Goal: Task Accomplishment & Management: Manage account settings

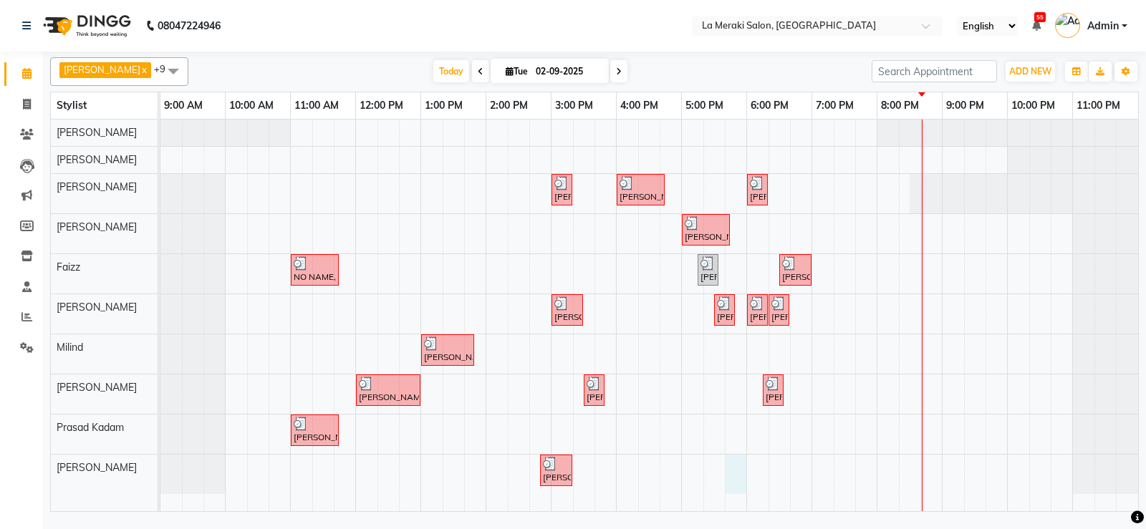
click at [737, 473] on div "[PERSON_NAME], TK04, 03:00 PM-03:20 PM, Premium Clean Shave [PERSON_NAME] Pisar…" at bounding box center [648, 316] width 977 height 392
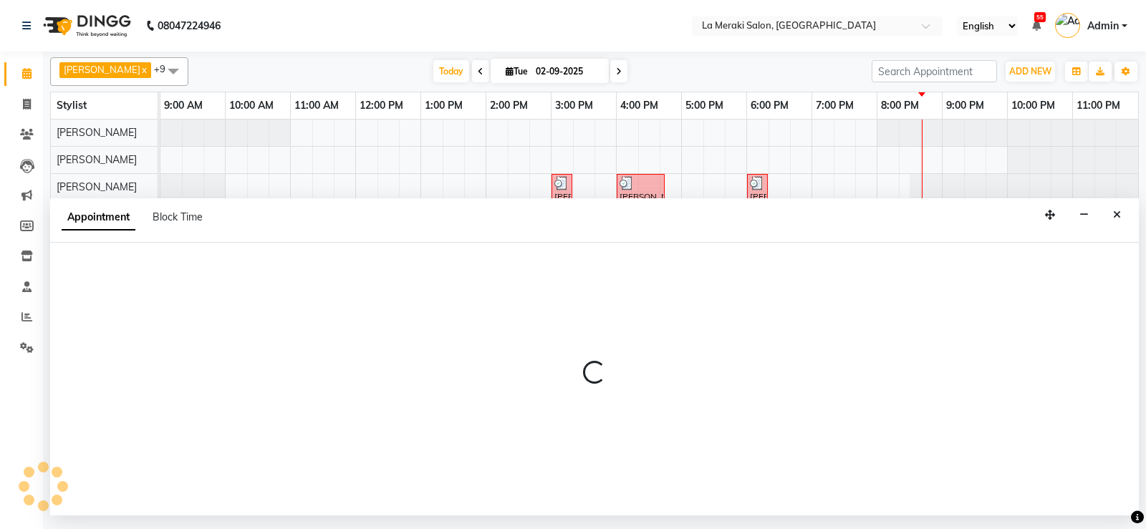
select select "88285"
select select "1065"
select select "tentative"
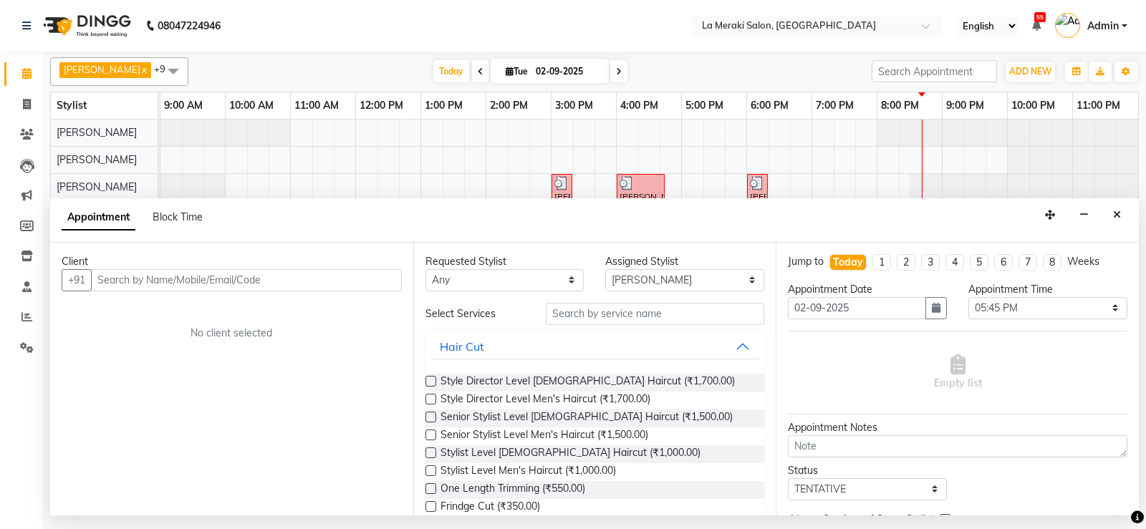
click at [239, 268] on div "Client" at bounding box center [232, 261] width 340 height 15
click at [251, 291] on input "text" at bounding box center [246, 280] width 311 height 22
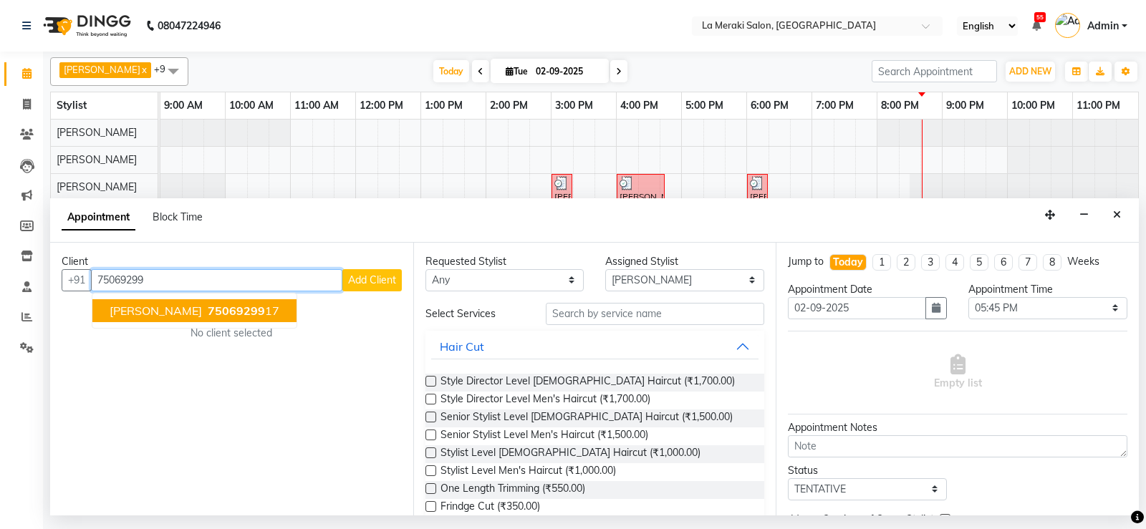
click at [213, 312] on span "75069299" at bounding box center [236, 311] width 57 height 14
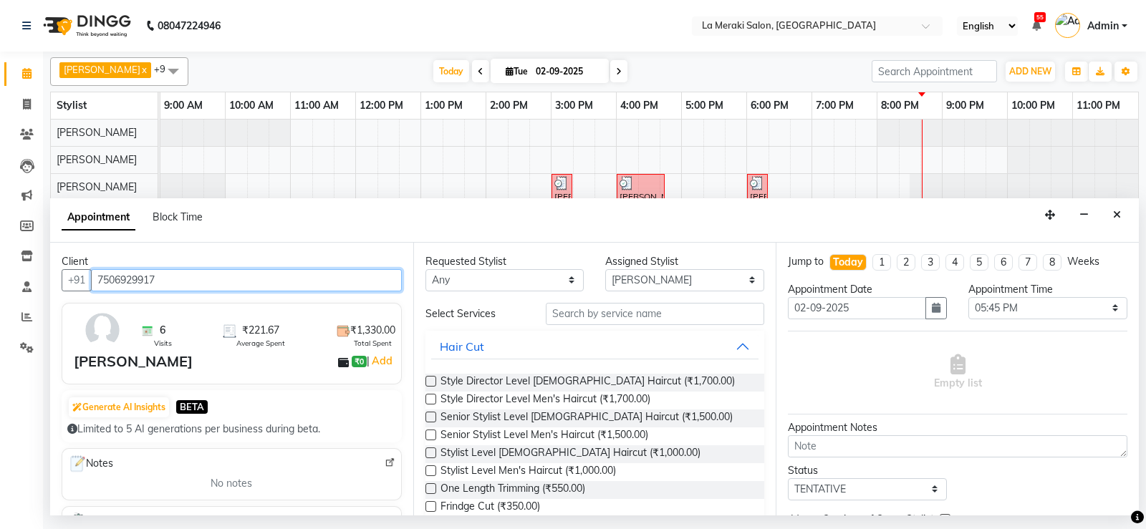
type input "7506929917"
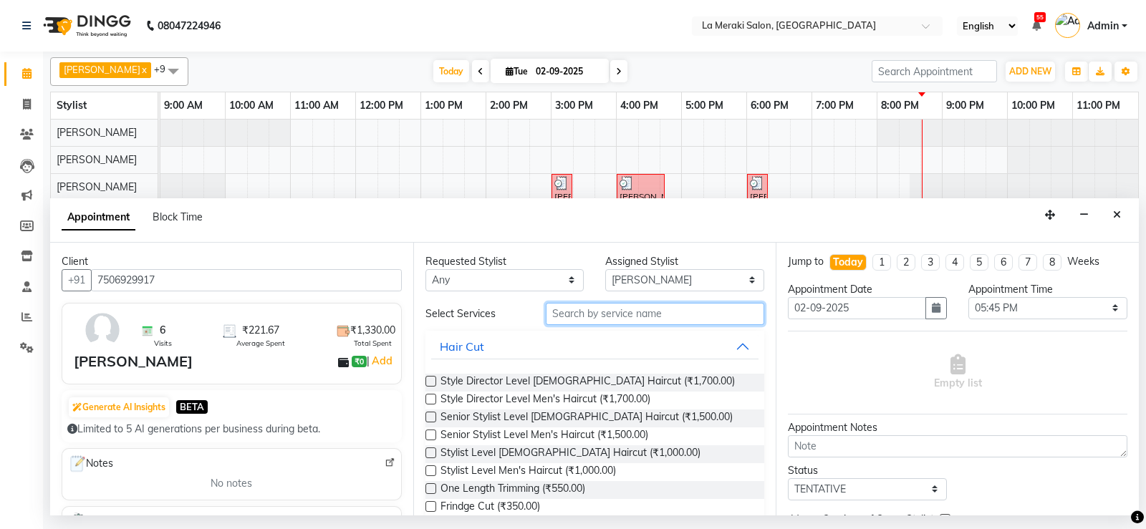
click at [581, 319] on input "text" at bounding box center [655, 314] width 219 height 22
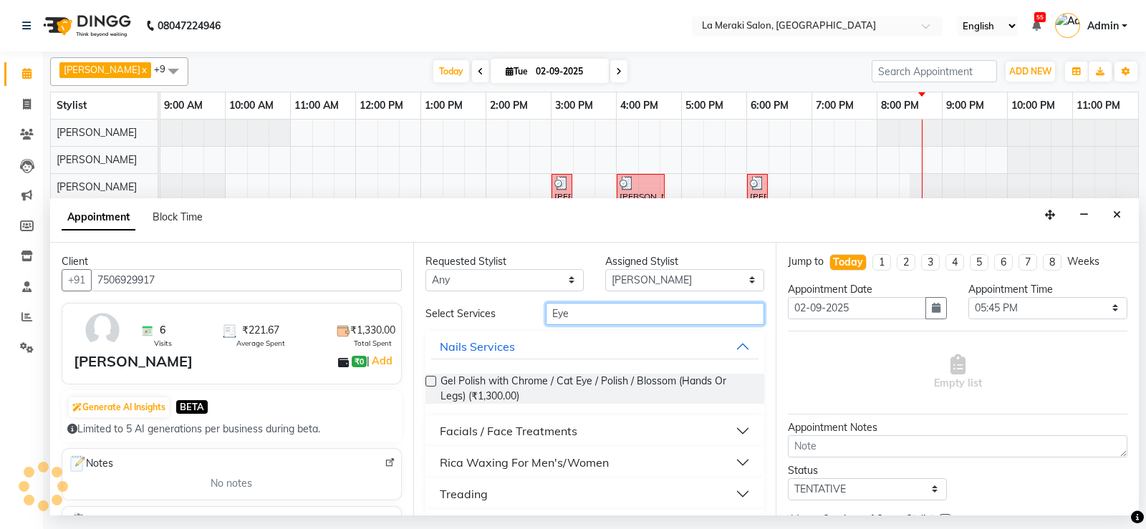
type input "Eye"
click at [491, 487] on button "Treading" at bounding box center [595, 494] width 328 height 26
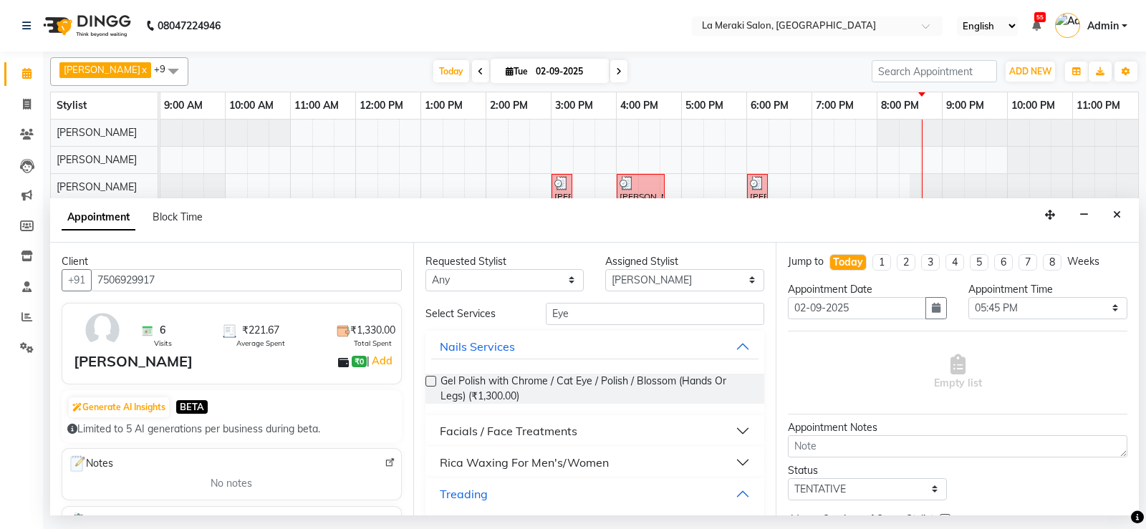
scroll to position [141, 0]
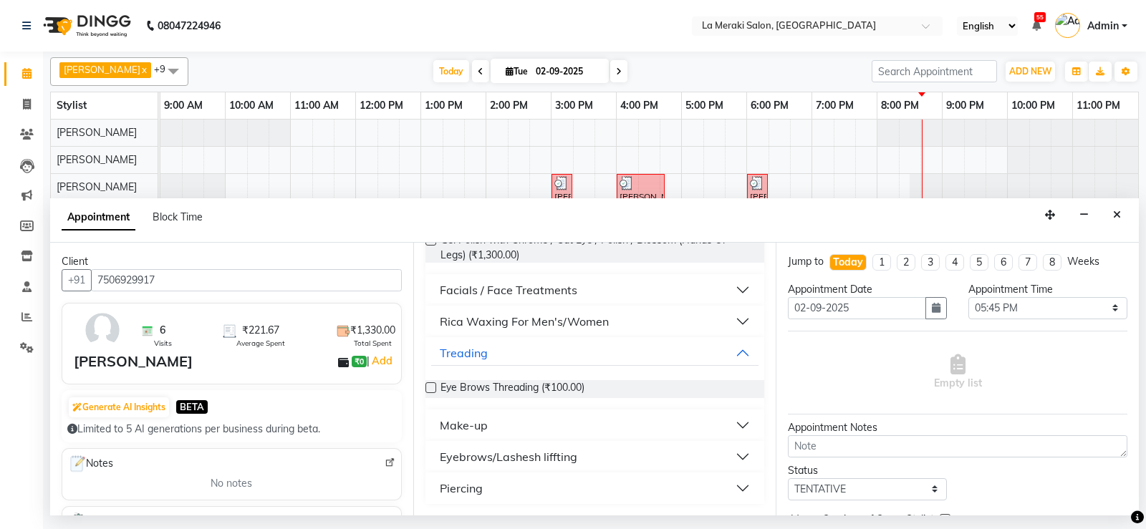
click at [425, 389] on label at bounding box center [430, 387] width 11 height 11
click at [425, 389] on input "checkbox" at bounding box center [429, 388] width 9 height 9
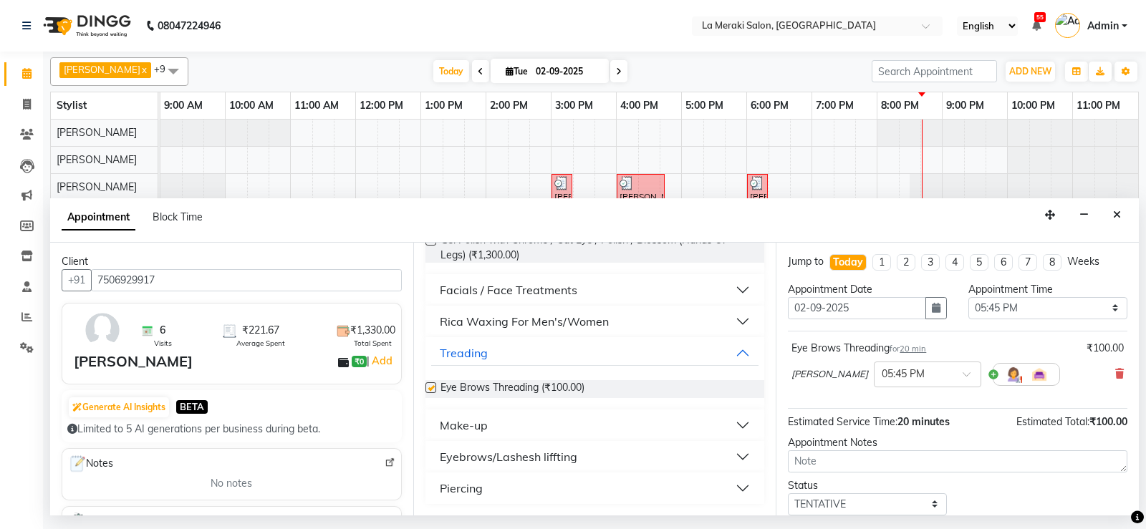
checkbox input "false"
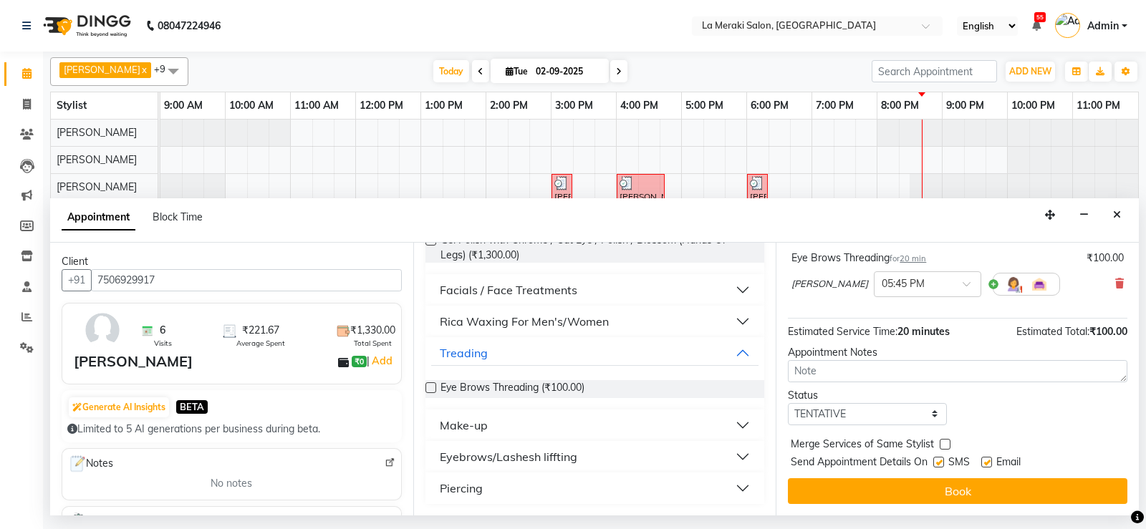
click at [939, 462] on label at bounding box center [938, 462] width 11 height 11
click at [939, 462] on input "checkbox" at bounding box center [937, 463] width 9 height 9
checkbox input "false"
click at [982, 463] on label at bounding box center [986, 462] width 11 height 11
click at [982, 463] on input "checkbox" at bounding box center [985, 463] width 9 height 9
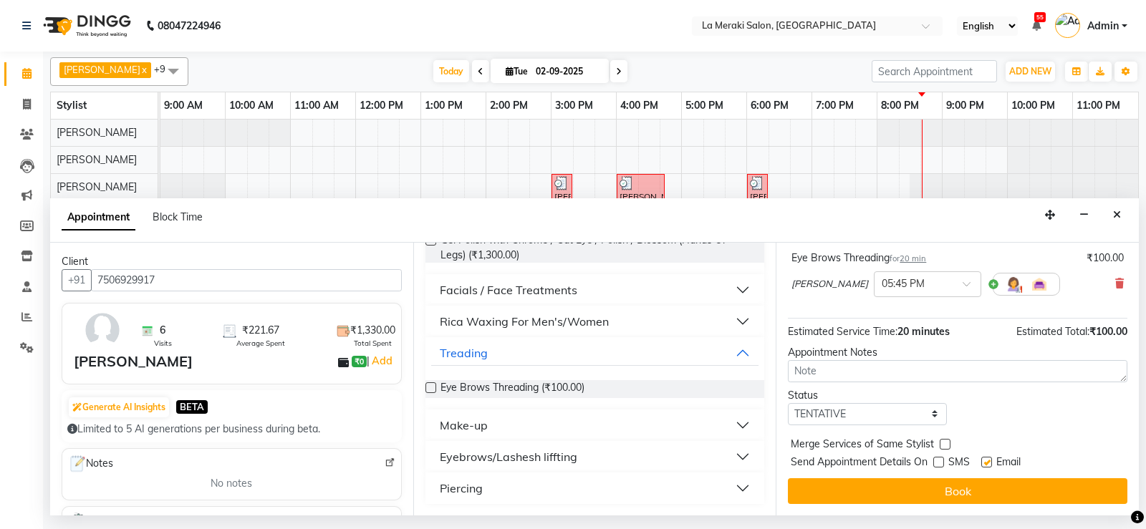
checkbox input "false"
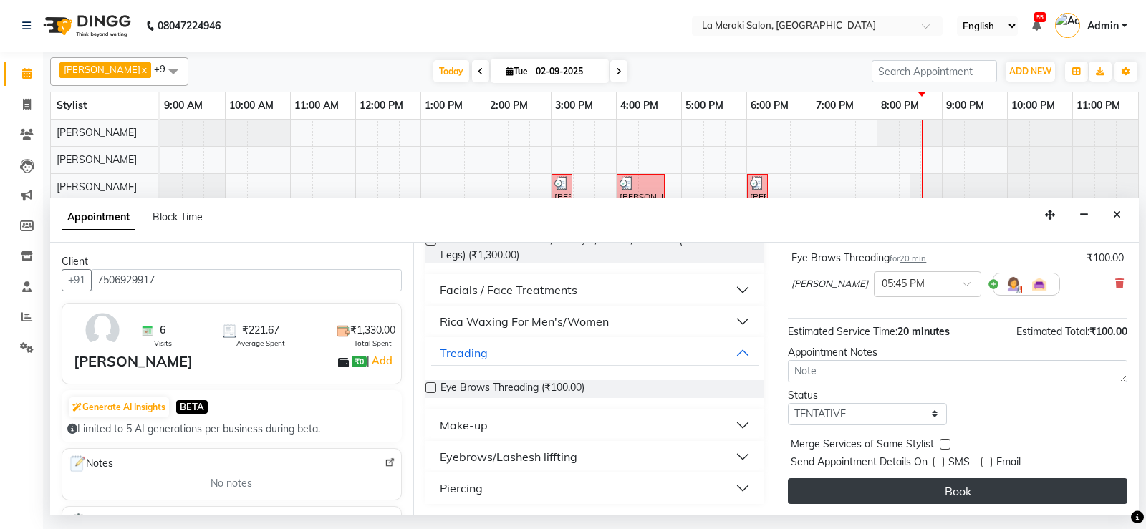
click at [984, 487] on button "Book" at bounding box center [957, 491] width 339 height 26
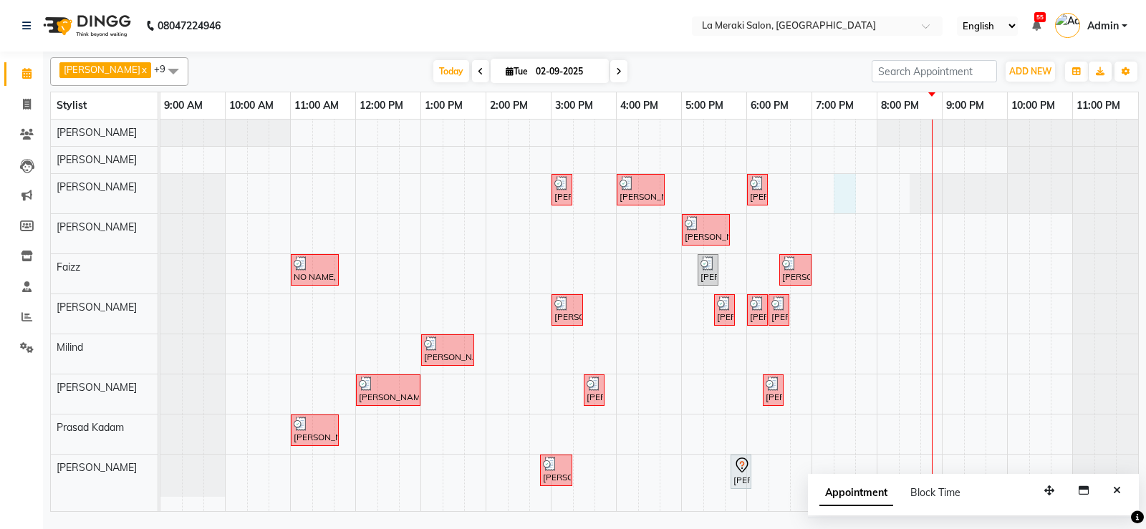
click at [841, 186] on div "[PERSON_NAME], TK04, 03:00 PM-03:20 PM, Premium Clean Shave [PERSON_NAME] Pisar…" at bounding box center [648, 316] width 977 height 392
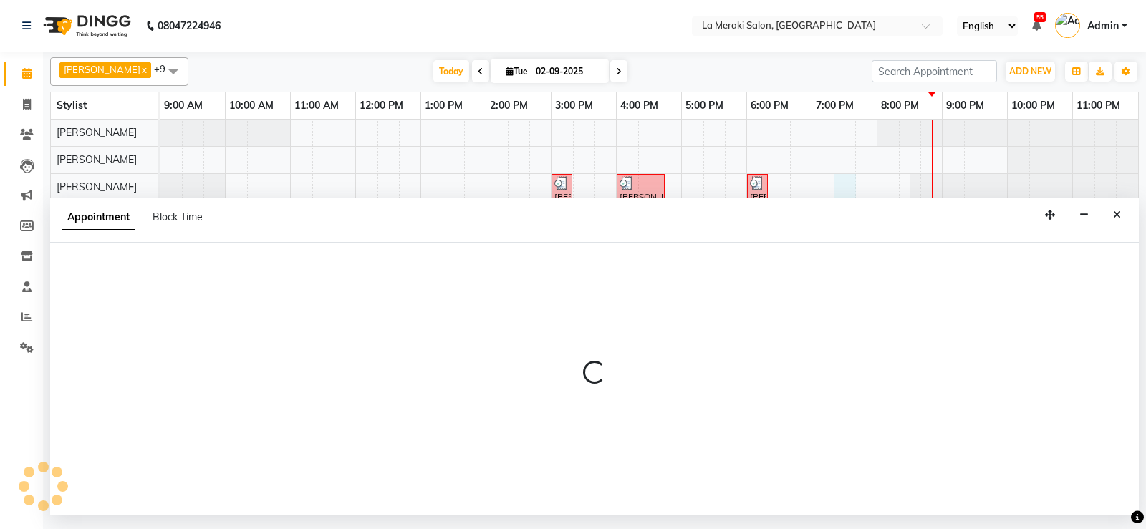
select select "25961"
select select "1155"
select select "tentative"
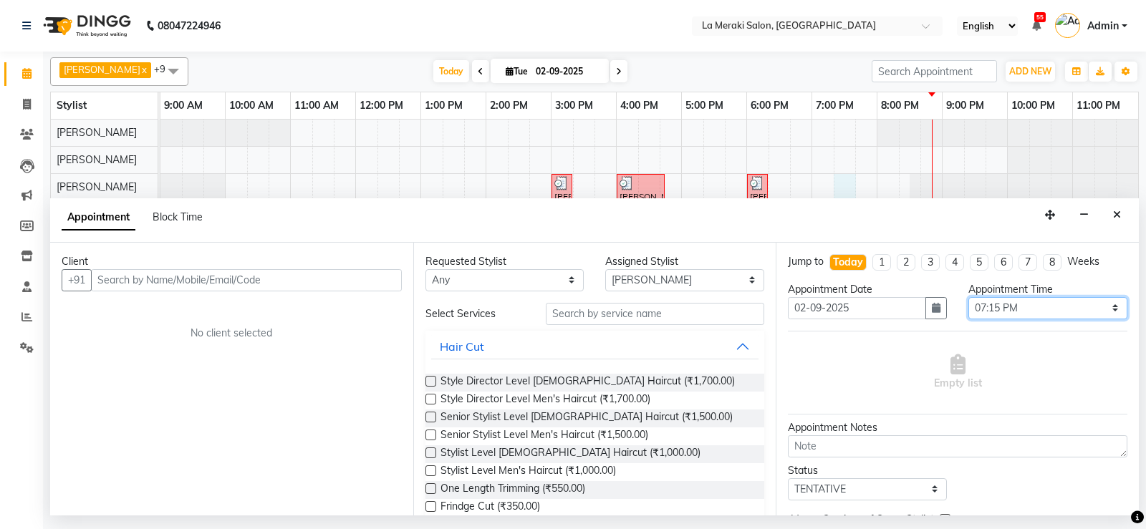
click at [1038, 311] on select "Select 10:00 AM 10:05 AM 10:10 AM 10:15 AM 10:20 AM 10:25 AM 10:30 AM 10:35 AM …" at bounding box center [1047, 308] width 159 height 22
select select "1170"
click at [968, 297] on select "Select 10:00 AM 10:05 AM 10:10 AM 10:15 AM 10:20 AM 10:25 AM 10:30 AM 10:35 AM …" at bounding box center [1047, 308] width 159 height 22
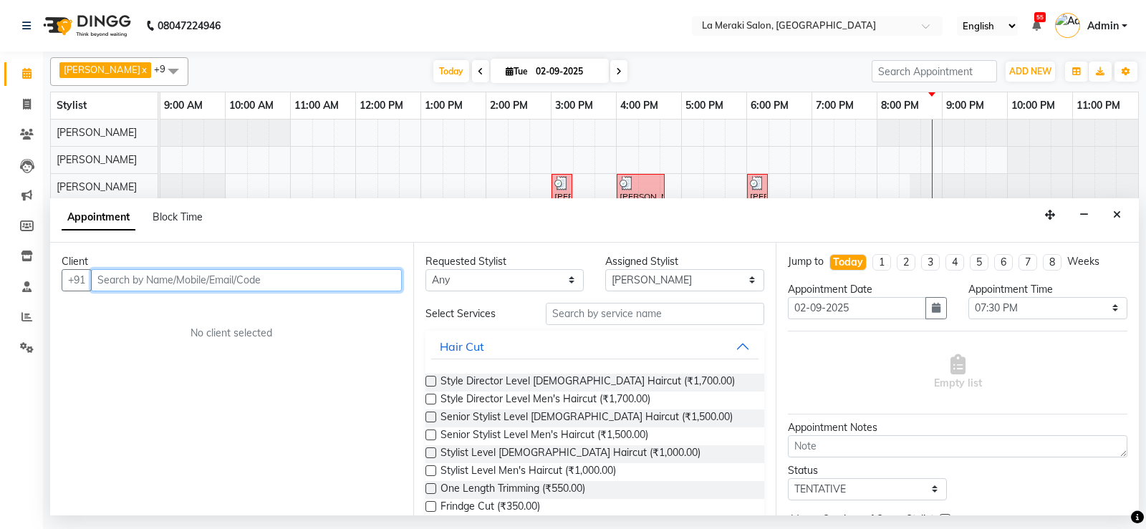
click at [238, 280] on input "text" at bounding box center [246, 280] width 311 height 22
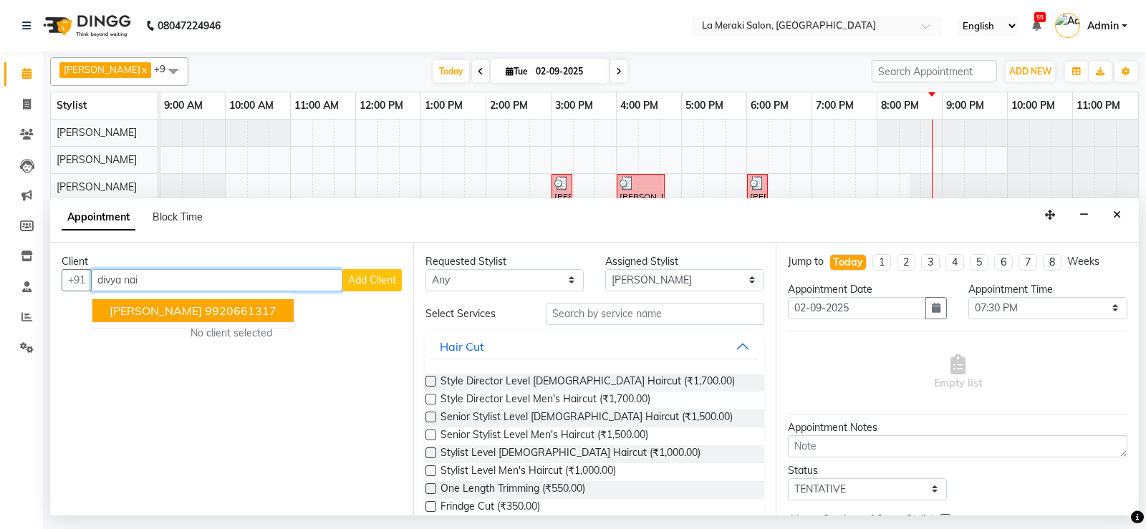
click at [205, 310] on ngb-highlight "9920661317" at bounding box center [241, 311] width 72 height 14
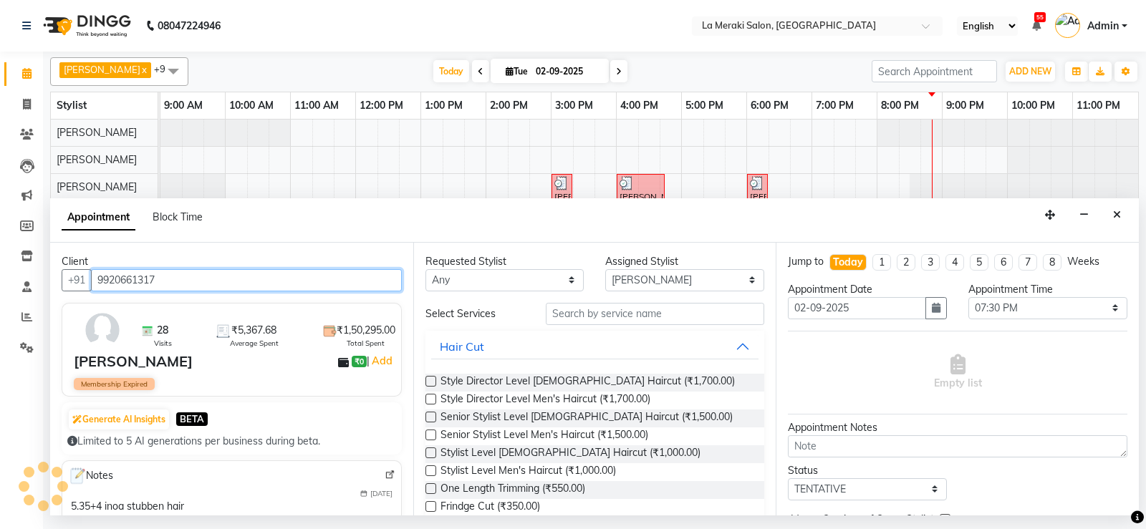
type input "9920661317"
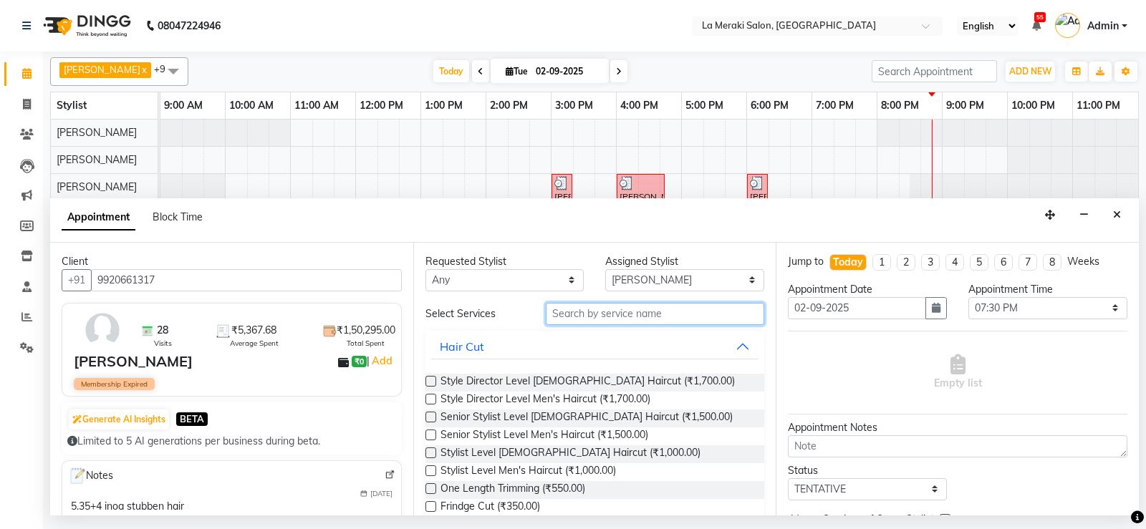
click at [634, 316] on input "text" at bounding box center [655, 314] width 219 height 22
click at [641, 283] on select "Select [PERSON_NAME] Anus [PERSON_NAME] Faizz [PERSON_NAME] [PERSON_NAME] [PERS…" at bounding box center [684, 280] width 159 height 22
click at [605, 269] on select "Select [PERSON_NAME] Anus [PERSON_NAME] Faizz [PERSON_NAME] [PERSON_NAME] [PERS…" at bounding box center [684, 280] width 159 height 22
click at [662, 276] on select "Select [PERSON_NAME] Anus [PERSON_NAME] Faizz [PERSON_NAME] [PERSON_NAME] [PERS…" at bounding box center [684, 280] width 159 height 22
select select "5906"
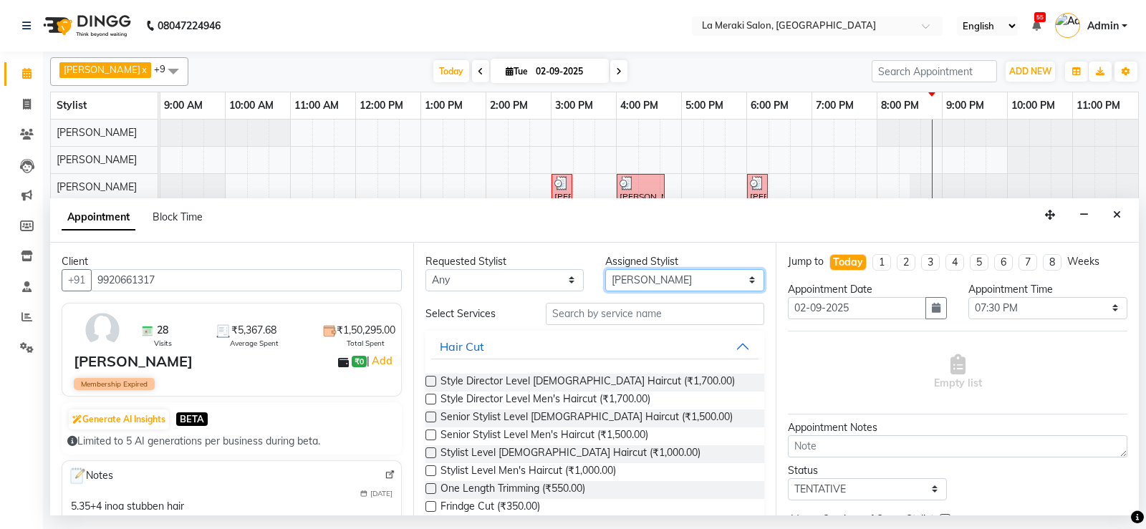
click at [605, 269] on select "Select [PERSON_NAME] Anus [PERSON_NAME] Faizz [PERSON_NAME] [PERSON_NAME] [PERS…" at bounding box center [684, 280] width 159 height 22
click at [631, 319] on input "text" at bounding box center [655, 314] width 219 height 22
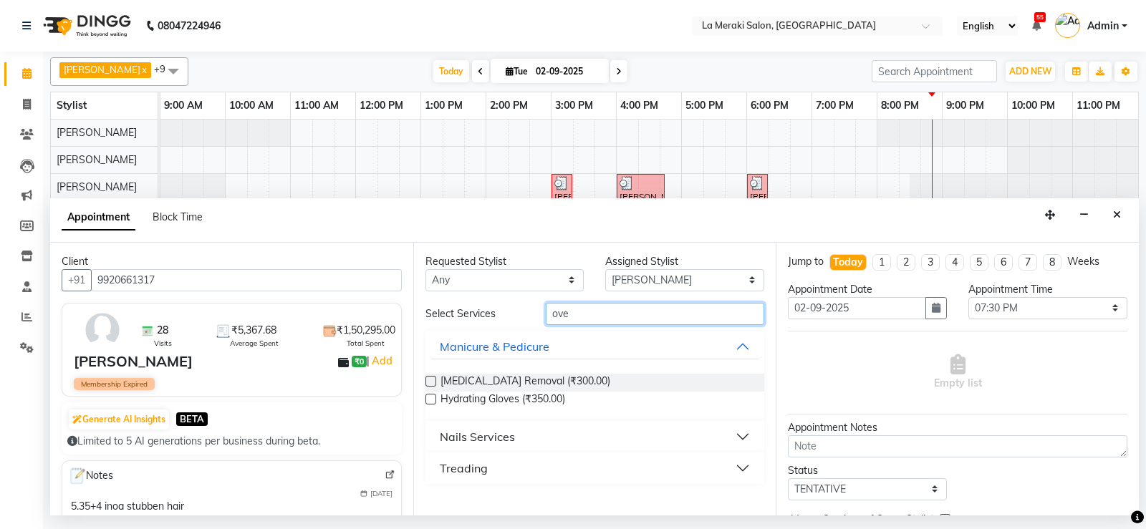
type input "over"
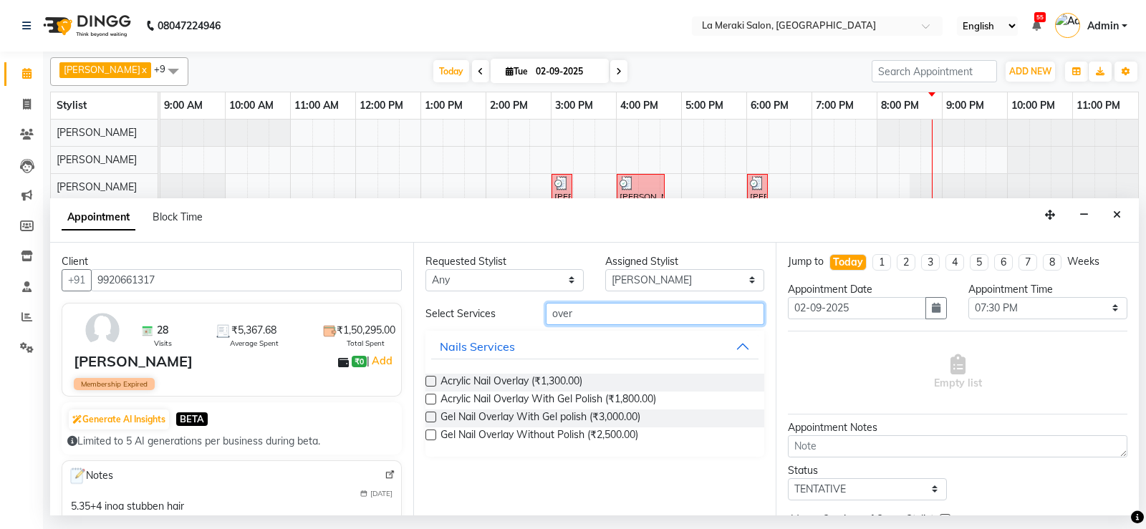
drag, startPoint x: 601, startPoint y: 310, endPoint x: 440, endPoint y: 306, distance: 161.1
click at [441, 306] on div "Select Services over" at bounding box center [595, 314] width 361 height 22
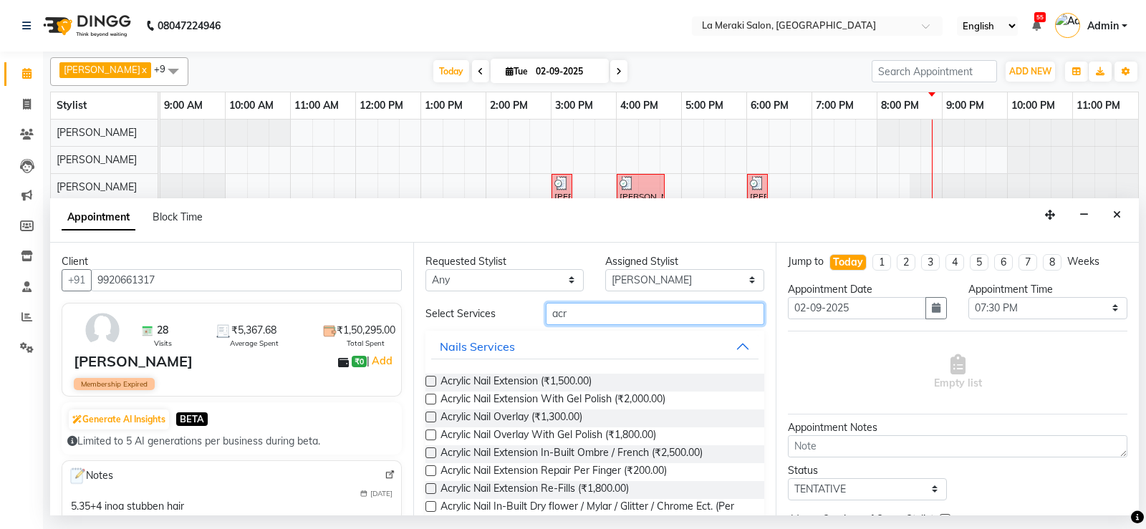
type input "acr"
click at [428, 400] on label at bounding box center [430, 399] width 11 height 11
click at [428, 400] on input "checkbox" at bounding box center [429, 400] width 9 height 9
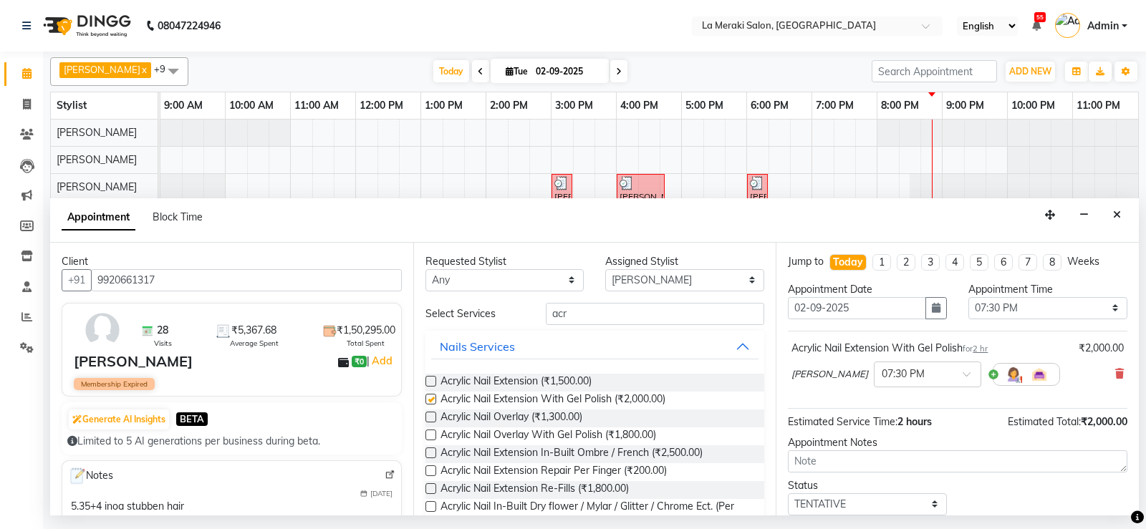
checkbox input "false"
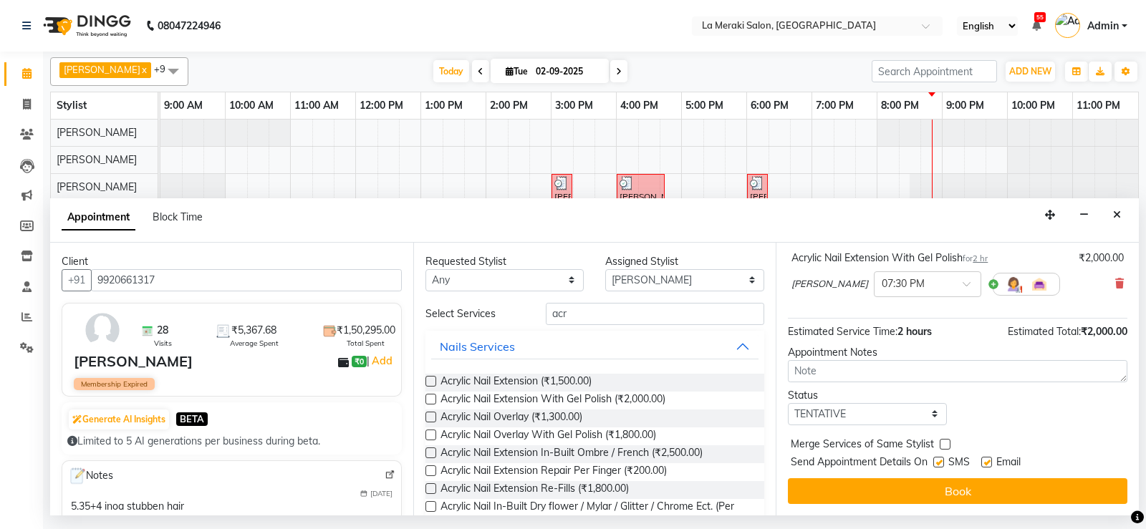
drag, startPoint x: 939, startPoint y: 462, endPoint x: 978, endPoint y: 465, distance: 38.8
click at [941, 462] on label at bounding box center [938, 462] width 11 height 11
click at [941, 462] on input "checkbox" at bounding box center [937, 463] width 9 height 9
checkbox input "false"
click at [989, 465] on label at bounding box center [986, 462] width 11 height 11
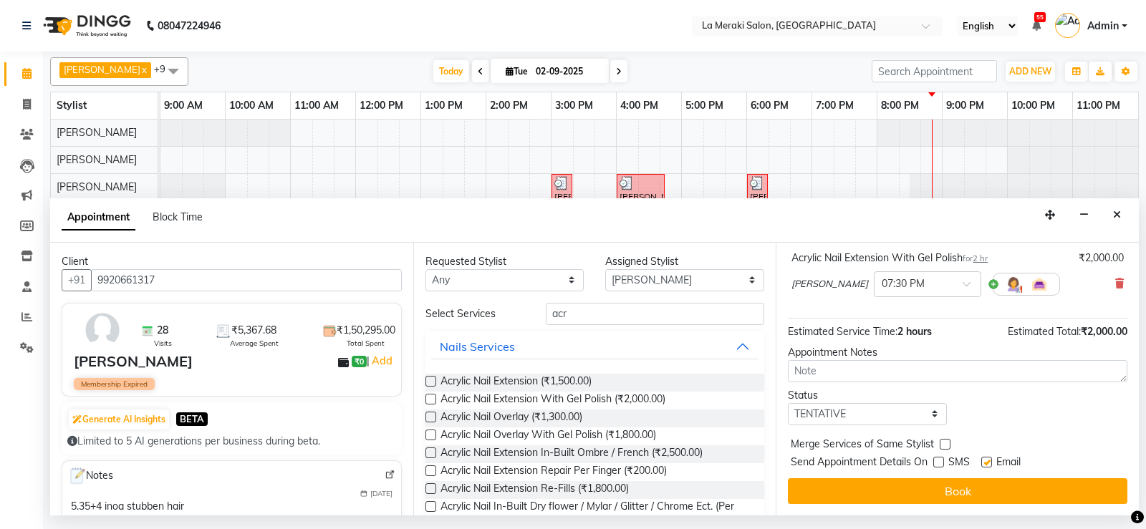
click at [989, 465] on input "checkbox" at bounding box center [985, 463] width 9 height 9
checkbox input "false"
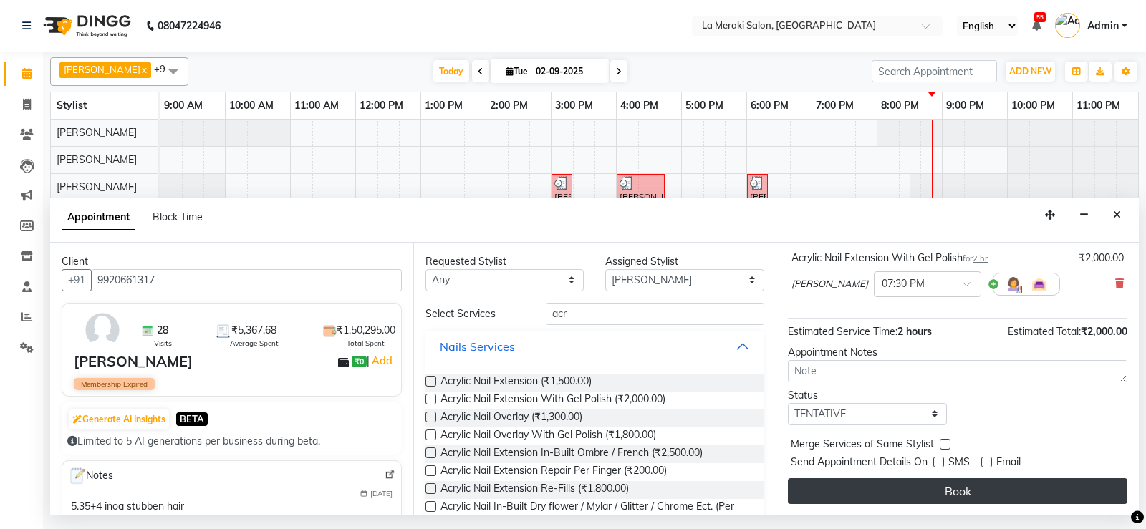
click at [968, 488] on button "Book" at bounding box center [957, 491] width 339 height 26
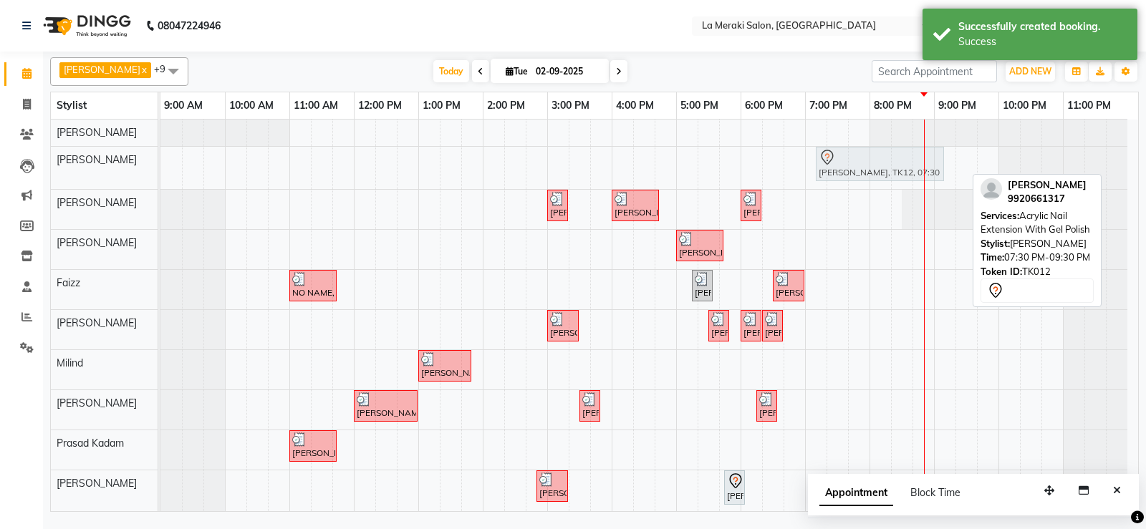
drag, startPoint x: 861, startPoint y: 167, endPoint x: 835, endPoint y: 168, distance: 26.5
click at [160, 168] on div "[PERSON_NAME], TK12, 07:30 PM-09:30 PM, Acrylic Nail Extension With Gel Polish …" at bounding box center [160, 168] width 0 height 42
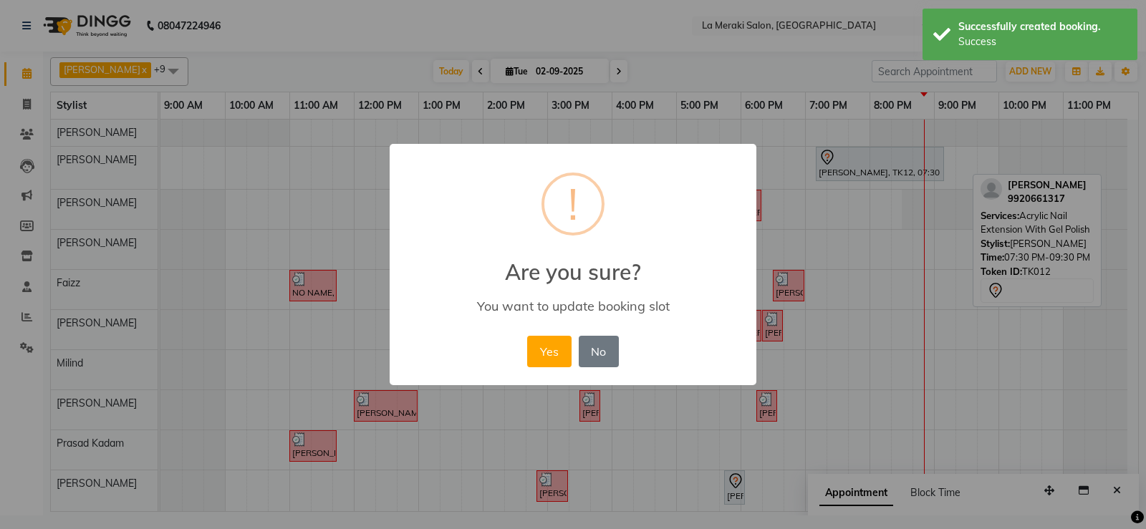
click at [543, 349] on button "Yes" at bounding box center [549, 352] width 44 height 32
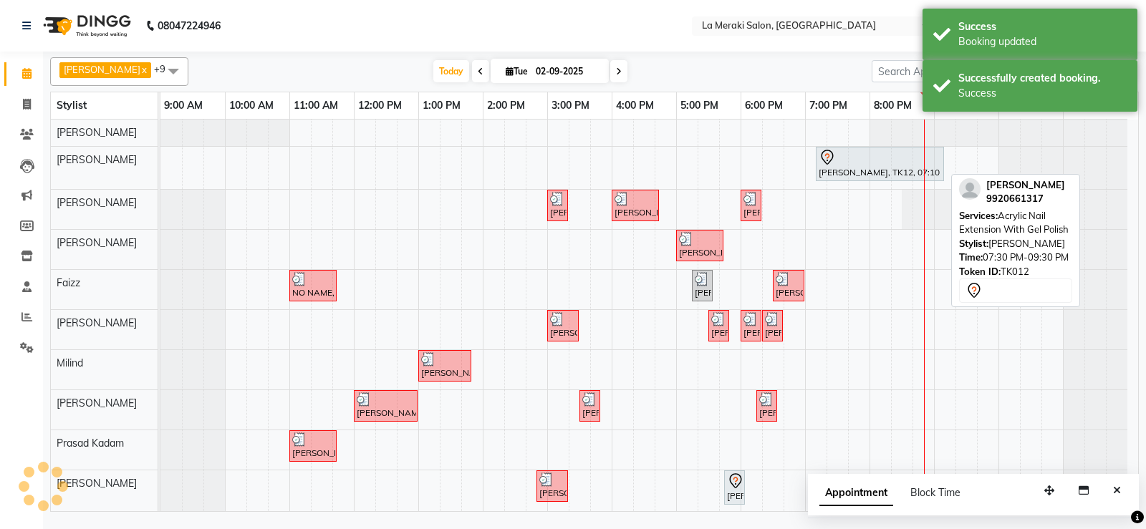
click at [841, 170] on div "[PERSON_NAME], TK12, 07:10 PM-09:10 PM, Acrylic Nail Extension With Gel Polish" at bounding box center [879, 164] width 125 height 30
select select "7"
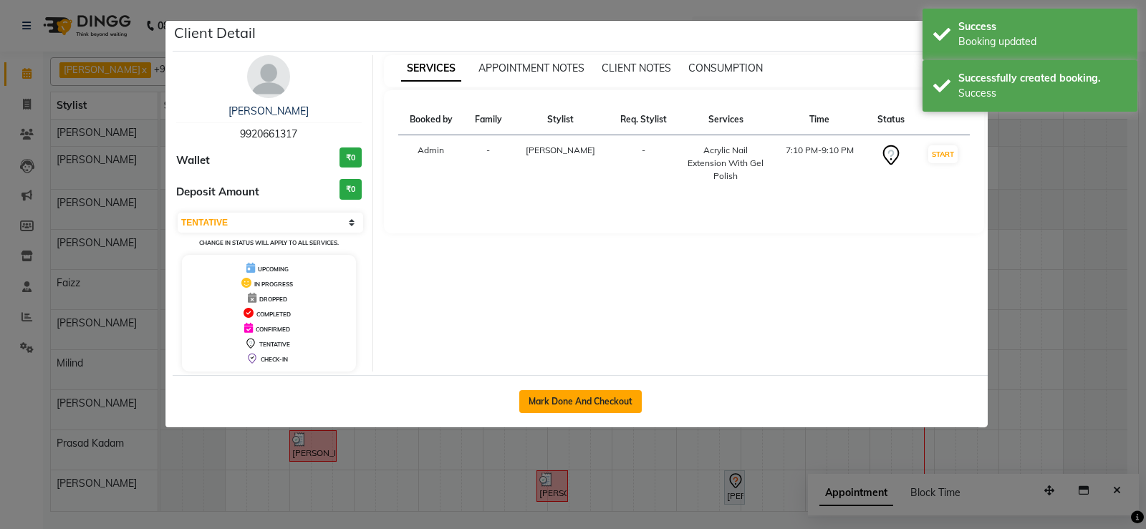
click at [534, 401] on button "Mark Done And Checkout" at bounding box center [580, 401] width 122 height 23
select select "service"
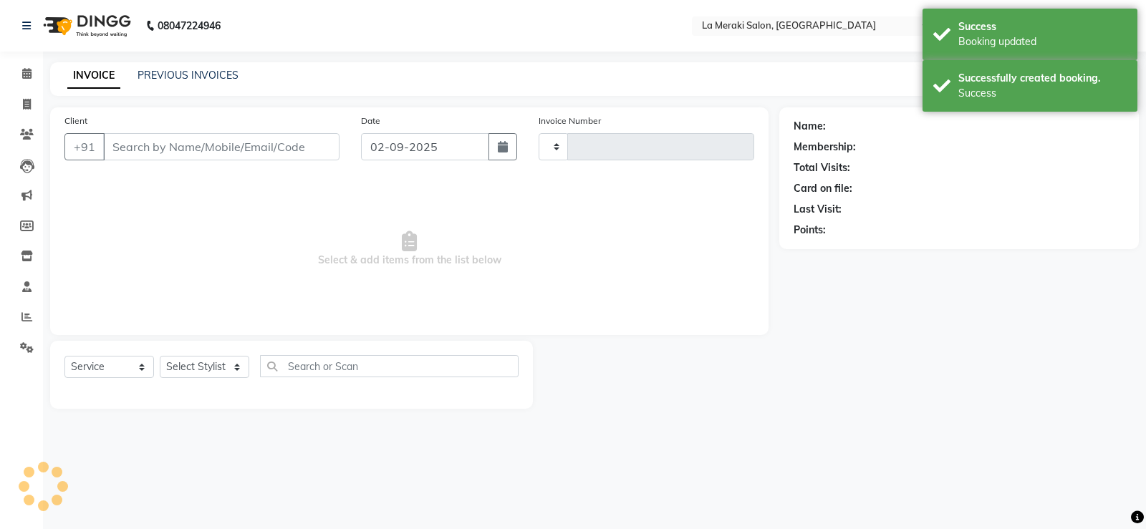
type input "2312"
select select "438"
type input "9920661317"
select select "5906"
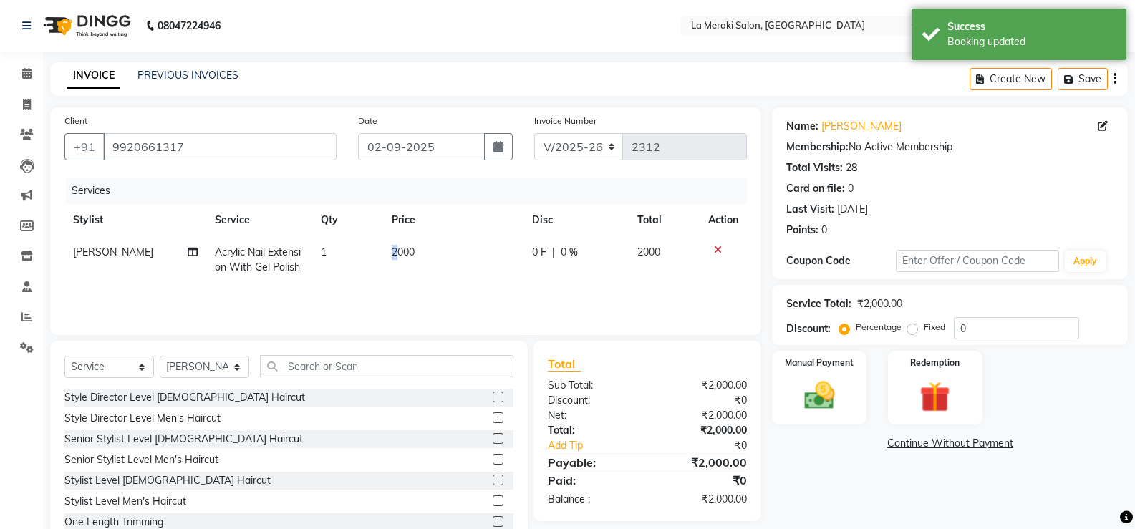
click at [395, 276] on td "2000" at bounding box center [453, 259] width 140 height 47
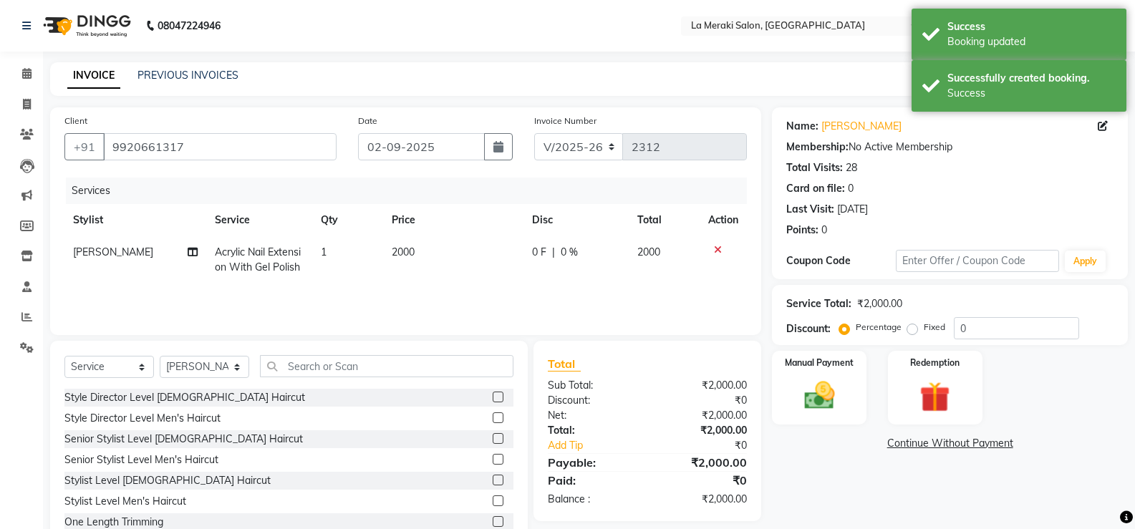
select select "5906"
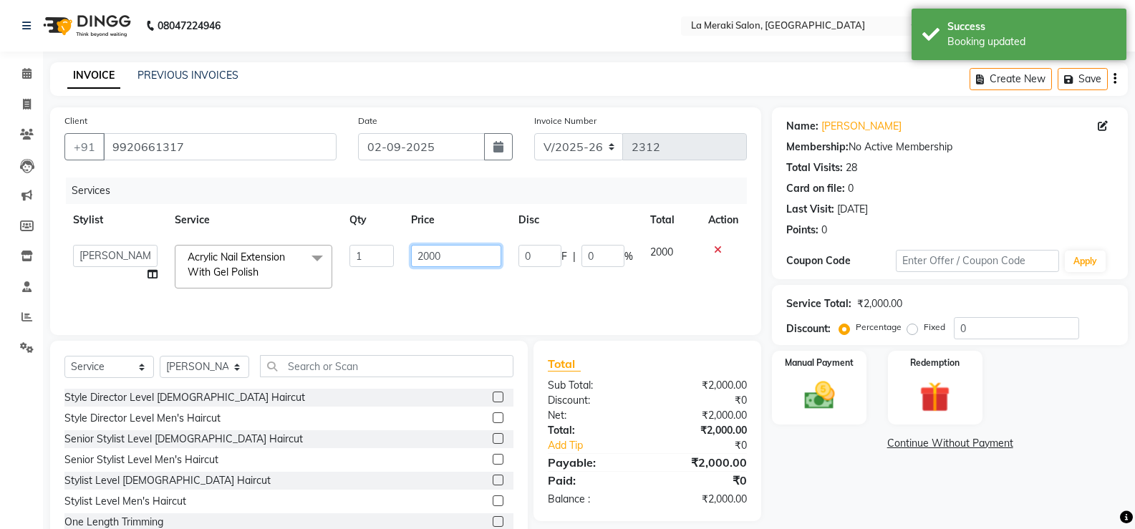
click at [432, 256] on input "2000" at bounding box center [455, 256] width 89 height 22
type input "2300"
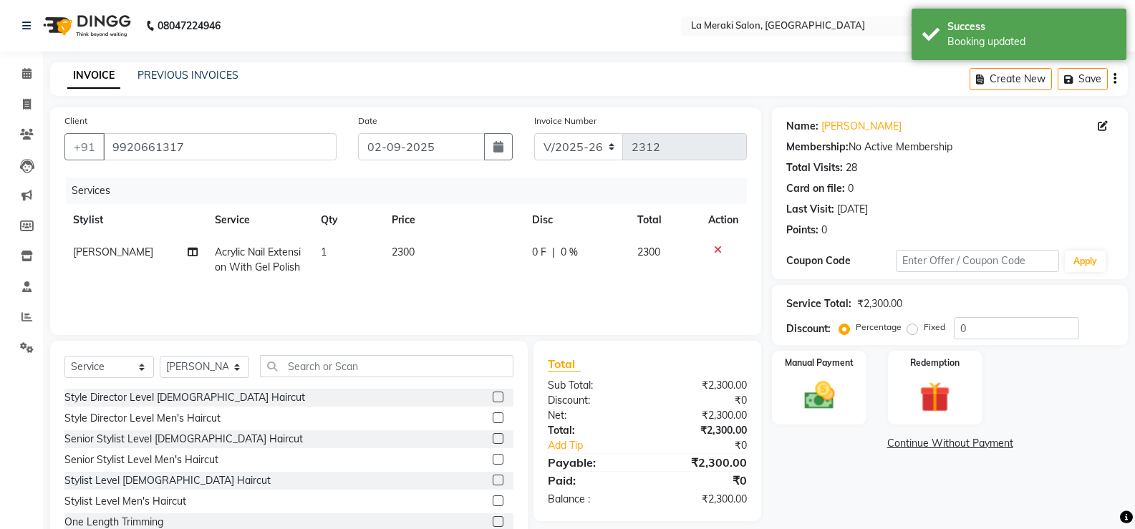
click at [478, 293] on div "Services Stylist Service Qty Price Disc Total Action [PERSON_NAME] Acrylic Nail…" at bounding box center [405, 249] width 682 height 143
click at [805, 384] on img at bounding box center [818, 395] width 51 height 37
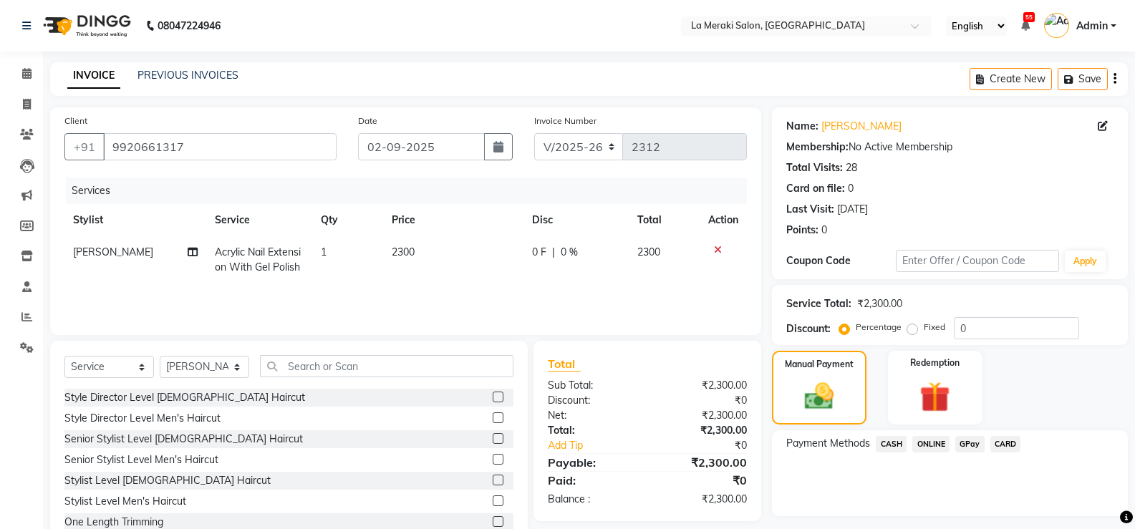
click at [1004, 442] on span "CARD" at bounding box center [1005, 444] width 31 height 16
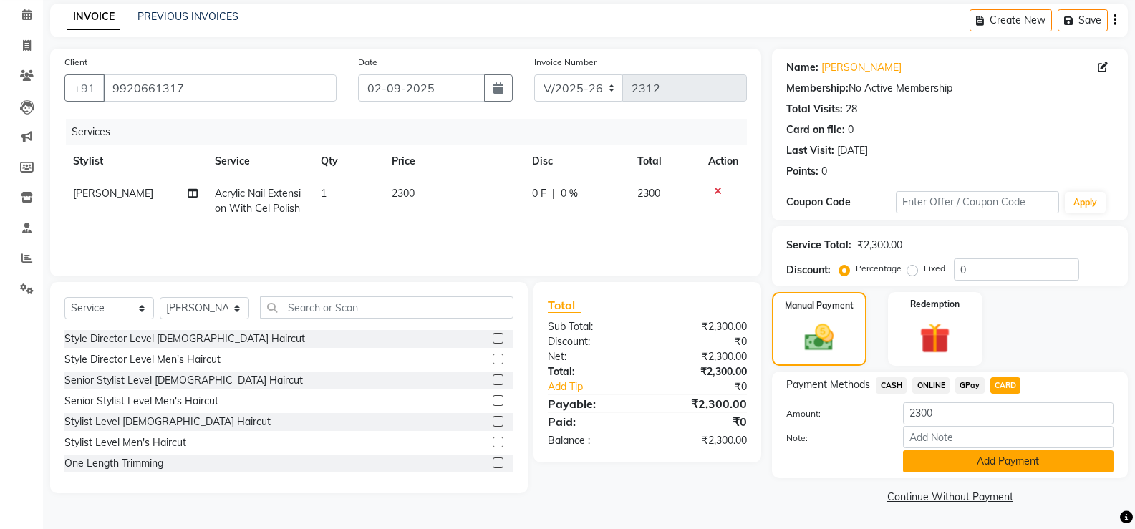
click at [997, 465] on button "Add Payment" at bounding box center [1008, 461] width 210 height 22
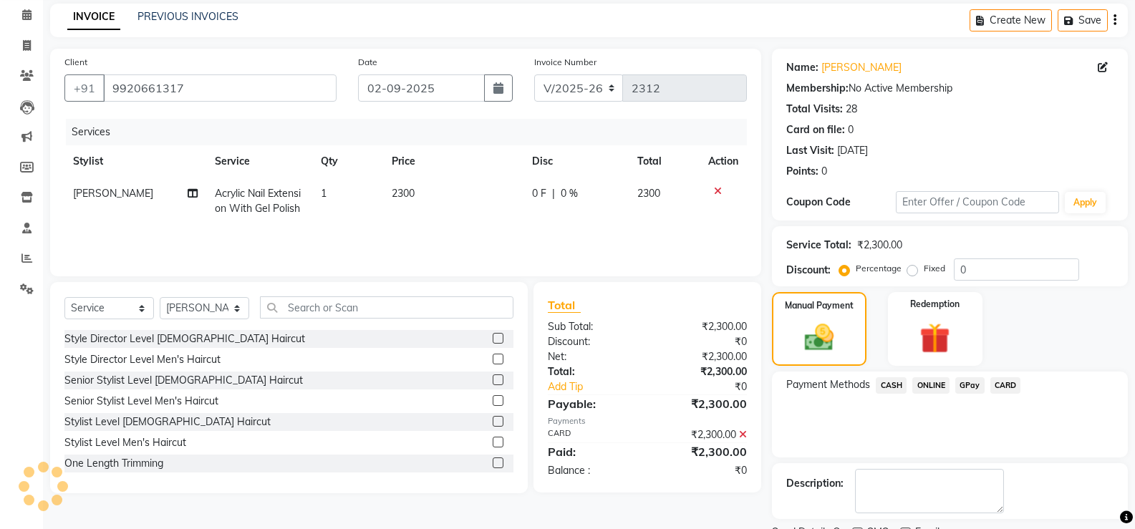
scroll to position [119, 0]
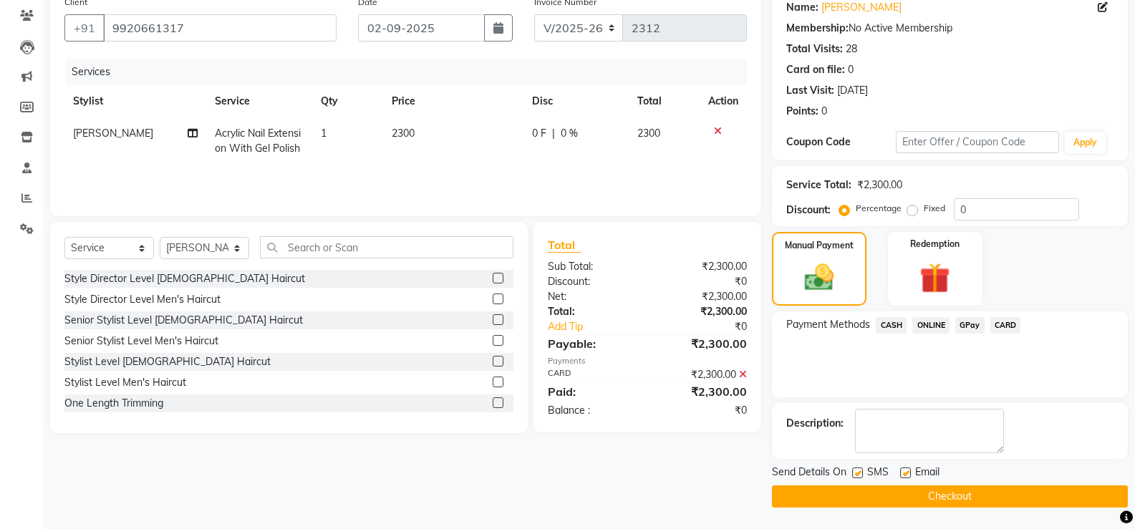
drag, startPoint x: 856, startPoint y: 470, endPoint x: 908, endPoint y: 474, distance: 51.7
click at [856, 469] on label at bounding box center [857, 473] width 11 height 11
click at [856, 469] on input "checkbox" at bounding box center [856, 473] width 9 height 9
checkbox input "false"
drag, startPoint x: 907, startPoint y: 471, endPoint x: 903, endPoint y: 481, distance: 10.9
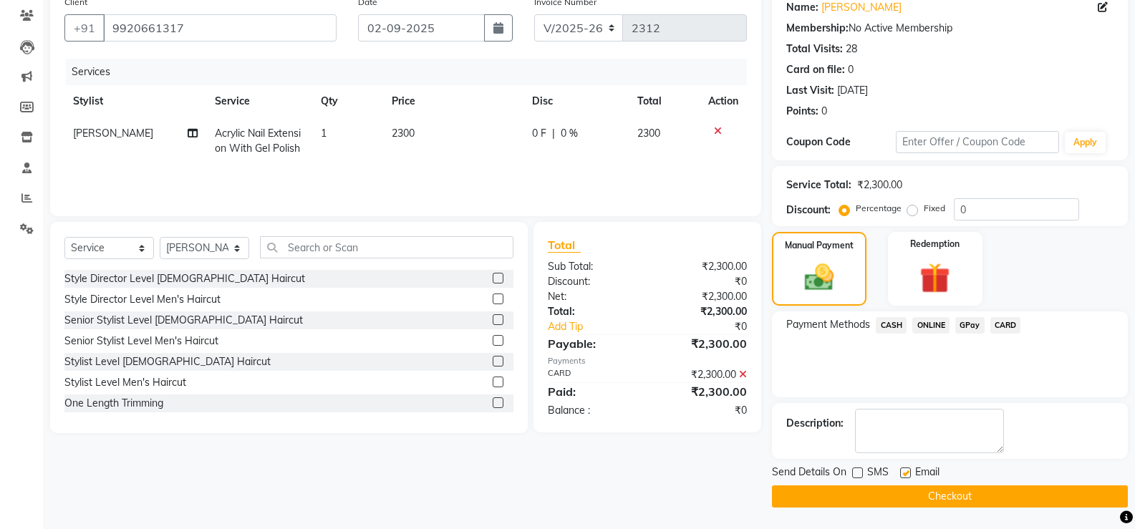
click at [906, 471] on label at bounding box center [905, 473] width 11 height 11
click at [906, 471] on input "checkbox" at bounding box center [904, 473] width 9 height 9
checkbox input "false"
click at [899, 500] on button "Checkout" at bounding box center [950, 496] width 356 height 22
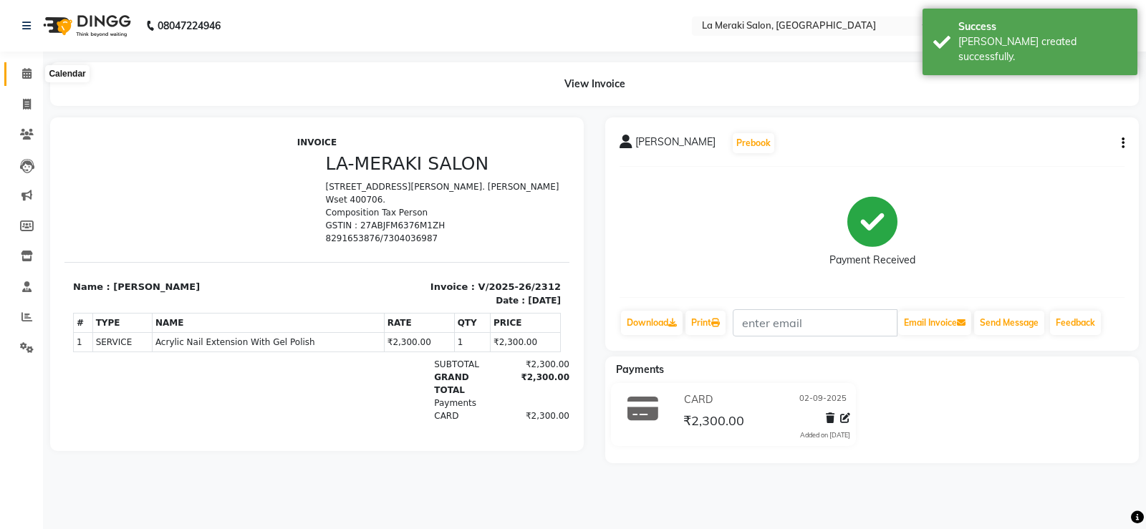
click at [22, 74] on icon at bounding box center [26, 73] width 9 height 11
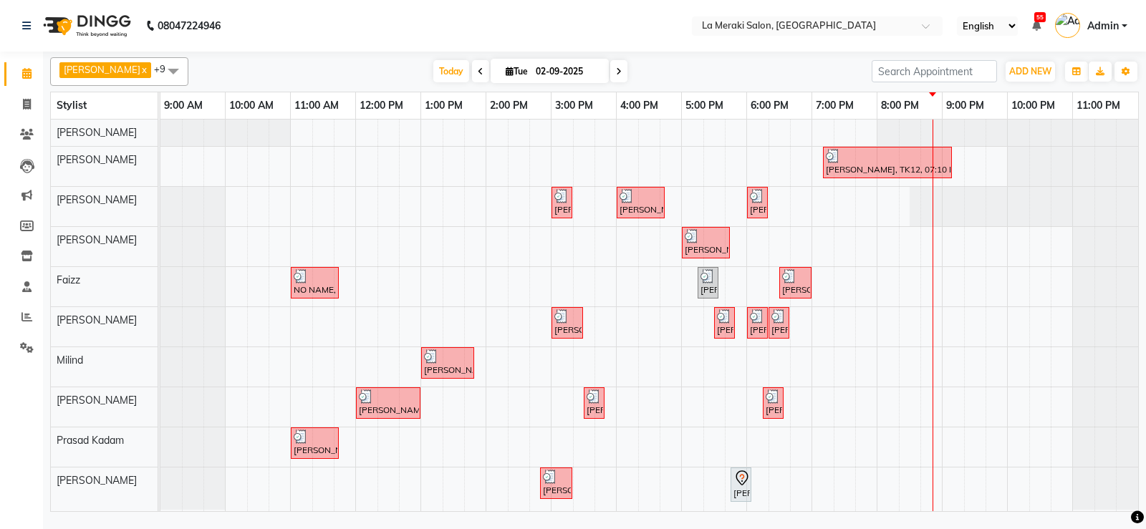
click at [160, 132] on div at bounding box center [160, 133] width 0 height 26
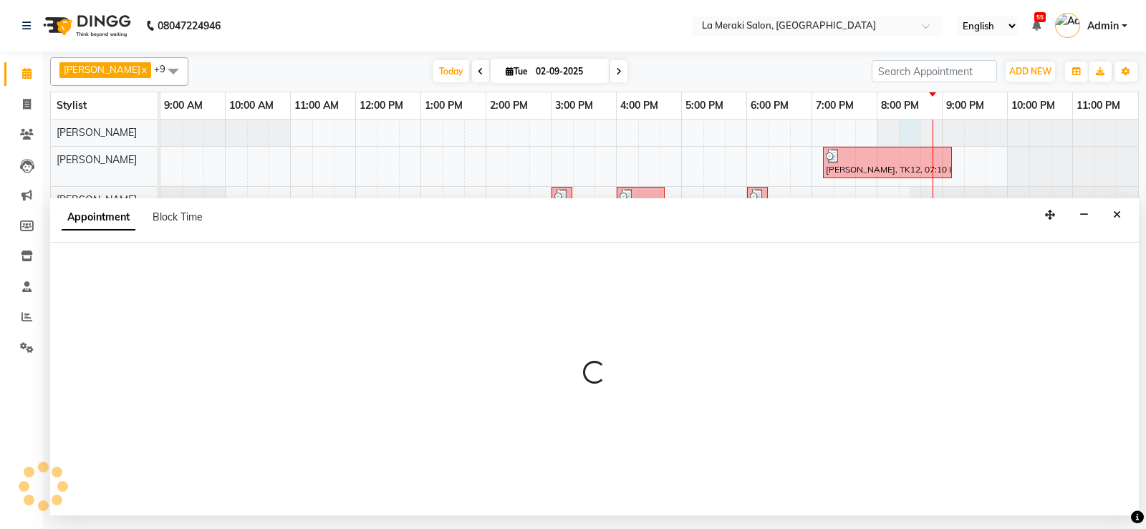
select select "5904"
select select "1215"
select select "tentative"
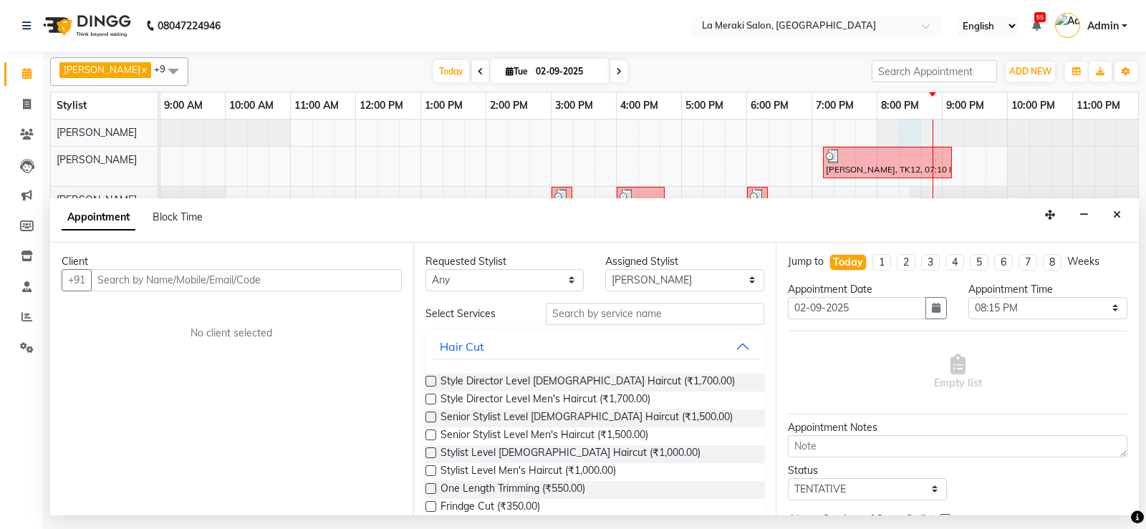
click at [363, 279] on input "text" at bounding box center [246, 280] width 311 height 22
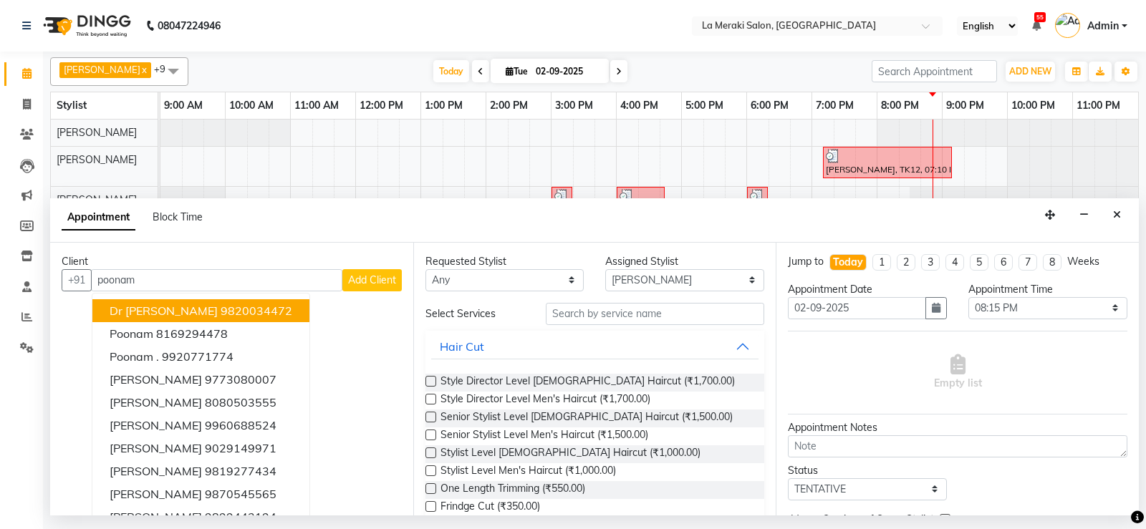
click at [248, 312] on ngb-highlight "9820034472" at bounding box center [257, 311] width 72 height 14
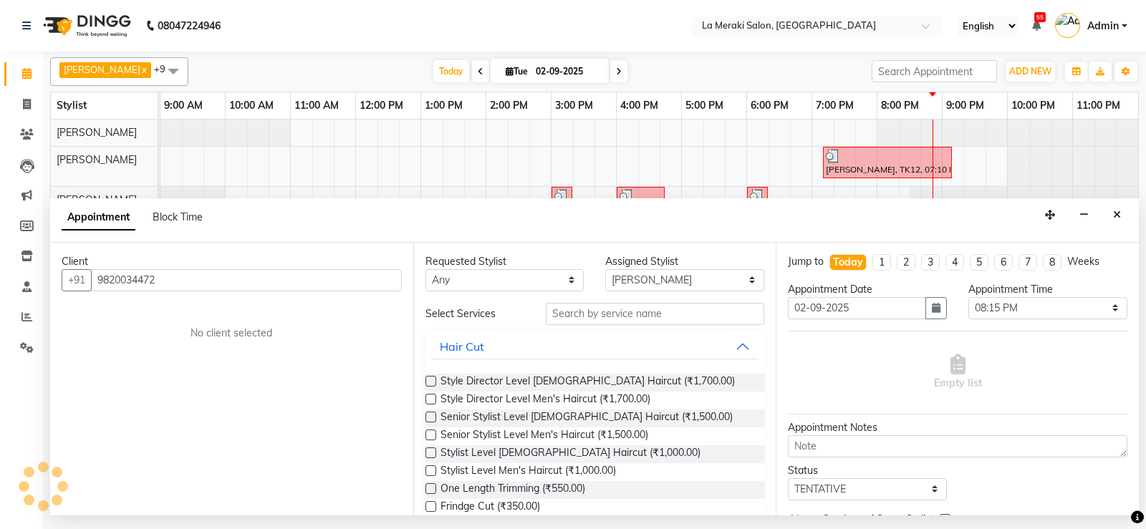
type input "9820034472"
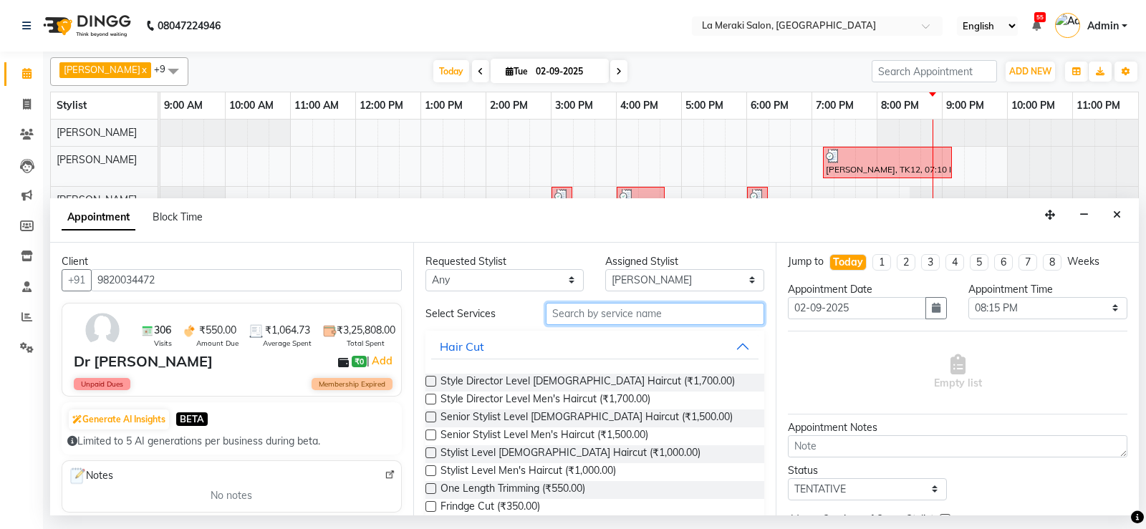
click at [606, 316] on input "text" at bounding box center [655, 314] width 219 height 22
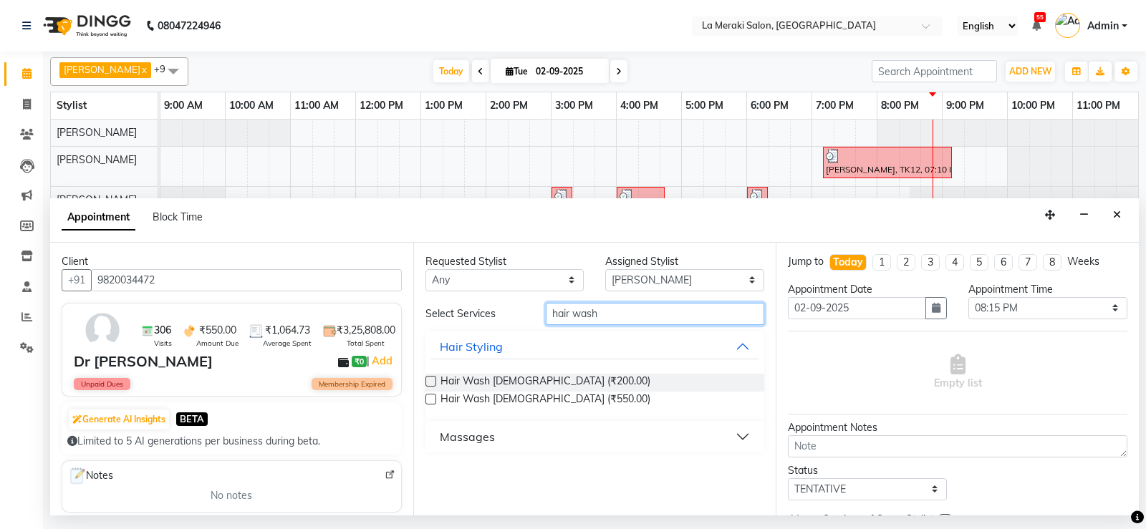
type input "hair wash"
click at [431, 397] on label at bounding box center [430, 399] width 11 height 11
click at [431, 397] on input "checkbox" at bounding box center [429, 400] width 9 height 9
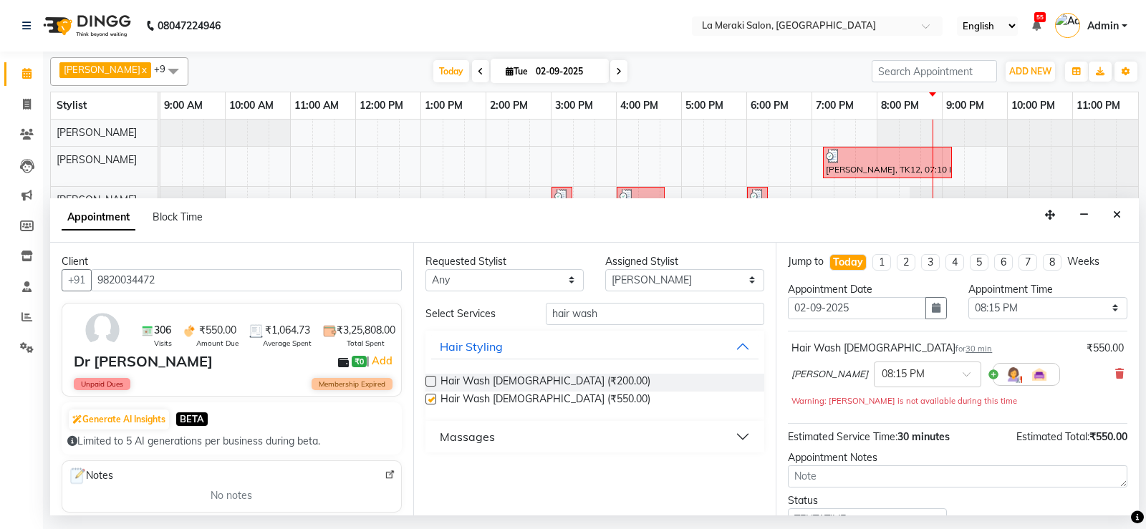
checkbox input "false"
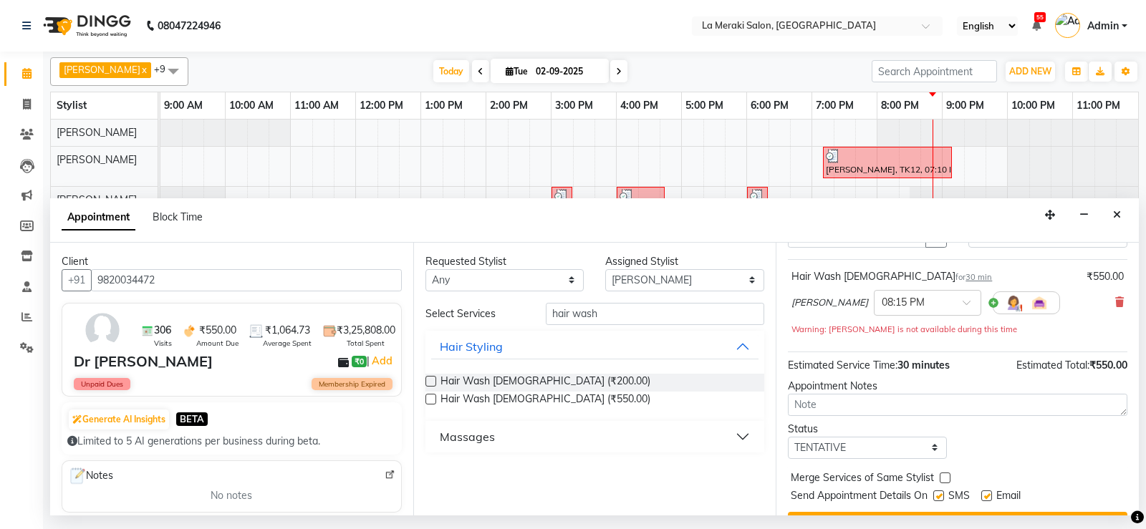
click at [939, 498] on label at bounding box center [938, 495] width 11 height 11
click at [939, 498] on input "checkbox" at bounding box center [937, 497] width 9 height 9
checkbox input "false"
click at [986, 496] on label at bounding box center [986, 495] width 11 height 11
click at [986, 496] on input "checkbox" at bounding box center [985, 497] width 9 height 9
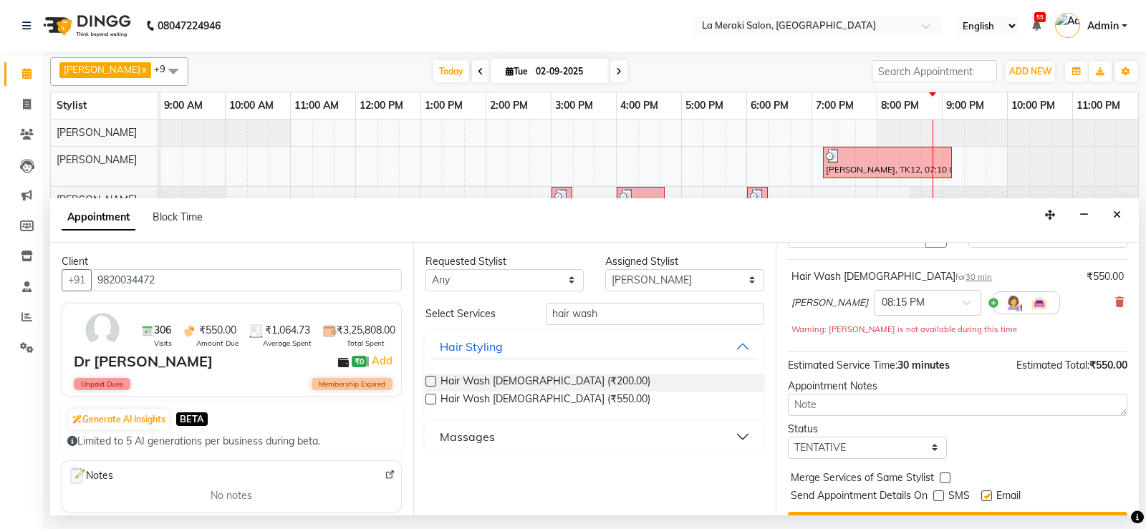
checkbox input "false"
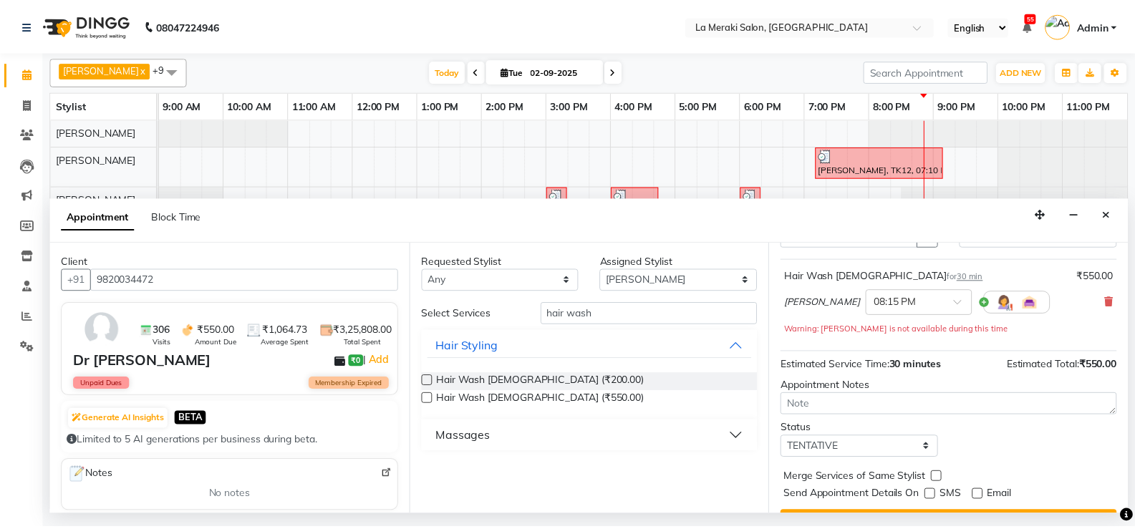
scroll to position [105, 0]
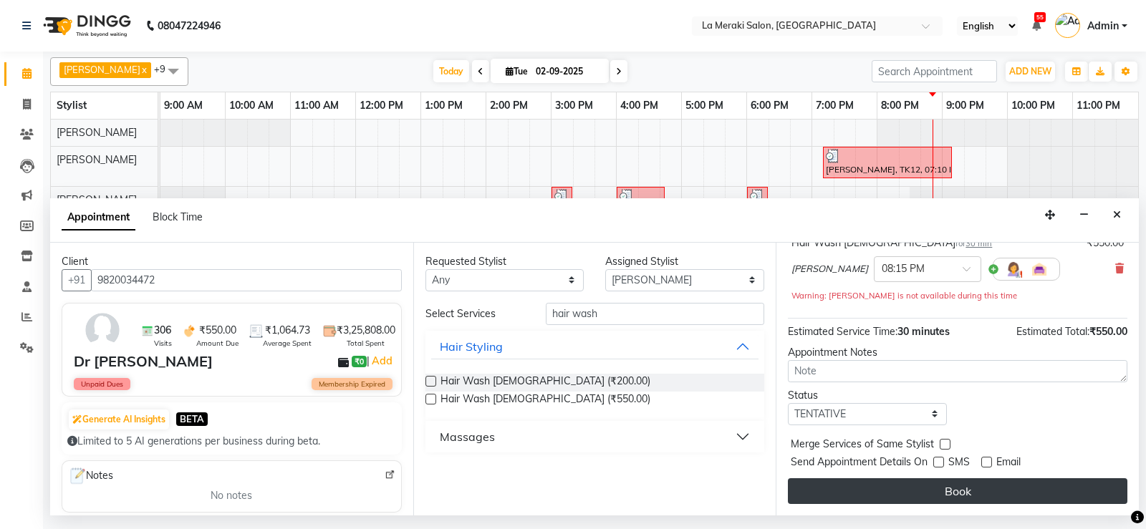
click at [984, 495] on button "Book" at bounding box center [957, 491] width 339 height 26
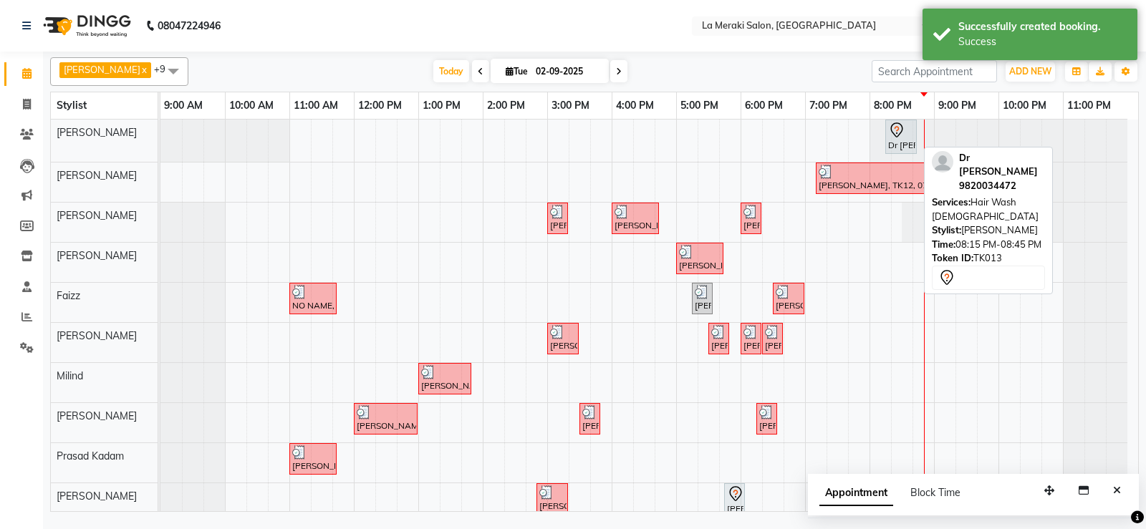
click at [899, 146] on div "Dr [PERSON_NAME], TK13, 08:15 PM-08:45 PM, Hair Wash [DEMOGRAPHIC_DATA]" at bounding box center [900, 137] width 29 height 30
select select "7"
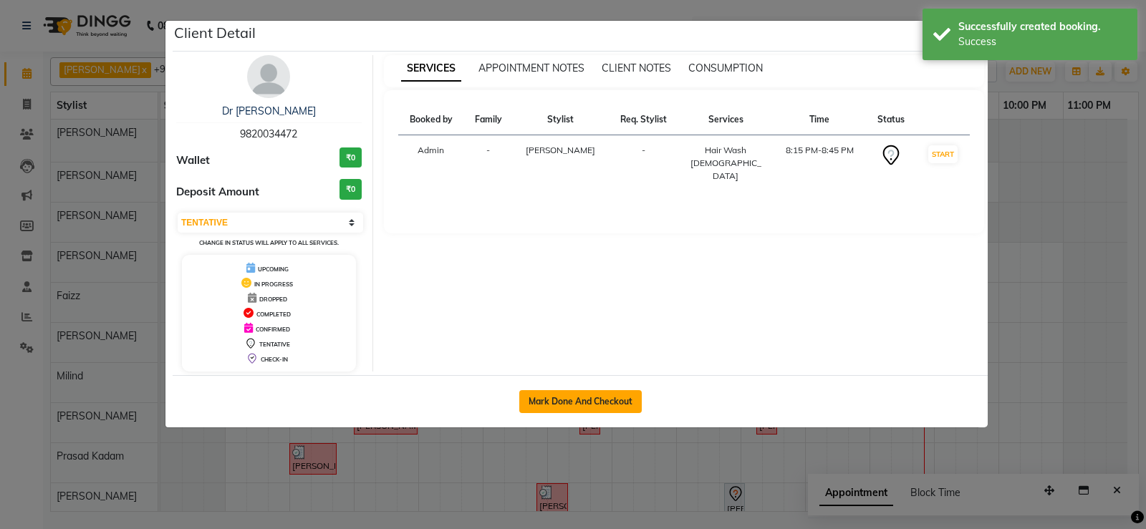
click at [618, 396] on button "Mark Done And Checkout" at bounding box center [580, 401] width 122 height 23
select select "438"
select select "service"
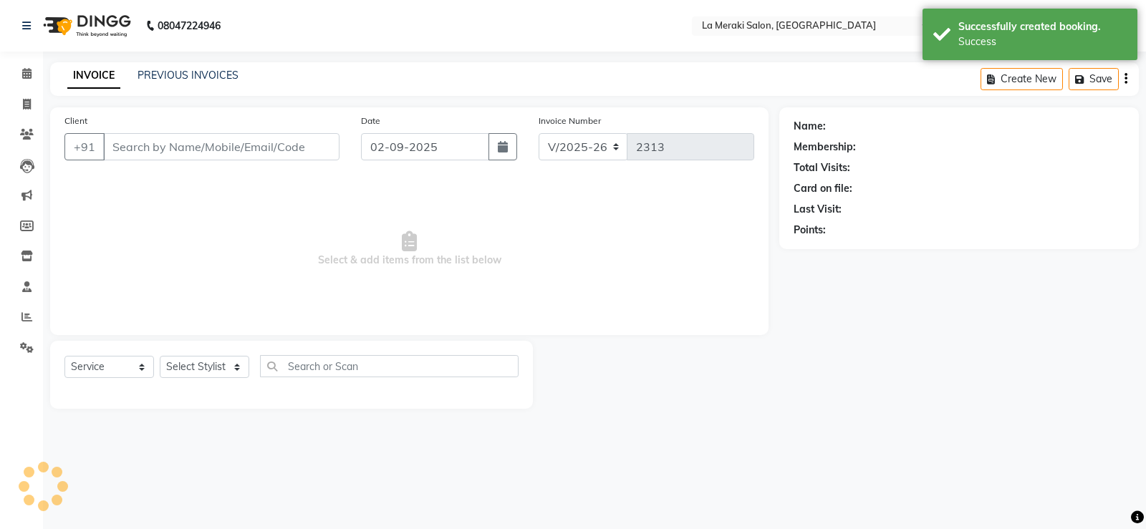
type input "9820034472"
select select "5904"
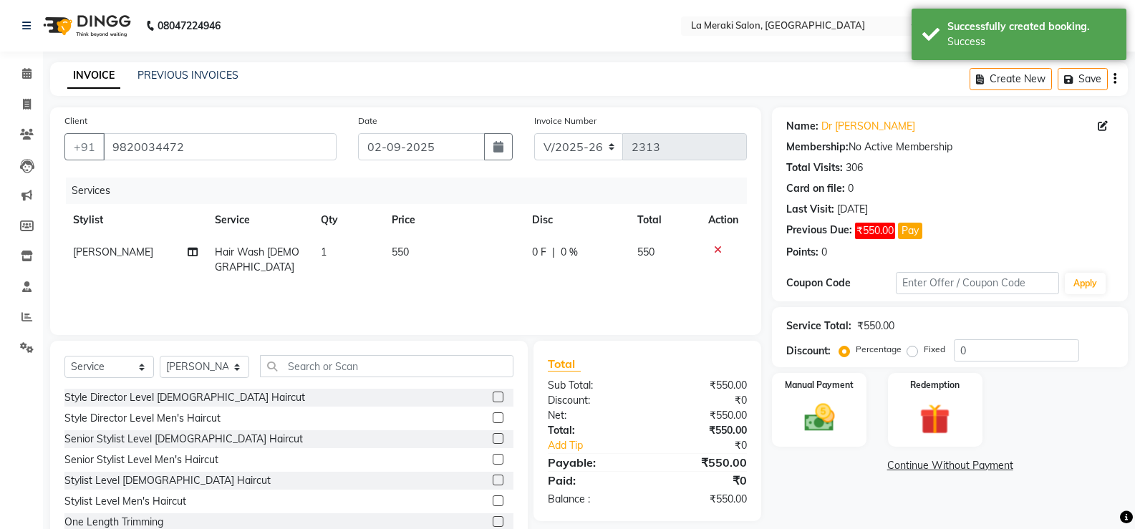
scroll to position [44, 0]
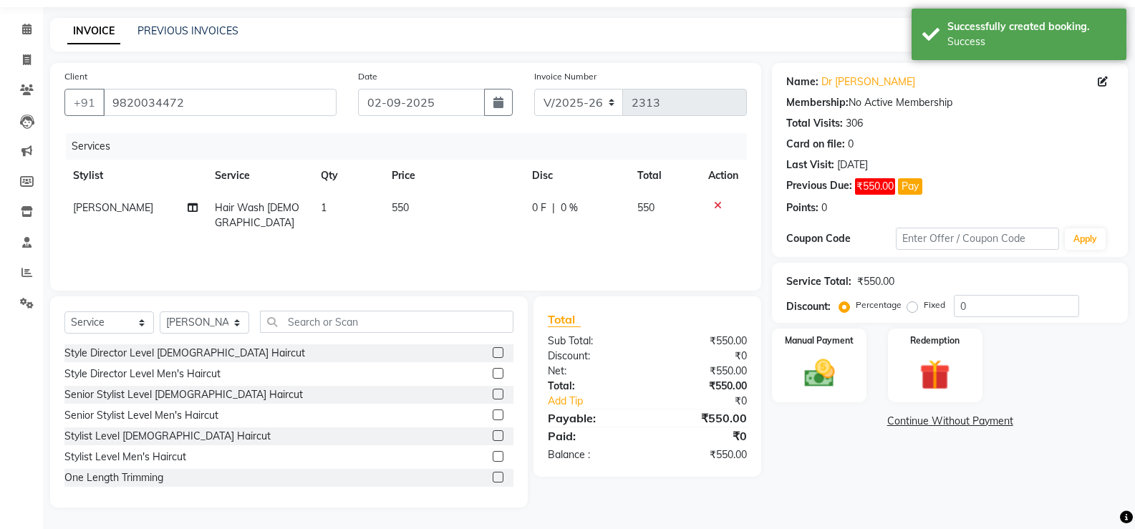
click at [921, 425] on link "Continue Without Payment" at bounding box center [950, 421] width 350 height 15
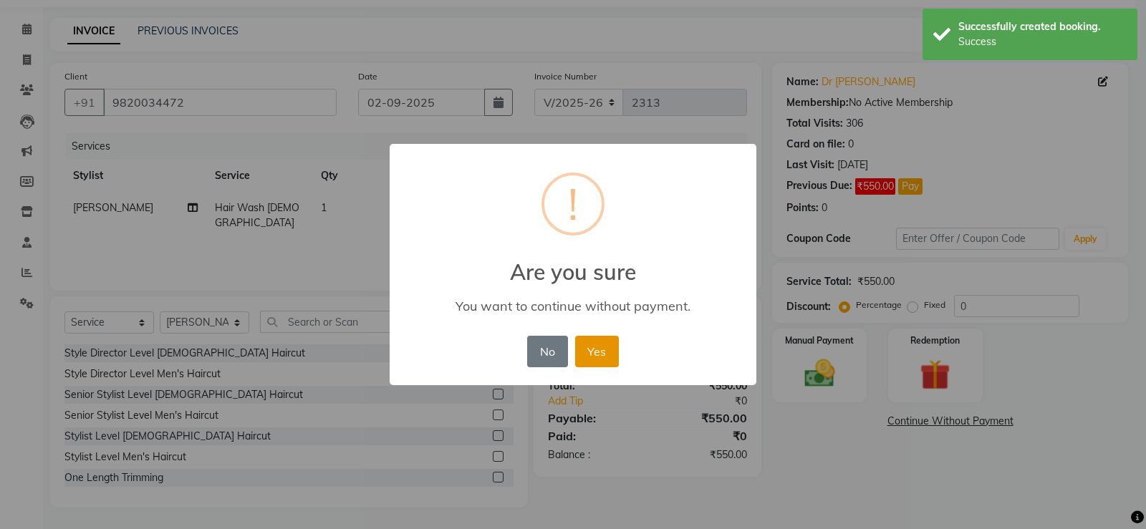
click at [601, 352] on button "Yes" at bounding box center [597, 352] width 44 height 32
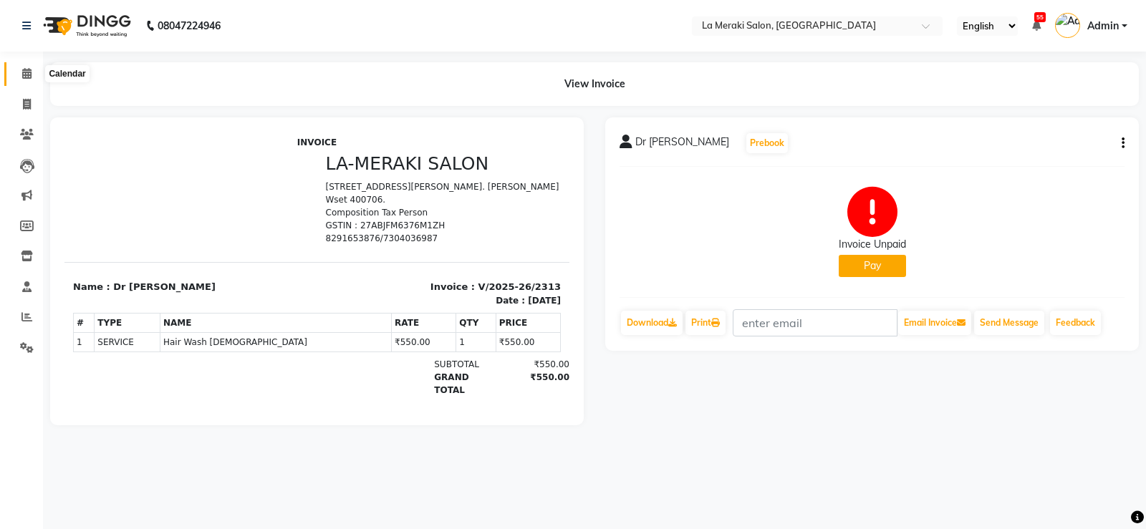
click at [26, 77] on icon at bounding box center [26, 73] width 9 height 11
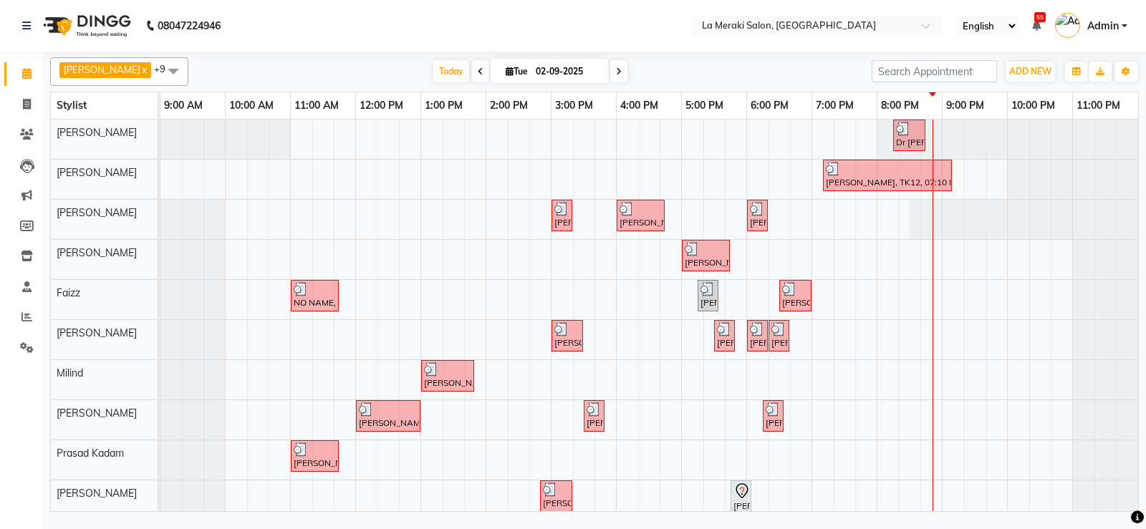
click at [860, 342] on div "Dr [PERSON_NAME], TK13, 08:15 PM-08:45 PM, Hair Wash [DEMOGRAPHIC_DATA] [PERSON…" at bounding box center [648, 321] width 977 height 403
select select "24520"
select select "tentative"
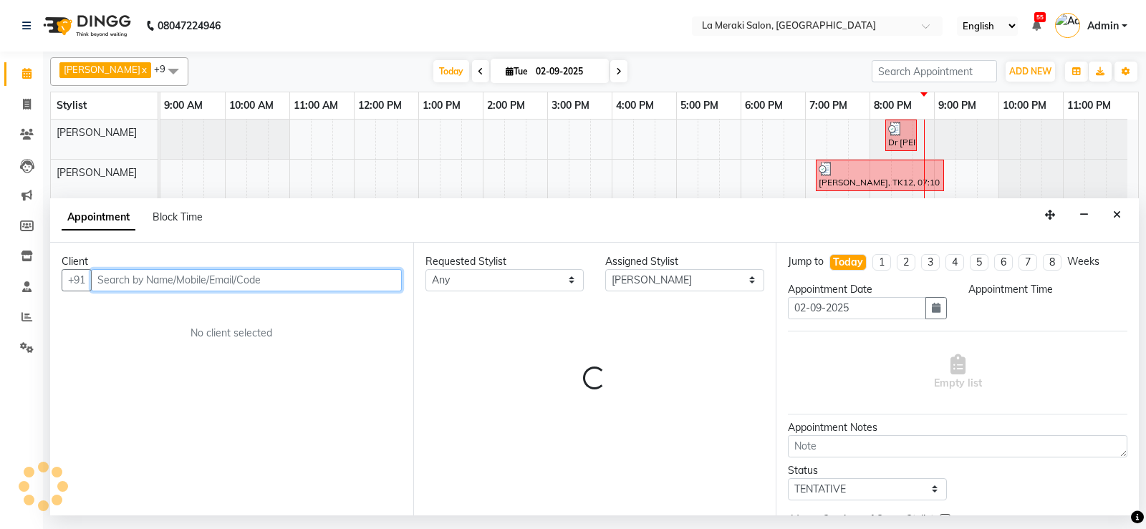
select select "1185"
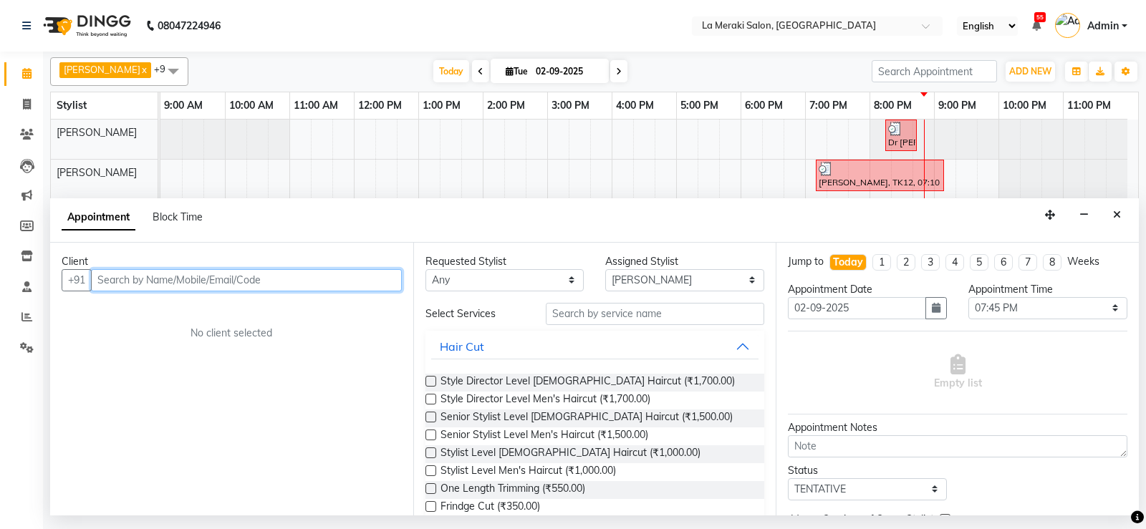
click at [135, 275] on input "text" at bounding box center [246, 280] width 311 height 22
type input "h"
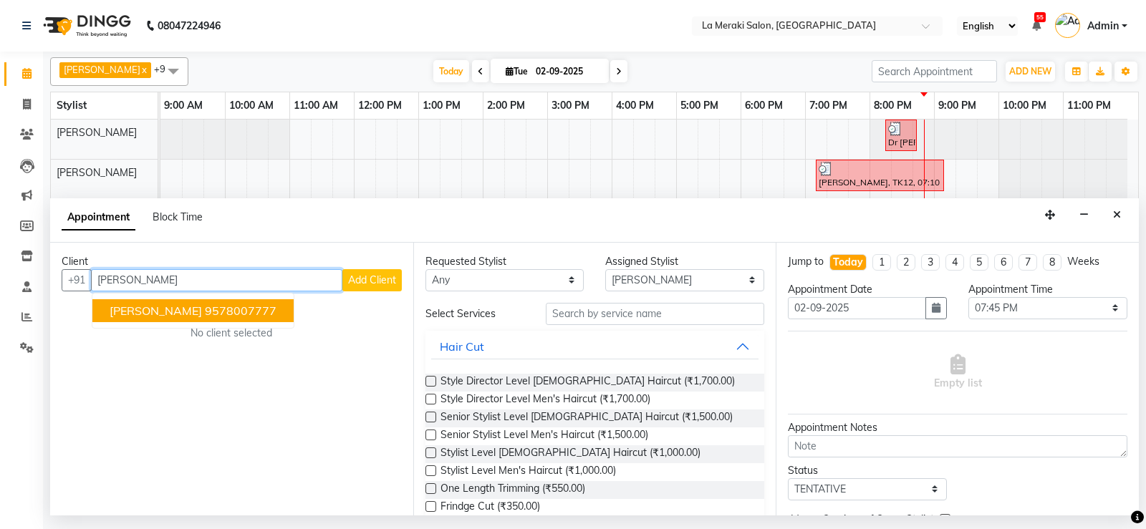
click at [158, 308] on span "[PERSON_NAME]" at bounding box center [156, 311] width 92 height 14
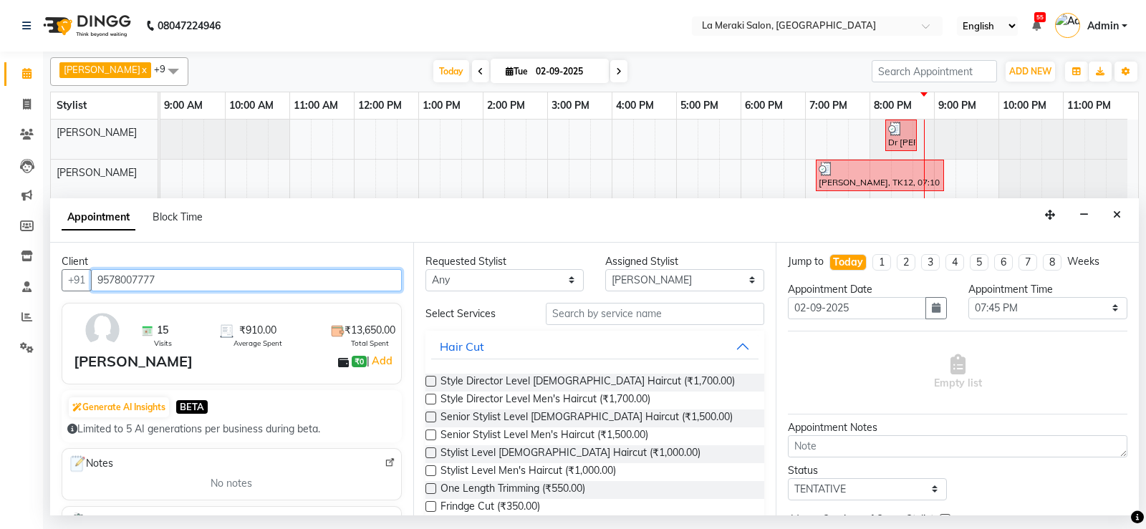
type input "9578007777"
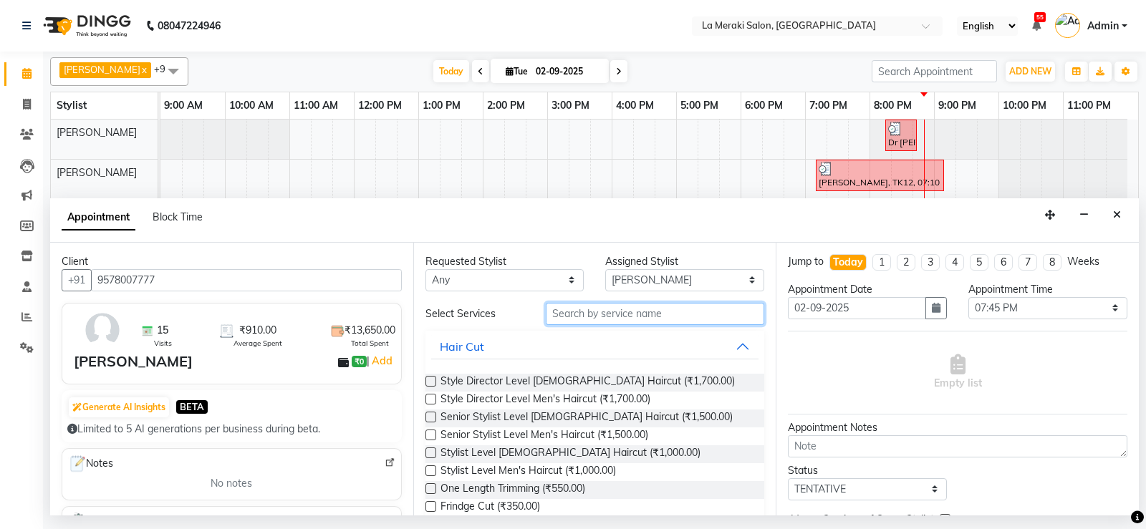
click at [603, 309] on input "text" at bounding box center [655, 314] width 219 height 22
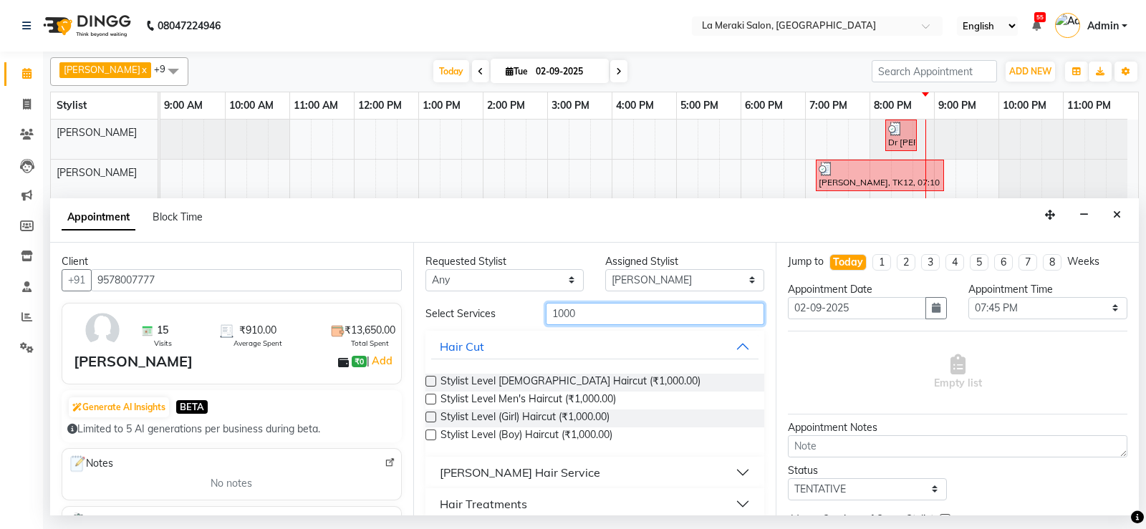
type input "1000"
click at [433, 376] on label at bounding box center [430, 381] width 11 height 11
click at [433, 378] on input "checkbox" at bounding box center [429, 382] width 9 height 9
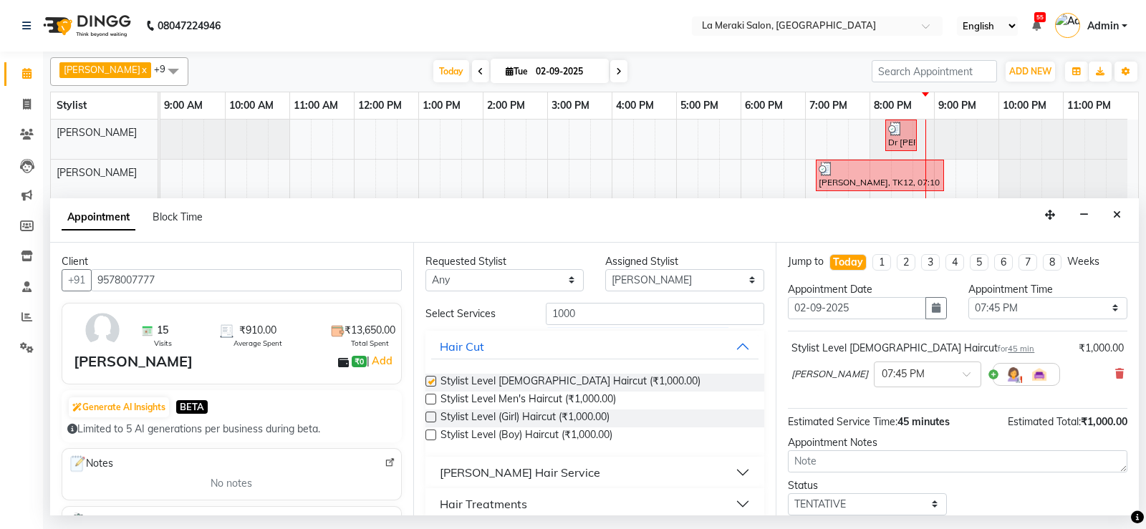
checkbox input "false"
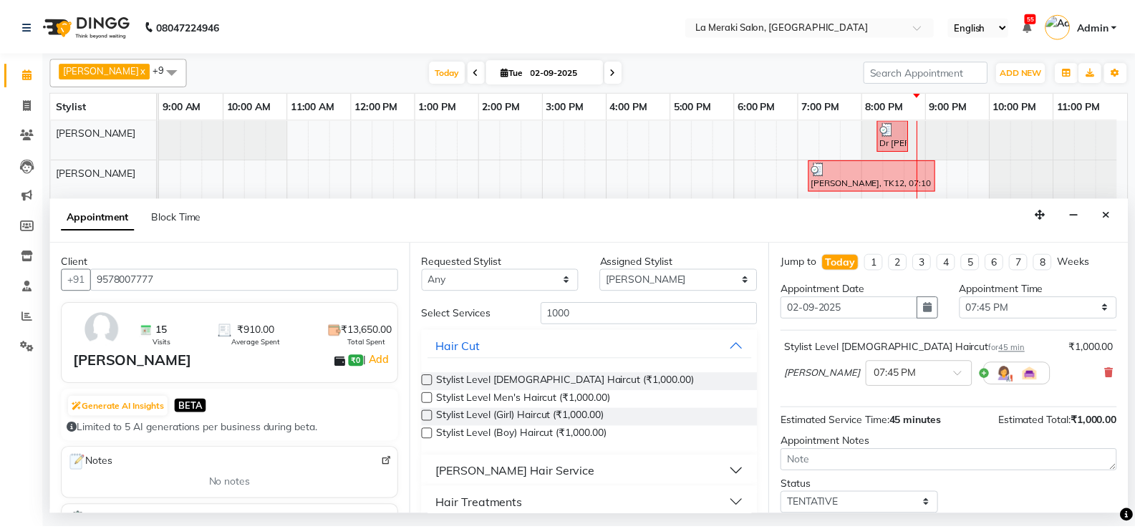
scroll to position [90, 0]
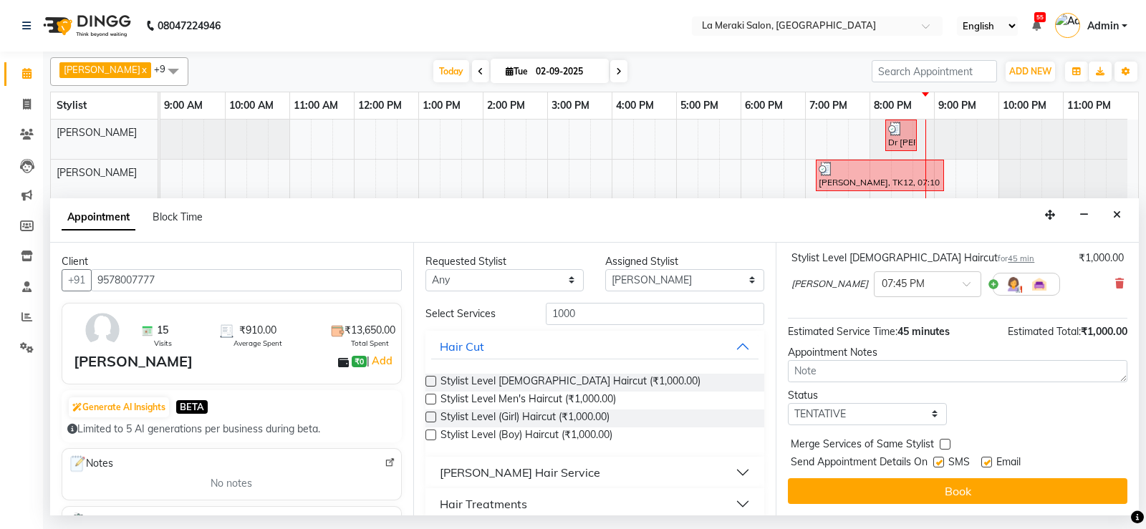
click at [941, 465] on label at bounding box center [938, 462] width 11 height 11
click at [941, 465] on input "checkbox" at bounding box center [937, 463] width 9 height 9
checkbox input "false"
click at [987, 459] on label at bounding box center [986, 462] width 11 height 11
click at [987, 459] on input "checkbox" at bounding box center [985, 463] width 9 height 9
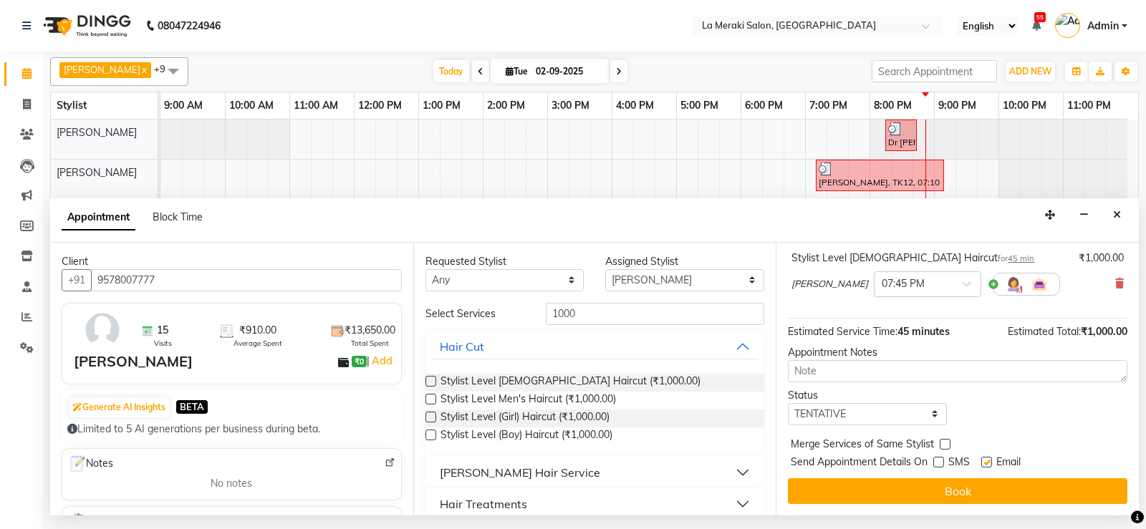
checkbox input "false"
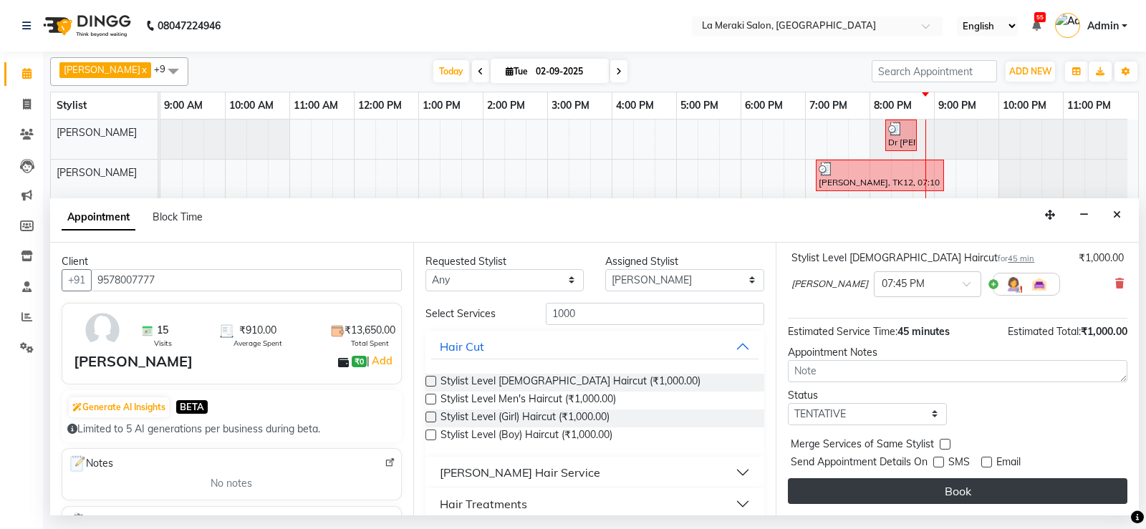
click at [972, 489] on button "Book" at bounding box center [957, 491] width 339 height 26
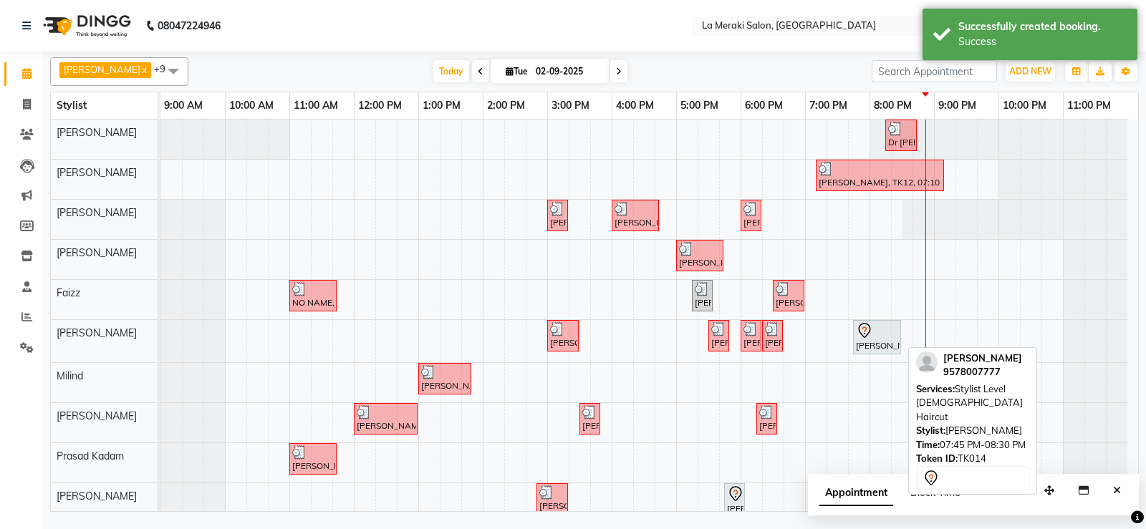
click at [881, 341] on div "[PERSON_NAME], TK14, 07:45 PM-08:30 PM, Stylist Level [DEMOGRAPHIC_DATA] Haircut" at bounding box center [876, 337] width 45 height 30
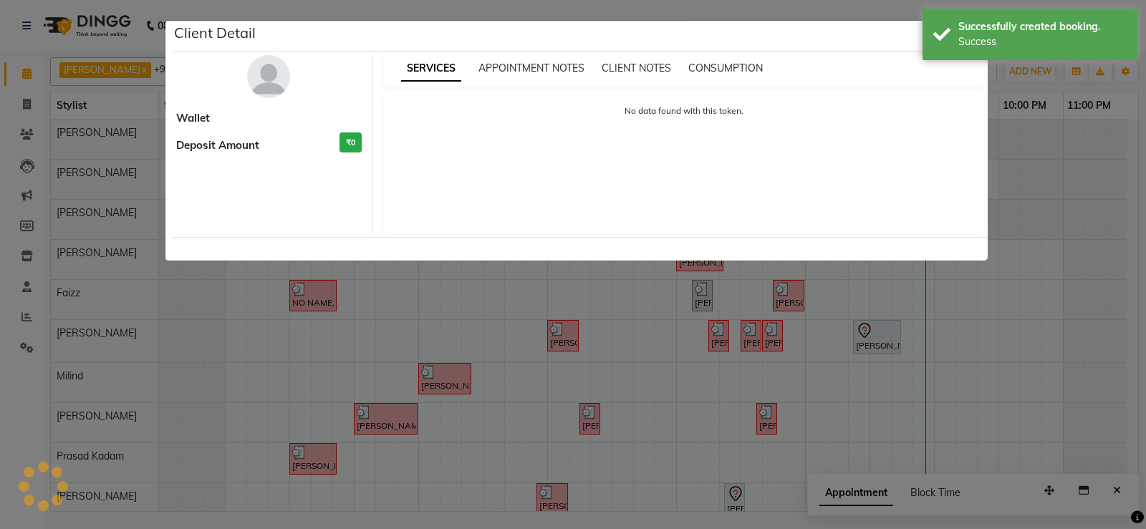
select select "7"
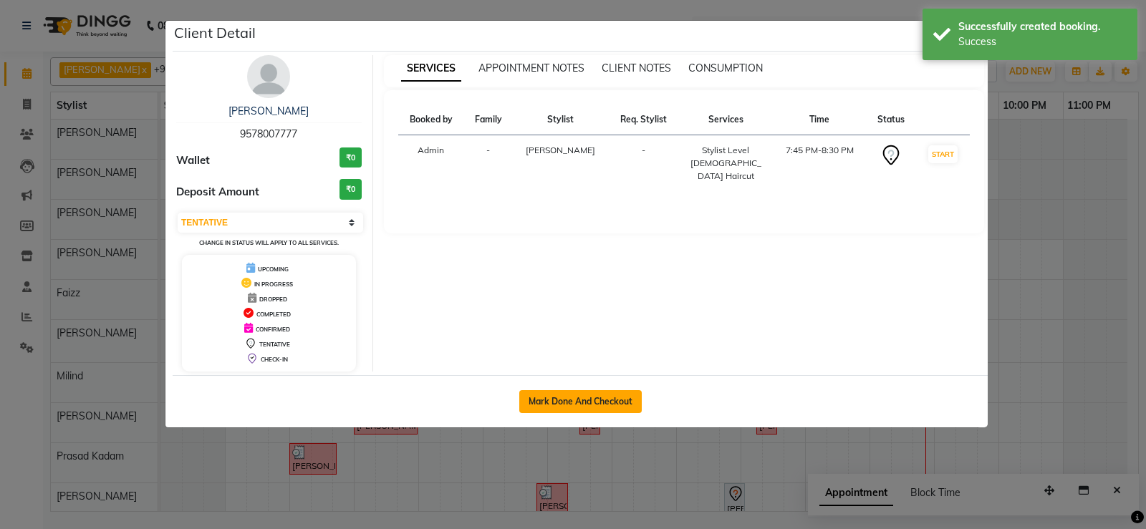
click at [629, 399] on button "Mark Done And Checkout" at bounding box center [580, 401] width 122 height 23
select select "438"
select select "service"
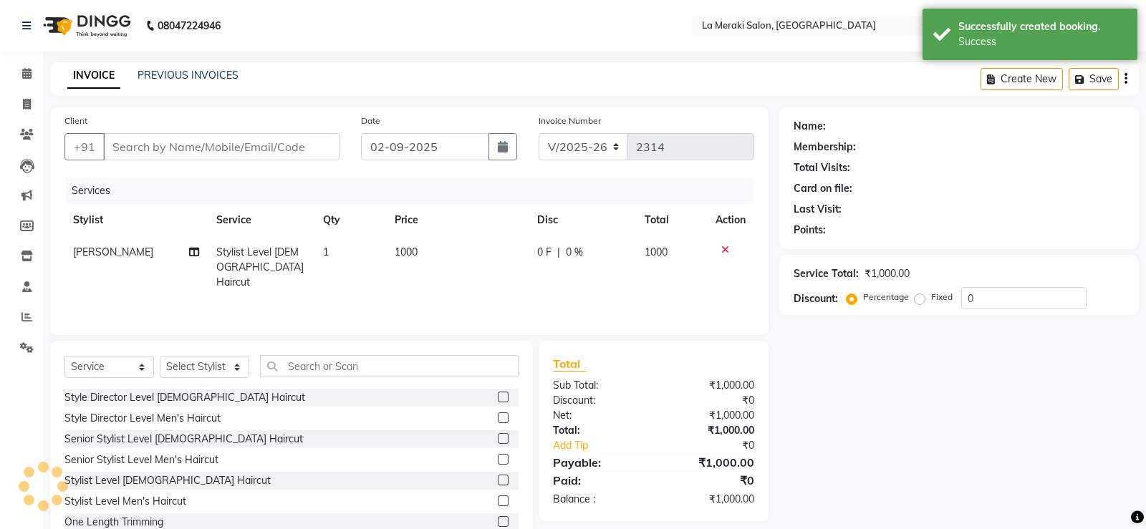
type input "9578007777"
select select "24520"
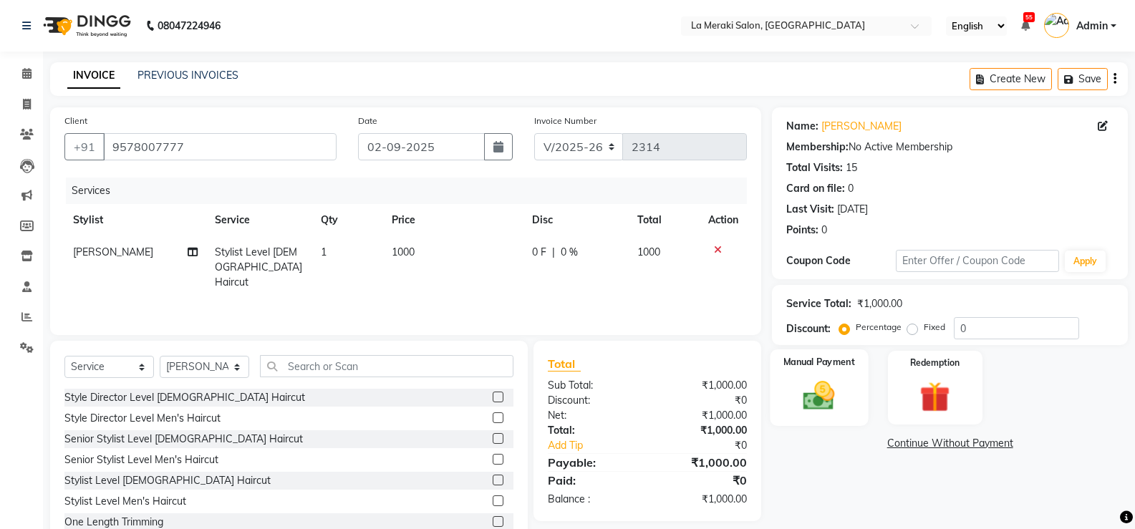
click at [820, 399] on img at bounding box center [818, 395] width 51 height 37
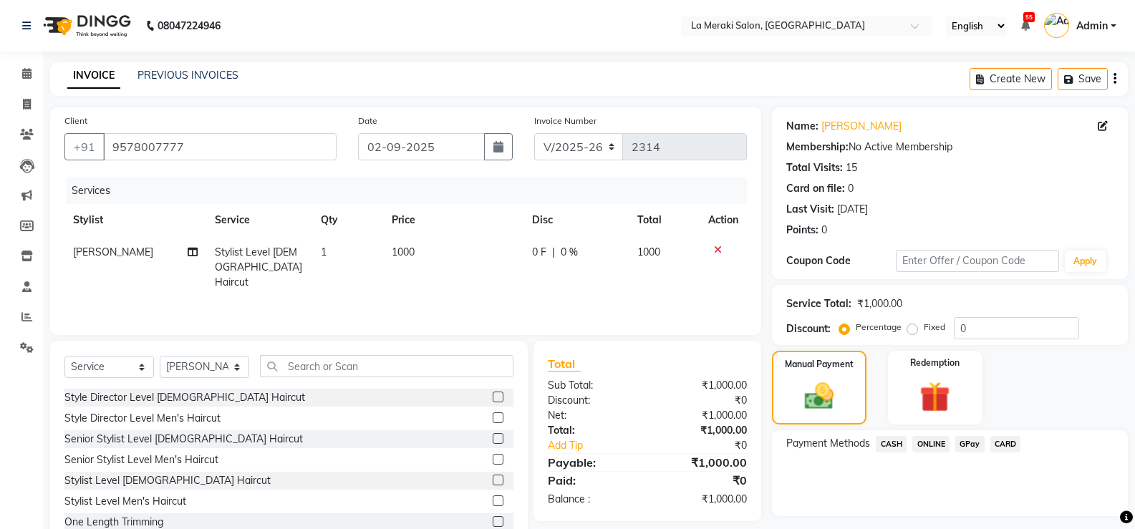
click at [1001, 442] on span "CARD" at bounding box center [1005, 444] width 31 height 16
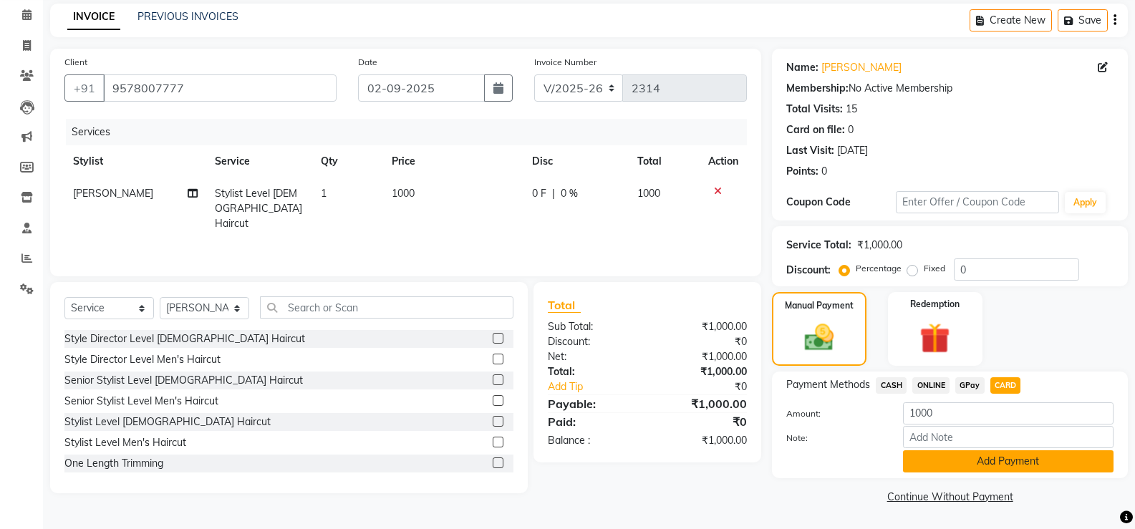
click at [990, 454] on button "Add Payment" at bounding box center [1008, 461] width 210 height 22
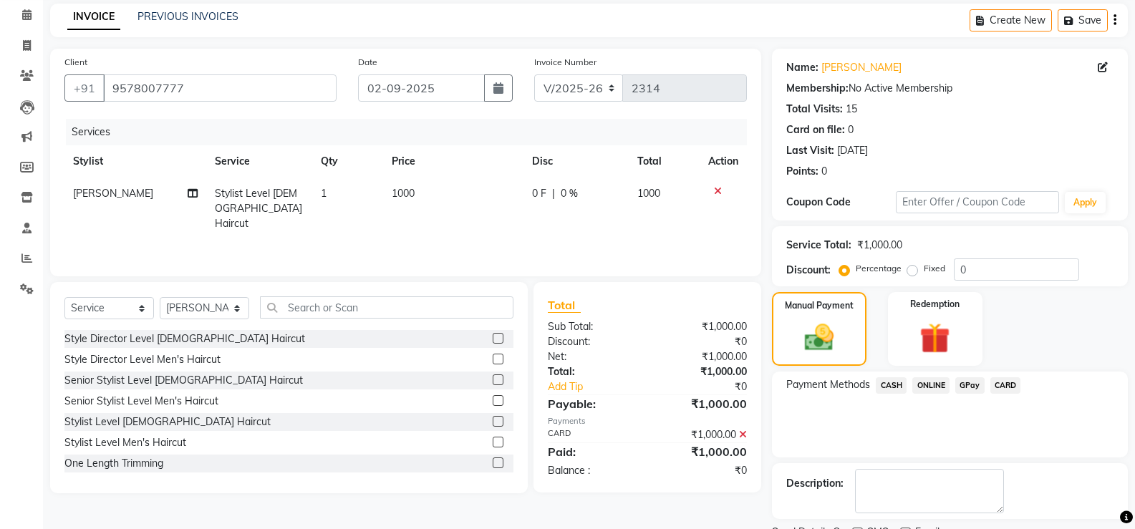
scroll to position [119, 0]
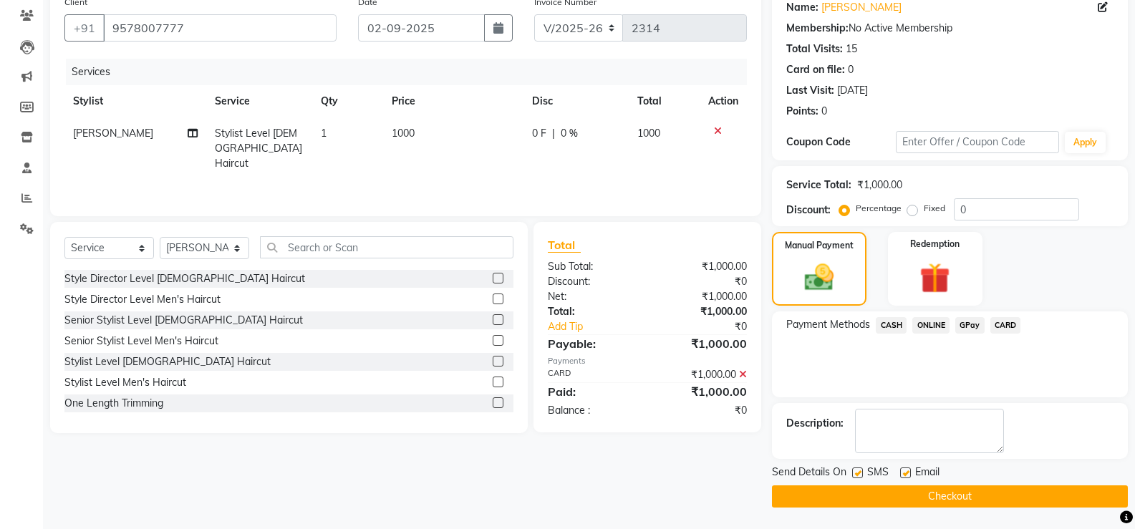
click at [859, 473] on label at bounding box center [857, 473] width 11 height 11
click at [859, 473] on input "checkbox" at bounding box center [856, 473] width 9 height 9
checkbox input "false"
click at [906, 469] on label at bounding box center [905, 473] width 11 height 11
click at [906, 469] on input "checkbox" at bounding box center [904, 473] width 9 height 9
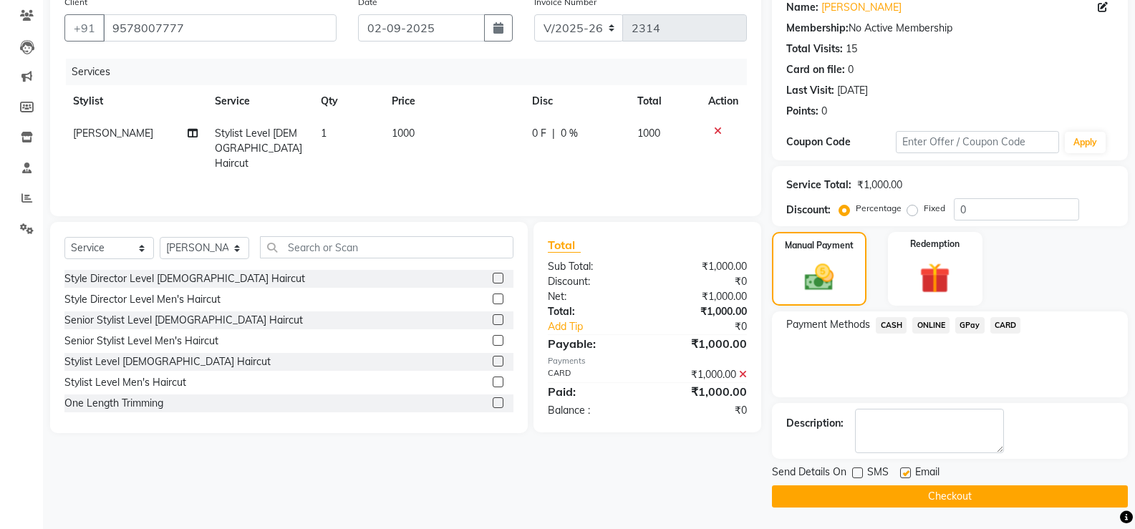
checkbox input "false"
click at [904, 495] on button "Checkout" at bounding box center [950, 496] width 356 height 22
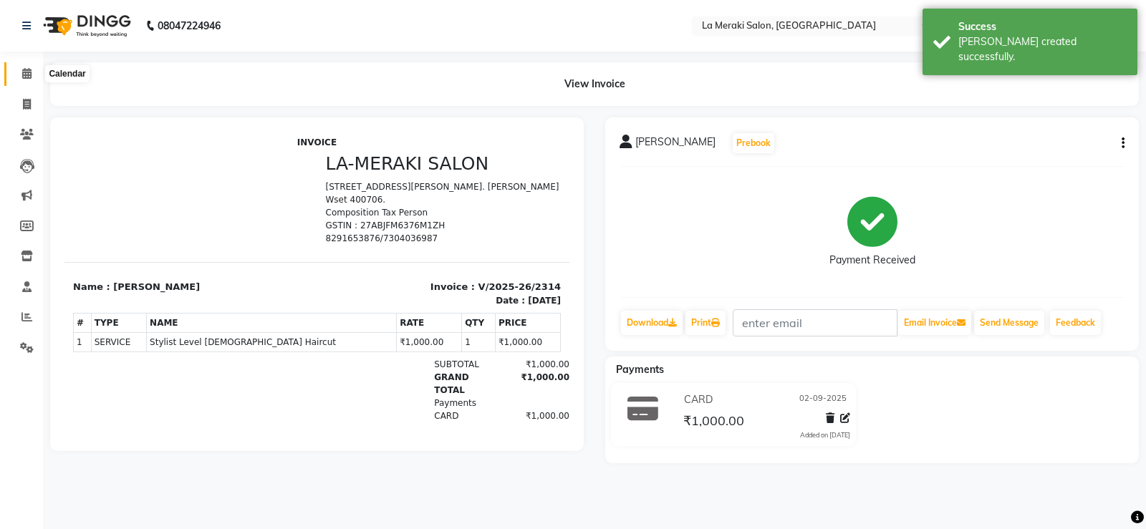
click at [30, 68] on icon at bounding box center [26, 73] width 9 height 11
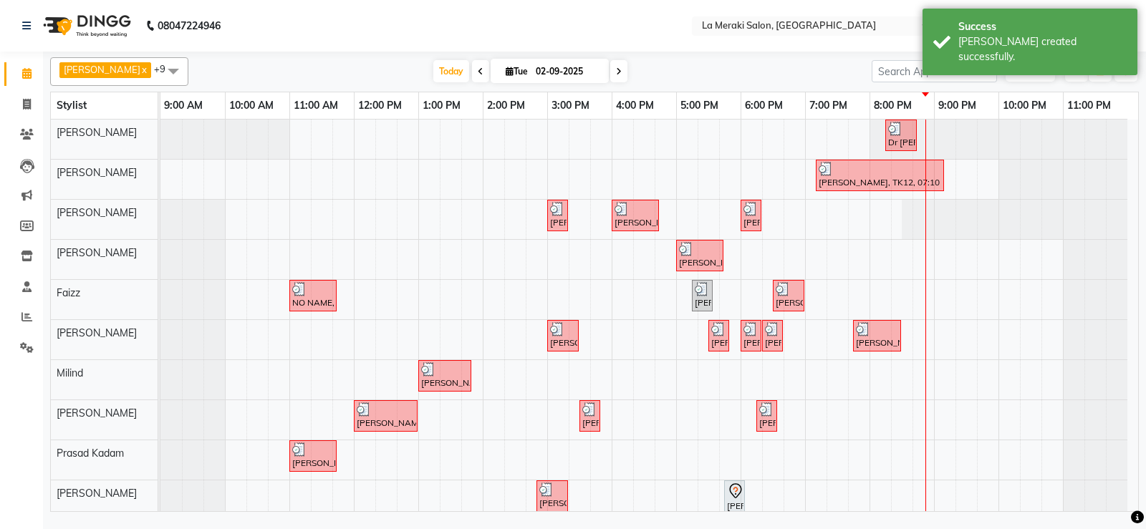
scroll to position [11, 0]
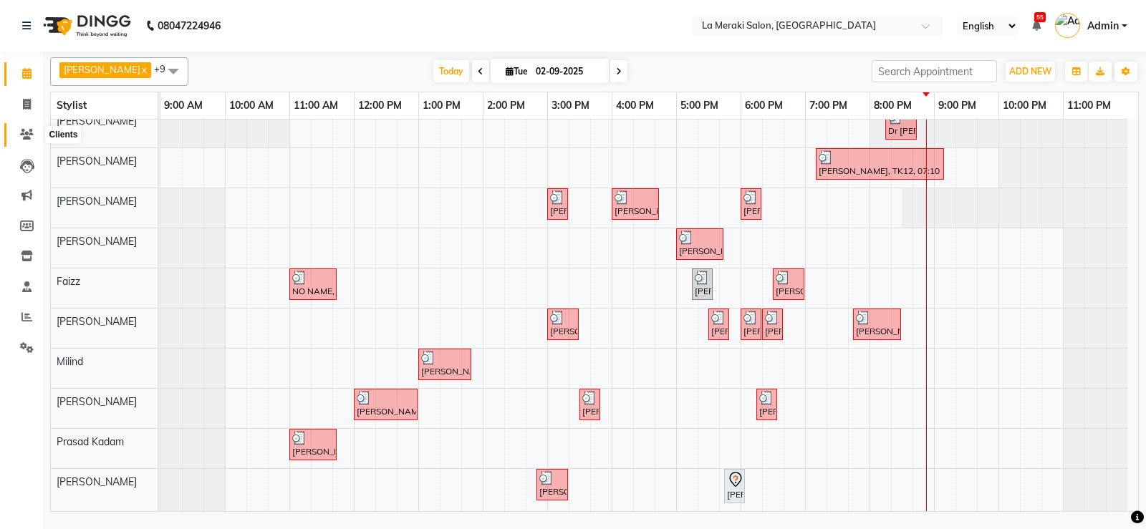
click at [32, 130] on icon at bounding box center [27, 134] width 14 height 11
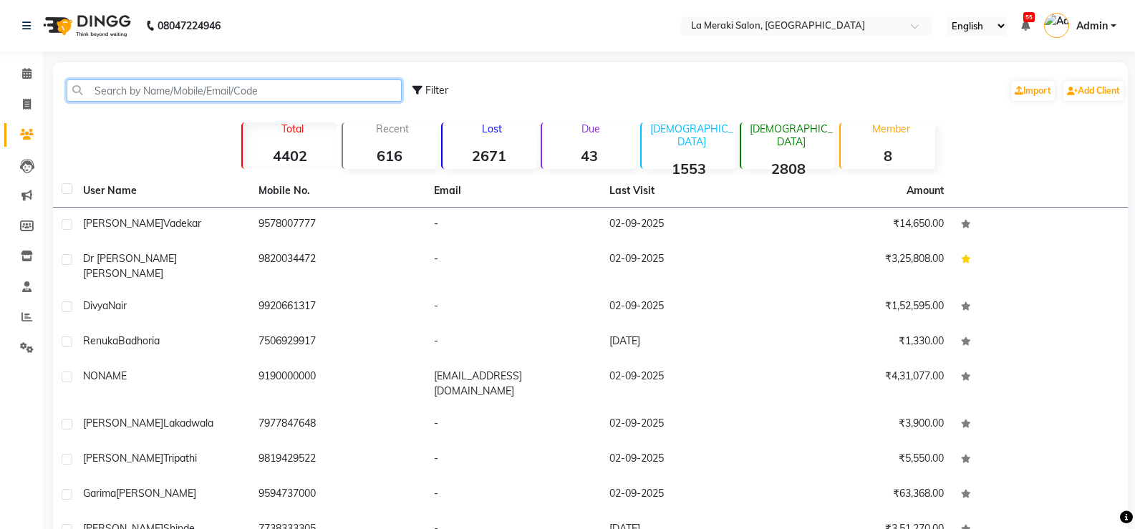
click at [120, 86] on input "text" at bounding box center [234, 90] width 335 height 22
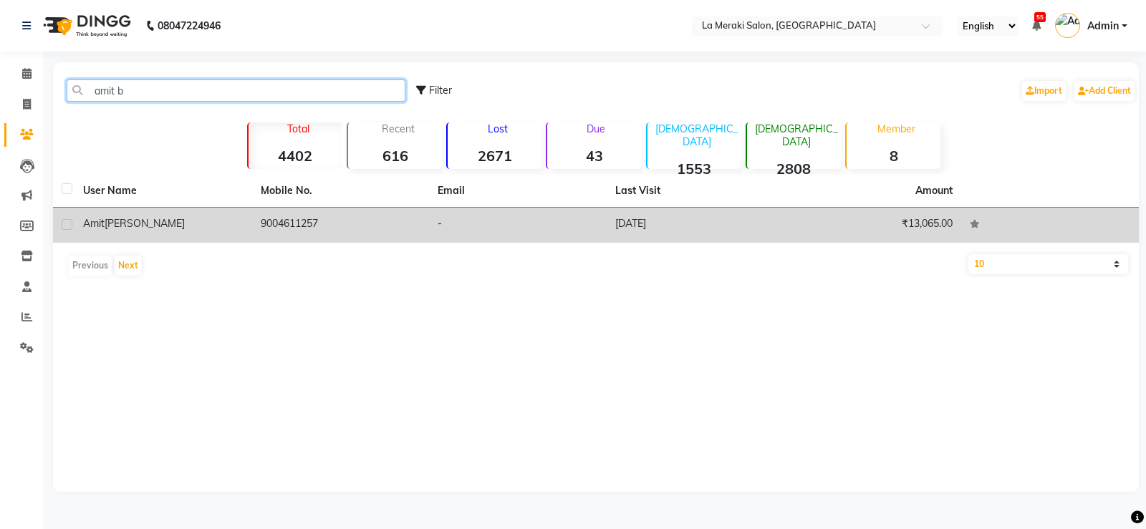
type input "amit b"
click at [125, 221] on span "[PERSON_NAME]" at bounding box center [145, 223] width 80 height 13
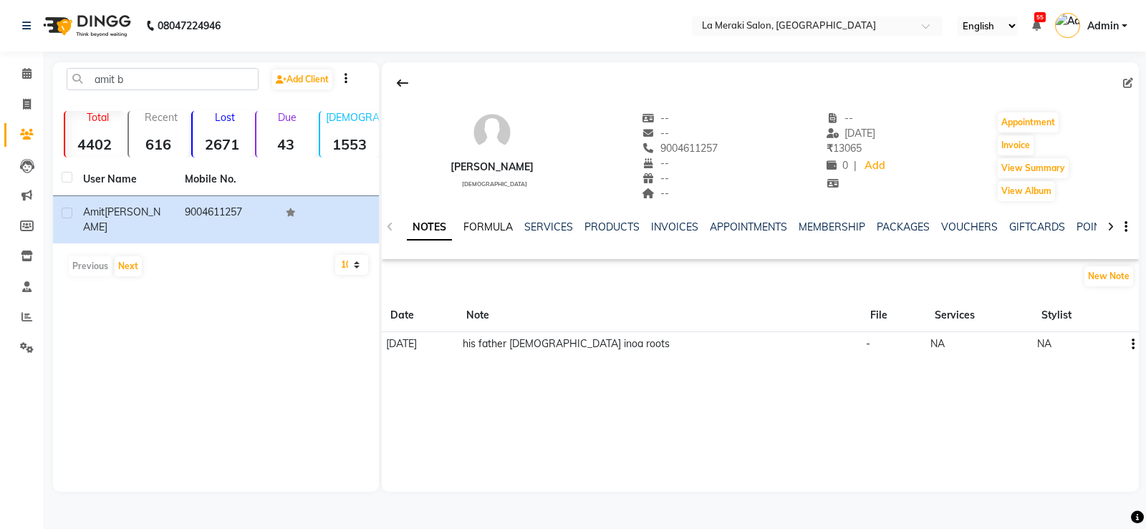
click at [481, 226] on link "FORMULA" at bounding box center [487, 227] width 49 height 13
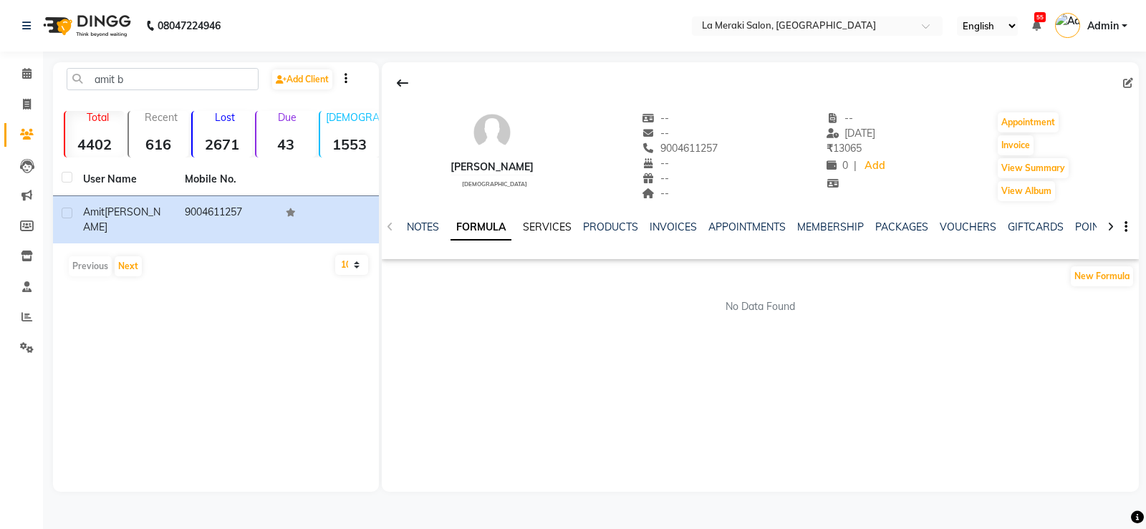
click at [569, 221] on link "SERVICES" at bounding box center [547, 227] width 49 height 13
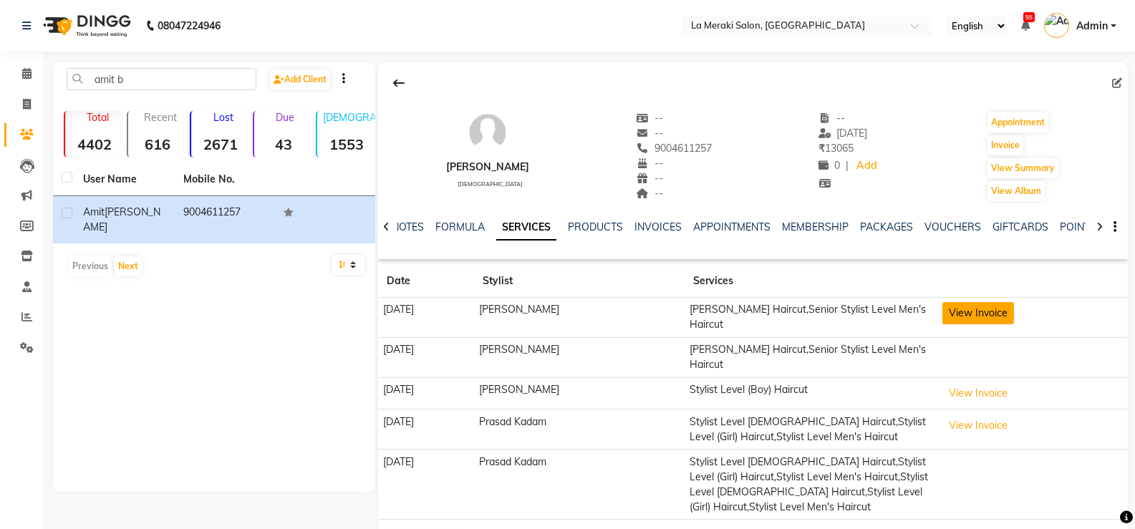
click at [1002, 306] on button "View Invoice" at bounding box center [978, 313] width 72 height 22
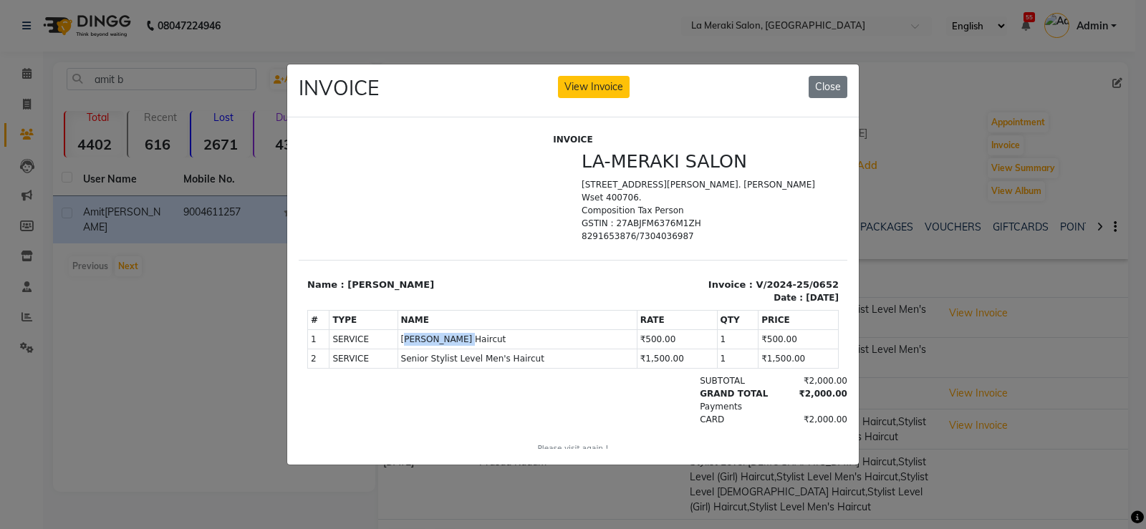
drag, startPoint x: 400, startPoint y: 338, endPoint x: 520, endPoint y: 341, distance: 119.6
click at [520, 341] on span "[PERSON_NAME] Haircut" at bounding box center [517, 339] width 233 height 13
drag, startPoint x: 538, startPoint y: 362, endPoint x: 408, endPoint y: 369, distance: 129.8
click at [408, 369] on table "# TYPE NAME RATE QTY PRICE 1 SERVICE 2" at bounding box center [572, 339] width 531 height 59
click at [843, 78] on button "Close" at bounding box center [827, 87] width 39 height 22
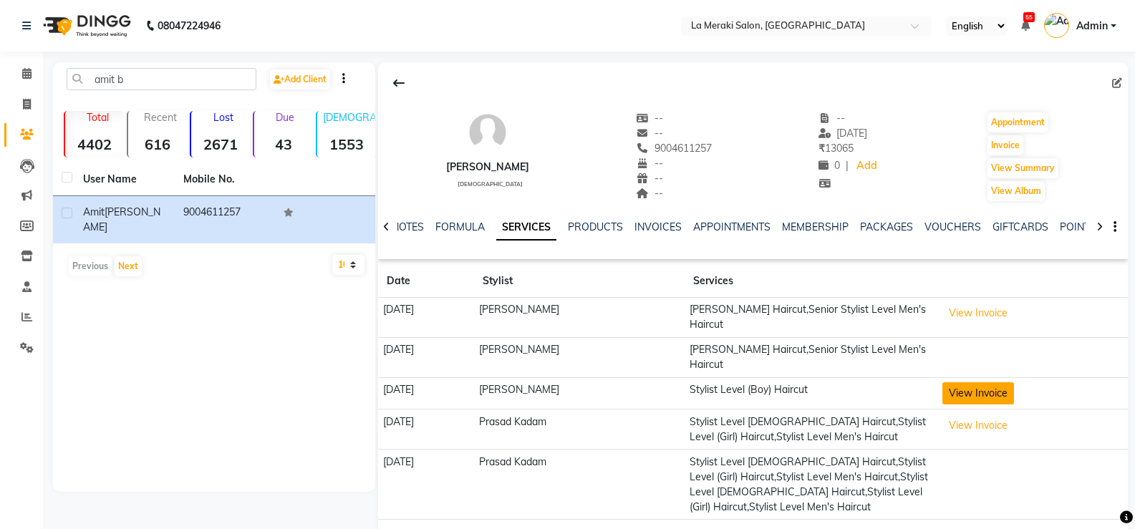
click at [1007, 382] on button "View Invoice" at bounding box center [978, 393] width 72 height 22
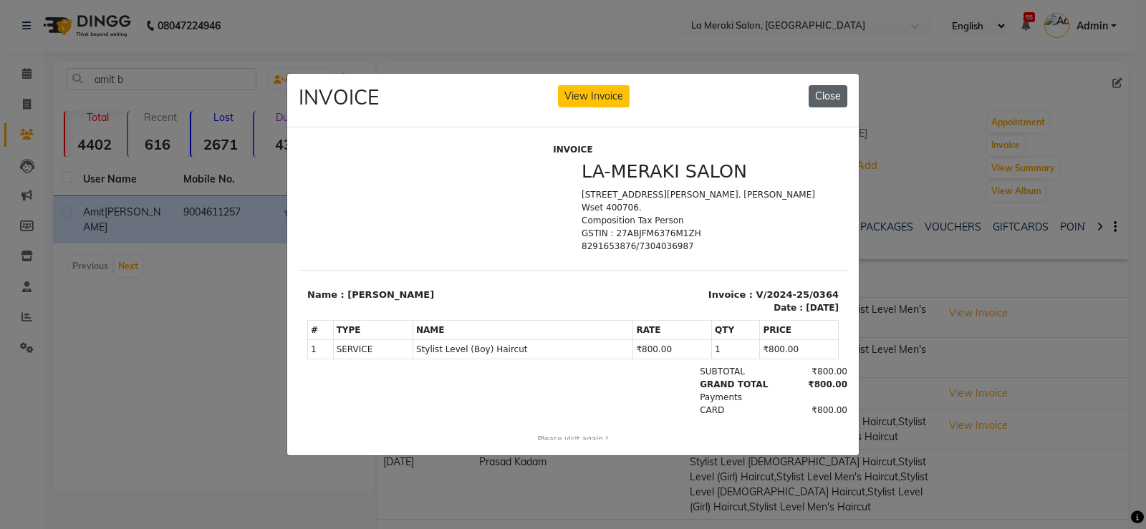
click at [841, 92] on button "Close" at bounding box center [827, 96] width 39 height 22
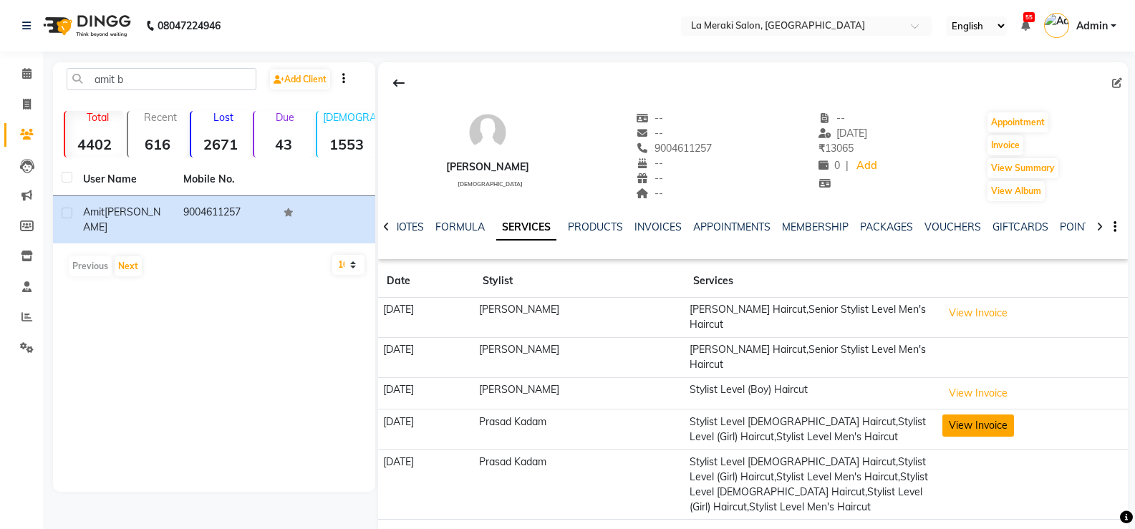
click at [1014, 415] on button "View Invoice" at bounding box center [978, 426] width 72 height 22
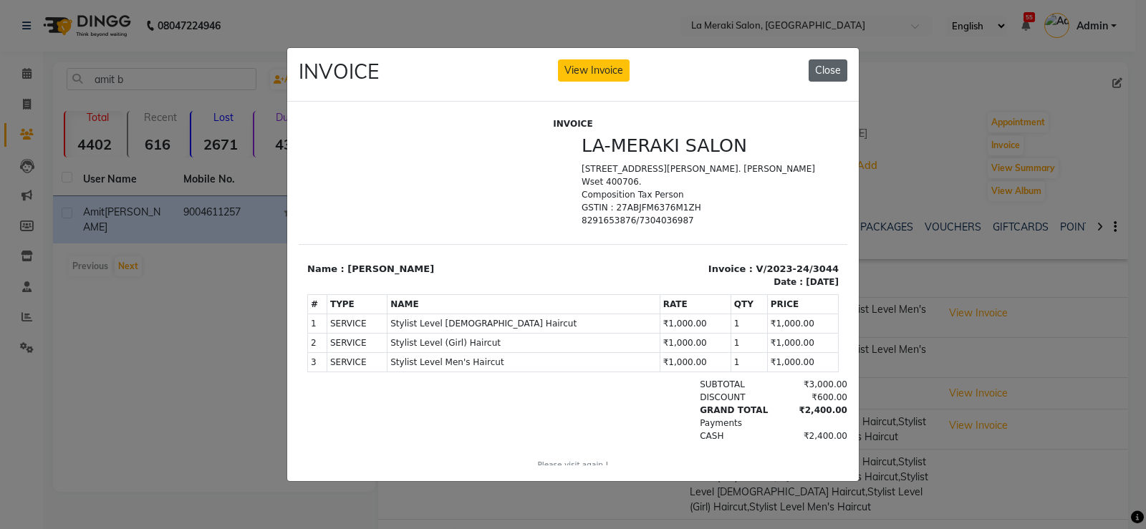
click at [820, 61] on button "Close" at bounding box center [827, 70] width 39 height 22
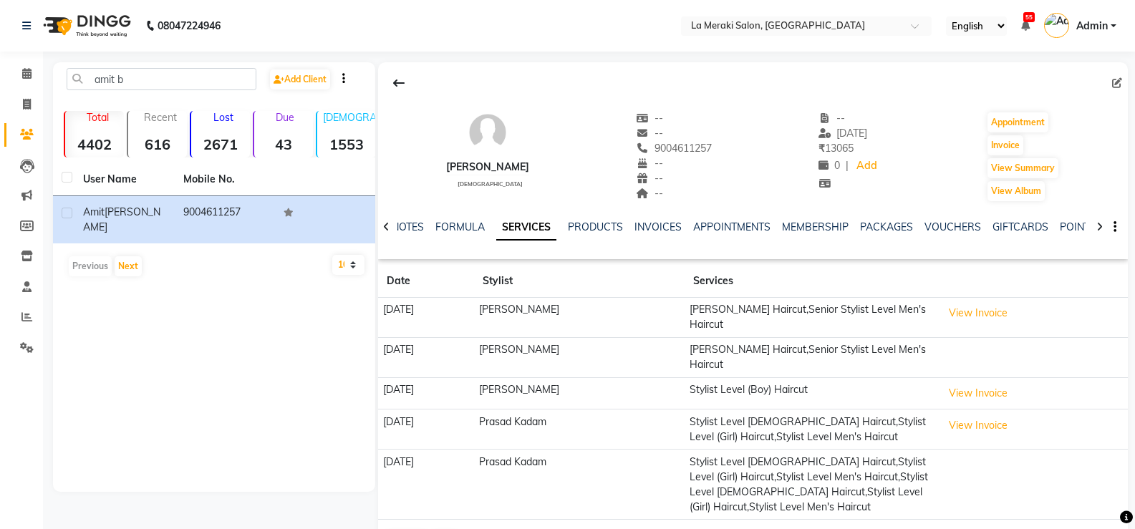
scroll to position [29, 0]
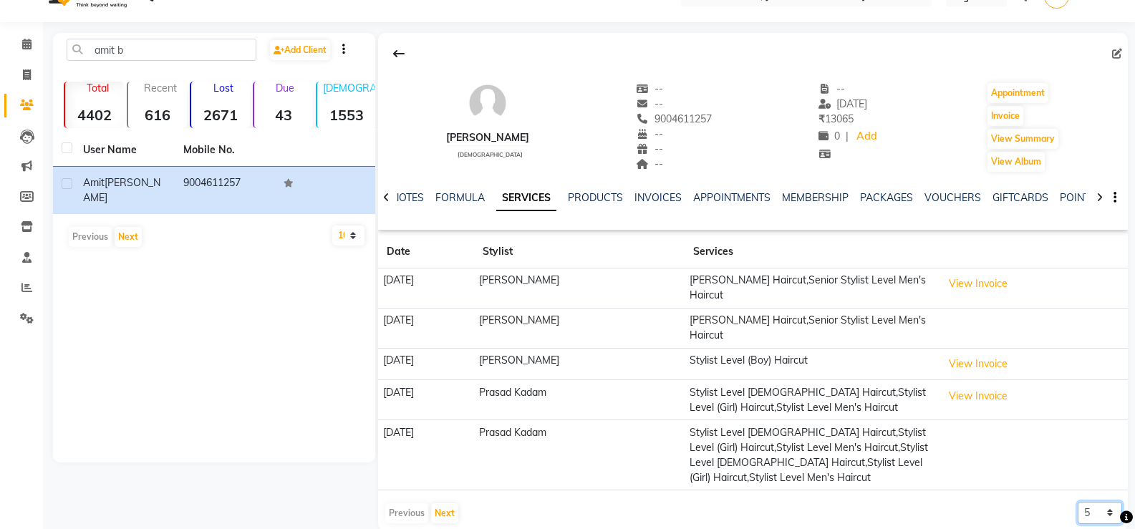
click at [1095, 502] on select "5 10 50 100 500" at bounding box center [1100, 513] width 44 height 22
select select "50"
click at [1078, 502] on select "5 10 50 100 500" at bounding box center [1100, 513] width 44 height 22
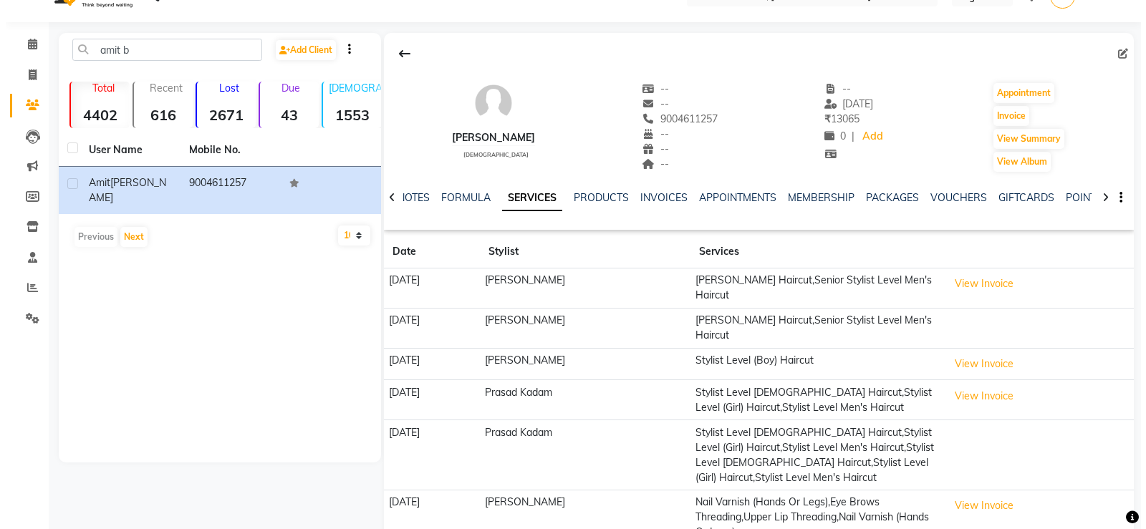
scroll to position [244, 0]
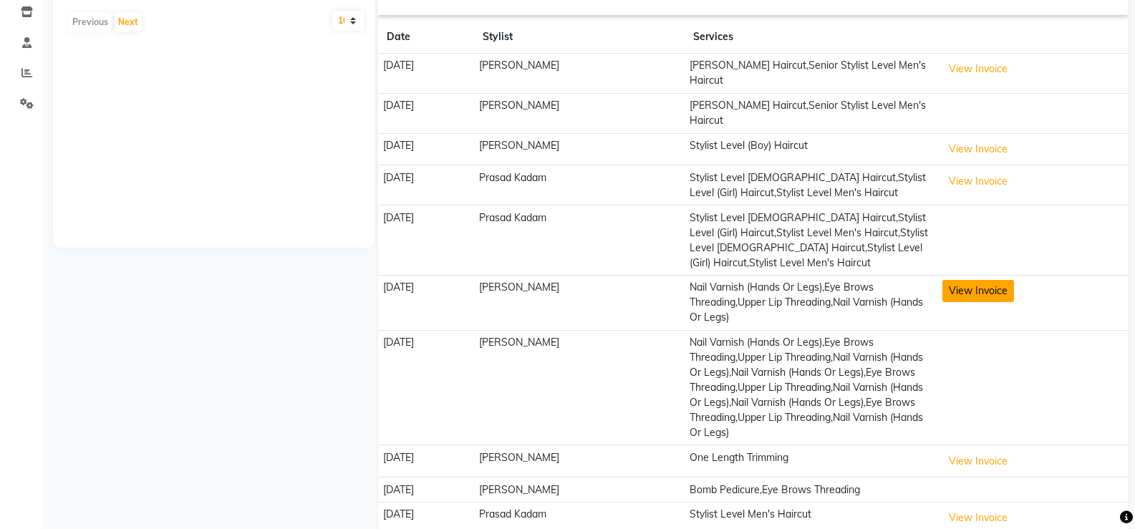
click at [974, 280] on button "View Invoice" at bounding box center [978, 291] width 72 height 22
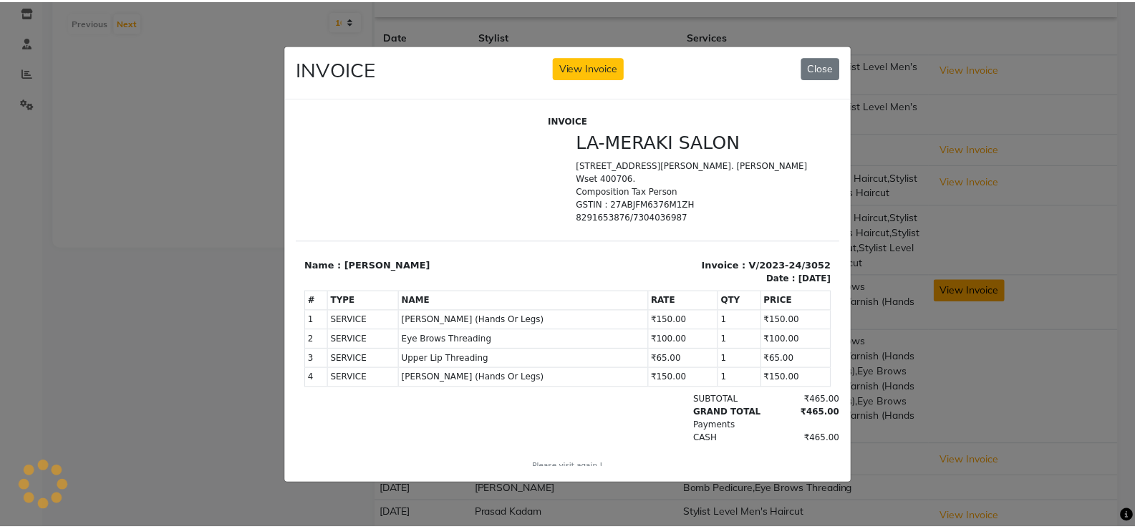
scroll to position [0, 0]
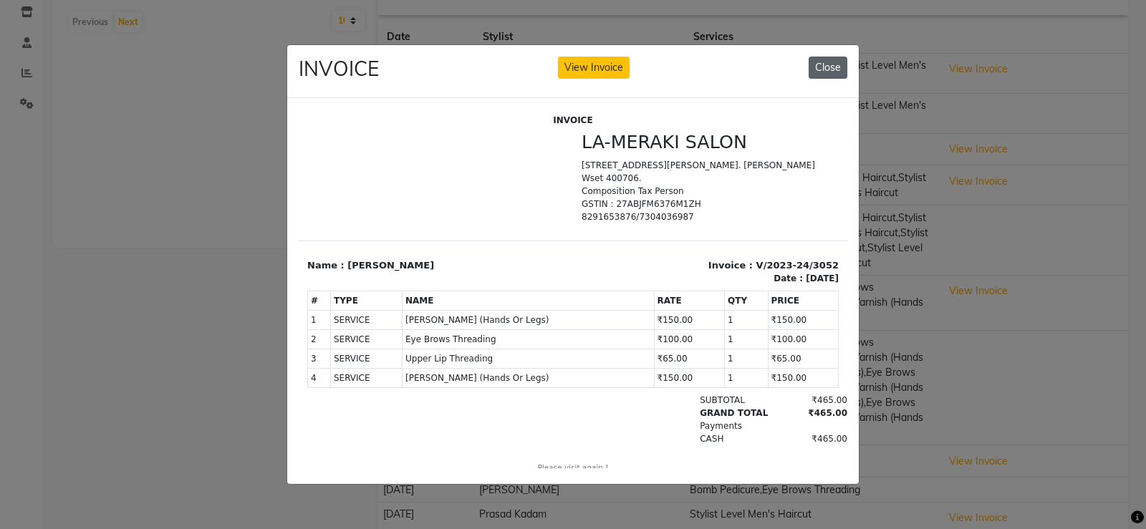
click at [831, 60] on button "Close" at bounding box center [827, 68] width 39 height 22
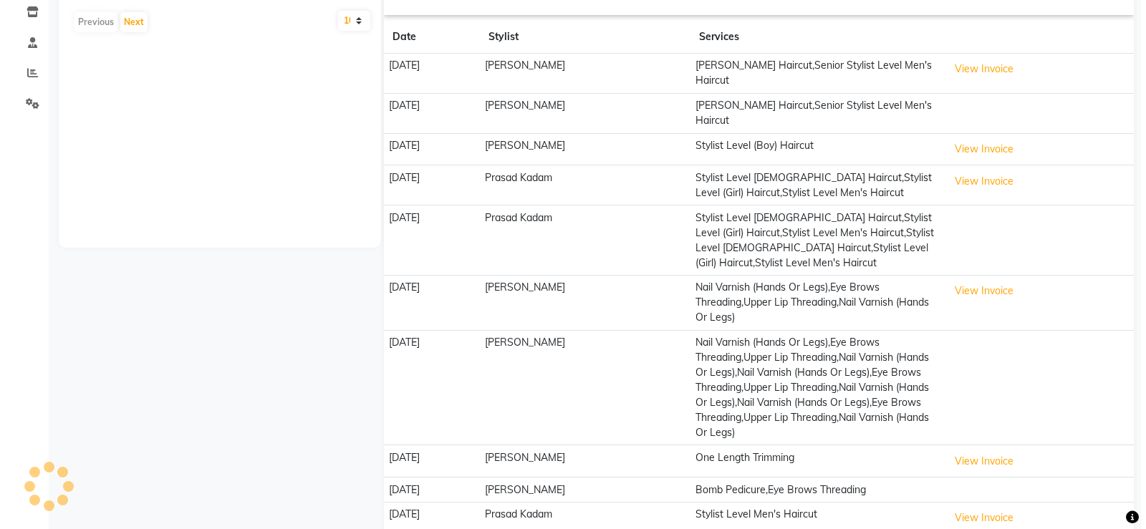
scroll to position [387, 0]
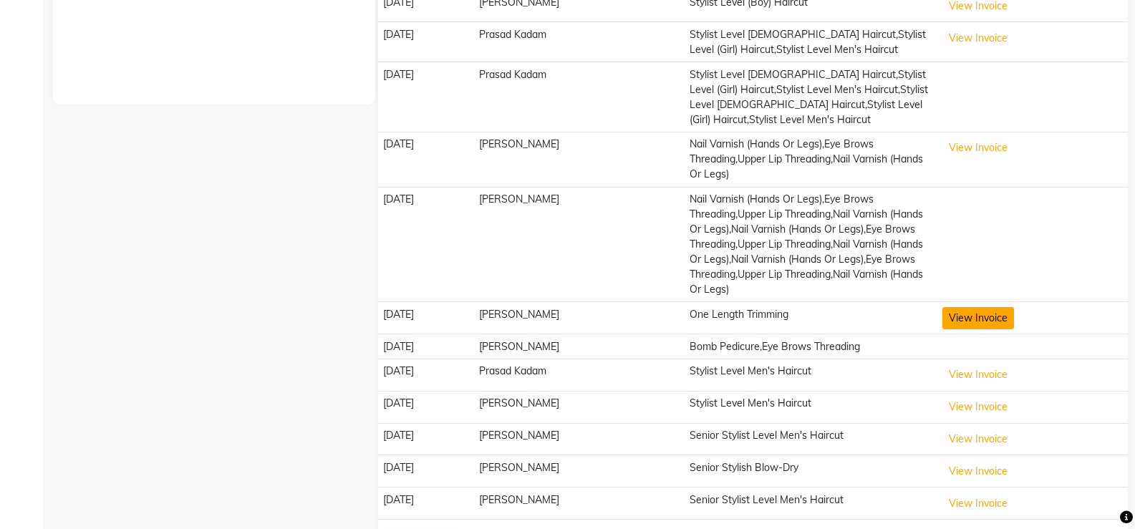
click at [986, 310] on button "View Invoice" at bounding box center [978, 318] width 72 height 22
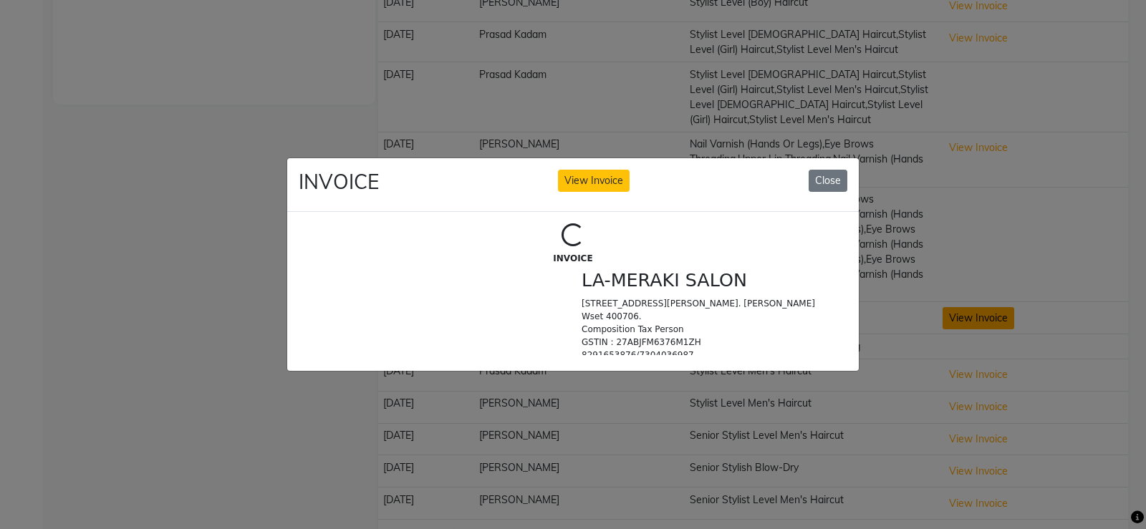
scroll to position [0, 0]
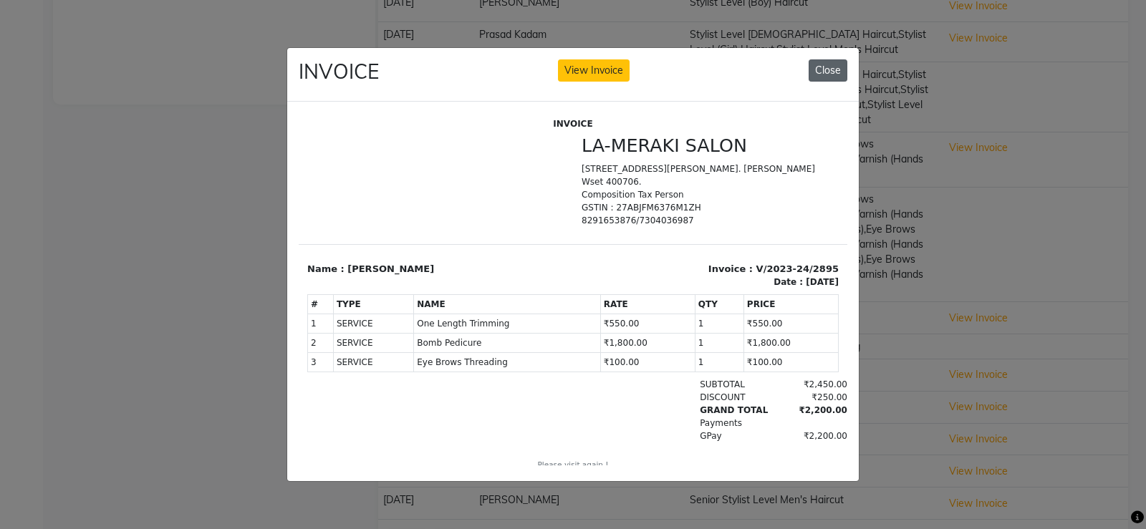
click at [815, 60] on button "Close" at bounding box center [827, 70] width 39 height 22
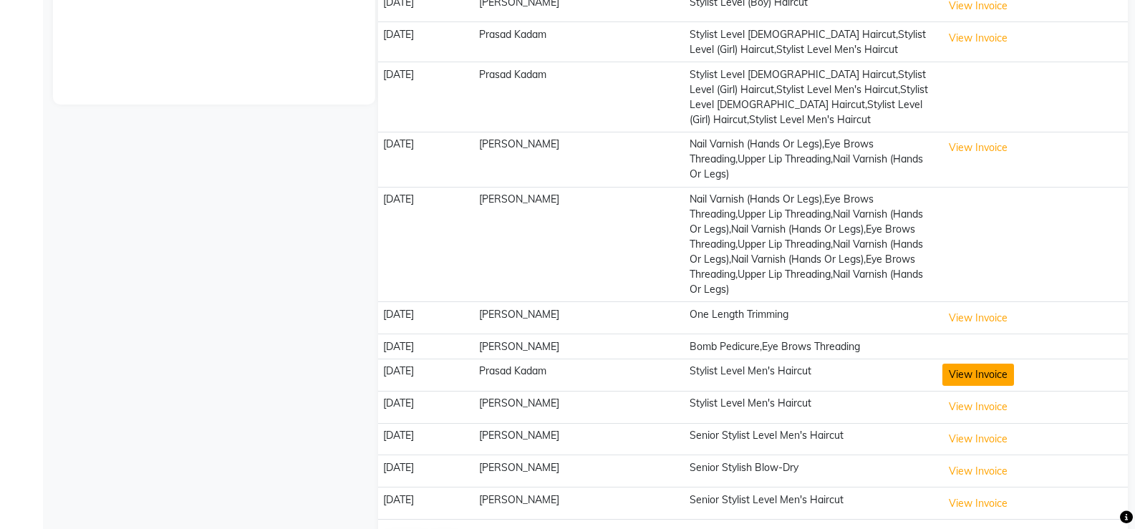
click at [985, 364] on button "View Invoice" at bounding box center [978, 375] width 72 height 22
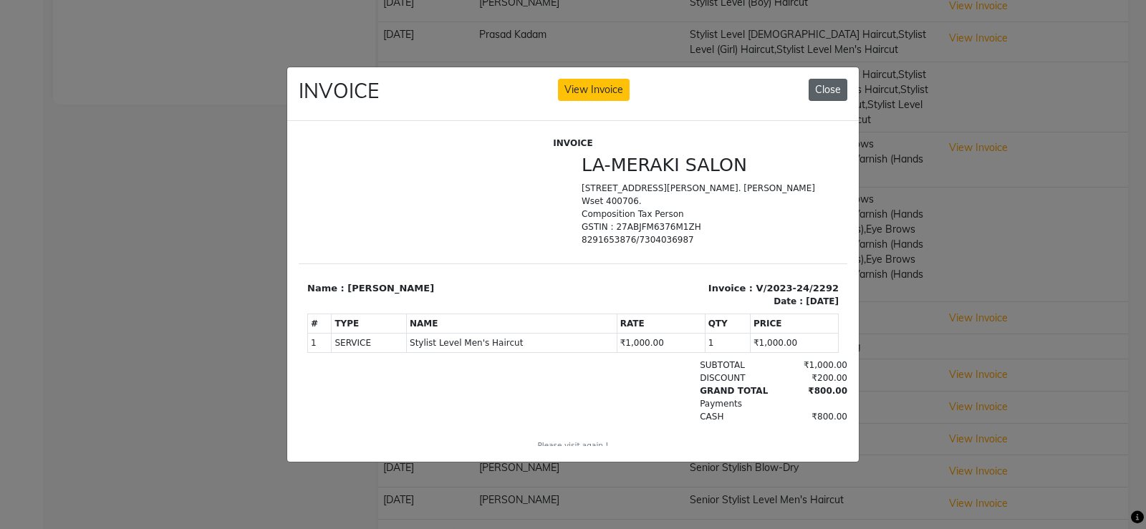
click at [836, 82] on button "Close" at bounding box center [827, 90] width 39 height 22
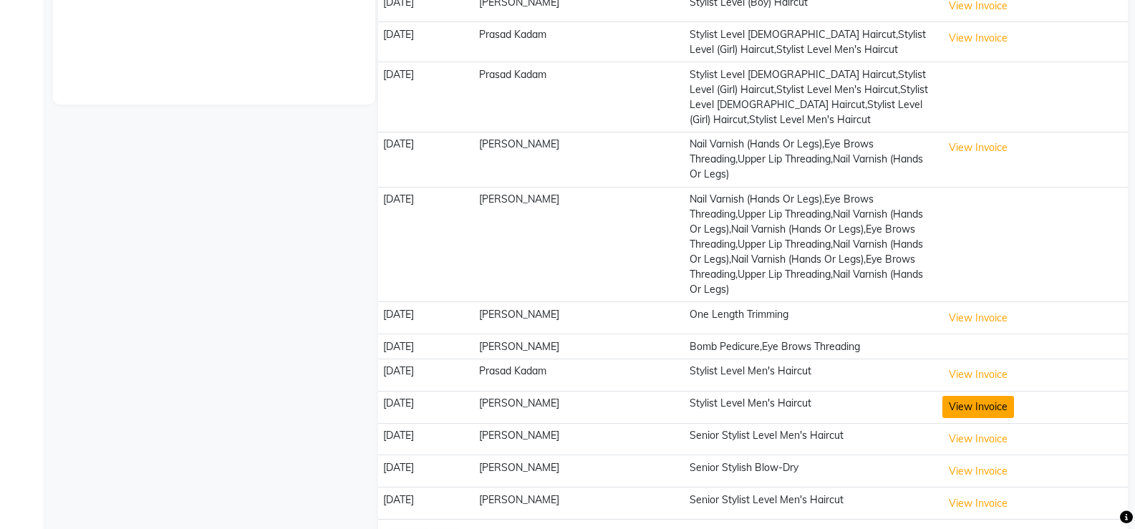
click at [1014, 400] on button "View Invoice" at bounding box center [978, 407] width 72 height 22
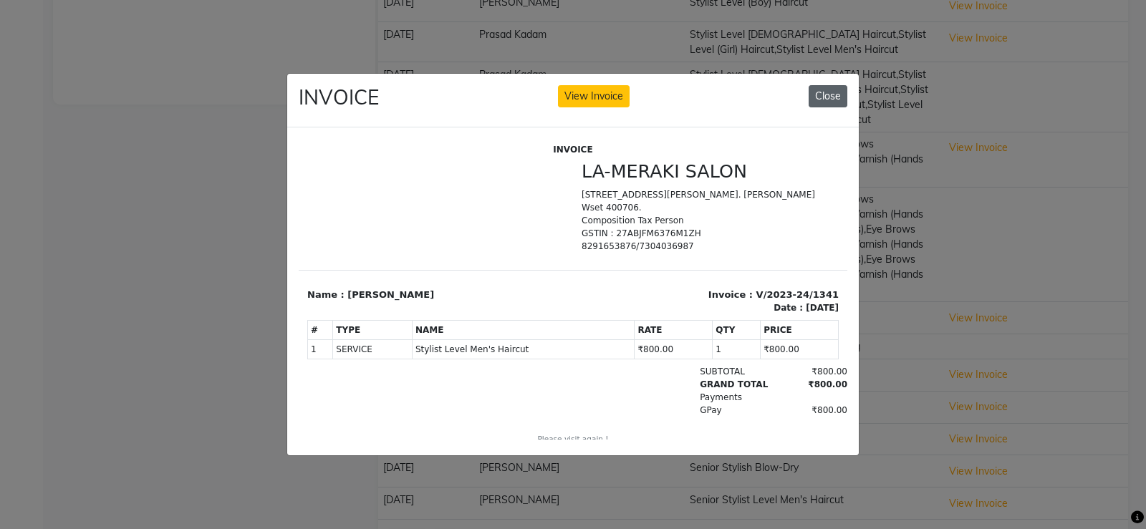
click at [831, 87] on button "Close" at bounding box center [827, 96] width 39 height 22
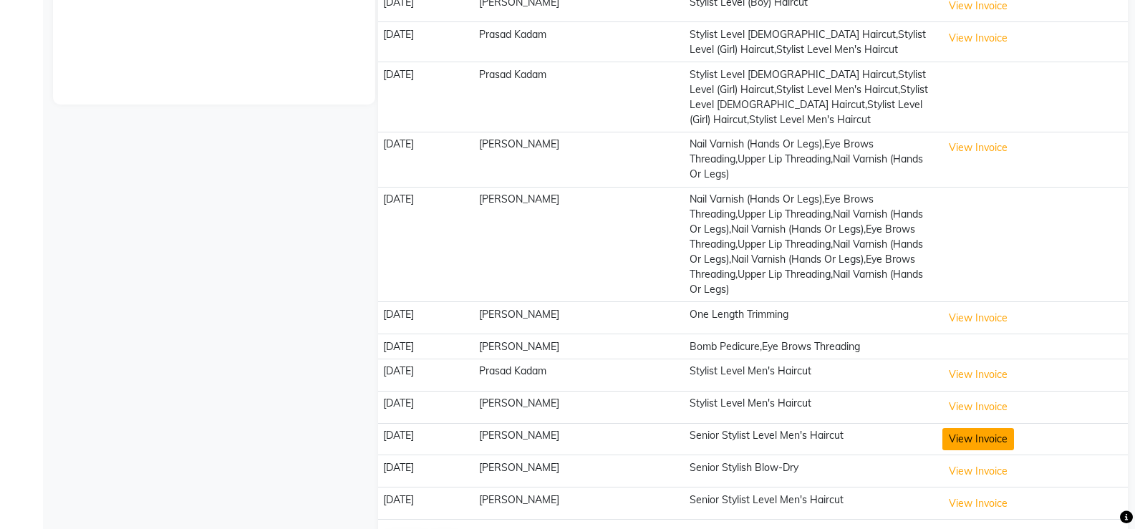
click at [1014, 437] on button "View Invoice" at bounding box center [978, 439] width 72 height 22
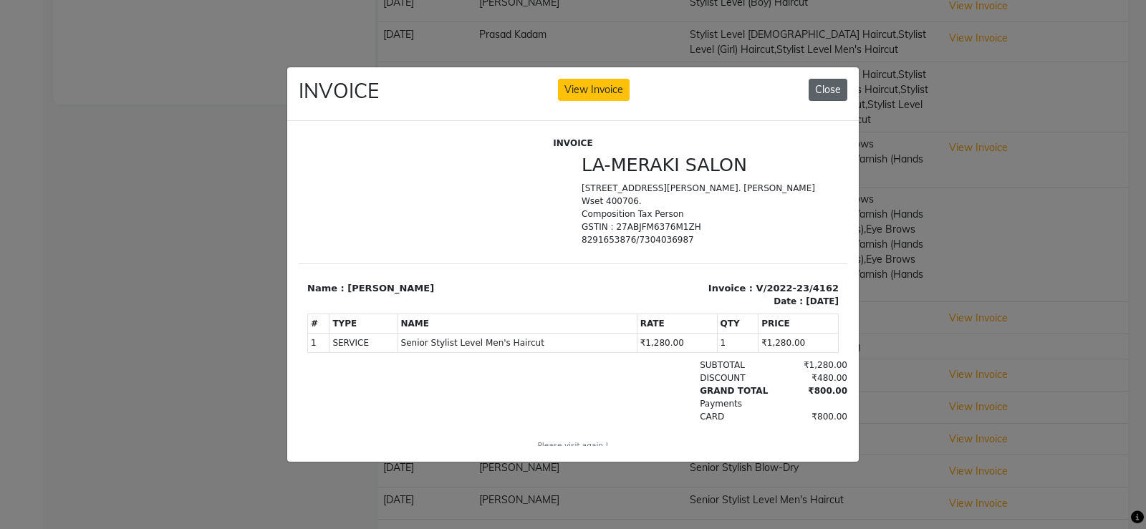
click at [828, 89] on button "Close" at bounding box center [827, 90] width 39 height 22
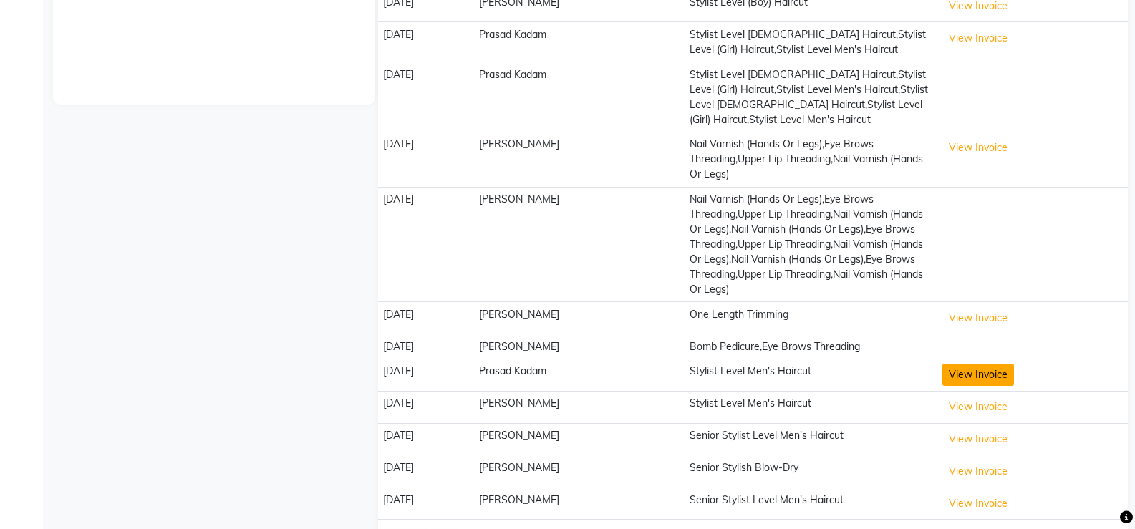
click at [1007, 371] on button "View Invoice" at bounding box center [978, 375] width 72 height 22
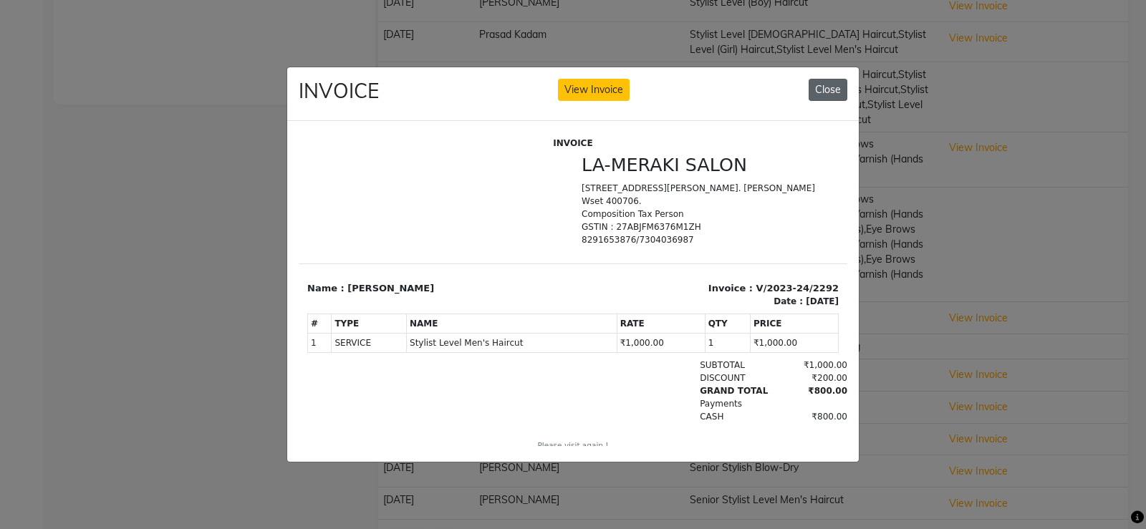
click at [825, 82] on button "Close" at bounding box center [827, 90] width 39 height 22
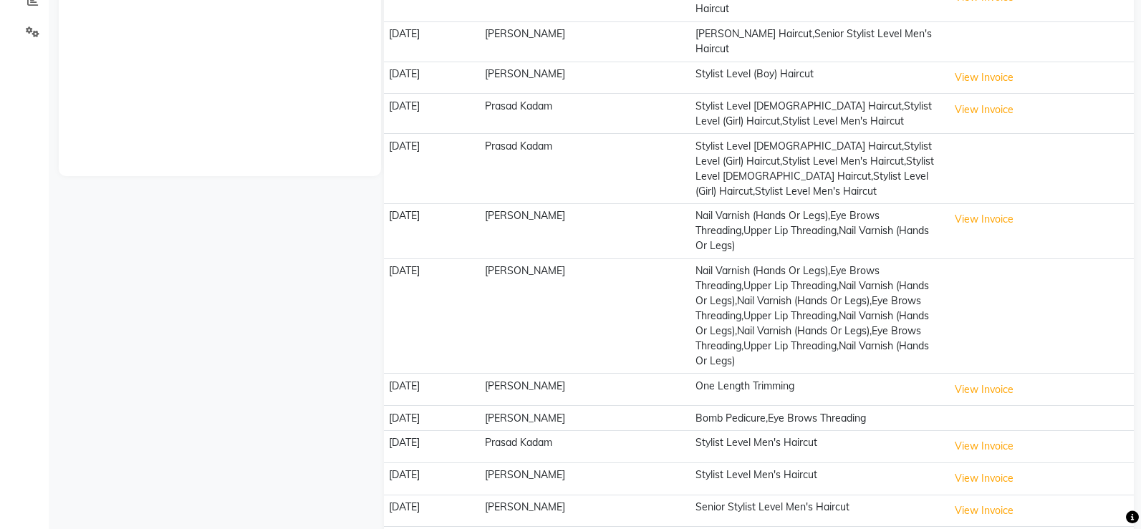
scroll to position [173, 0]
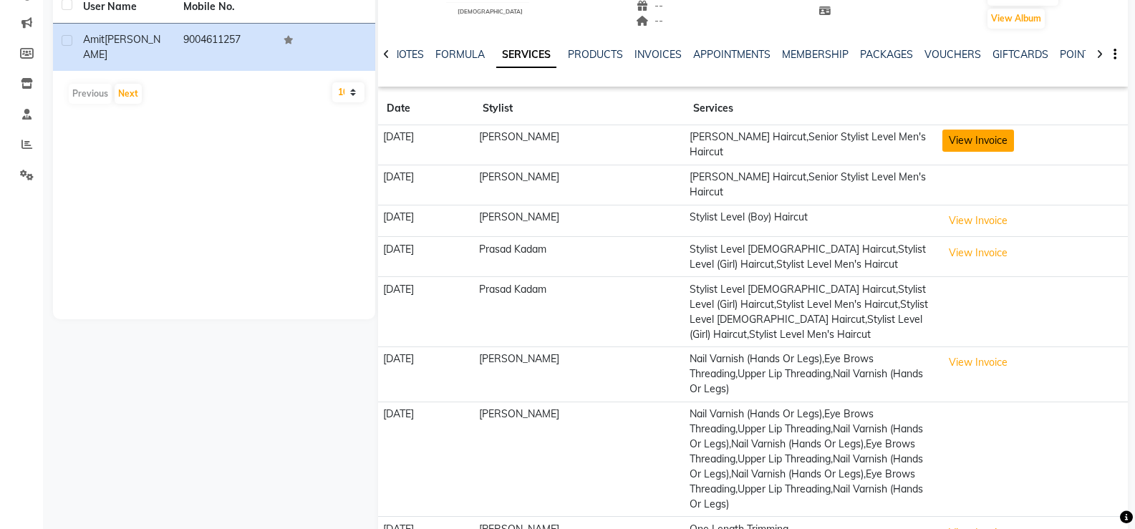
click at [1011, 145] on button "View Invoice" at bounding box center [978, 141] width 72 height 22
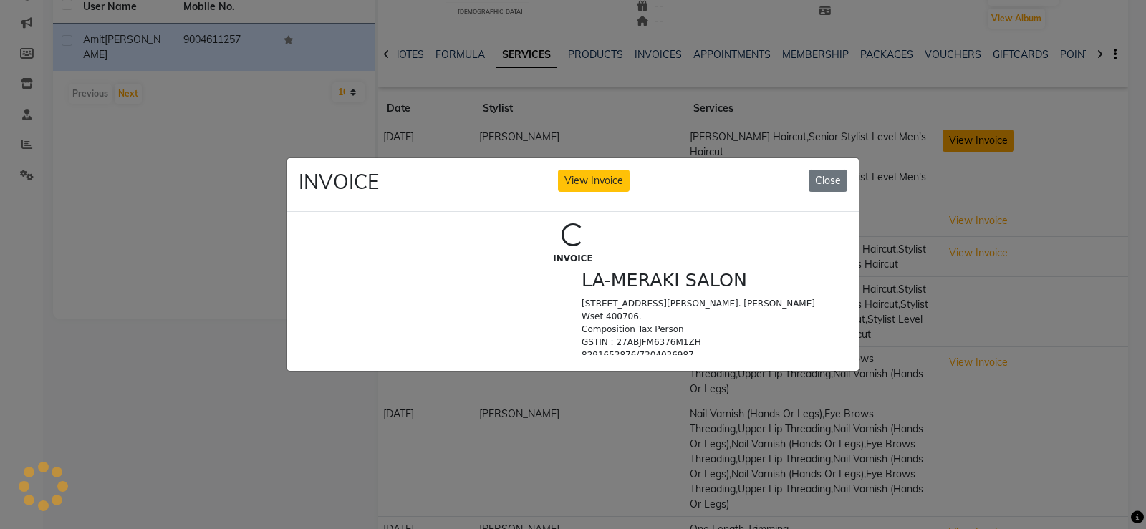
scroll to position [0, 0]
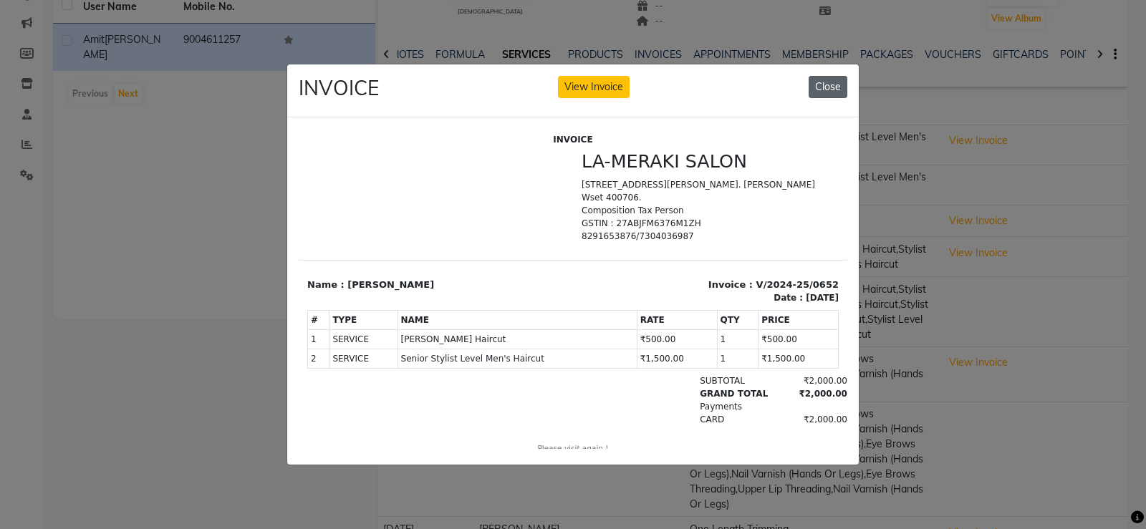
drag, startPoint x: 839, startPoint y: 67, endPoint x: 840, endPoint y: 78, distance: 11.5
click at [840, 76] on div "INVOICE View Invoice Close" at bounding box center [572, 91] width 571 height 54
click at [840, 78] on button "Close" at bounding box center [827, 87] width 39 height 22
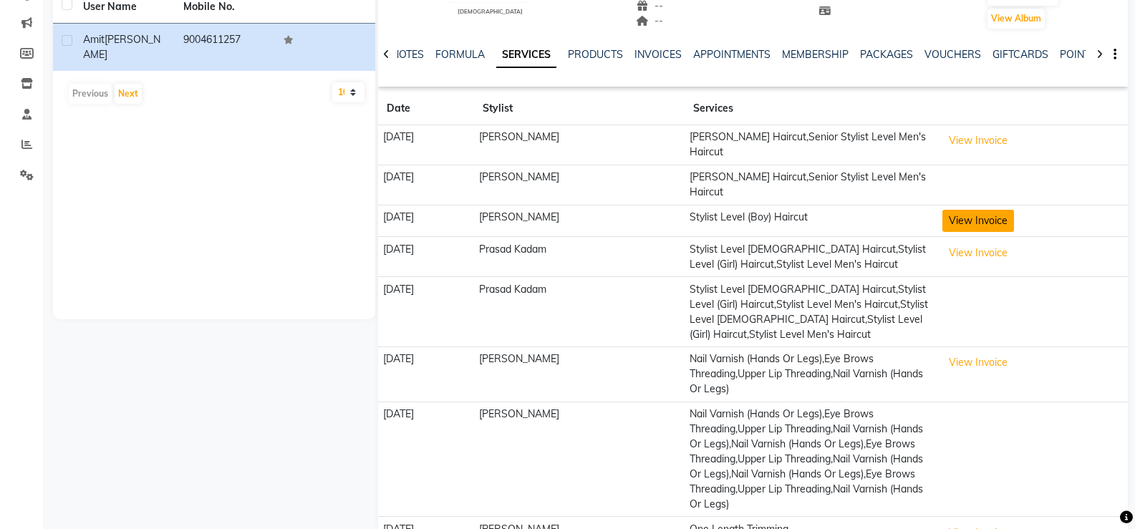
click at [1005, 210] on button "View Invoice" at bounding box center [978, 221] width 72 height 22
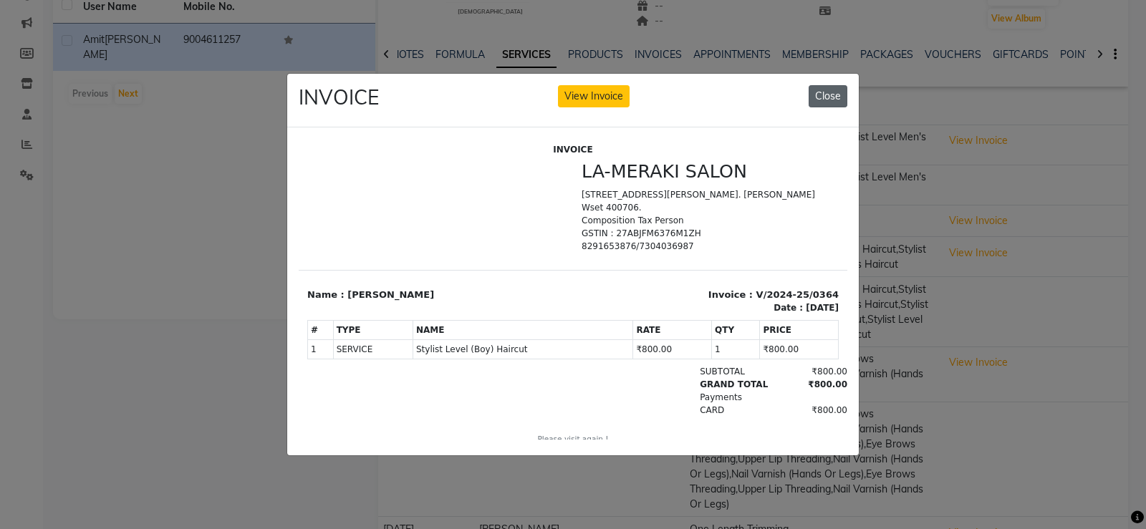
click at [833, 87] on button "Close" at bounding box center [827, 96] width 39 height 22
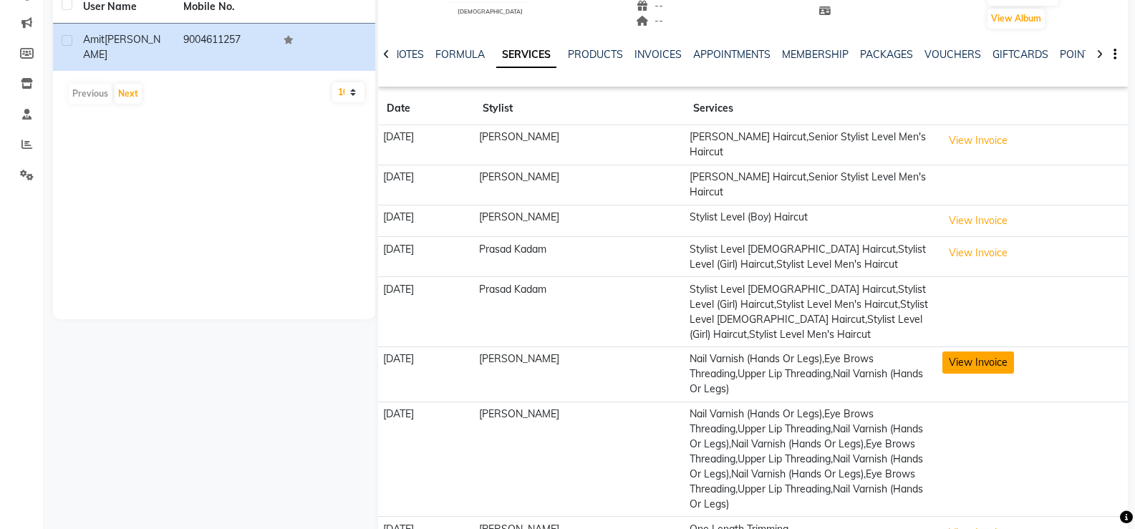
click at [989, 352] on button "View Invoice" at bounding box center [978, 363] width 72 height 22
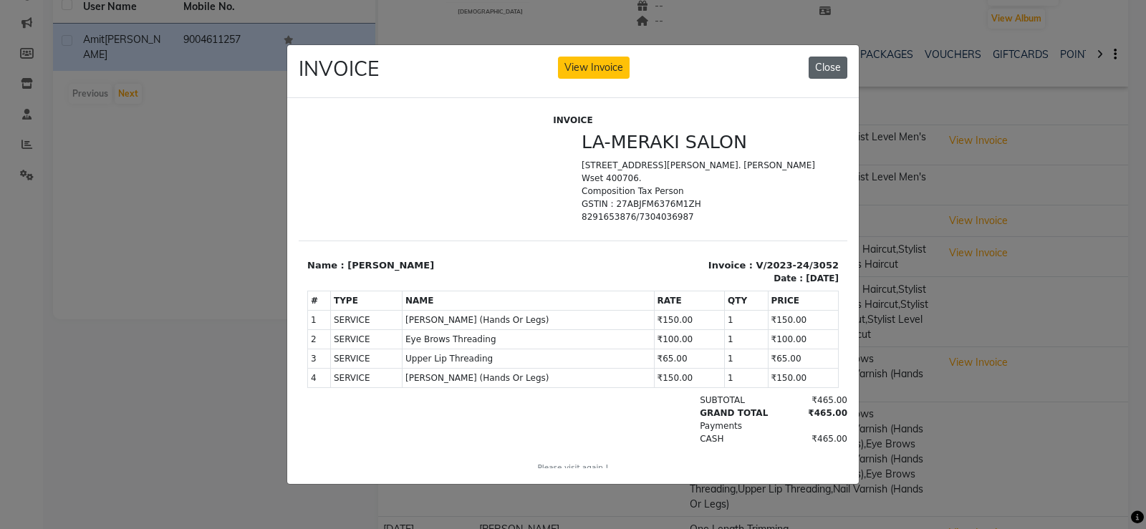
click at [826, 58] on button "Close" at bounding box center [827, 68] width 39 height 22
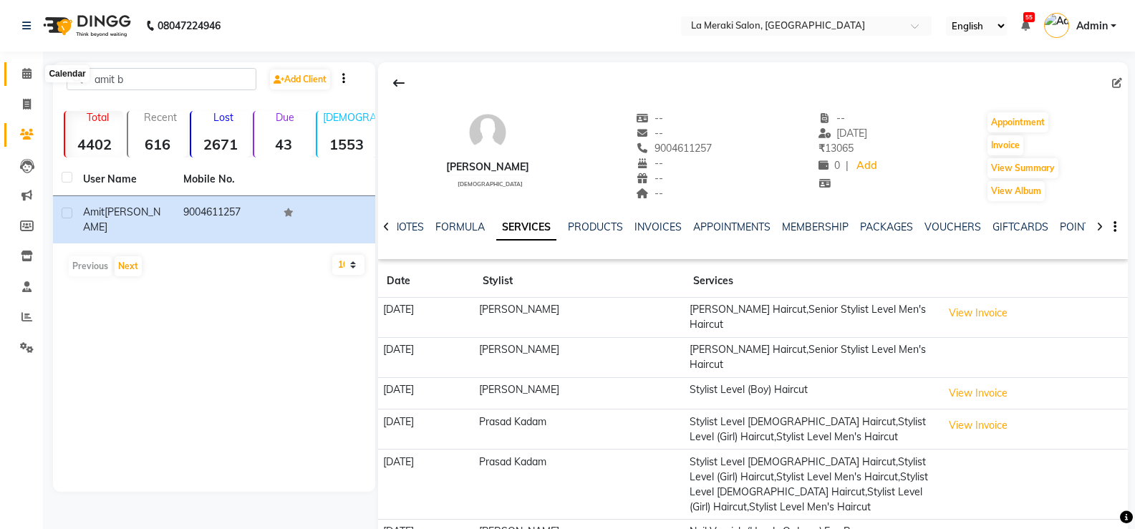
click at [22, 74] on icon at bounding box center [26, 73] width 9 height 11
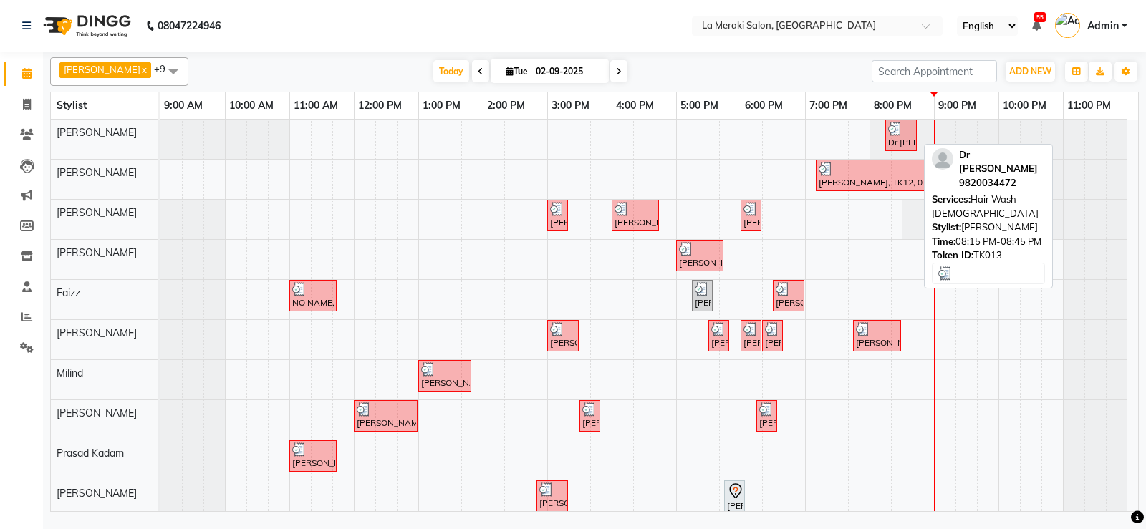
click at [906, 133] on div at bounding box center [901, 129] width 26 height 14
select select "3"
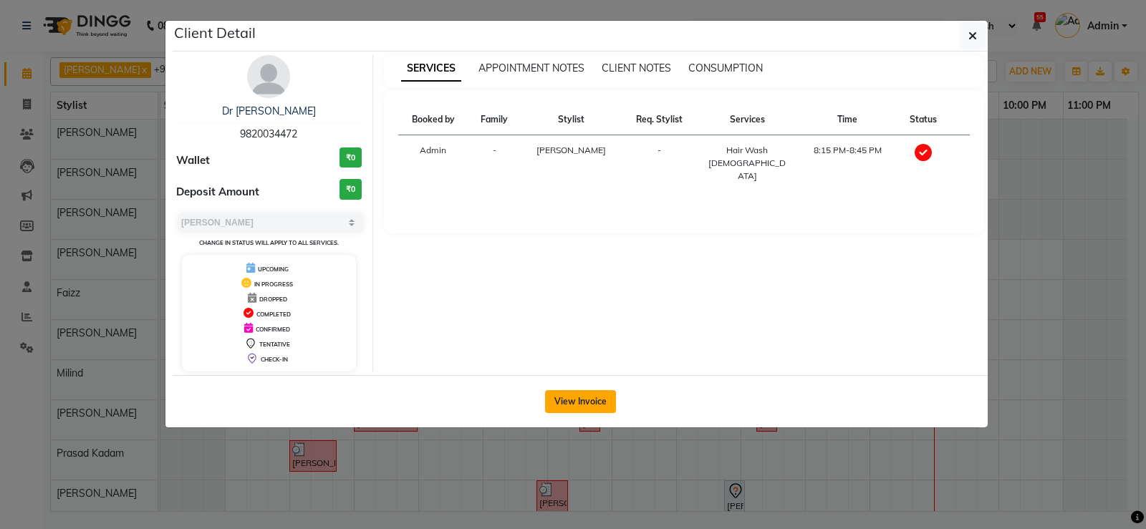
click at [565, 402] on button "View Invoice" at bounding box center [580, 401] width 71 height 23
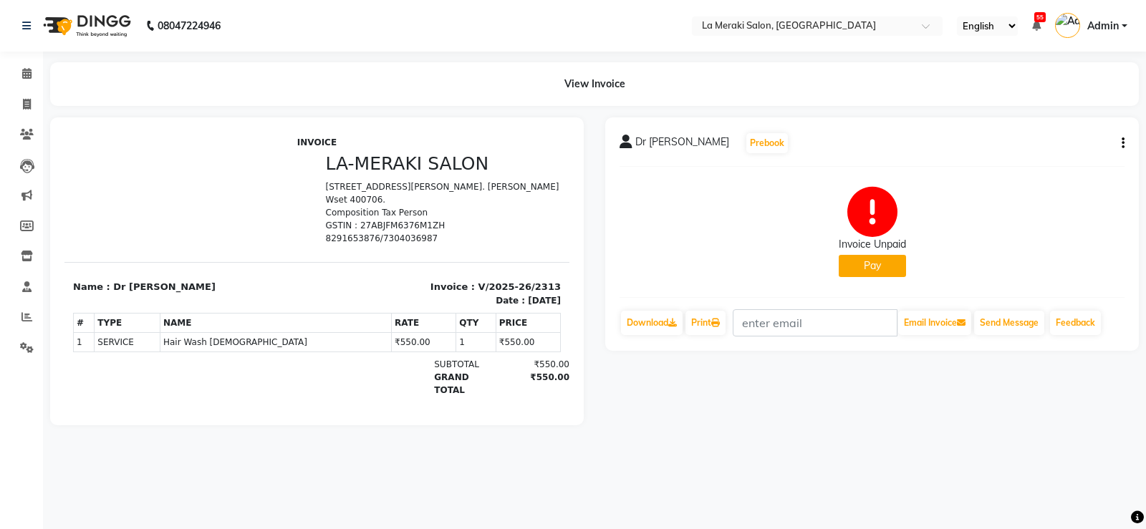
click at [1120, 146] on button "button" at bounding box center [1119, 143] width 9 height 15
click at [1056, 161] on div "Edit Invoice" at bounding box center [1051, 161] width 98 height 18
select select "service"
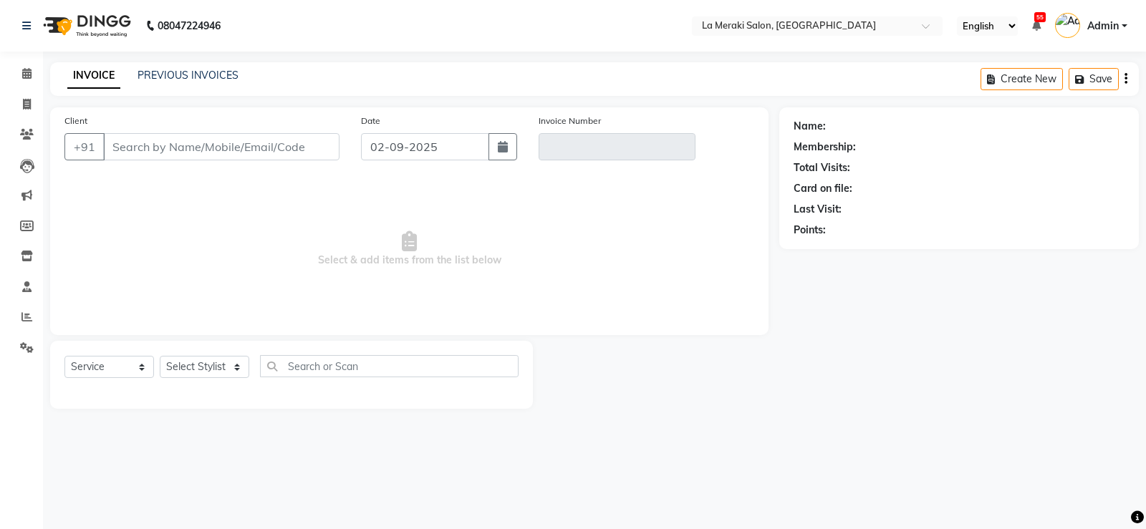
type input "9820034472"
type input "V/2025-26/2313"
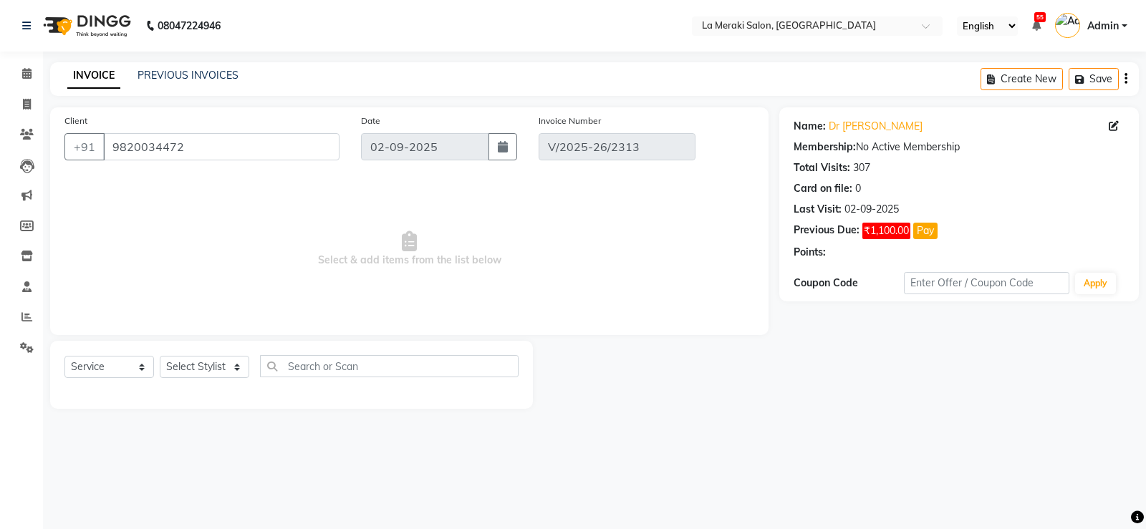
select select "select"
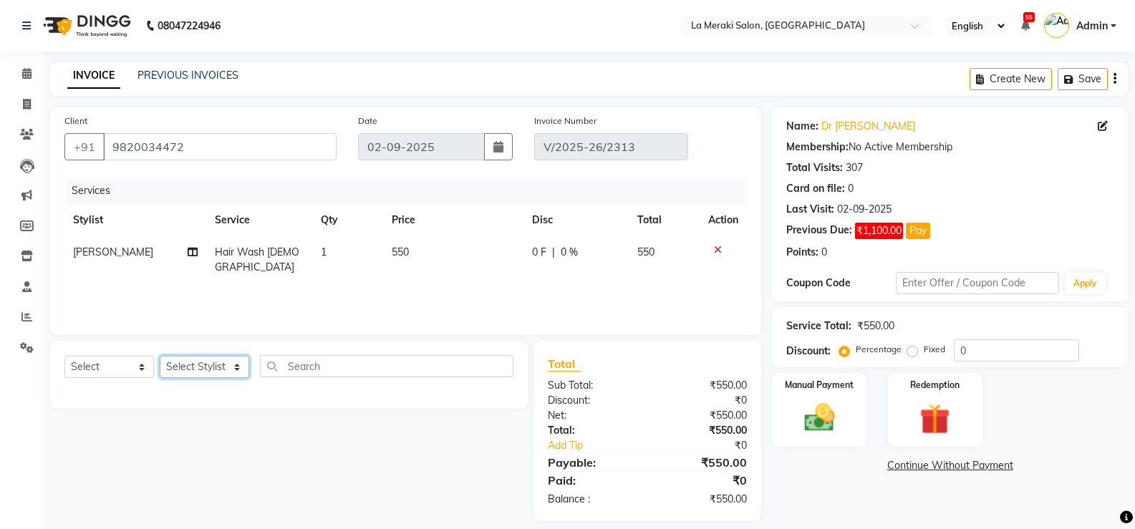
click at [182, 368] on select "Select Stylist [PERSON_NAME] Anus [PERSON_NAME] Faizz [PERSON_NAME] [PERSON_NAM…" at bounding box center [204, 367] width 89 height 22
select select "90591"
click at [160, 356] on select "Select Stylist [PERSON_NAME] Anus [PERSON_NAME] Faizz [PERSON_NAME] [PERSON_NAM…" at bounding box center [204, 367] width 89 height 22
click at [374, 368] on input "text" at bounding box center [386, 366] width 253 height 22
type input "eye"
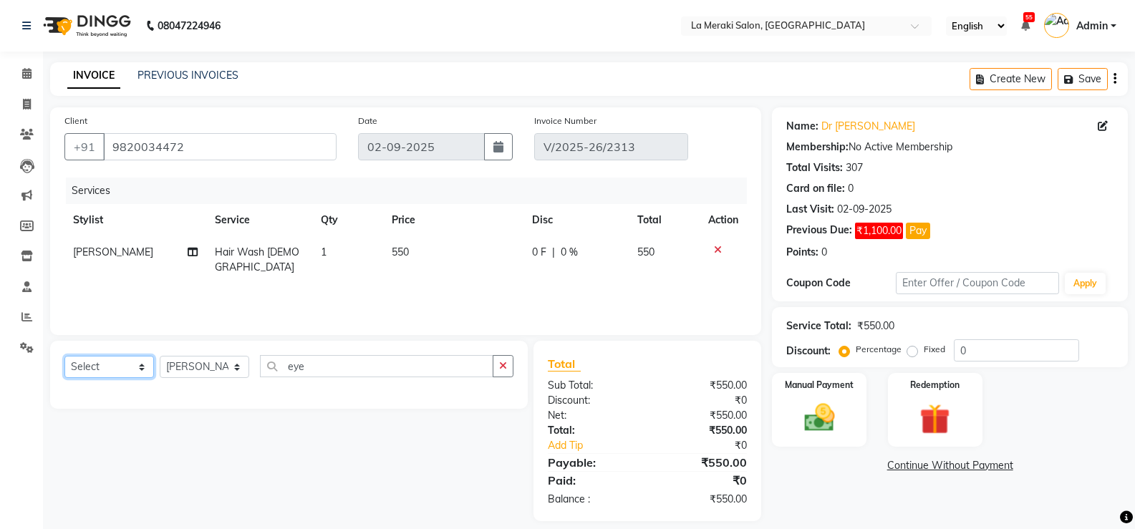
click at [118, 368] on select "Select Service Product Membership Package Voucher Prepaid Gift Card" at bounding box center [108, 367] width 89 height 22
select select "service"
click at [64, 356] on select "Select Service Product Membership Package Voucher Prepaid Gift Card" at bounding box center [108, 367] width 89 height 22
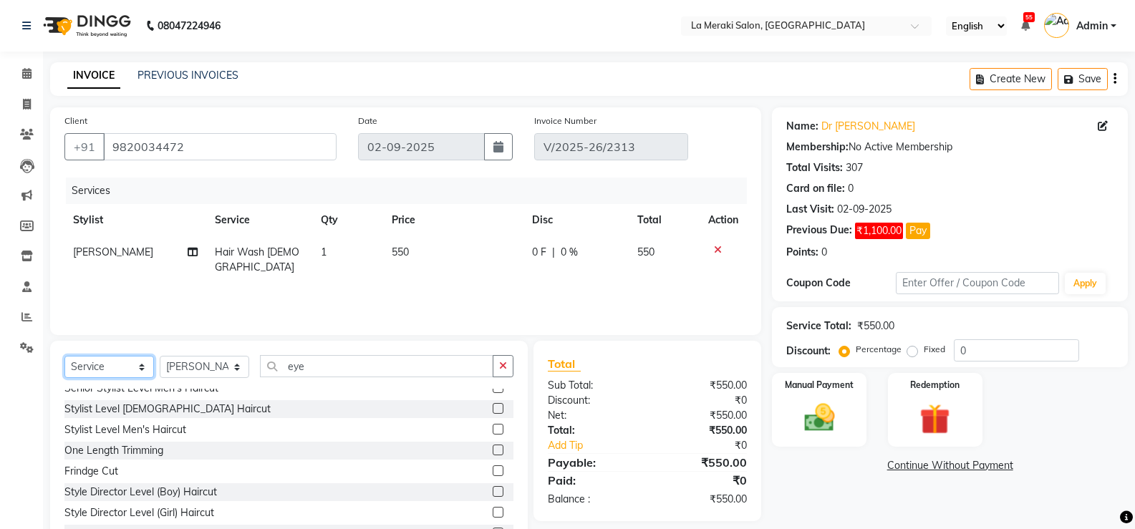
scroll to position [44, 0]
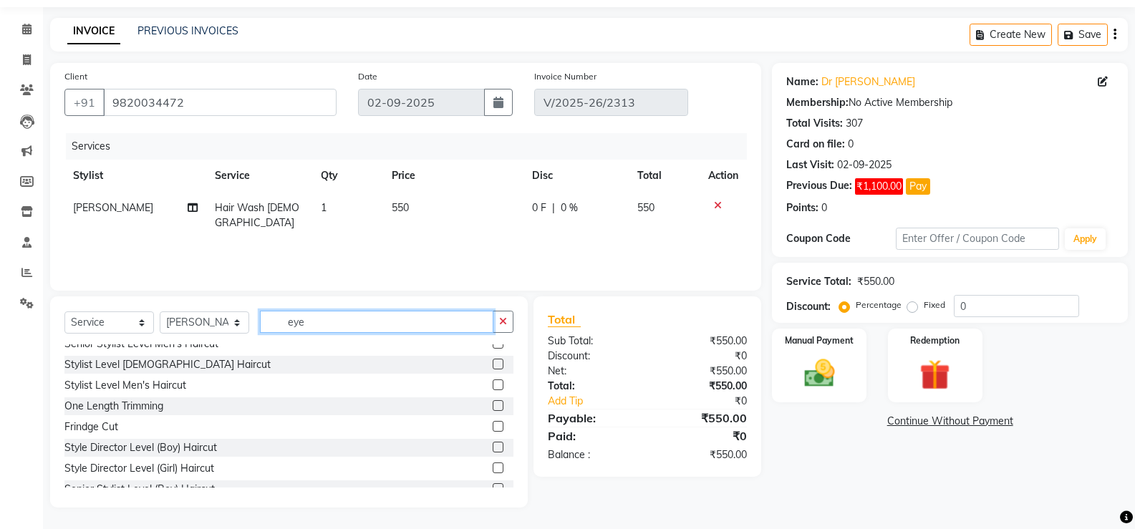
click at [317, 321] on input "eye" at bounding box center [376, 322] width 233 height 22
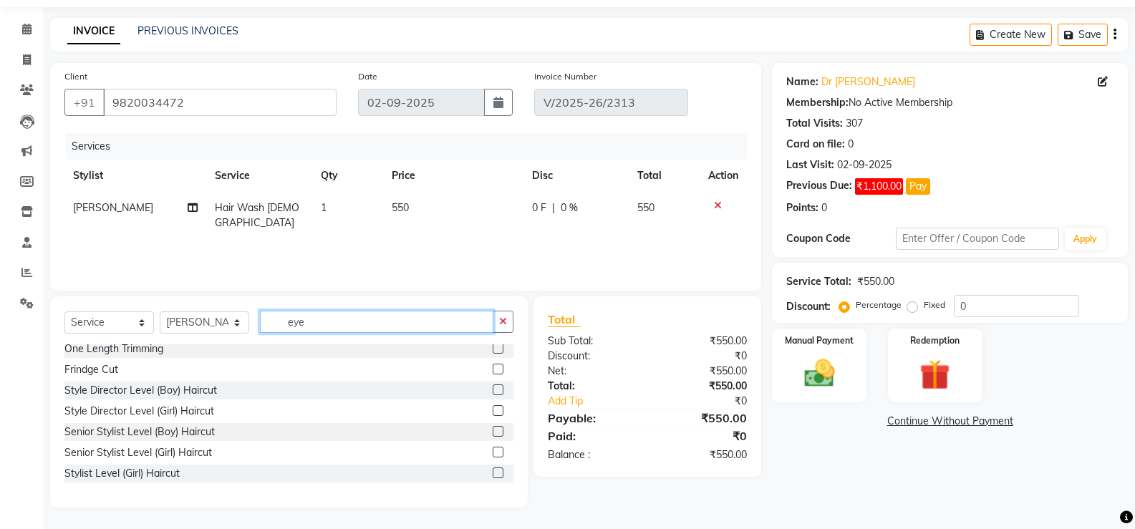
scroll to position [167, 0]
click at [385, 324] on input "eye" at bounding box center [376, 322] width 233 height 22
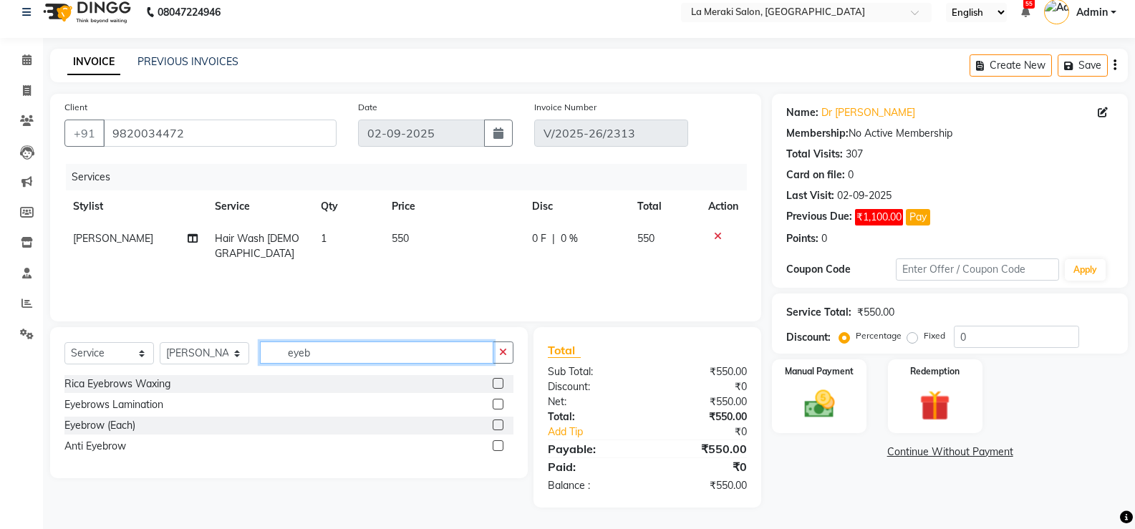
scroll to position [0, 0]
type input "eyeb"
click at [498, 382] on label at bounding box center [498, 383] width 11 height 11
click at [498, 382] on input "checkbox" at bounding box center [497, 383] width 9 height 9
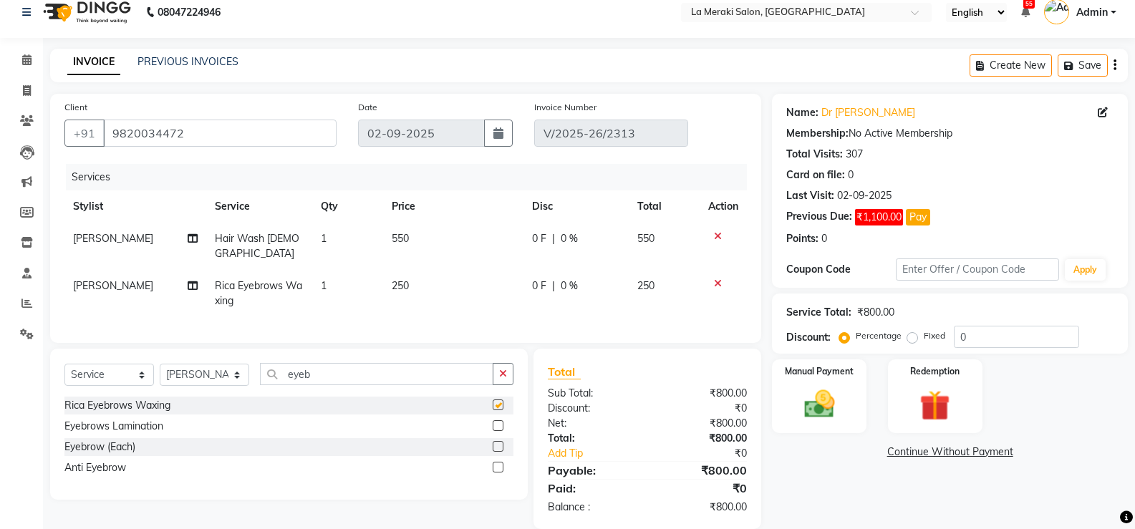
checkbox input "false"
click at [397, 370] on input "eyeb" at bounding box center [376, 374] width 233 height 22
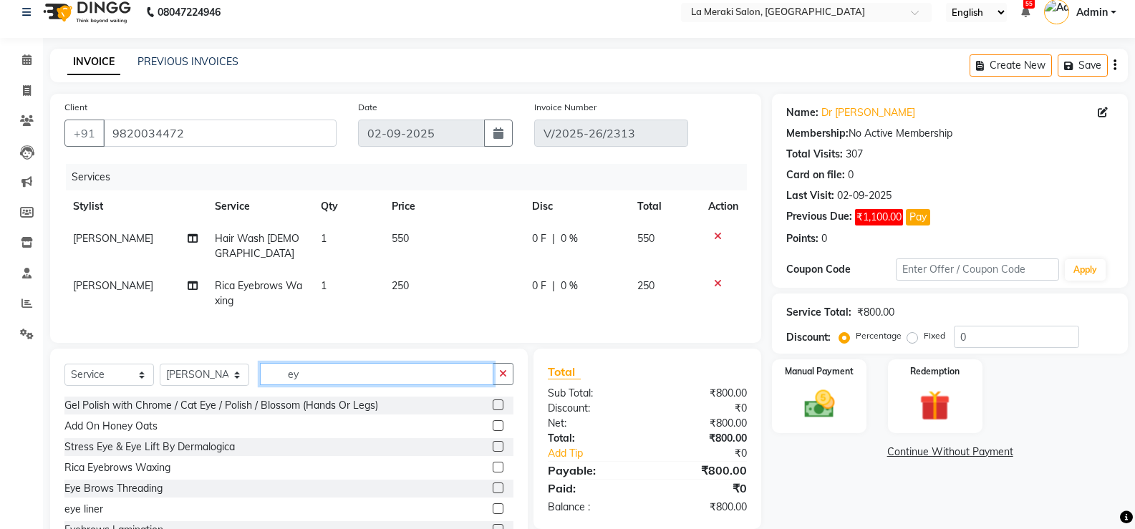
type input "e"
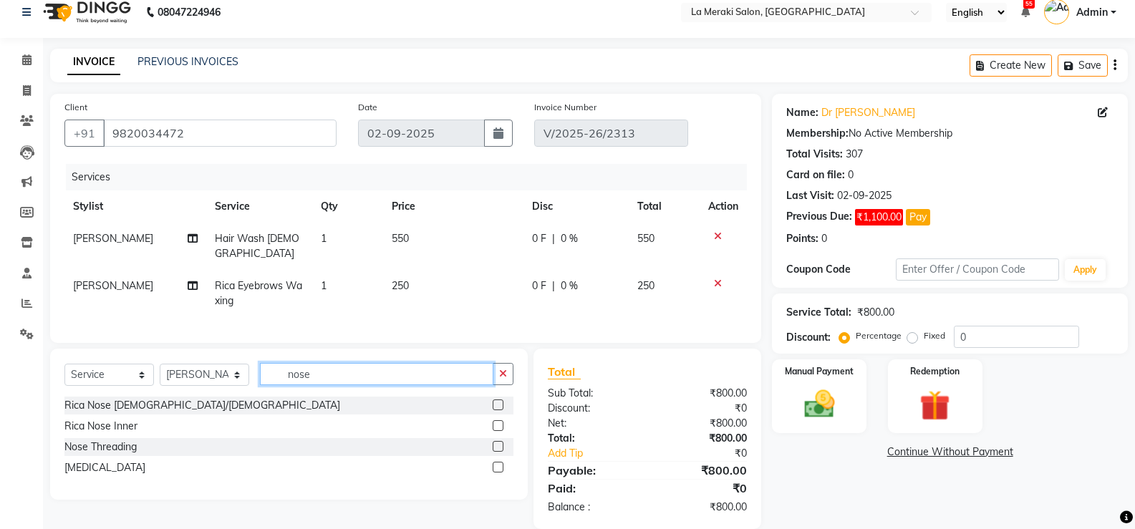
type input "nose"
click at [498, 400] on label at bounding box center [498, 405] width 11 height 11
click at [498, 401] on input "checkbox" at bounding box center [497, 405] width 9 height 9
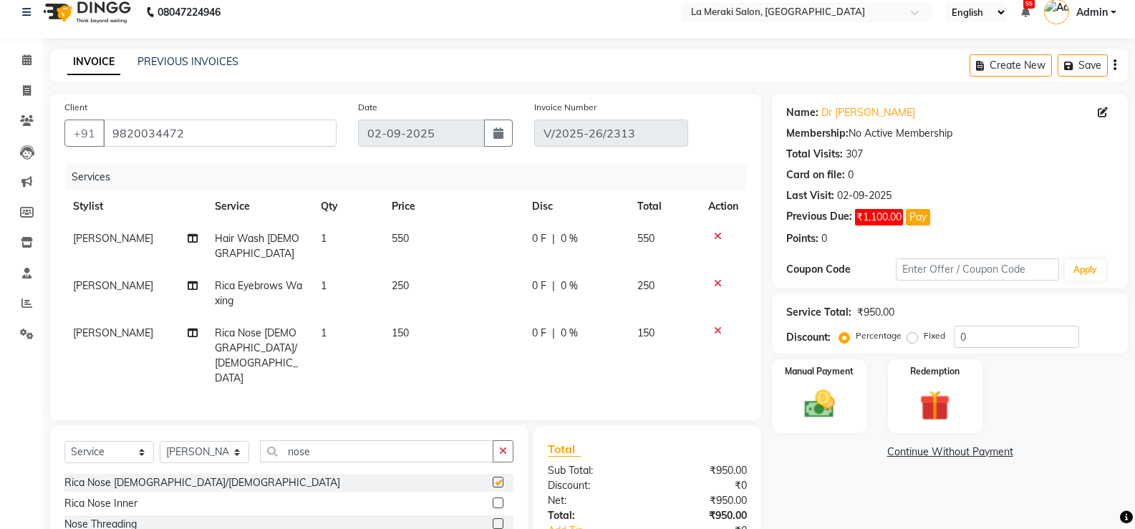
checkbox input "false"
click at [411, 440] on input "nose" at bounding box center [376, 451] width 233 height 22
type input "n"
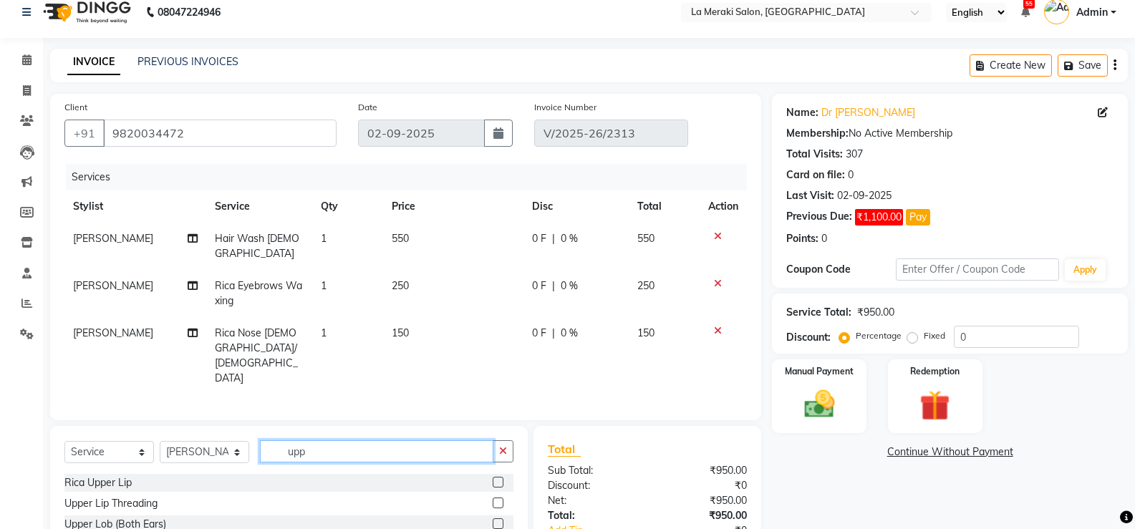
type input "upp"
click at [497, 477] on label at bounding box center [498, 482] width 11 height 11
click at [497, 478] on input "checkbox" at bounding box center [497, 482] width 9 height 9
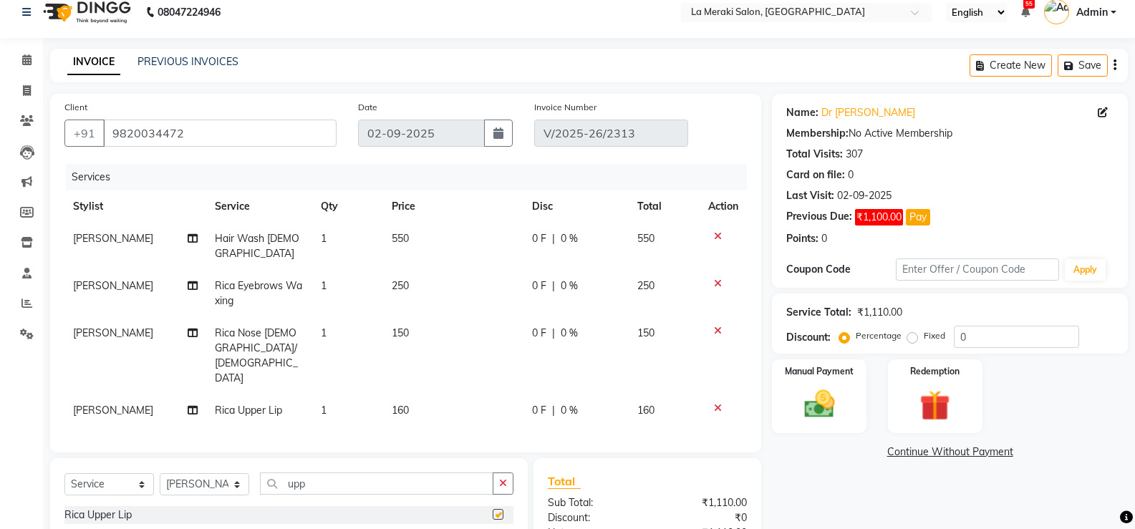
checkbox input "false"
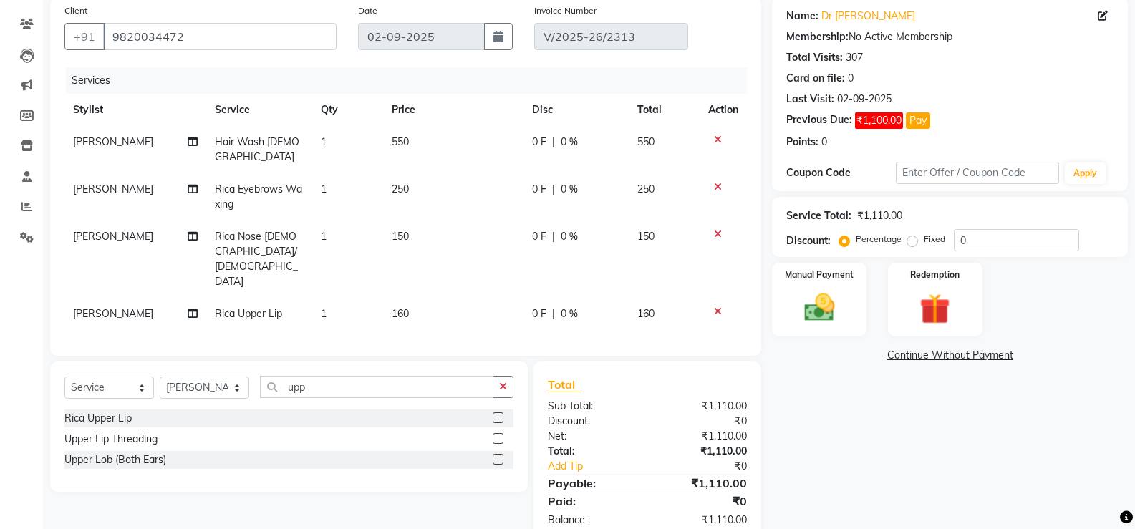
click at [906, 357] on link "Continue Without Payment" at bounding box center [950, 355] width 350 height 15
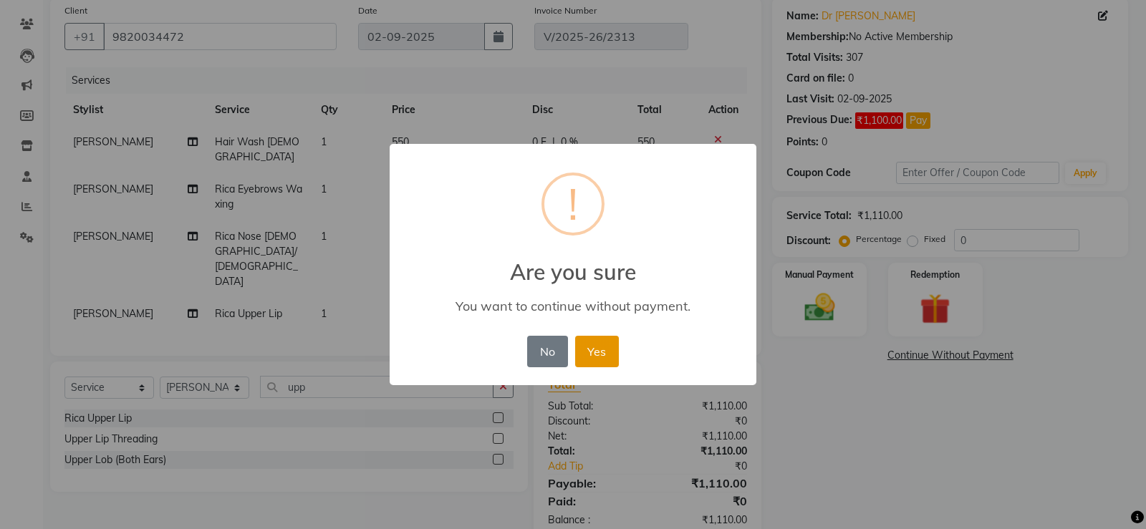
click at [607, 352] on button "Yes" at bounding box center [597, 352] width 44 height 32
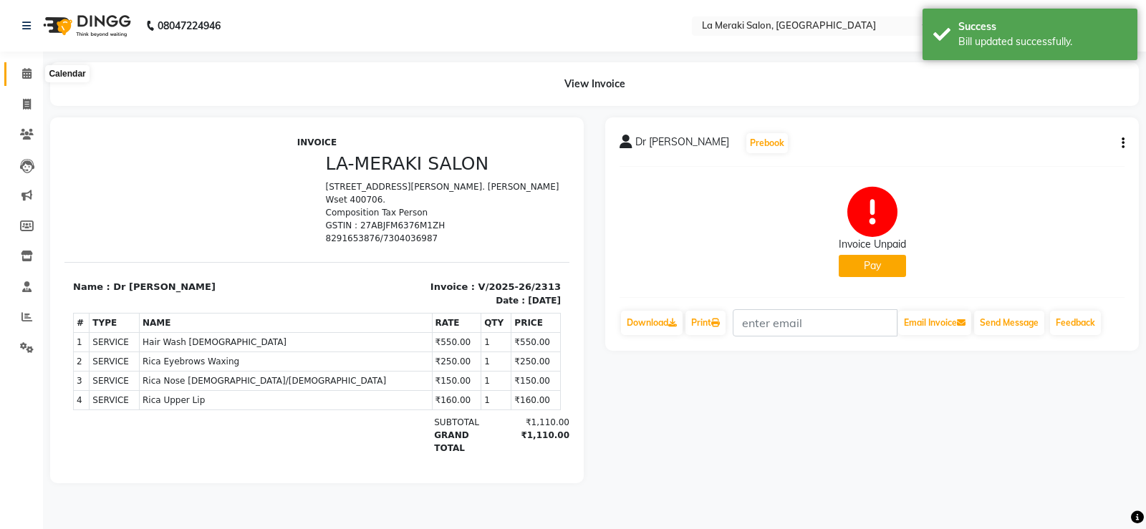
click at [24, 72] on icon at bounding box center [26, 73] width 9 height 11
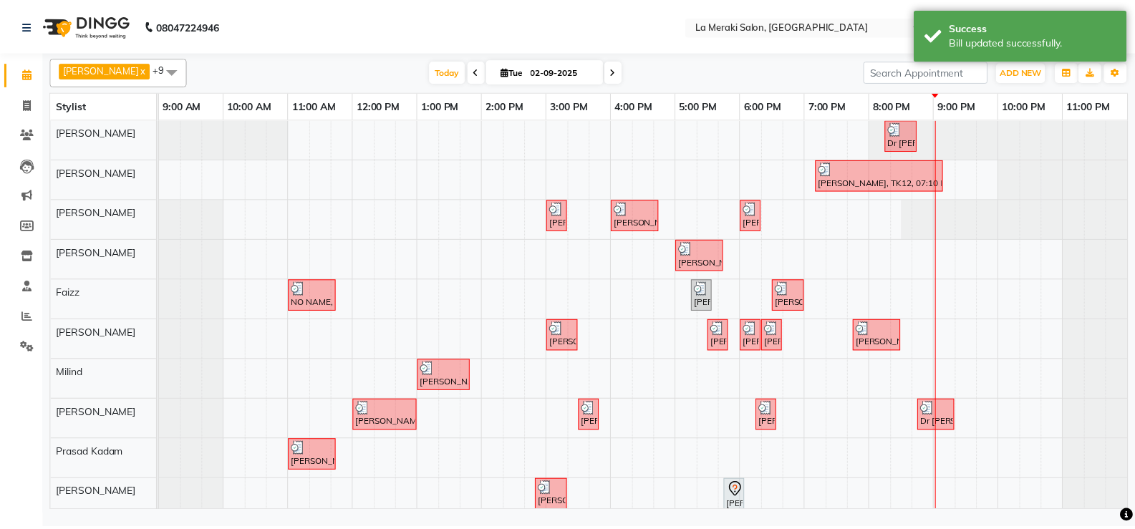
scroll to position [11, 0]
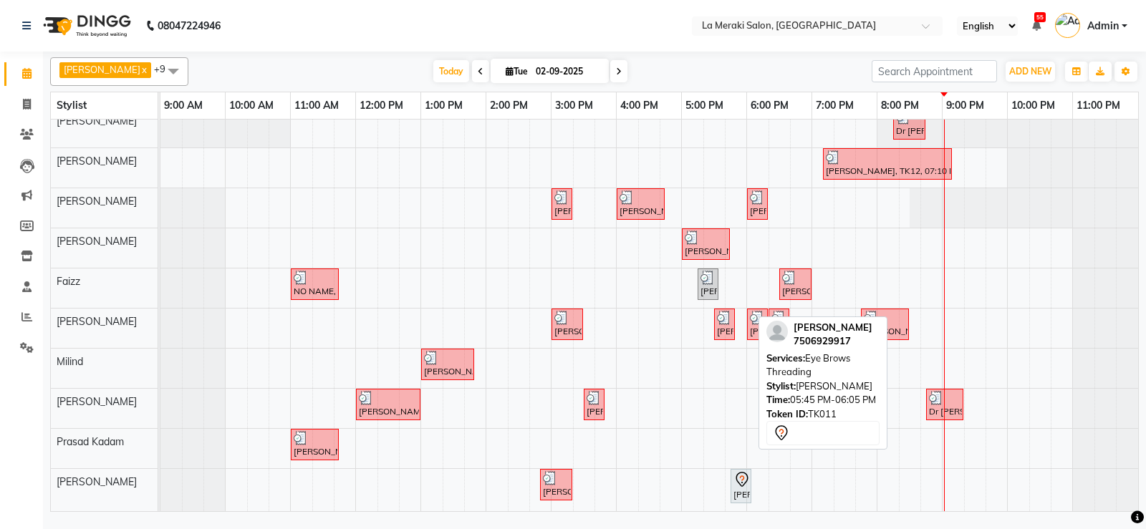
click at [737, 483] on div "[PERSON_NAME], TK11, 05:45 PM-06:05 PM, Eye Brows Threading" at bounding box center [741, 486] width 18 height 30
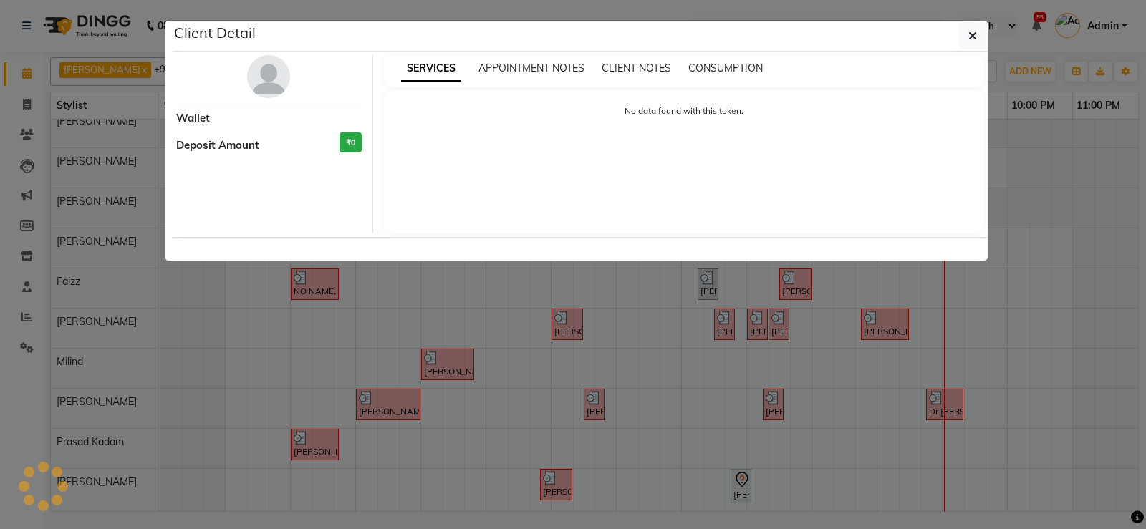
select select "7"
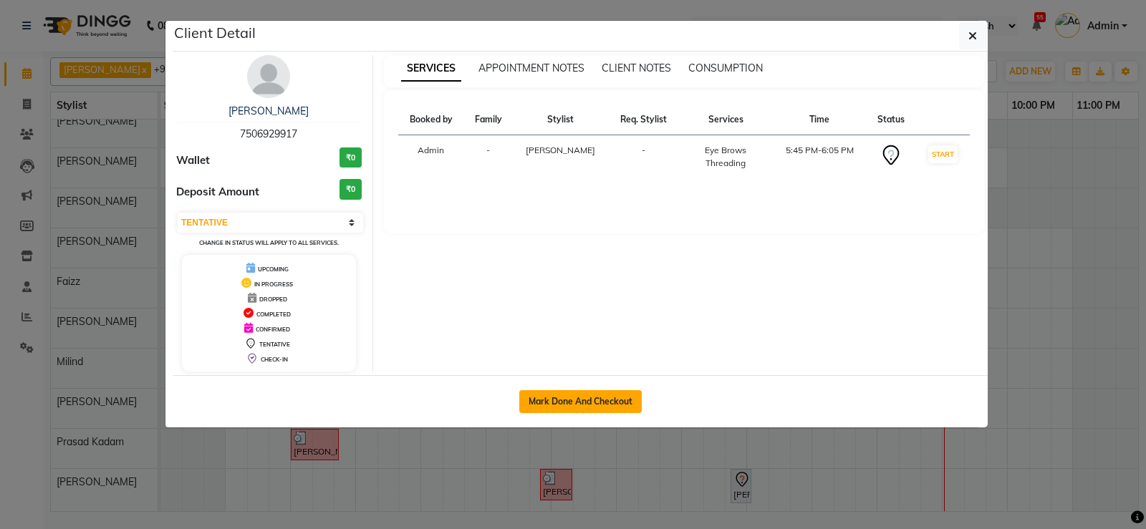
click at [581, 394] on button "Mark Done And Checkout" at bounding box center [580, 401] width 122 height 23
select select "438"
select select "service"
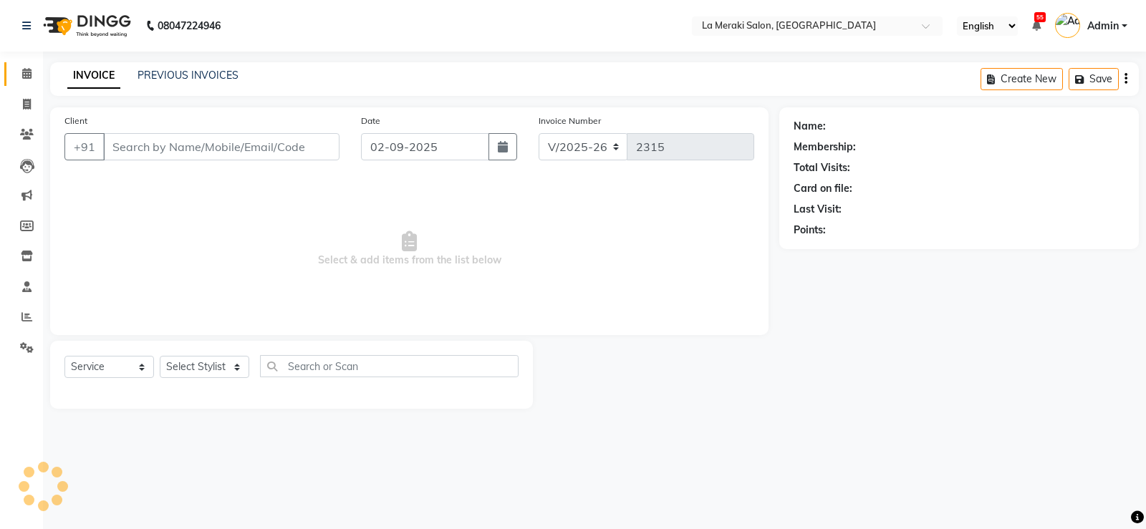
type input "7506929917"
select select "88285"
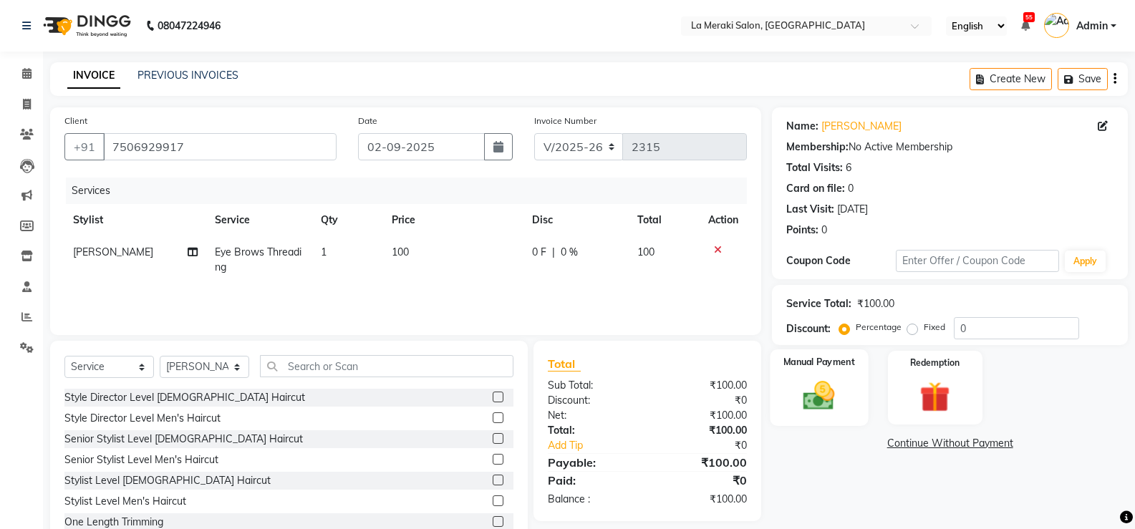
click at [816, 401] on img at bounding box center [818, 395] width 51 height 37
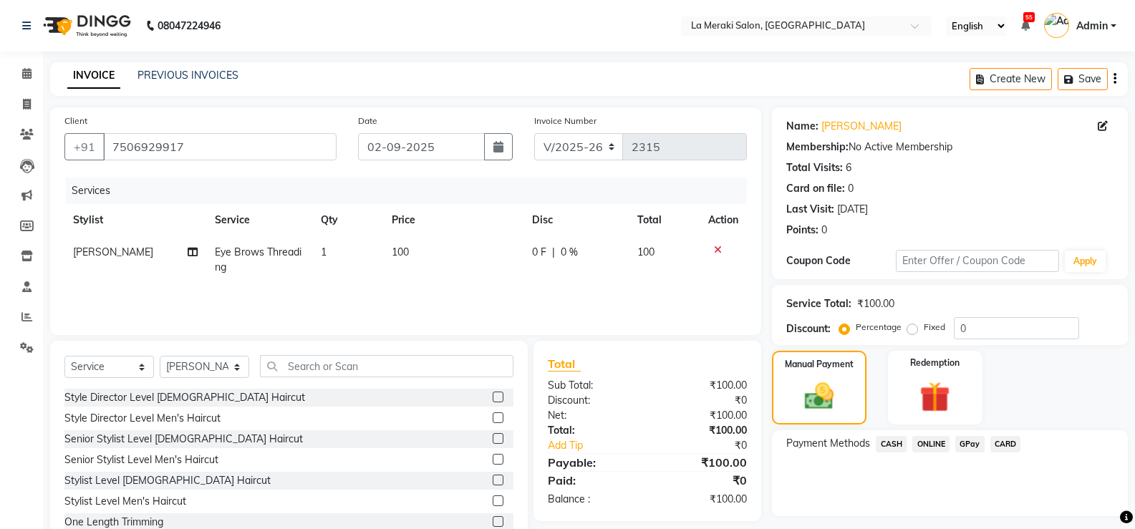
click at [1015, 447] on span "CARD" at bounding box center [1005, 444] width 31 height 16
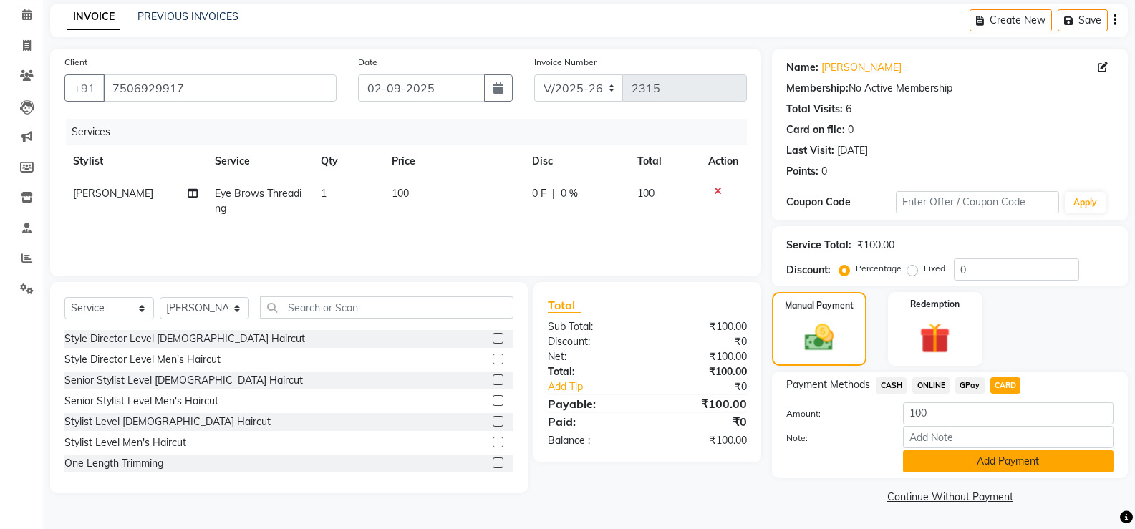
click at [1014, 468] on button "Add Payment" at bounding box center [1008, 461] width 210 height 22
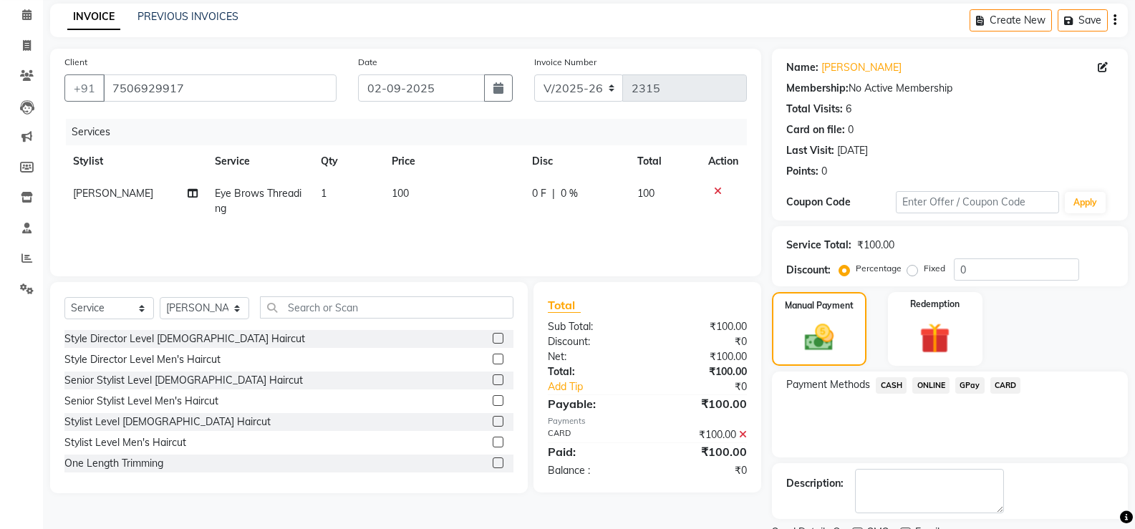
scroll to position [119, 0]
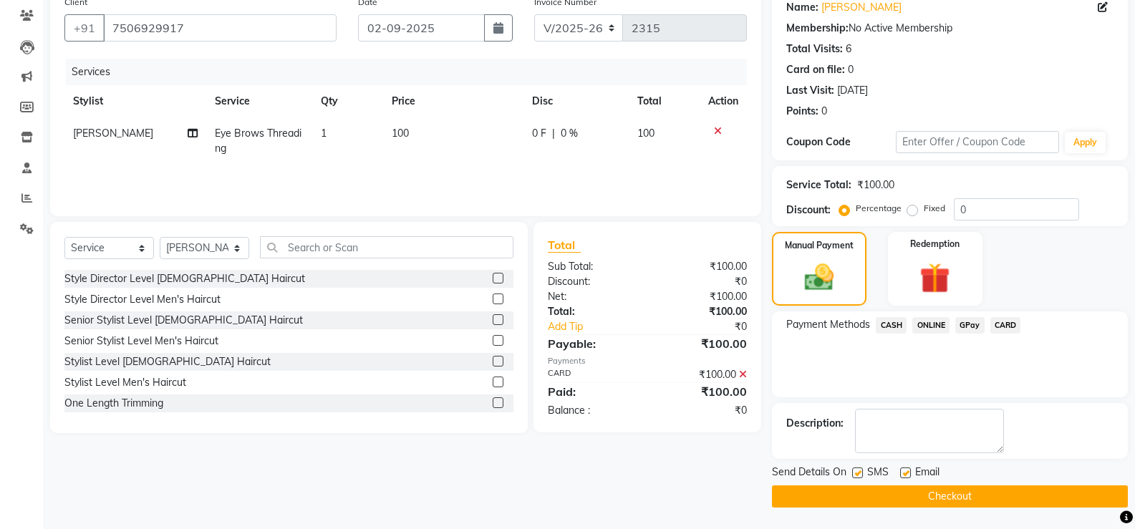
click at [857, 470] on label at bounding box center [857, 473] width 11 height 11
click at [857, 470] on input "checkbox" at bounding box center [856, 473] width 9 height 9
checkbox input "false"
drag, startPoint x: 900, startPoint y: 471, endPoint x: 897, endPoint y: 489, distance: 18.1
click at [901, 471] on label at bounding box center [905, 473] width 11 height 11
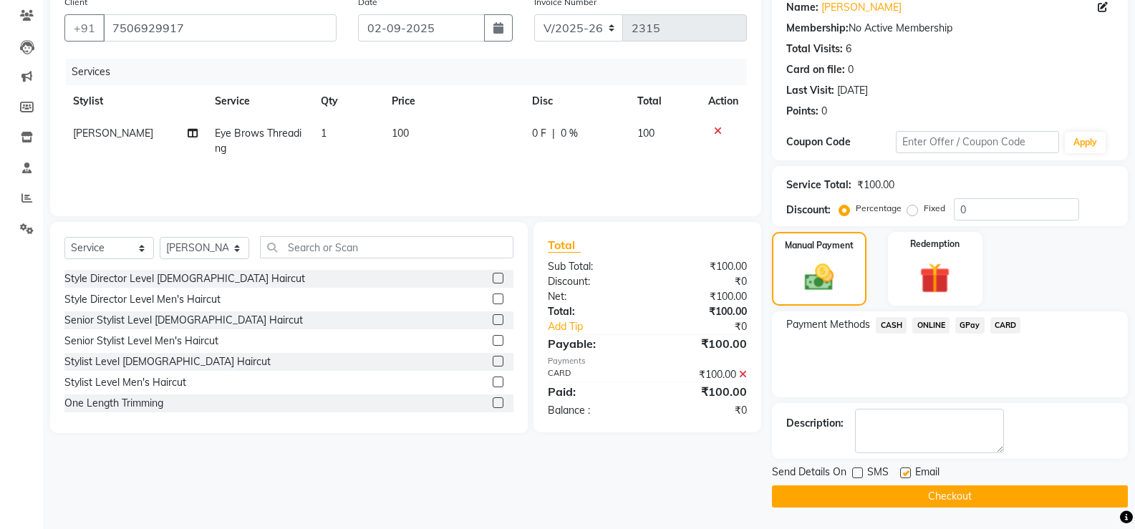
click at [901, 471] on input "checkbox" at bounding box center [904, 473] width 9 height 9
checkbox input "false"
drag, startPoint x: 894, startPoint y: 498, endPoint x: 551, endPoint y: 279, distance: 406.3
click at [892, 497] on button "Checkout" at bounding box center [950, 496] width 356 height 22
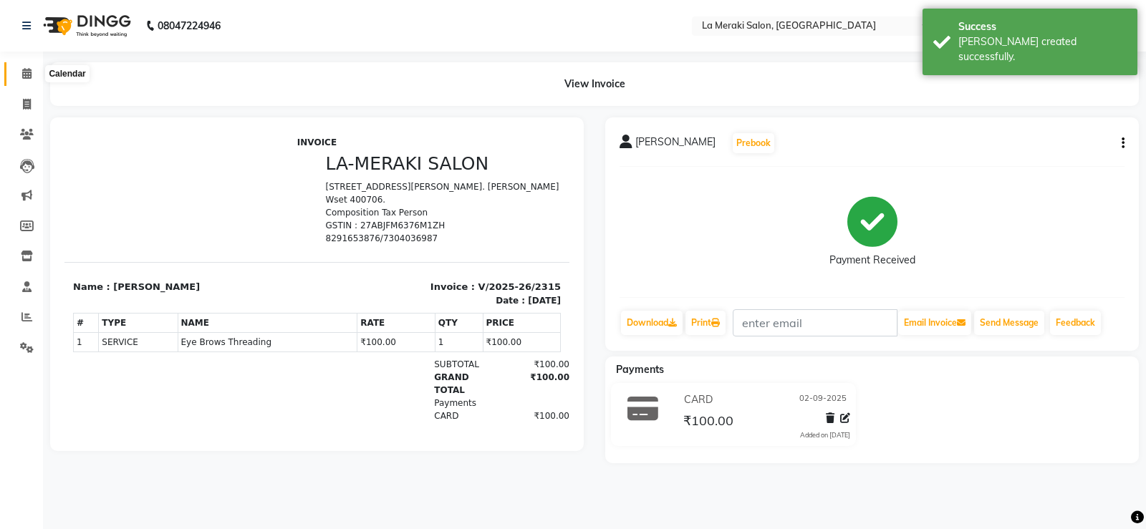
click at [26, 70] on icon at bounding box center [26, 73] width 9 height 11
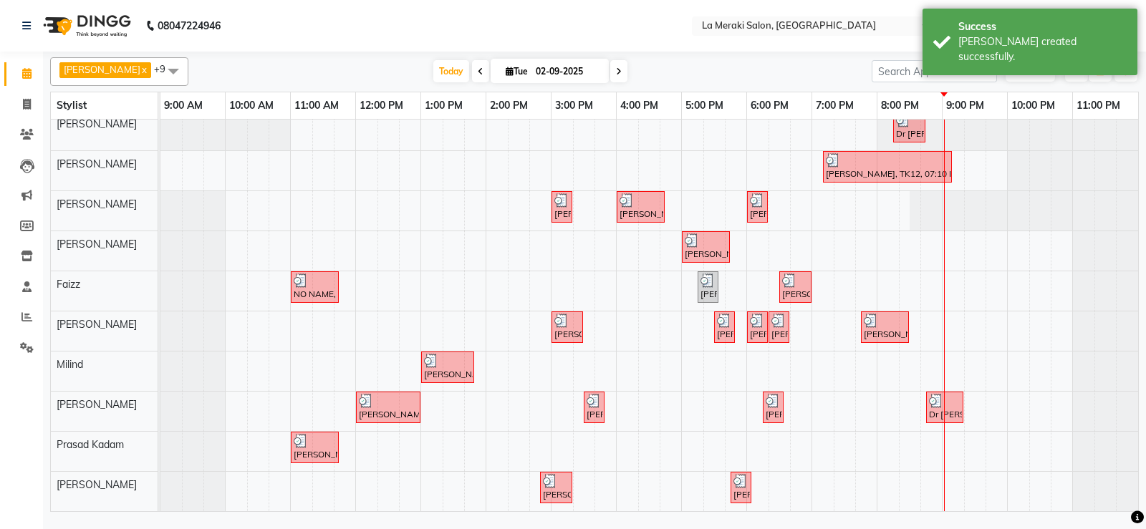
scroll to position [9, 0]
click at [822, 482] on div "Dr [PERSON_NAME], TK13, 08:15 PM-08:45 PM, Hair Wash [DEMOGRAPHIC_DATA] [PERSON…" at bounding box center [648, 311] width 977 height 400
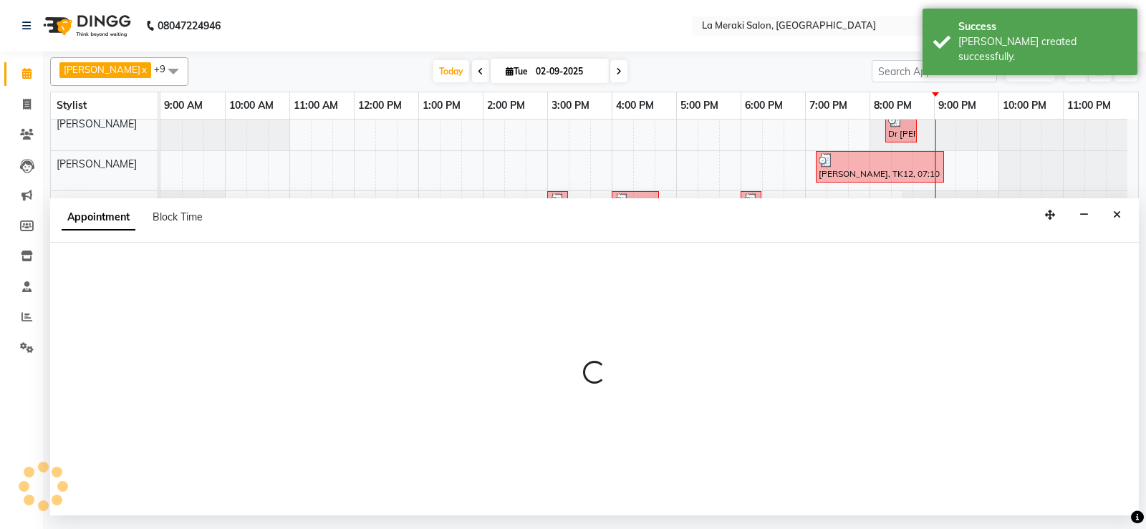
select select "88285"
select select "tentative"
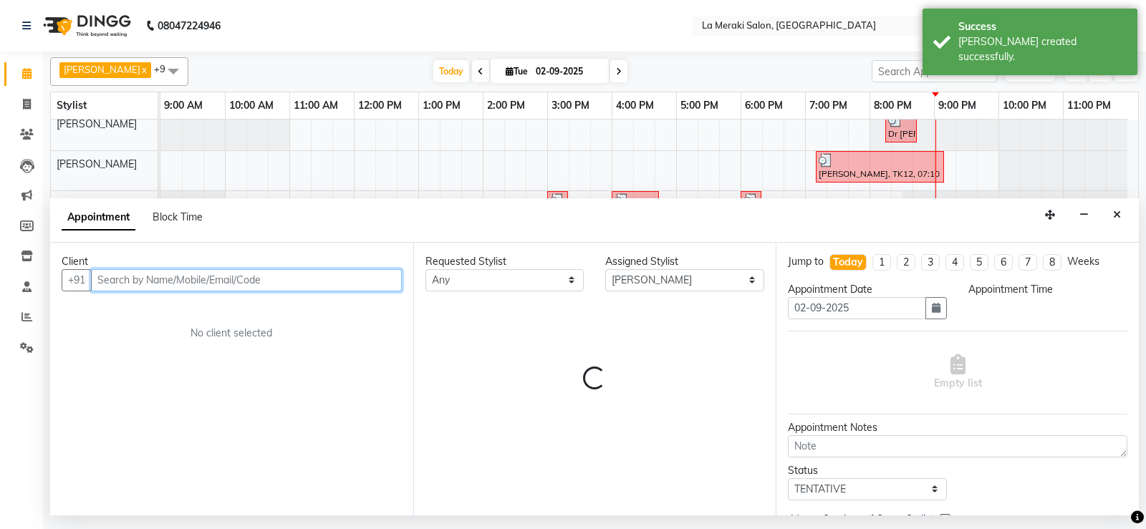
select select "1140"
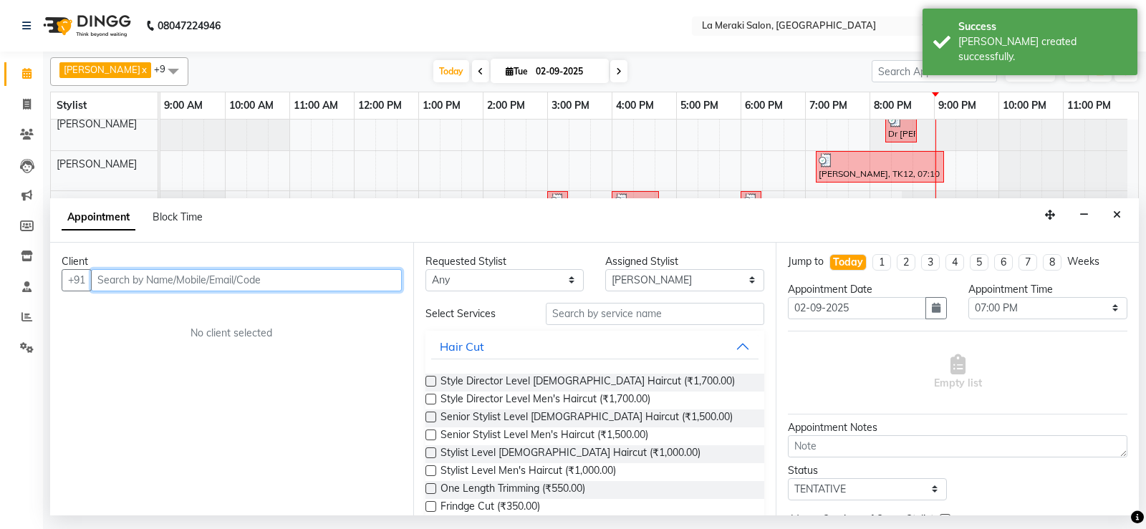
click at [331, 286] on input "text" at bounding box center [246, 280] width 311 height 22
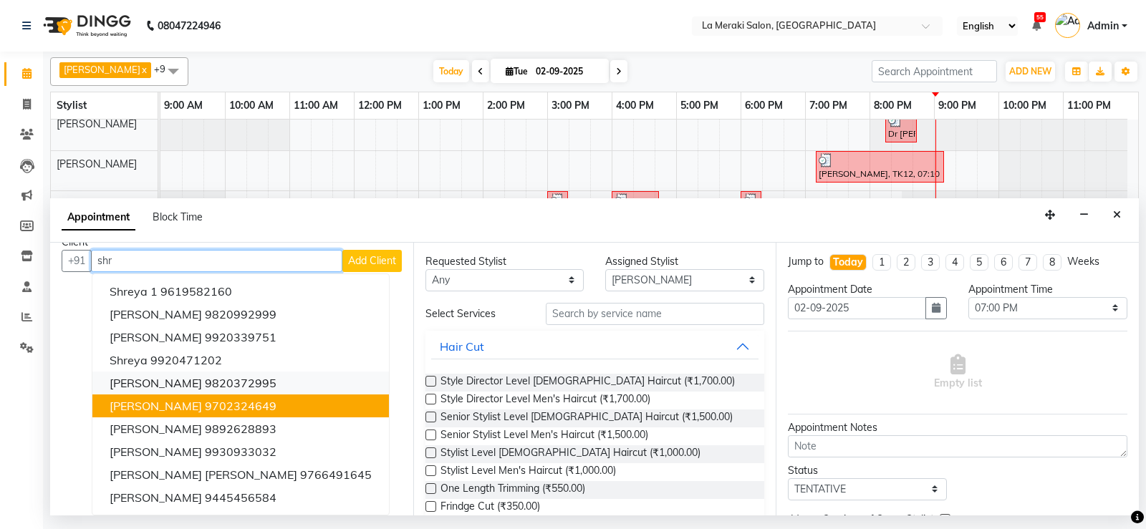
scroll to position [0, 0]
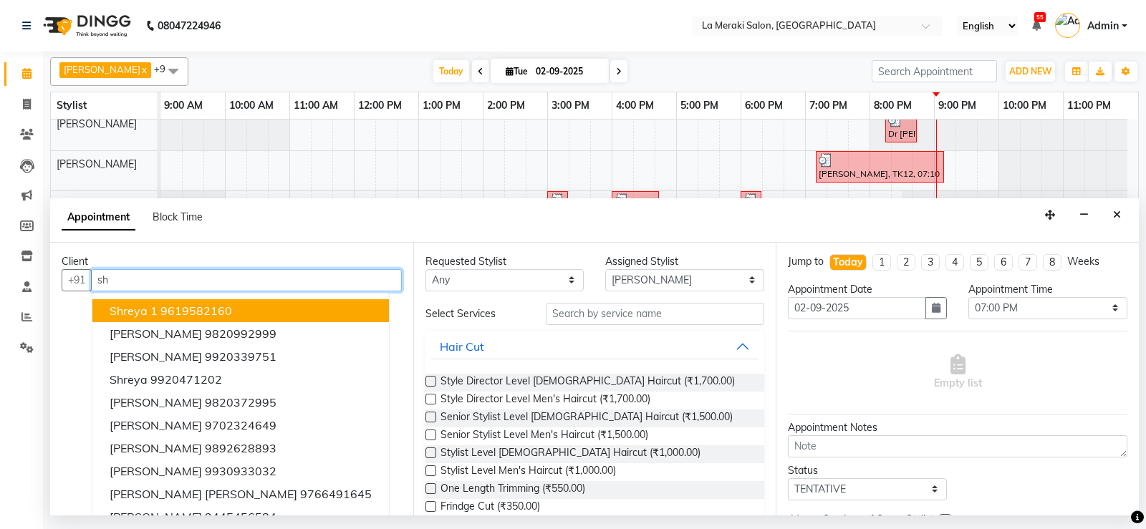
type input "s"
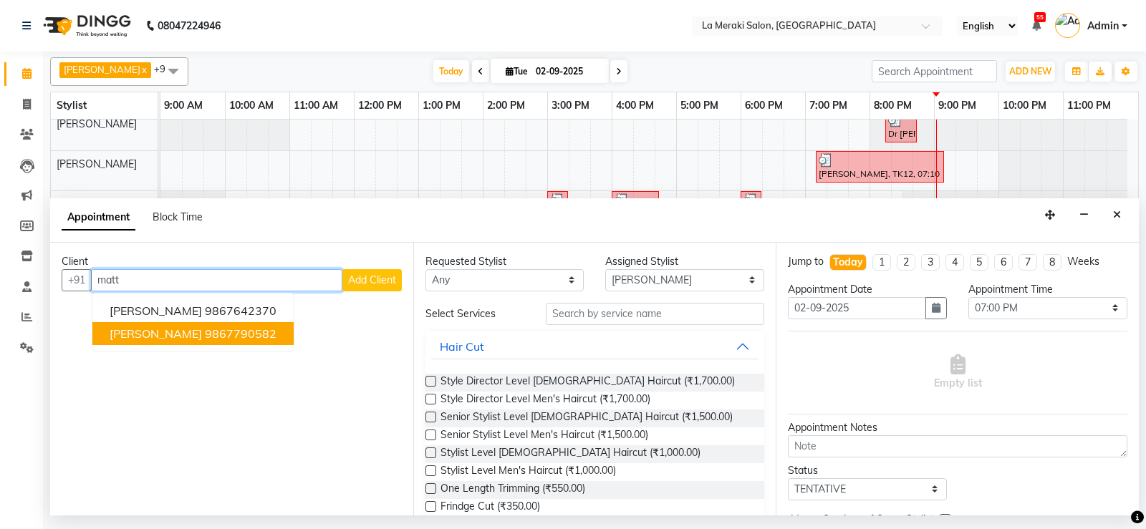
click at [230, 323] on button "[PERSON_NAME] 9867790582" at bounding box center [192, 333] width 201 height 23
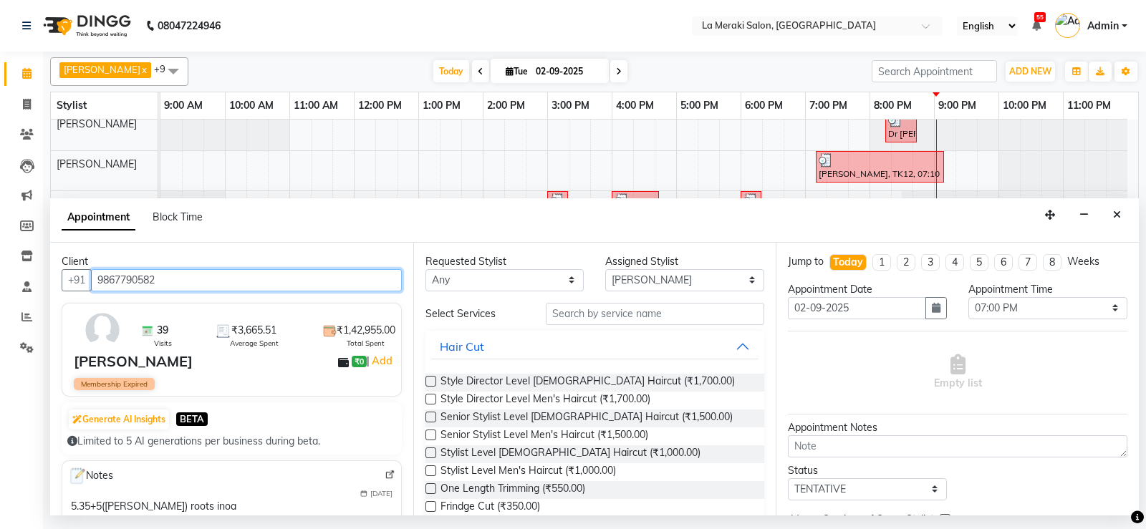
type input "9867790582"
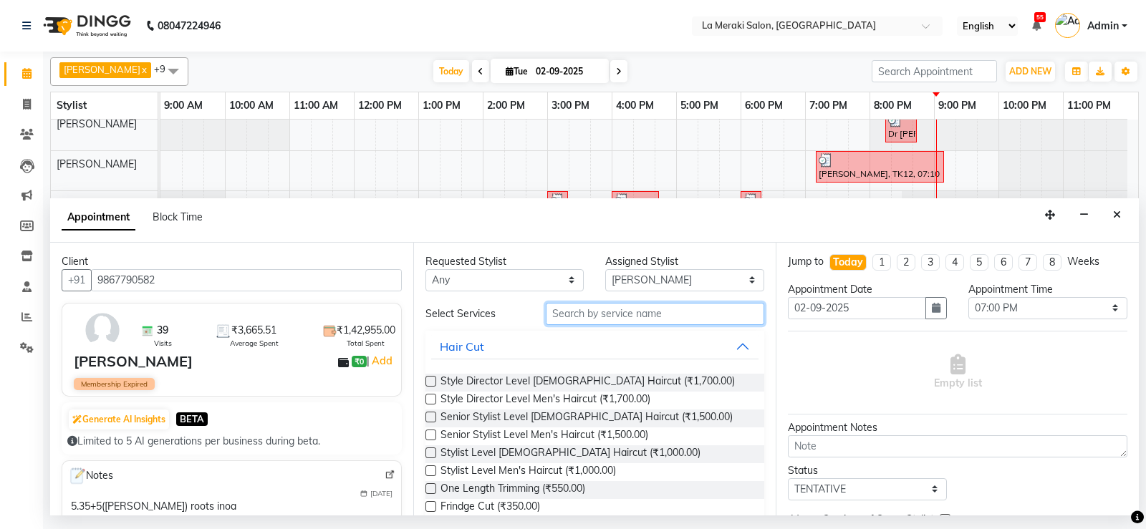
click at [624, 319] on input "text" at bounding box center [655, 314] width 219 height 22
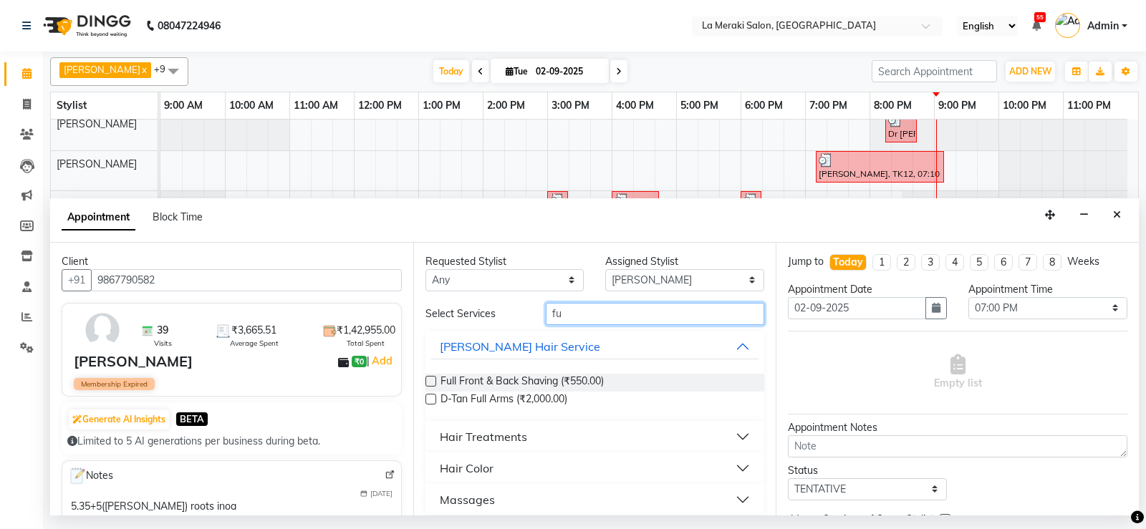
type input "f"
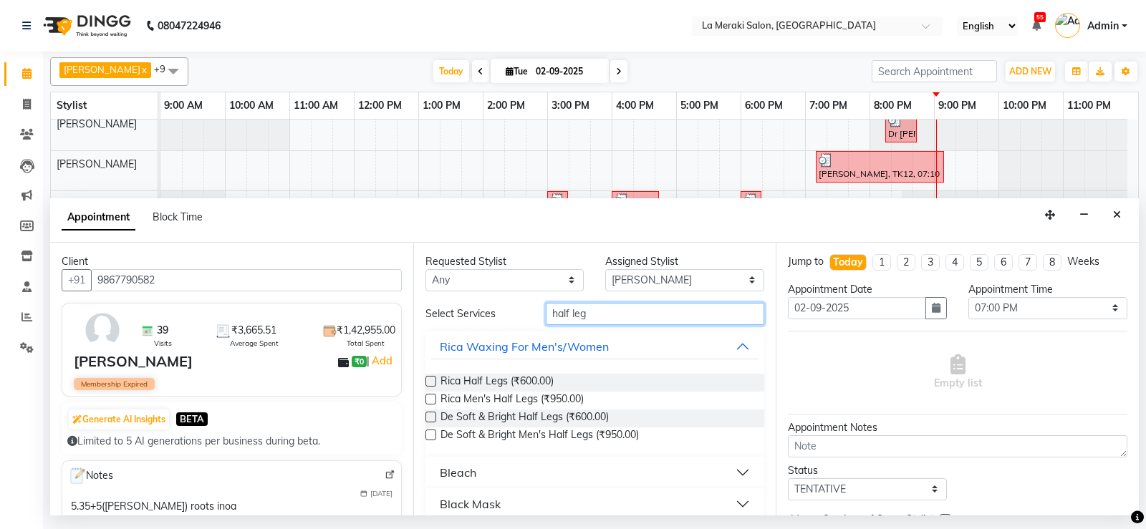
type input "half leg"
click at [431, 381] on label at bounding box center [430, 381] width 11 height 11
click at [431, 381] on input "checkbox" at bounding box center [429, 382] width 9 height 9
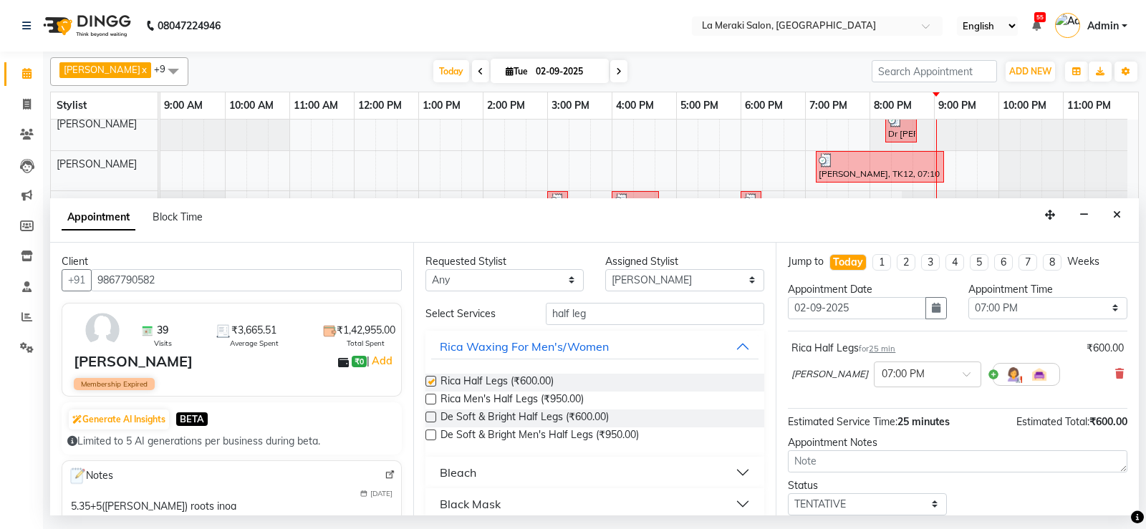
checkbox input "false"
click at [620, 321] on input "half leg" at bounding box center [655, 314] width 219 height 22
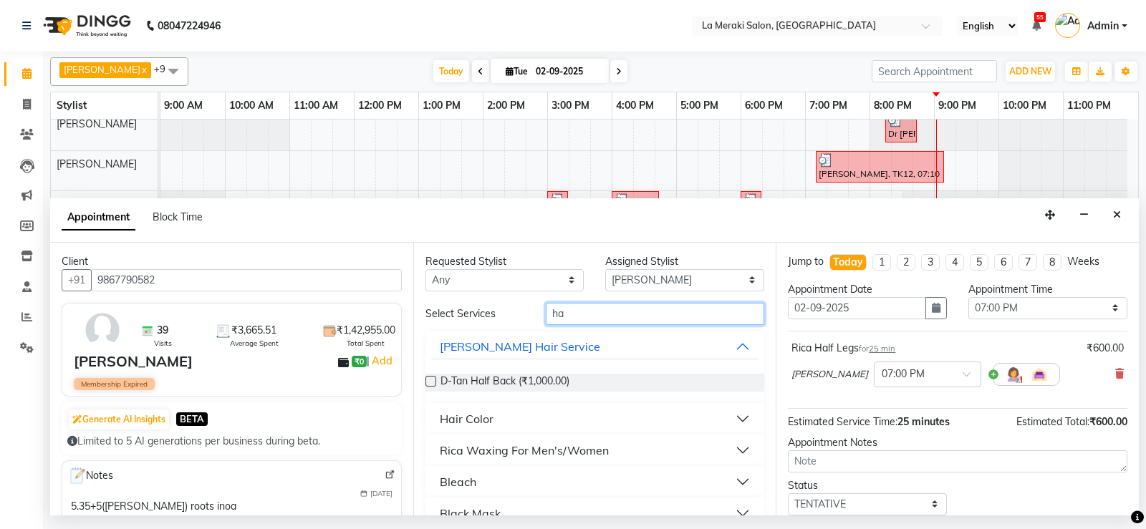
type input "h"
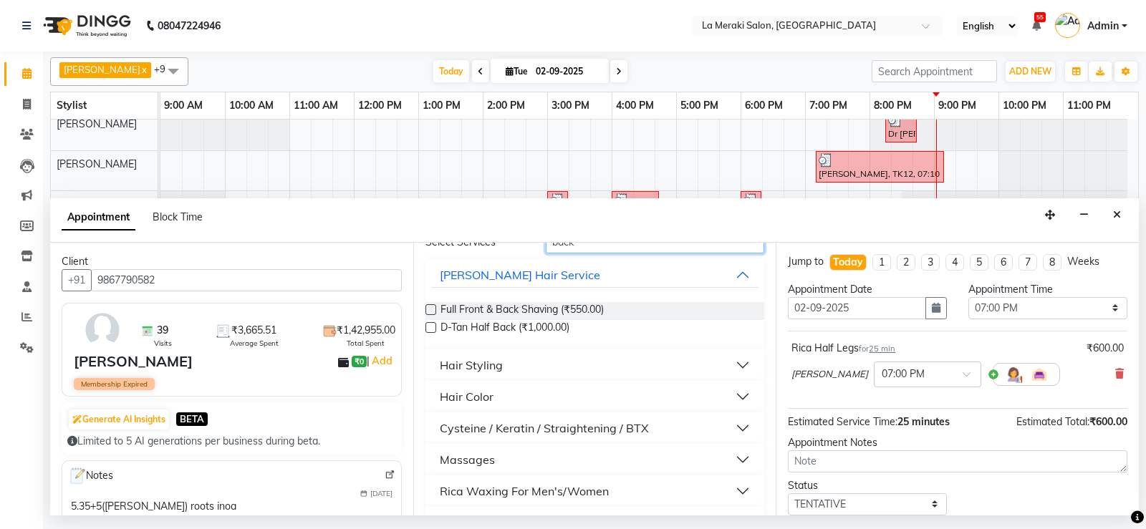
scroll to position [137, 0]
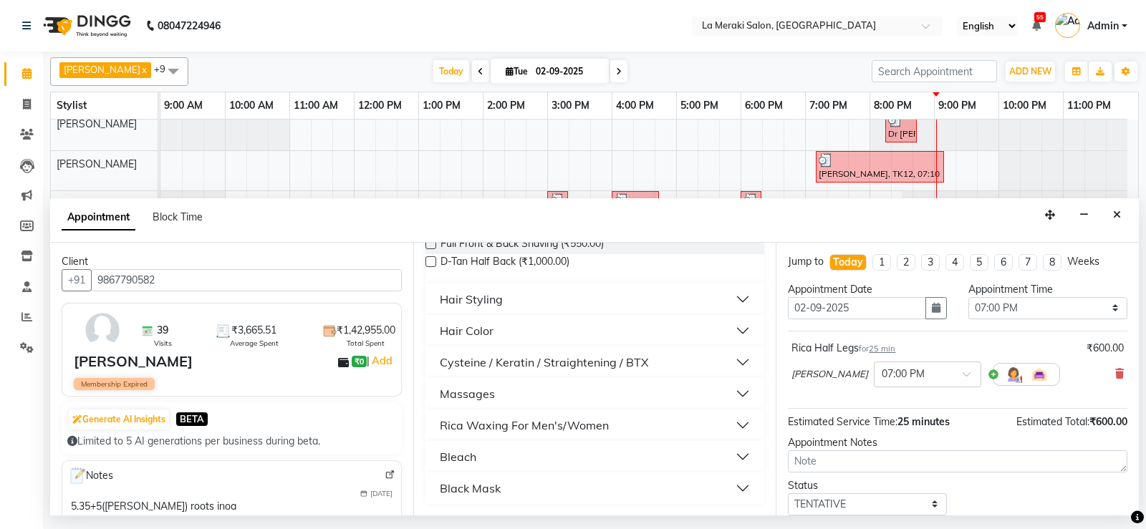
type input "back"
click at [737, 424] on button "Rica Waxing For Men's/Women" at bounding box center [595, 425] width 328 height 26
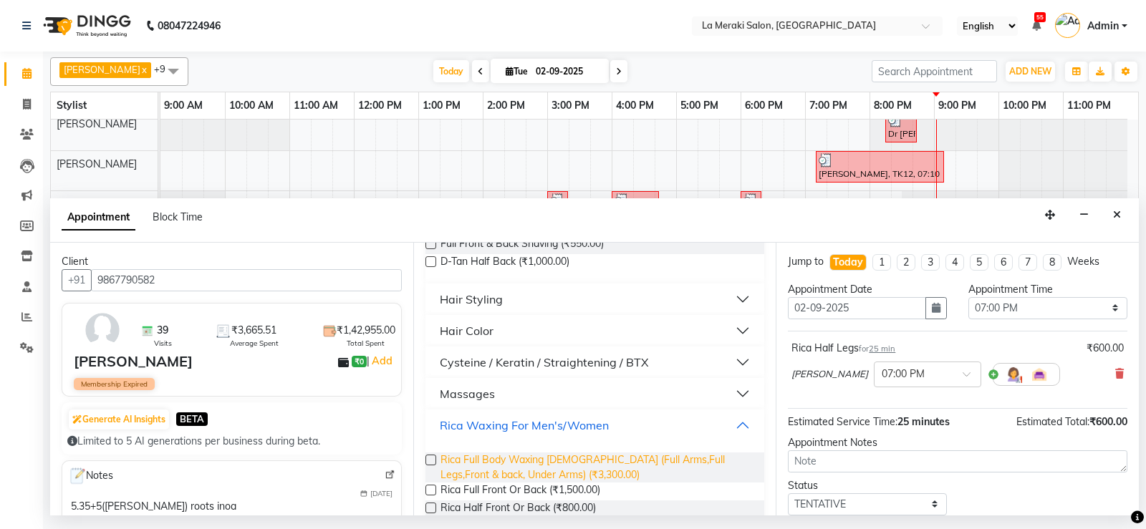
scroll to position [209, 0]
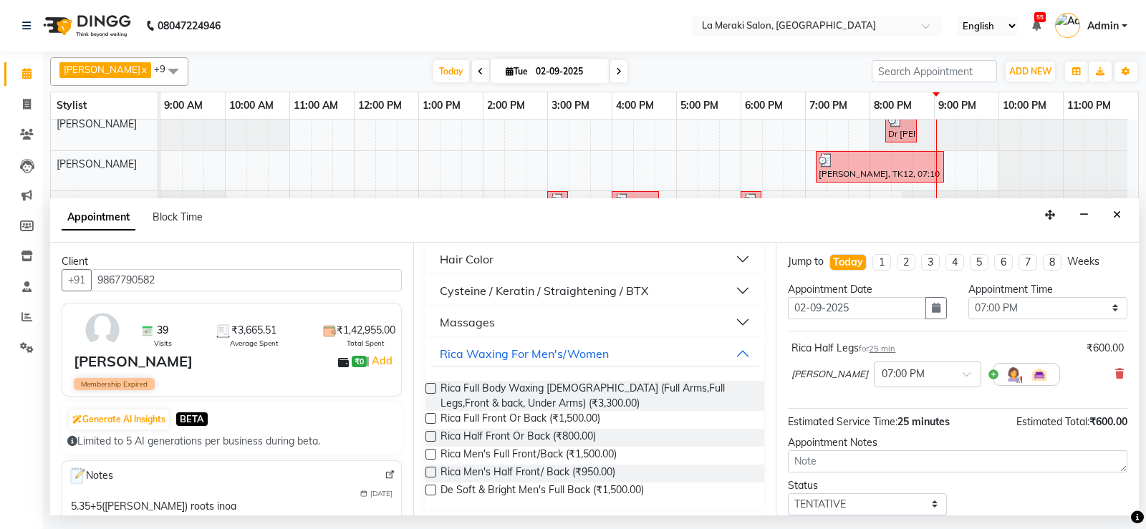
click at [430, 435] on label at bounding box center [430, 436] width 11 height 11
click at [430, 435] on input "checkbox" at bounding box center [429, 437] width 9 height 9
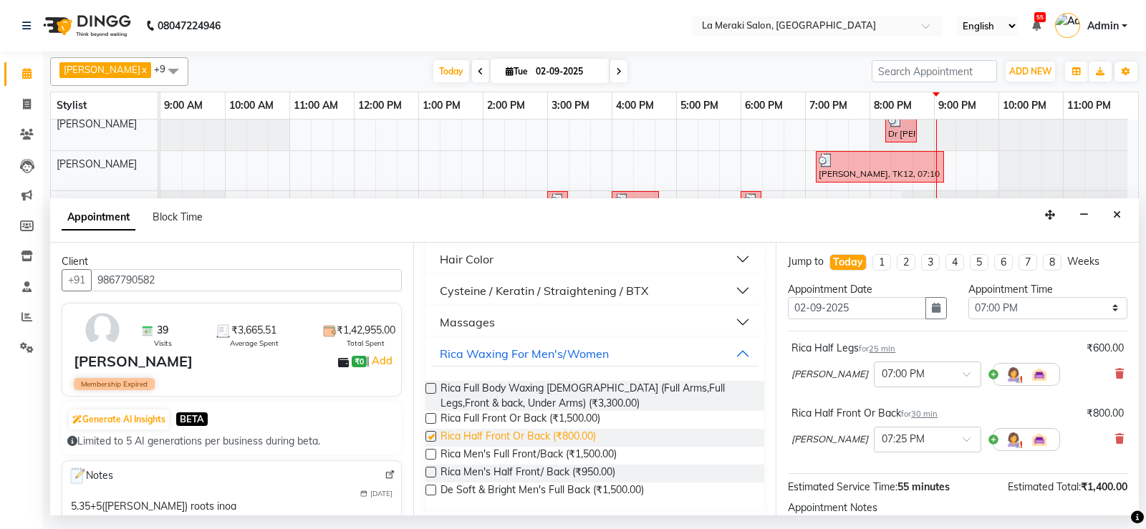
checkbox input "false"
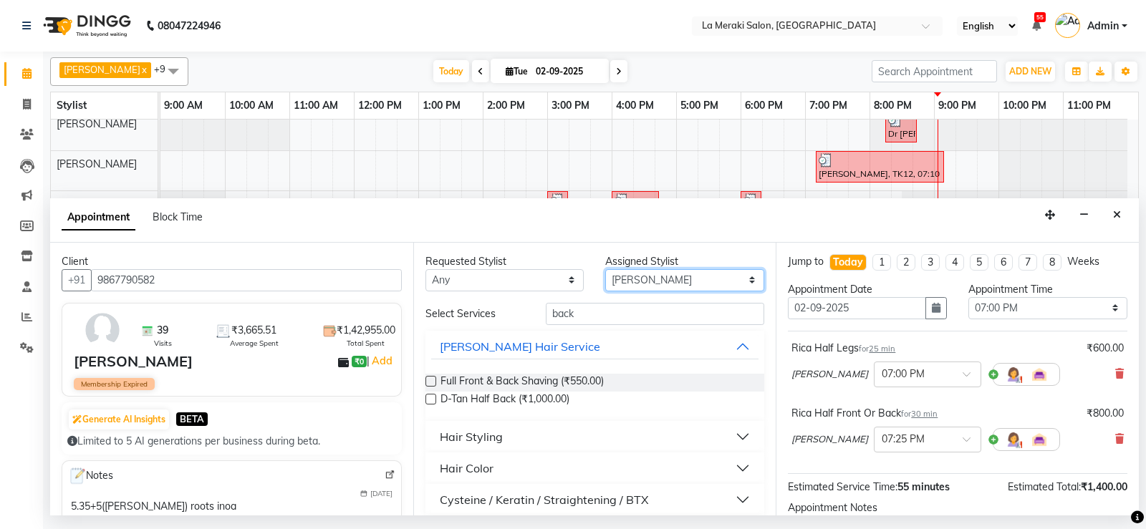
click at [657, 272] on select "Select [PERSON_NAME] Anus [PERSON_NAME] Faizz [PERSON_NAME] [PERSON_NAME] [PERS…" at bounding box center [684, 280] width 159 height 22
select select "90591"
click at [605, 269] on select "Select [PERSON_NAME] Anus [PERSON_NAME] Faizz [PERSON_NAME] [PERSON_NAME] [PERS…" at bounding box center [684, 280] width 159 height 22
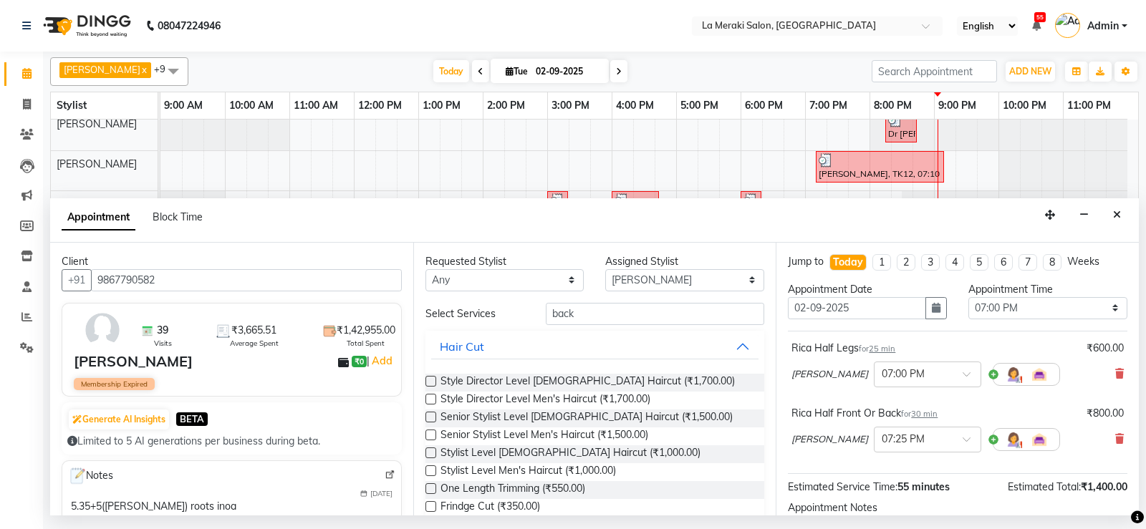
click at [618, 300] on div "Requested Stylist Any [PERSON_NAME] Anus [PERSON_NAME] Faizz [PERSON_NAME] [PER…" at bounding box center [594, 379] width 363 height 273
click at [618, 309] on input "back" at bounding box center [655, 314] width 219 height 22
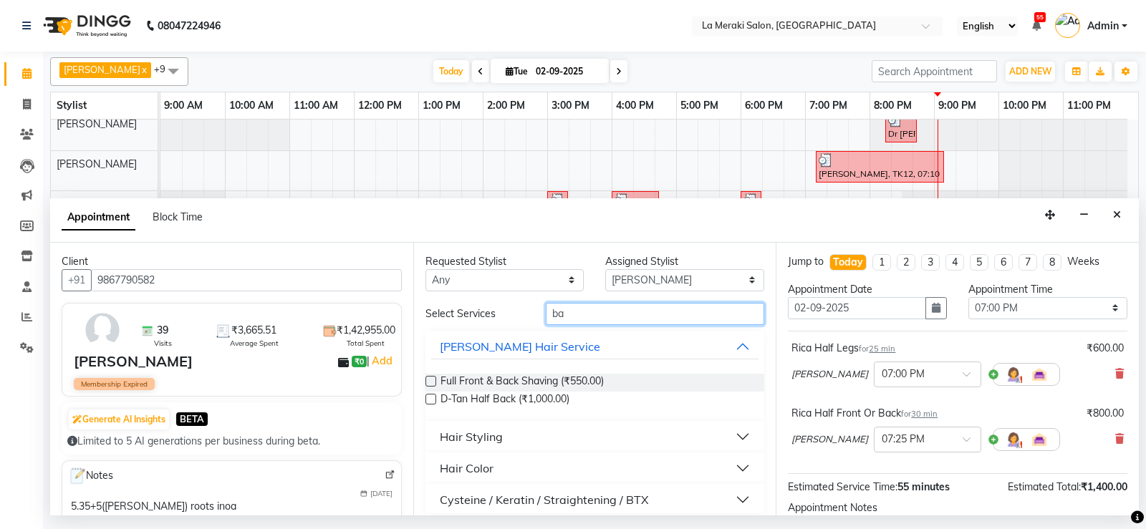
type input "b"
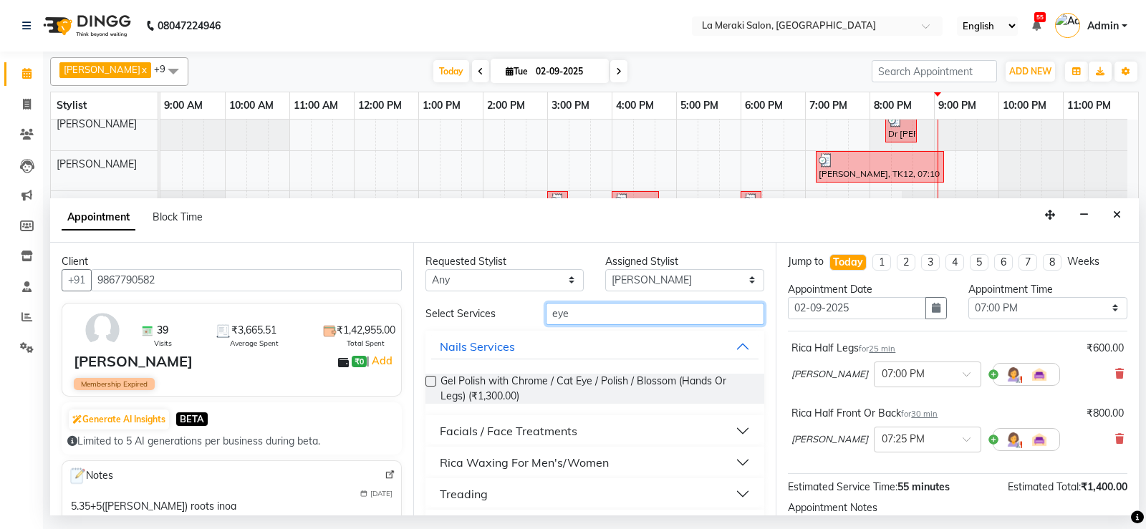
type input "eye"
click at [740, 492] on button "Treading" at bounding box center [595, 494] width 328 height 26
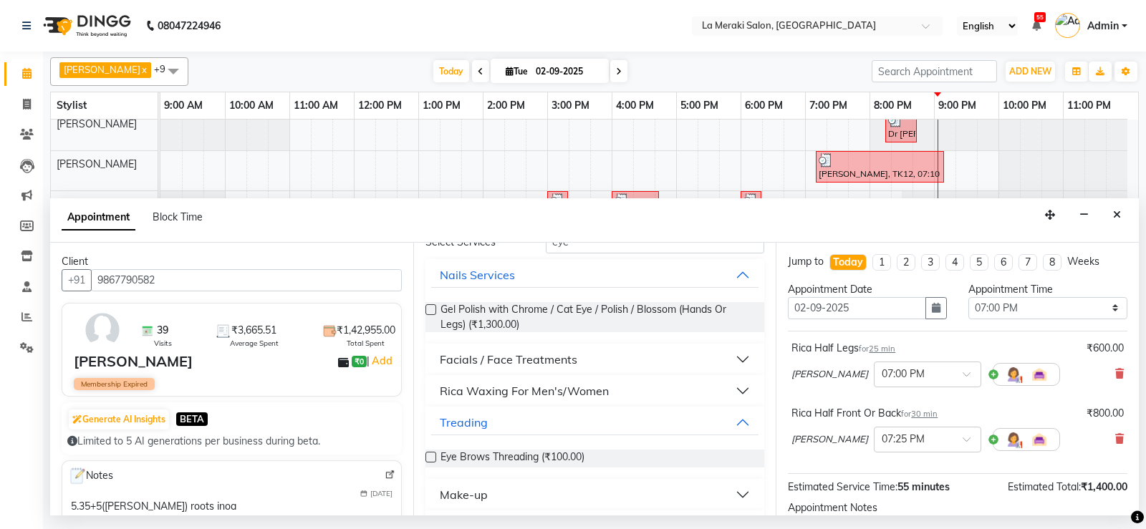
click at [432, 455] on label at bounding box center [430, 457] width 11 height 11
click at [432, 455] on input "checkbox" at bounding box center [429, 458] width 9 height 9
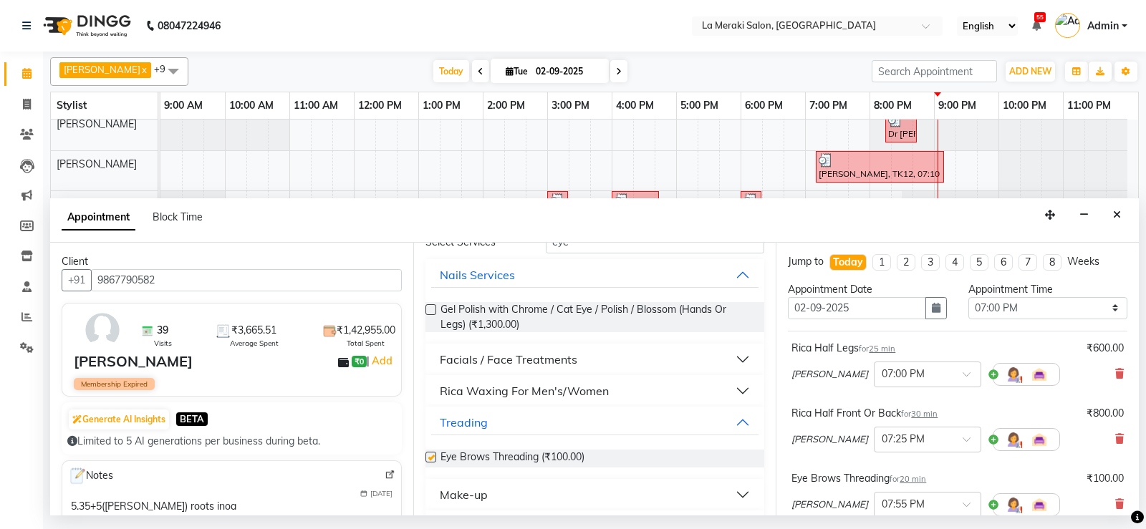
scroll to position [0, 0]
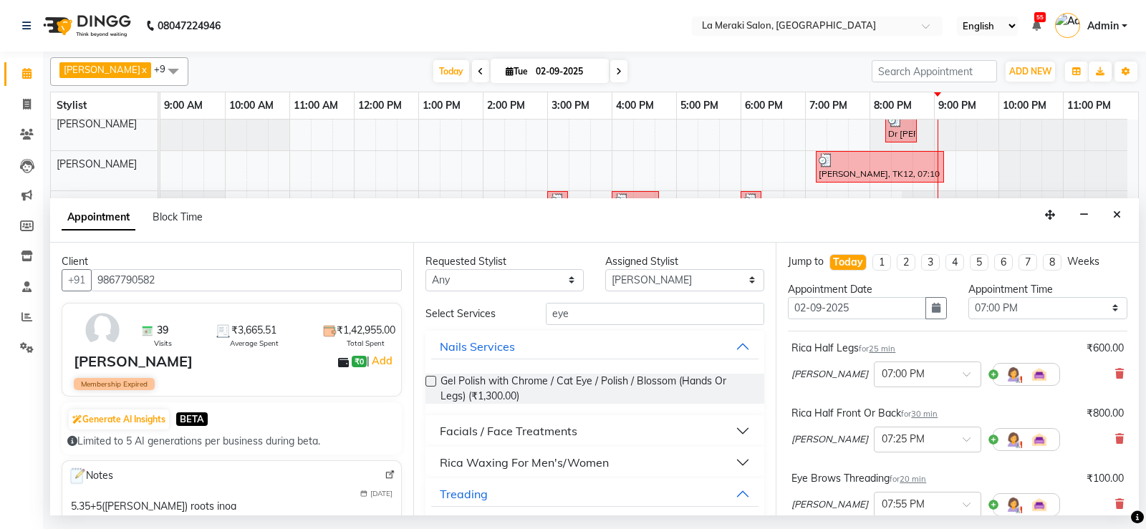
checkbox input "false"
click at [577, 314] on input "eye" at bounding box center [655, 314] width 219 height 22
type input "e"
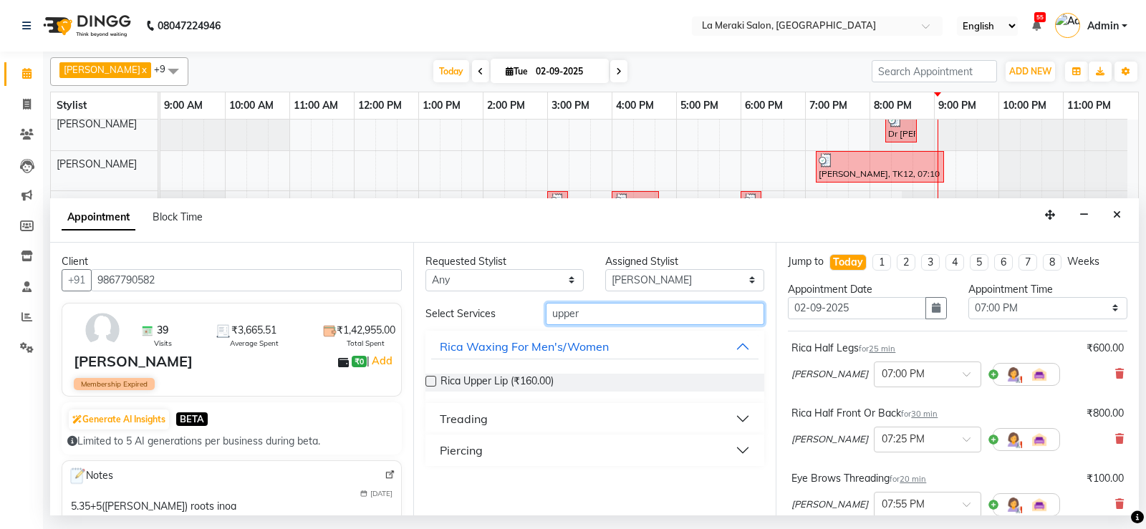
type input "upper"
click at [743, 420] on button "Treading" at bounding box center [595, 419] width 328 height 26
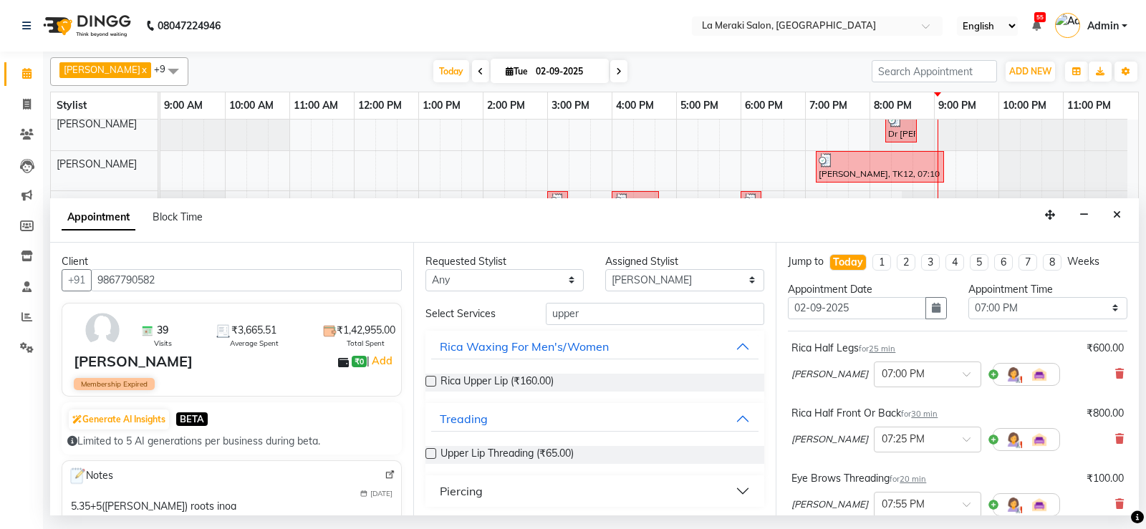
click at [431, 450] on label at bounding box center [430, 453] width 11 height 11
click at [431, 450] on input "checkbox" at bounding box center [429, 454] width 9 height 9
checkbox input "false"
click at [609, 314] on input "upper" at bounding box center [655, 314] width 219 height 22
type input "u"
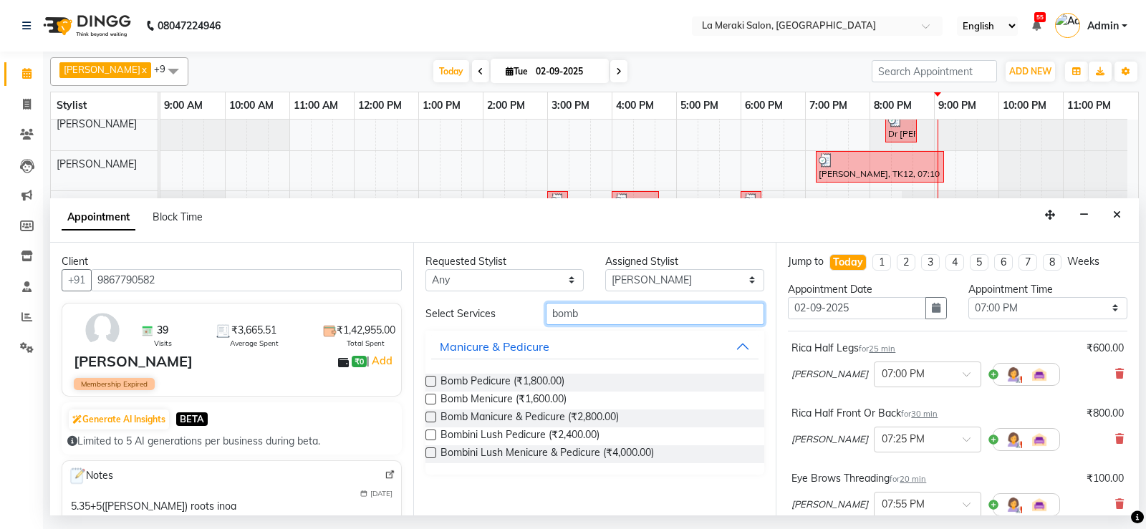
type input "bomb"
click at [430, 400] on label at bounding box center [430, 399] width 11 height 11
click at [430, 400] on input "checkbox" at bounding box center [429, 400] width 9 height 9
checkbox input "false"
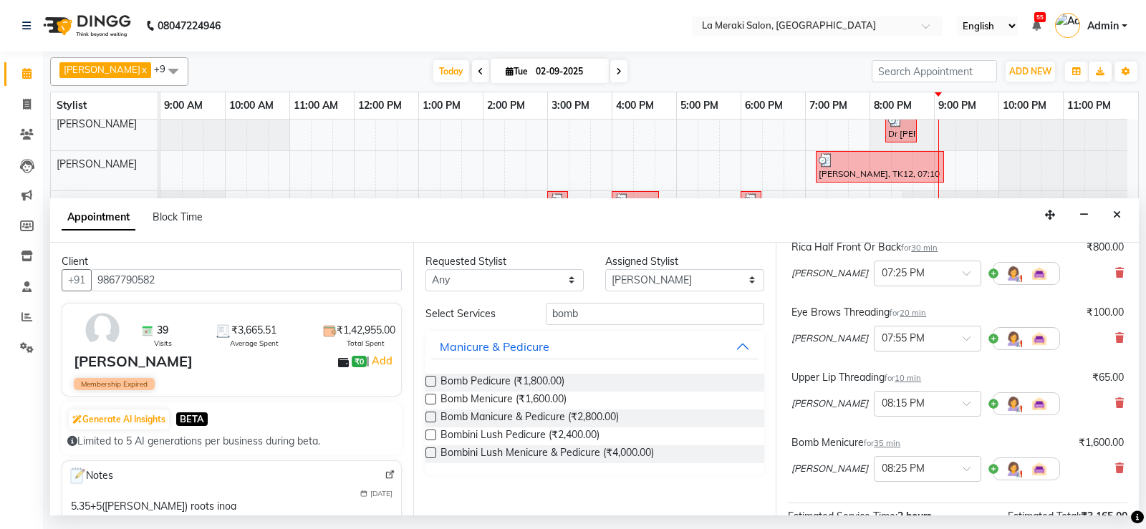
scroll to position [168, 0]
click at [675, 276] on select "Select [PERSON_NAME] Anus [PERSON_NAME] Faizz [PERSON_NAME] [PERSON_NAME] [PERS…" at bounding box center [684, 280] width 159 height 22
select select "64939"
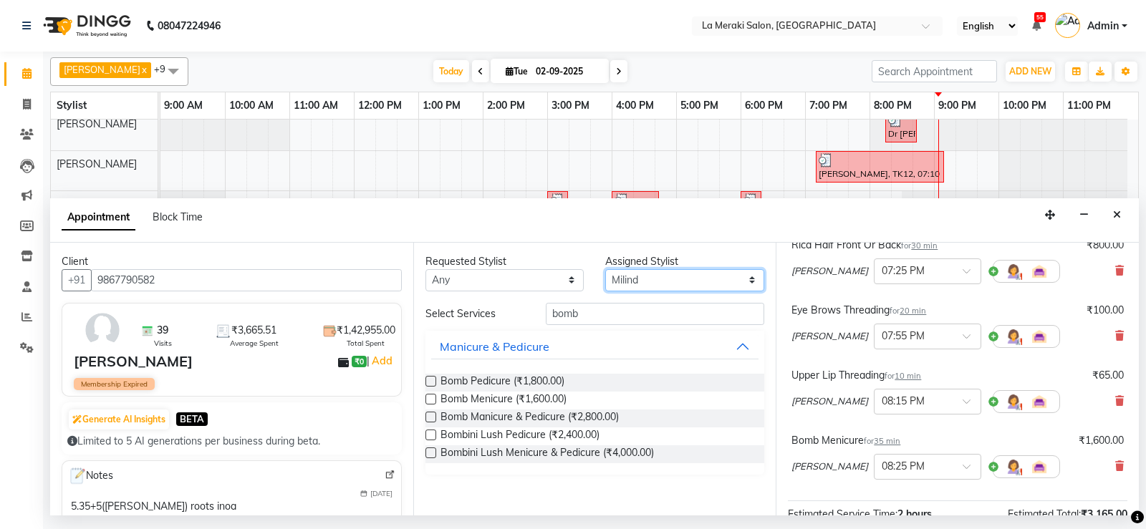
click at [605, 269] on select "Select [PERSON_NAME] Anus [PERSON_NAME] Faizz [PERSON_NAME] [PERSON_NAME] [PERS…" at bounding box center [684, 280] width 159 height 22
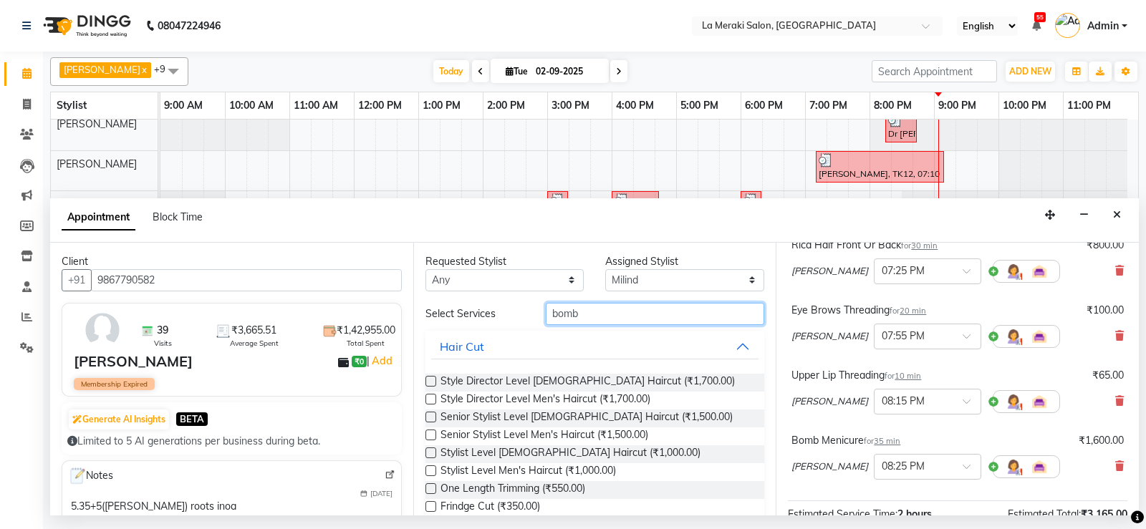
click at [594, 310] on input "bomb" at bounding box center [655, 314] width 219 height 22
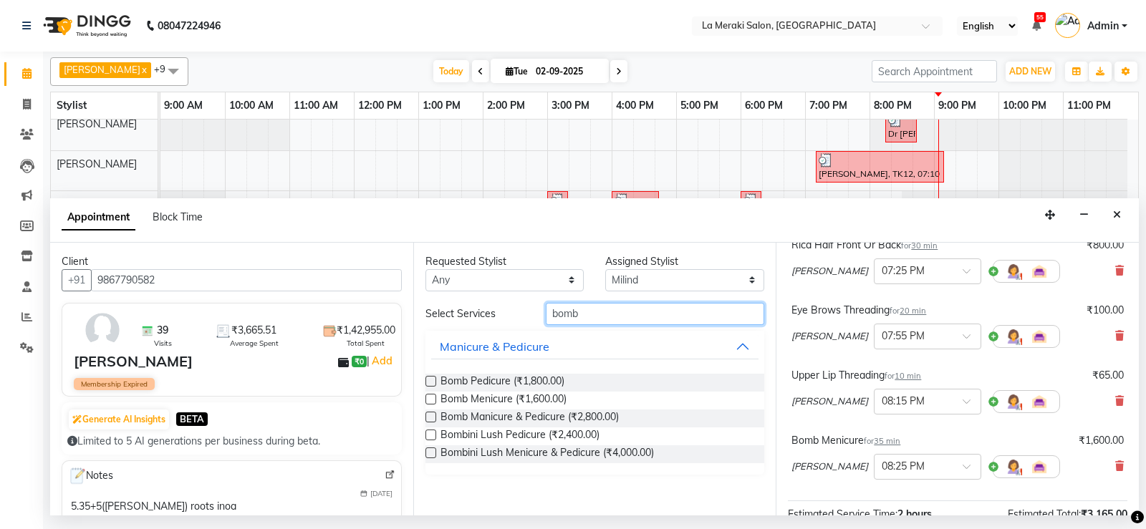
type input "bomb"
click at [427, 383] on label at bounding box center [430, 381] width 11 height 11
click at [427, 383] on input "checkbox" at bounding box center [429, 382] width 9 height 9
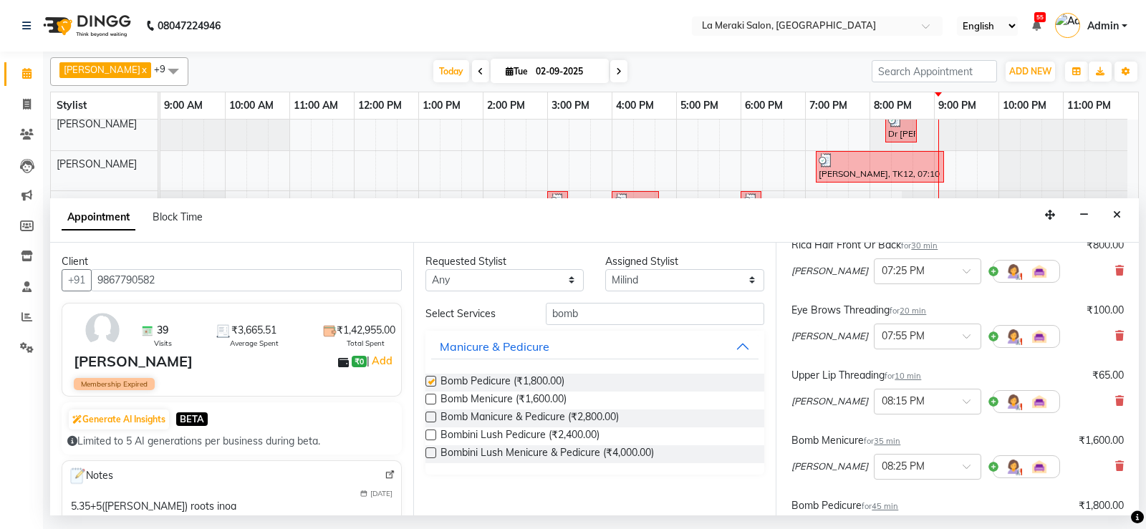
checkbox input "false"
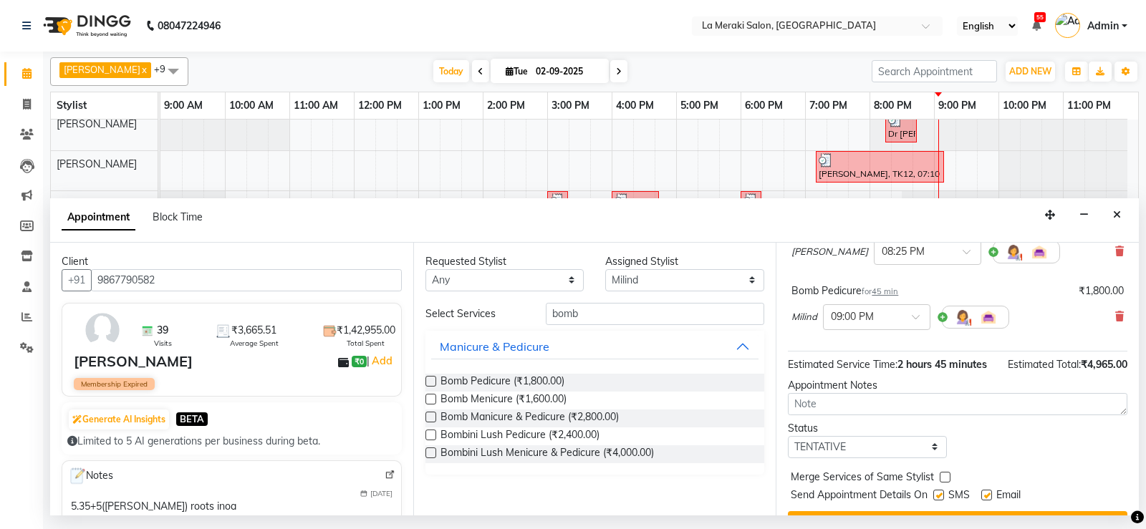
scroll to position [416, 0]
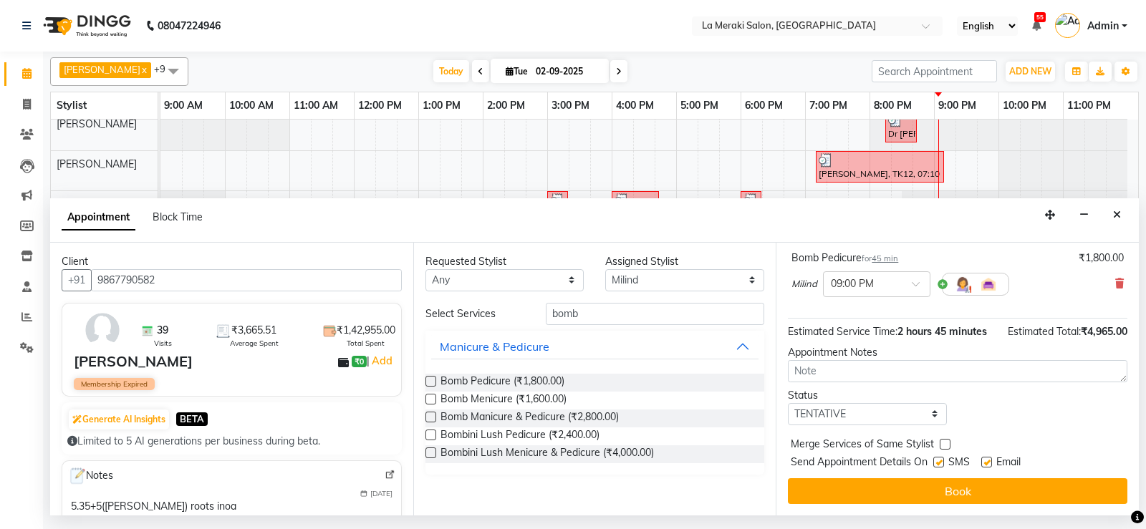
click at [940, 461] on label at bounding box center [938, 462] width 11 height 11
click at [940, 461] on input "checkbox" at bounding box center [937, 463] width 9 height 9
checkbox input "false"
click at [984, 460] on label at bounding box center [986, 462] width 11 height 11
click at [984, 460] on input "checkbox" at bounding box center [985, 463] width 9 height 9
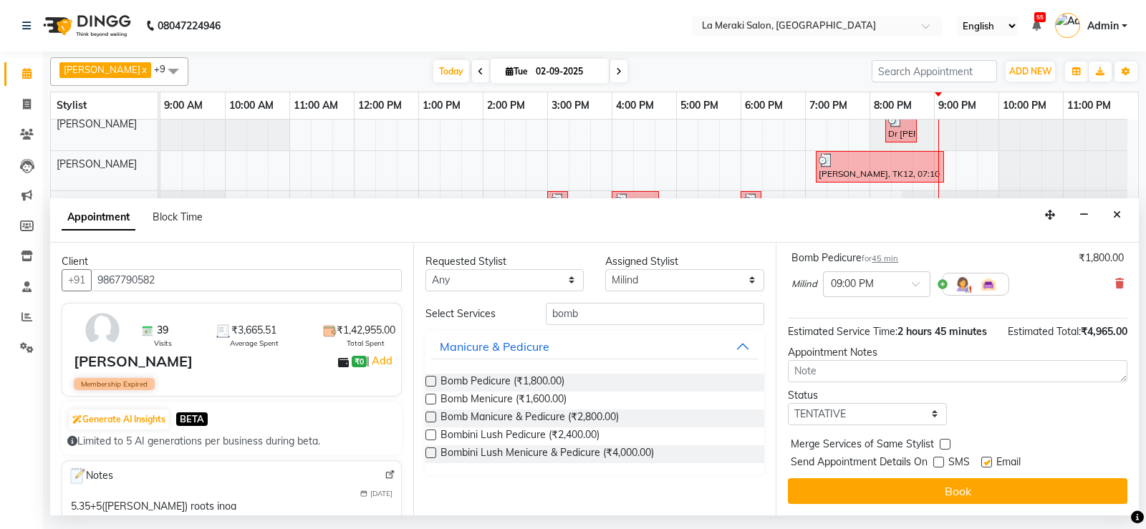
checkbox input "false"
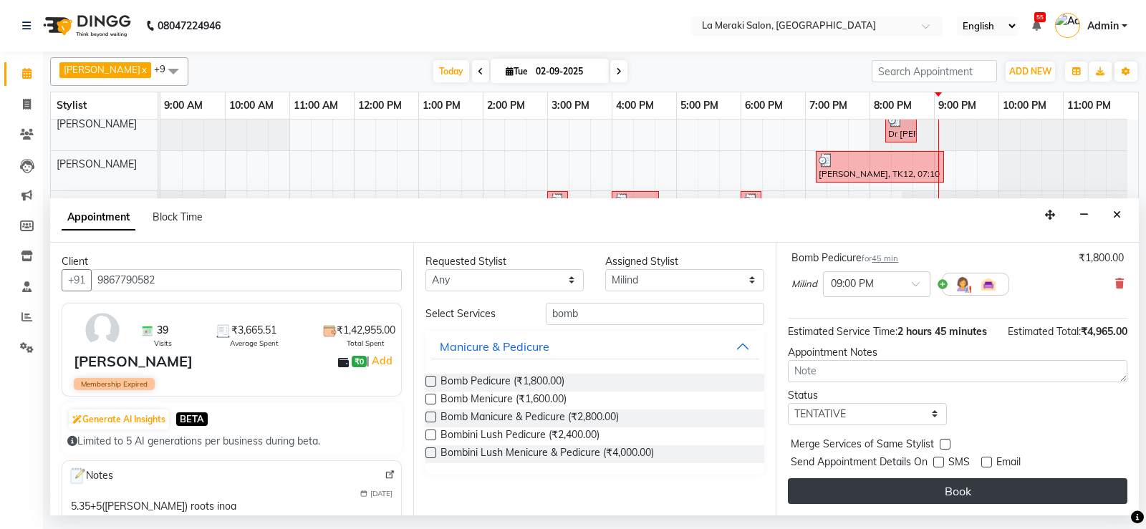
click at [964, 489] on button "Book" at bounding box center [957, 491] width 339 height 26
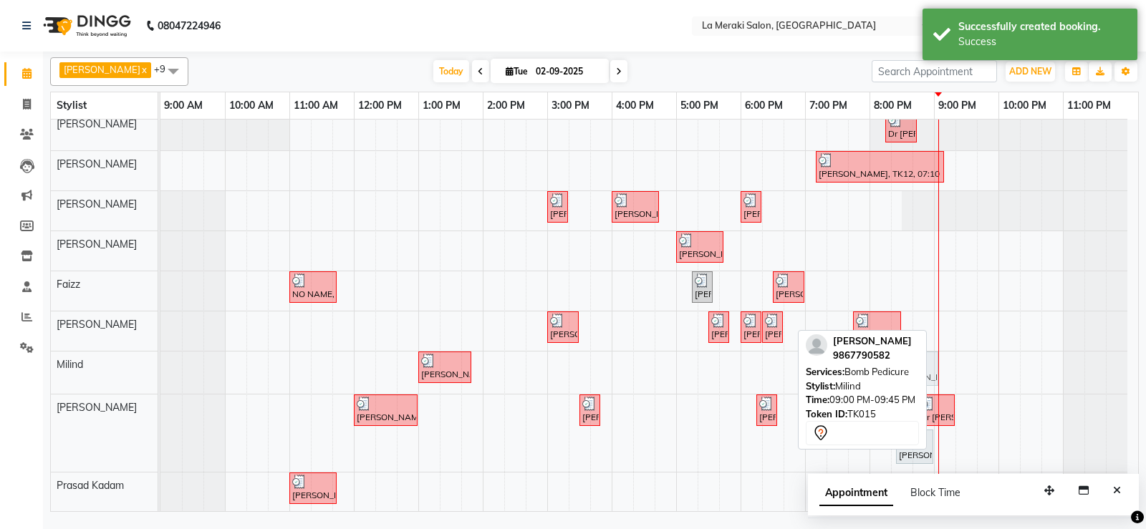
drag, startPoint x: 969, startPoint y: 365, endPoint x: 935, endPoint y: 364, distance: 34.4
click at [160, 364] on div "[PERSON_NAME], TK02, 01:00 PM-01:50 PM, [MEDICAL_DATA] Massage with Olive Oil (…" at bounding box center [160, 373] width 0 height 42
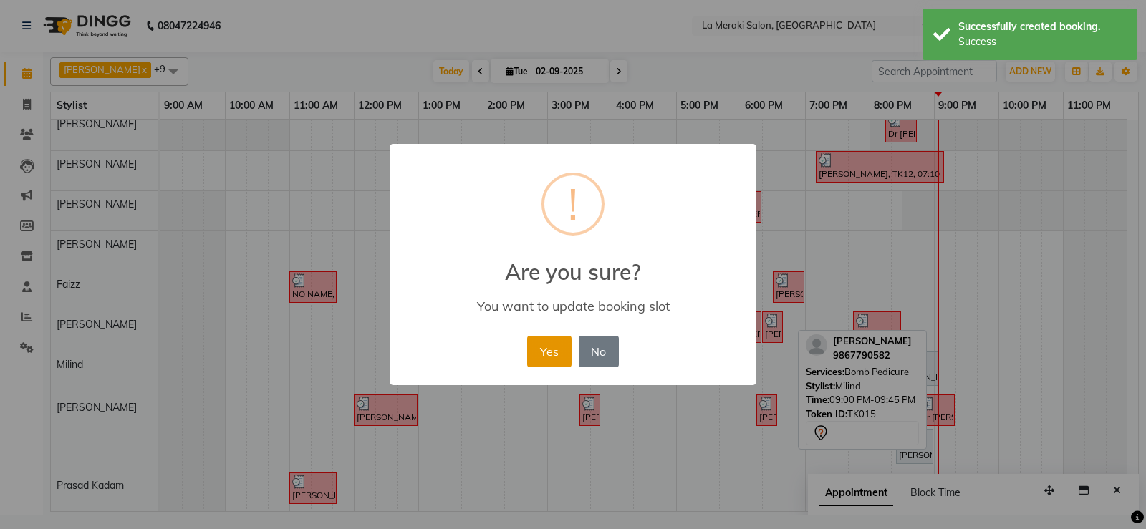
click at [538, 348] on button "Yes" at bounding box center [549, 352] width 44 height 32
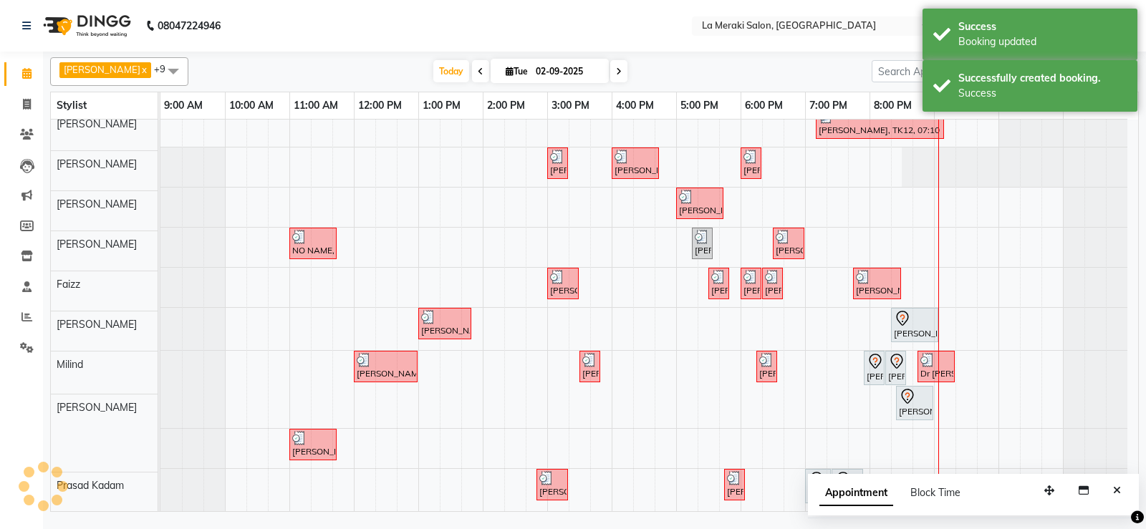
scroll to position [52, 0]
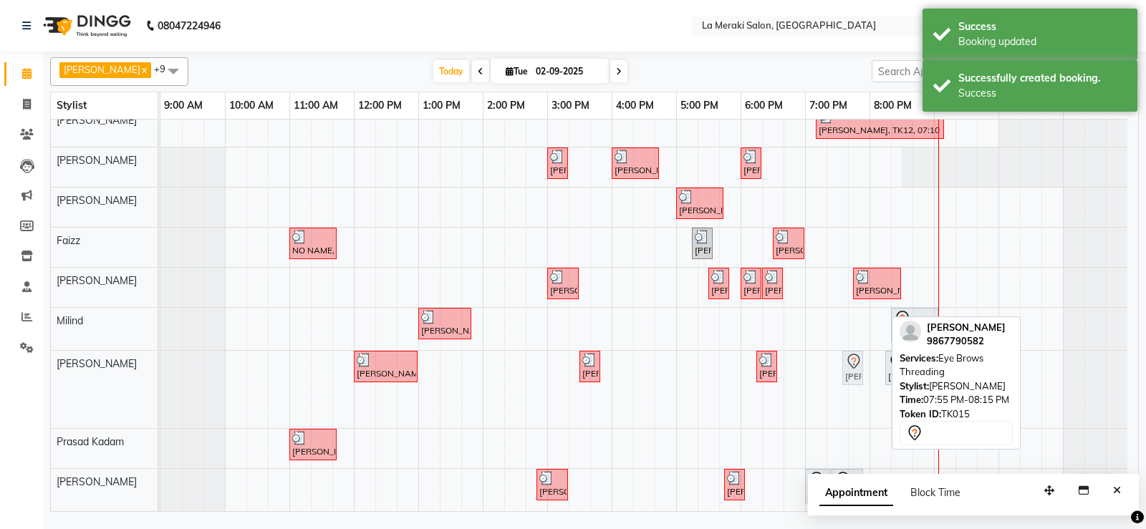
drag, startPoint x: 870, startPoint y: 370, endPoint x: 848, endPoint y: 376, distance: 22.9
click at [160, 376] on div "[PERSON_NAME], TK02, 12:00 PM-01:00 PM, Rica Cartridge Full Waxing [PERSON_NAME…" at bounding box center [160, 389] width 0 height 77
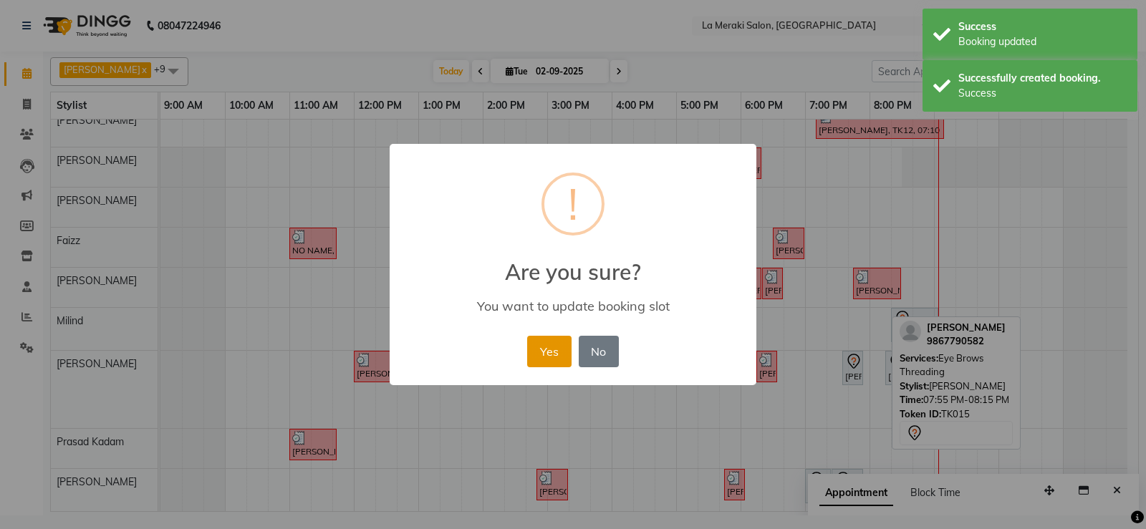
click at [538, 353] on button "Yes" at bounding box center [549, 352] width 44 height 32
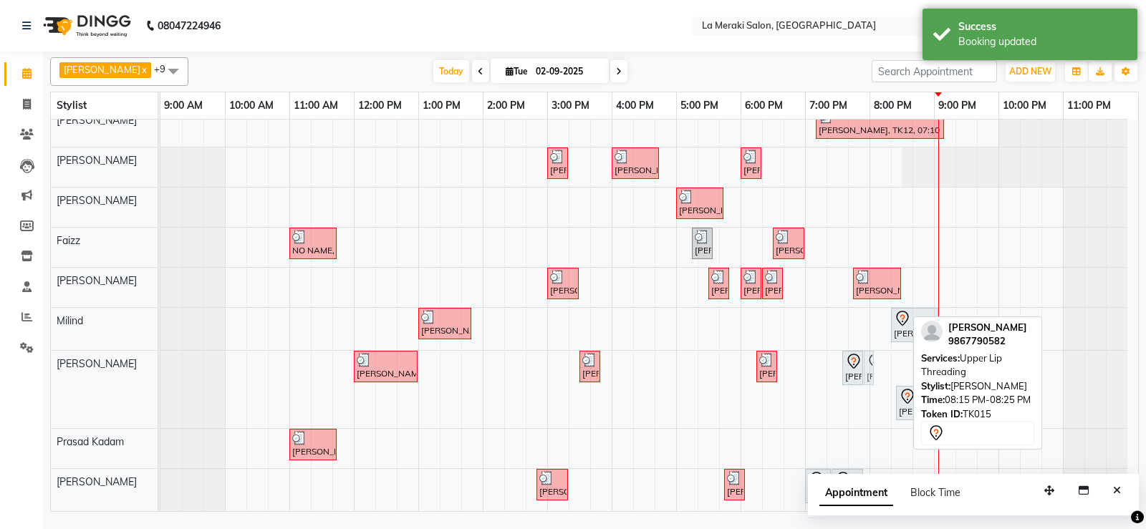
drag, startPoint x: 896, startPoint y: 364, endPoint x: 884, endPoint y: 370, distance: 12.8
click at [884, 370] on div "Dr [PERSON_NAME], TK13, 08:15 PM-08:45 PM, Hair Wash [DEMOGRAPHIC_DATA] [PERSON…" at bounding box center [648, 289] width 977 height 444
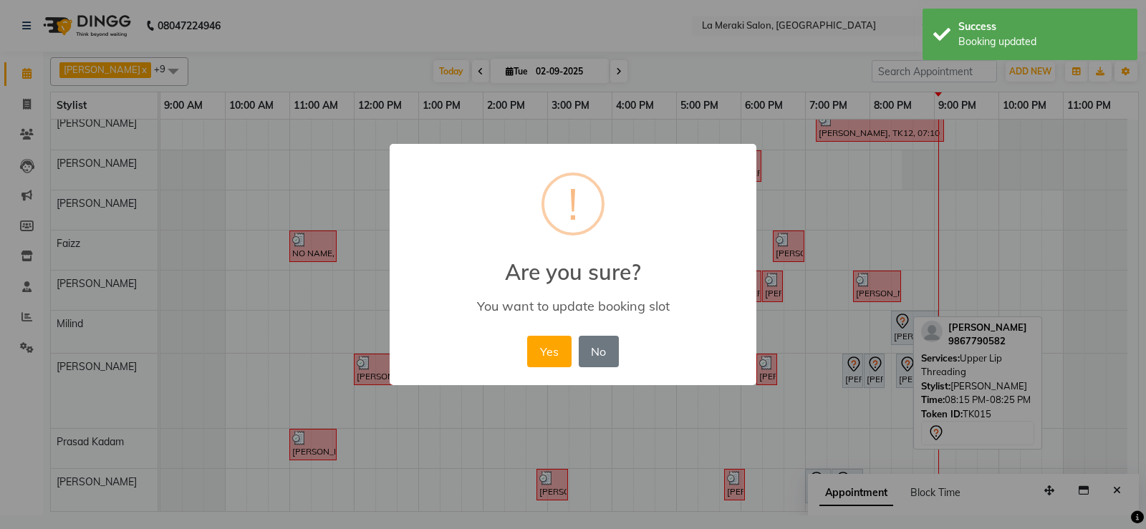
scroll to position [49, 0]
click at [553, 350] on button "Yes" at bounding box center [549, 352] width 44 height 32
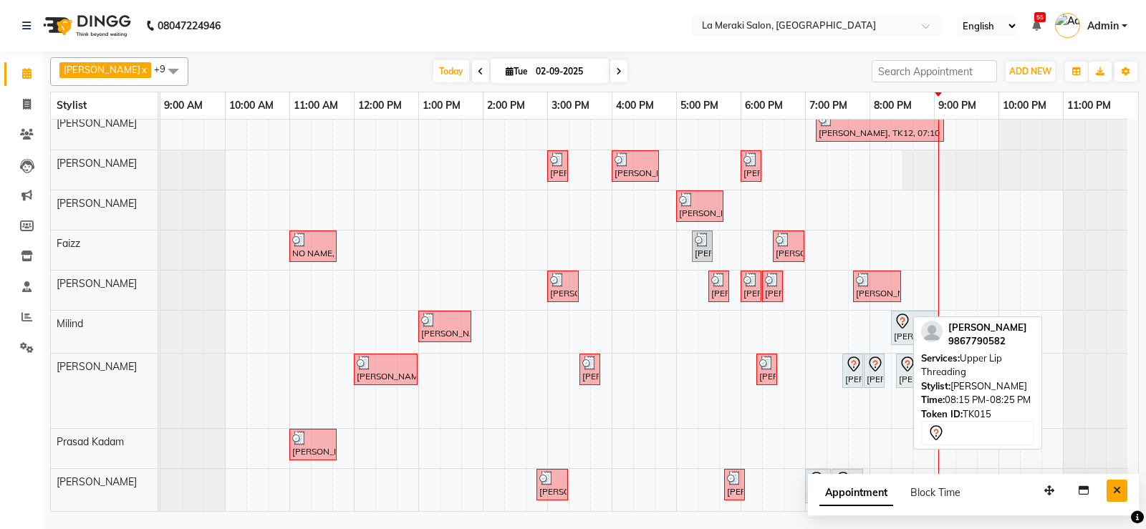
click at [1122, 491] on button "Close" at bounding box center [1116, 491] width 21 height 22
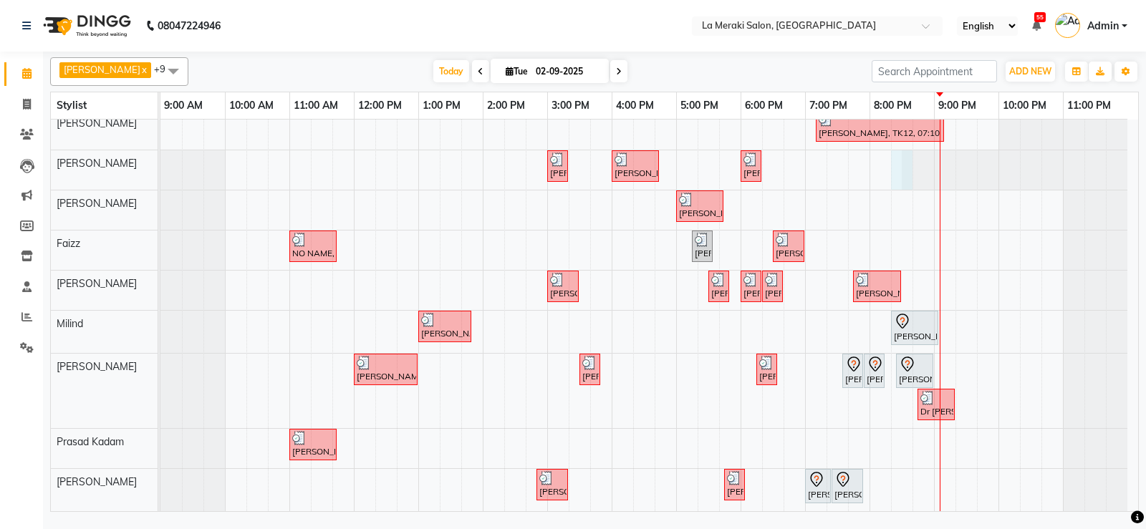
click at [160, 175] on div at bounding box center [160, 169] width 0 height 39
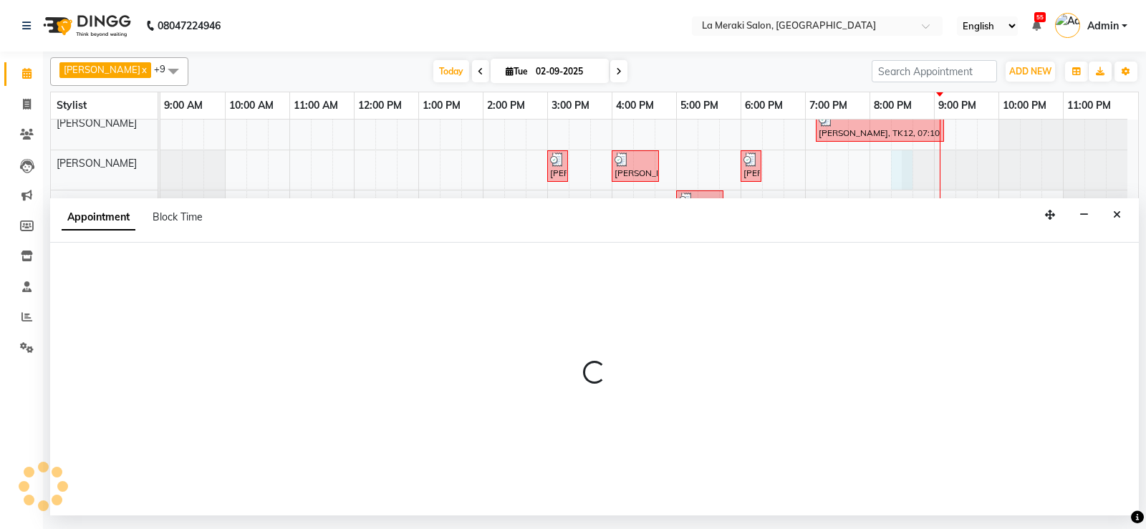
select select "25961"
select select "1215"
select select "tentative"
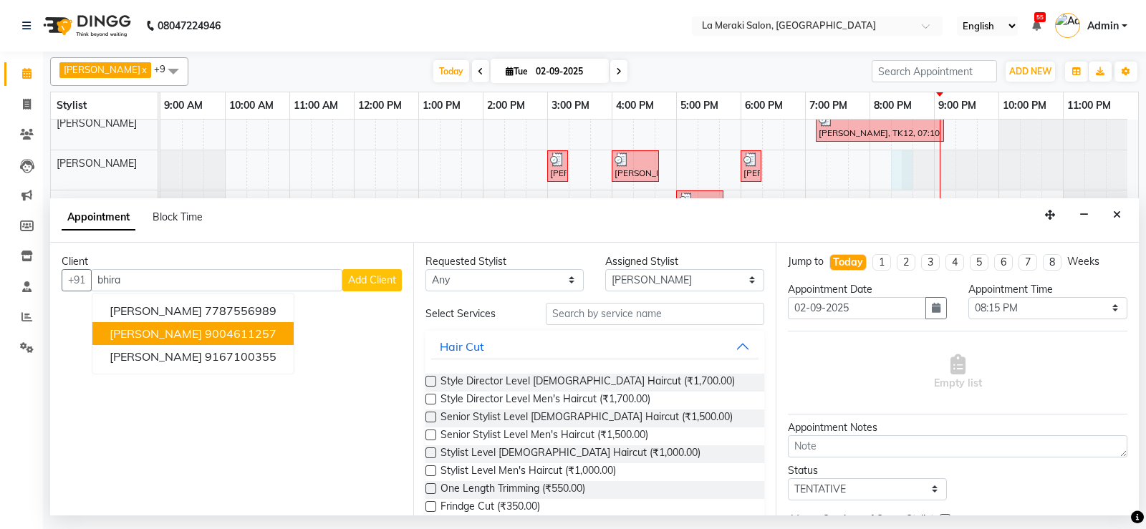
click at [255, 333] on button "[PERSON_NAME] 9004611257" at bounding box center [192, 333] width 201 height 23
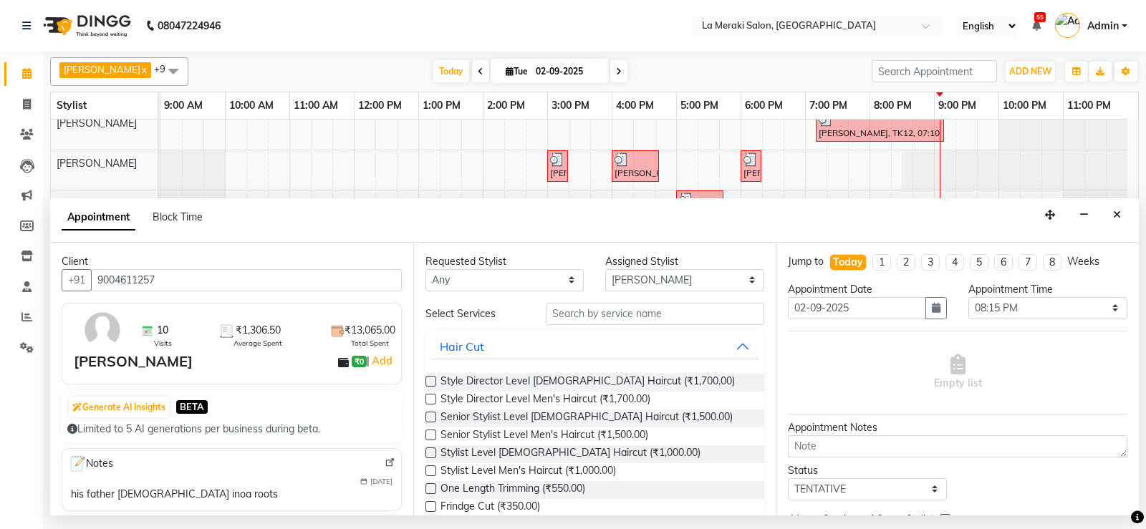
type input "9004611257"
click at [568, 314] on input "text" at bounding box center [655, 314] width 219 height 22
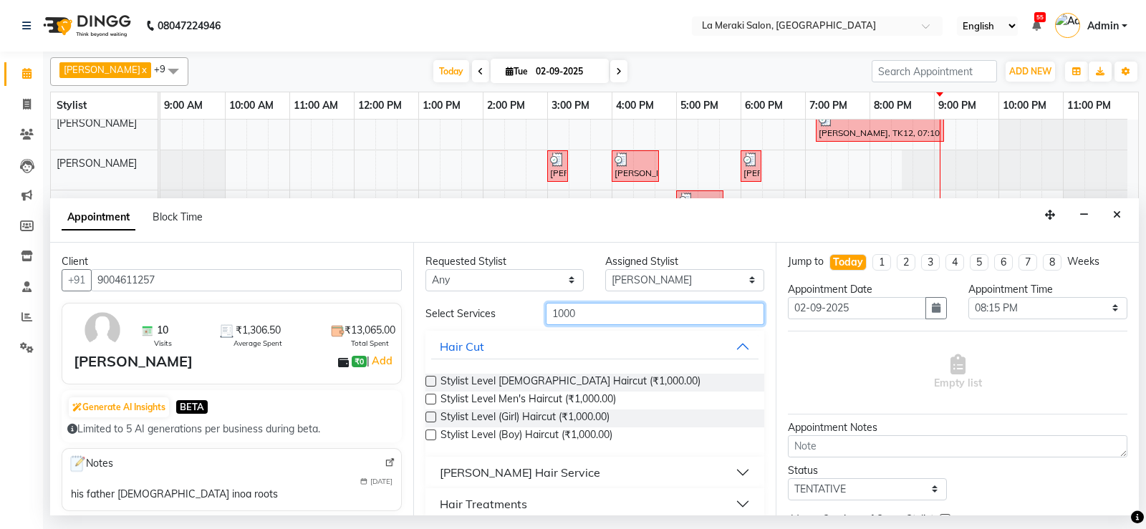
type input "1000"
click at [430, 401] on label at bounding box center [430, 399] width 11 height 11
click at [430, 401] on input "checkbox" at bounding box center [429, 400] width 9 height 9
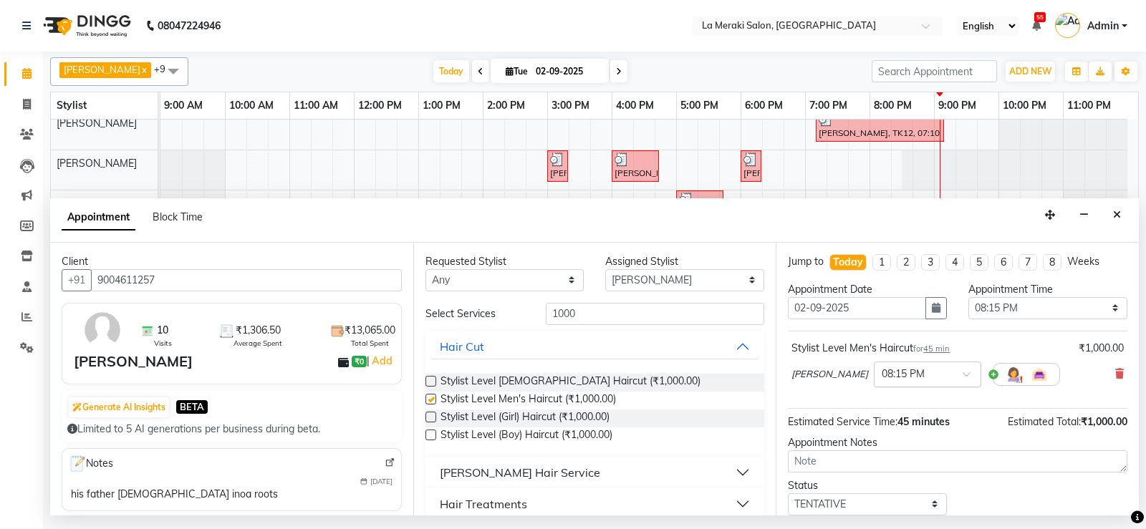
checkbox input "false"
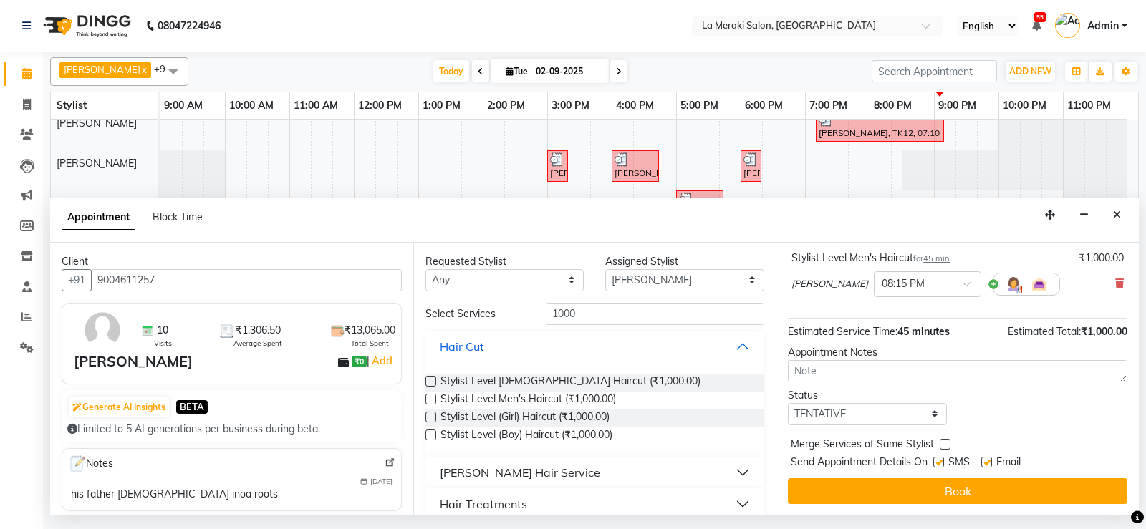
click at [936, 463] on label at bounding box center [938, 462] width 11 height 11
click at [936, 463] on input "checkbox" at bounding box center [937, 463] width 9 height 9
checkbox input "false"
click at [986, 461] on label at bounding box center [986, 462] width 11 height 11
click at [986, 461] on input "checkbox" at bounding box center [985, 463] width 9 height 9
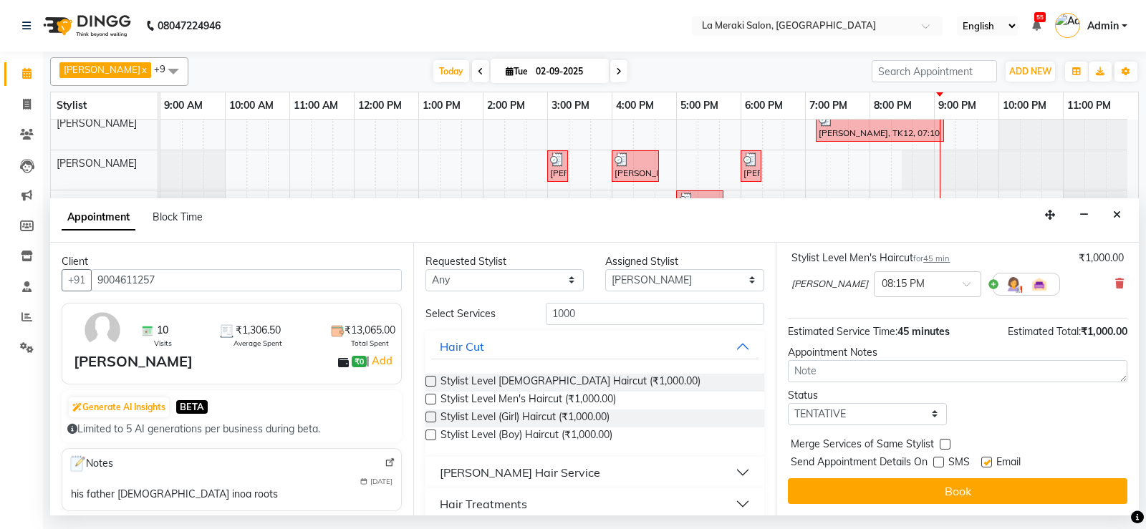
checkbox input "false"
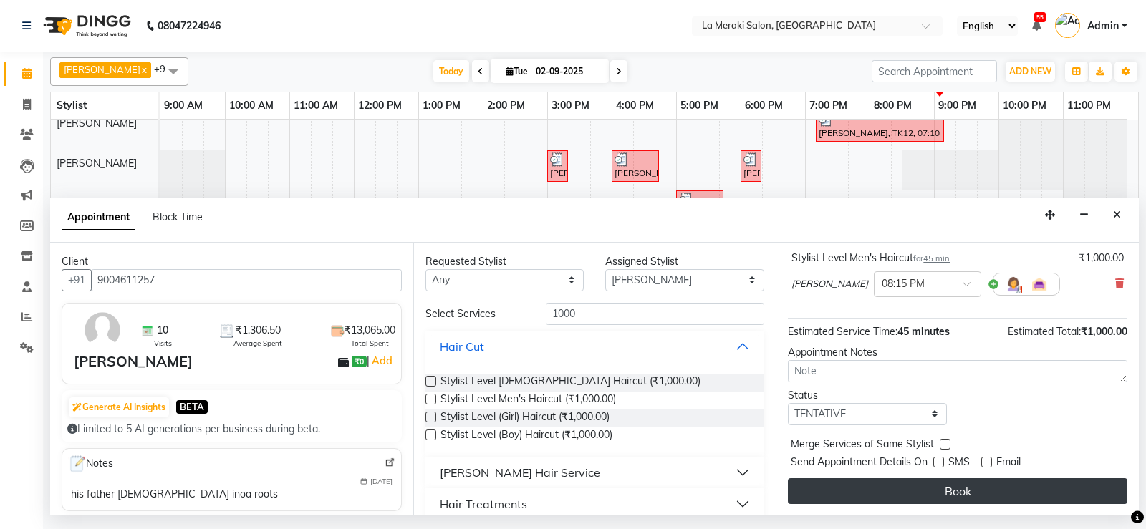
click at [959, 489] on button "Book" at bounding box center [957, 491] width 339 height 26
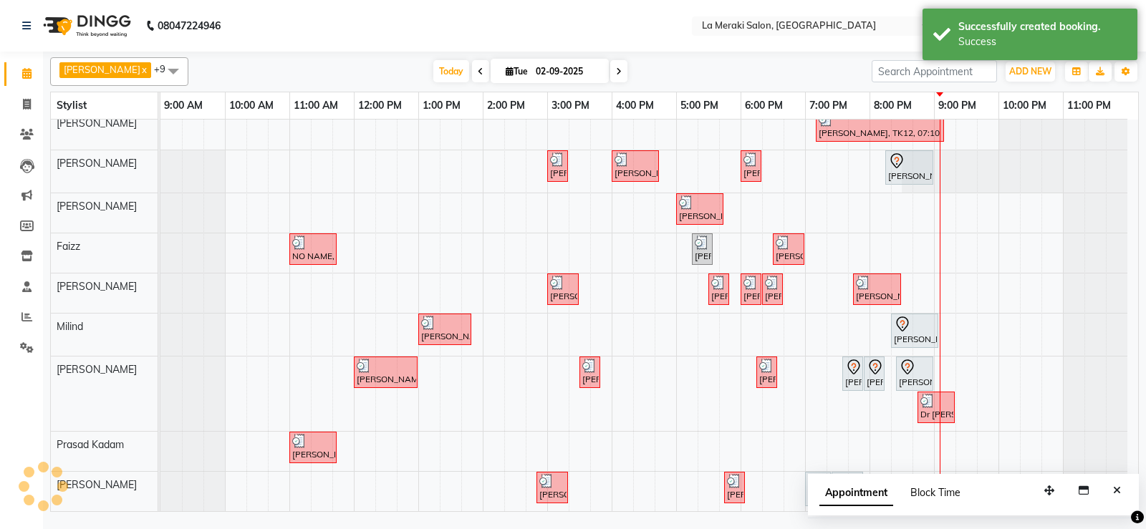
scroll to position [52, 0]
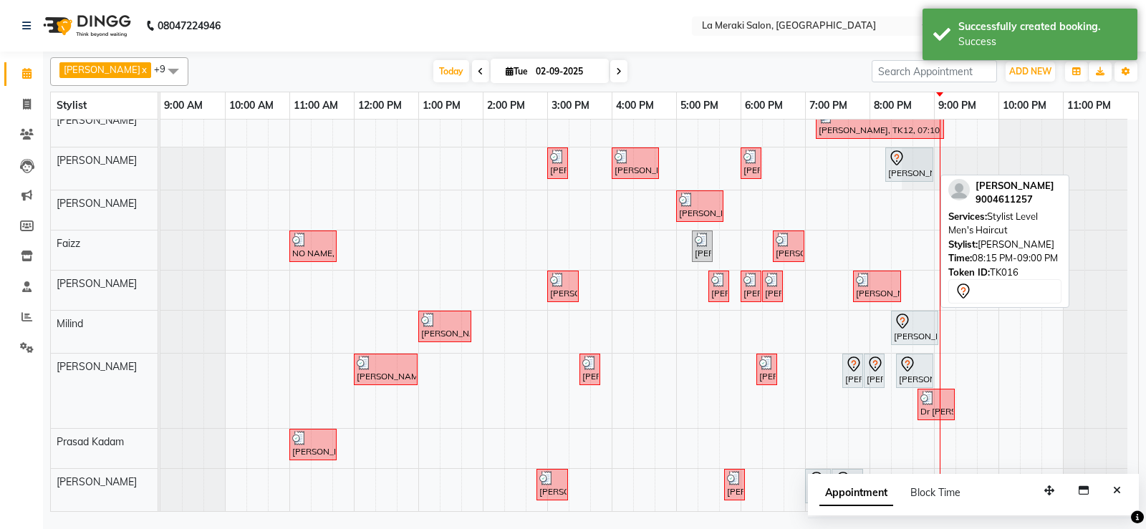
click at [920, 178] on div "[PERSON_NAME], TK16, 08:15 PM-09:00 PM, Stylist Level Men's Haircut" at bounding box center [908, 165] width 45 height 30
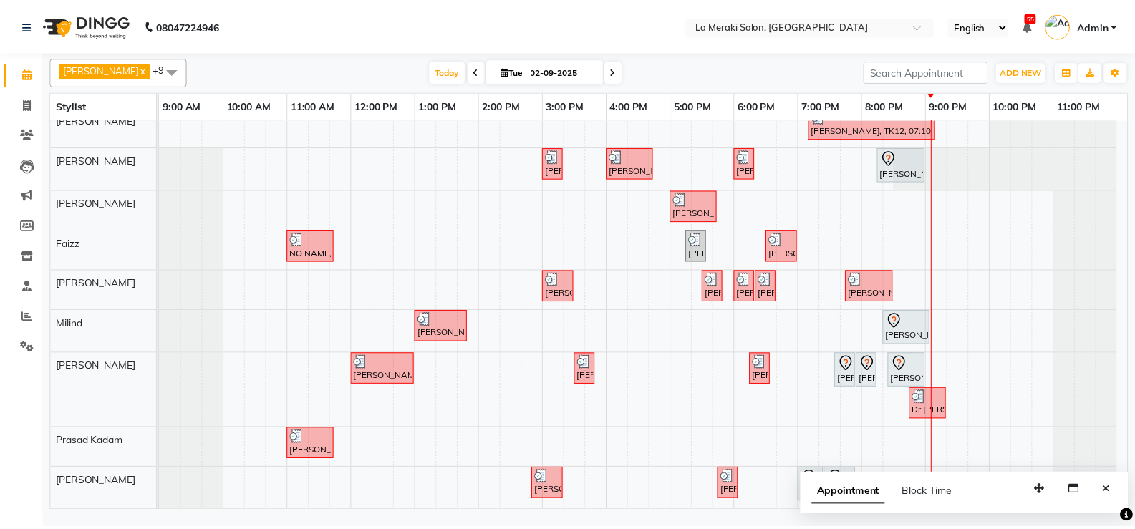
scroll to position [0, 0]
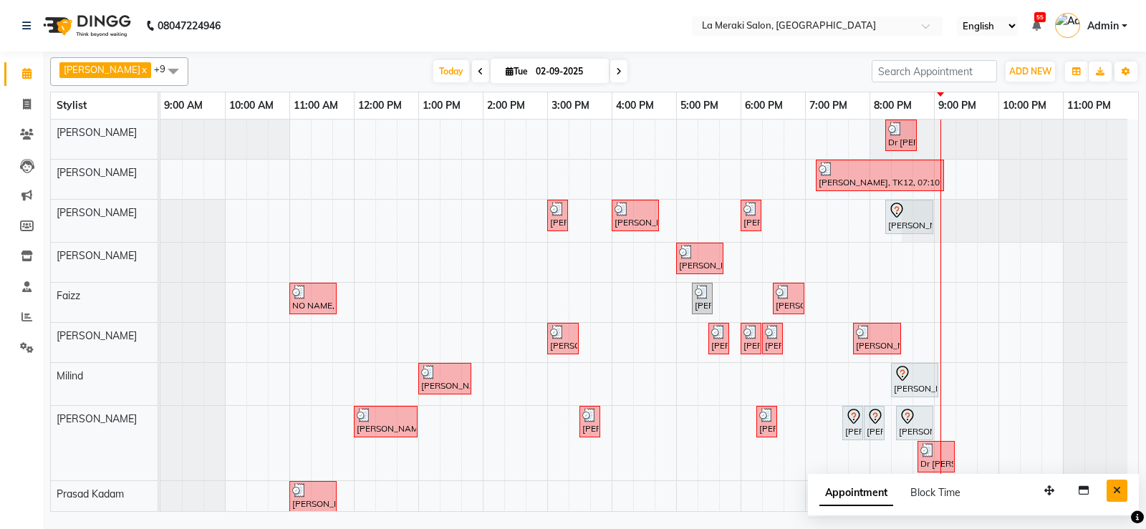
click at [1115, 494] on icon "Close" at bounding box center [1117, 490] width 8 height 10
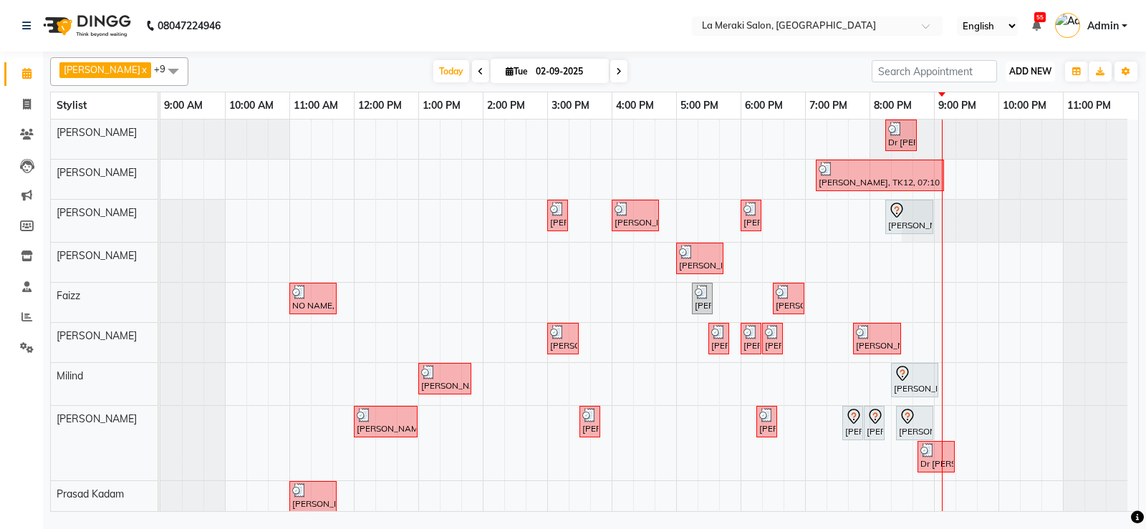
click at [1025, 72] on span "ADD NEW" at bounding box center [1030, 71] width 42 height 11
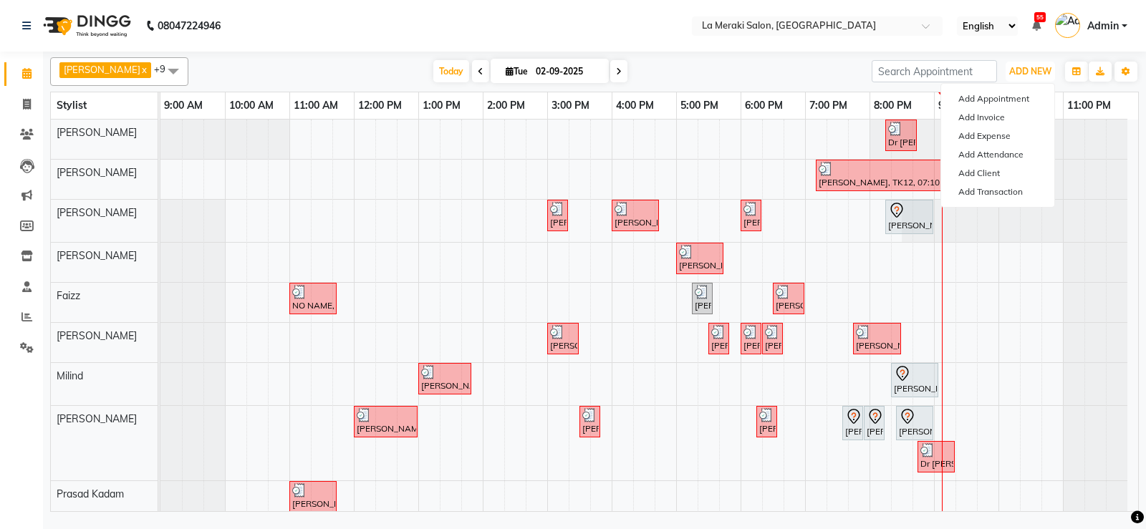
click at [1090, 188] on div at bounding box center [1062, 179] width 129 height 39
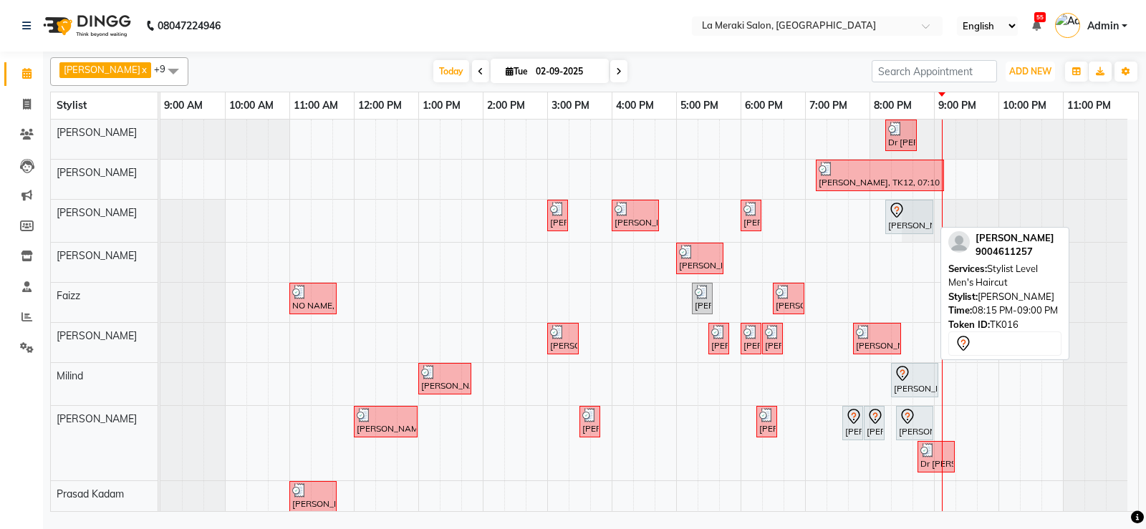
click at [913, 220] on div "[PERSON_NAME], TK16, 08:15 PM-09:00 PM, Stylist Level Men's Haircut" at bounding box center [908, 217] width 45 height 30
select select "7"
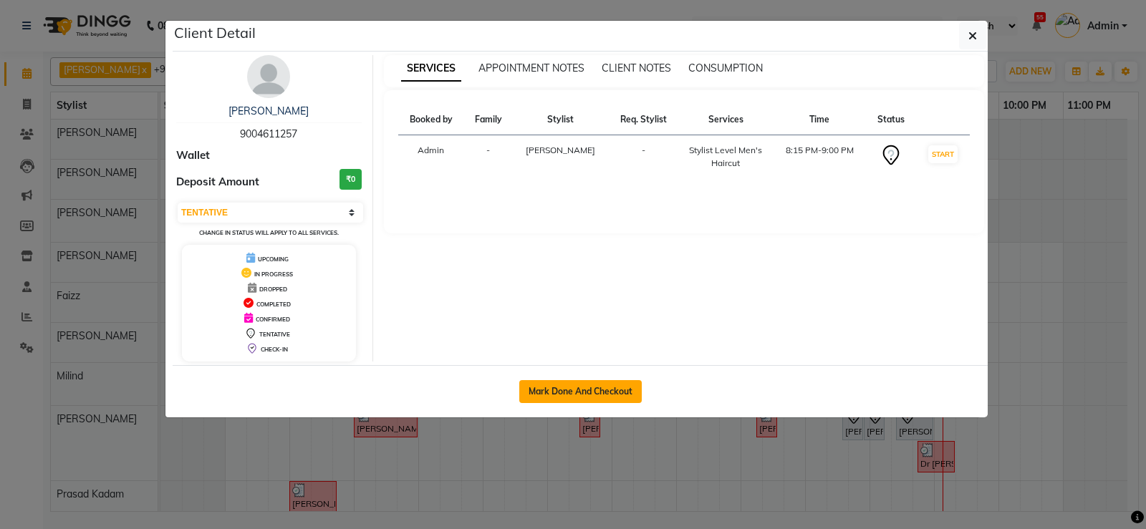
click at [557, 387] on button "Mark Done And Checkout" at bounding box center [580, 391] width 122 height 23
select select "438"
select select "service"
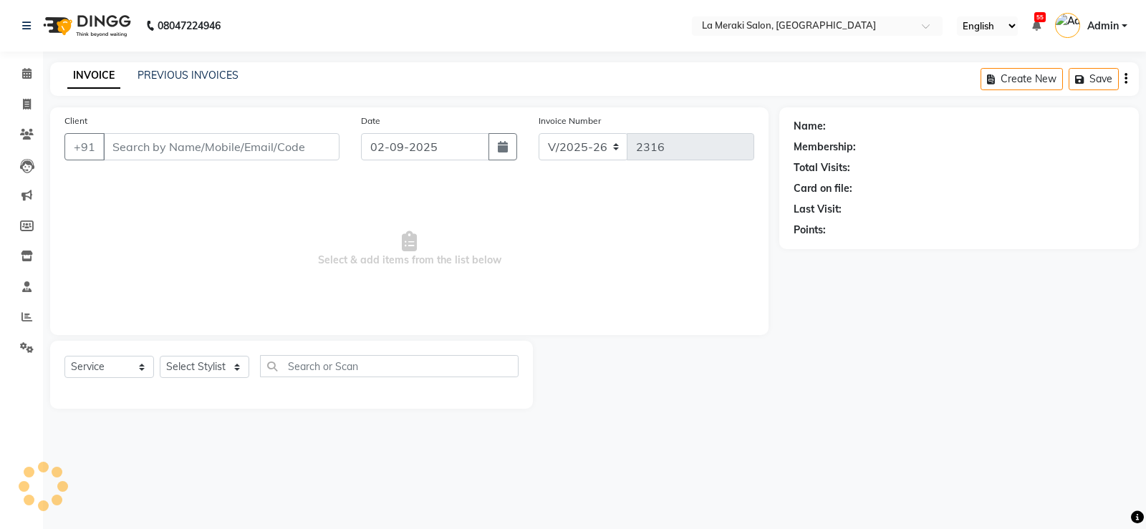
type input "9004611257"
select select "25961"
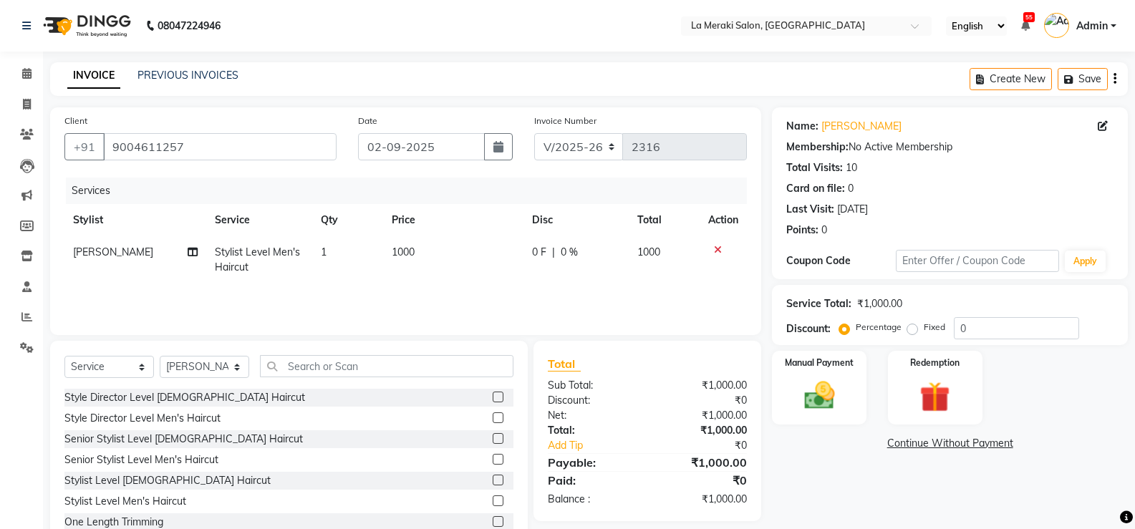
click at [476, 271] on td "1000" at bounding box center [453, 259] width 140 height 47
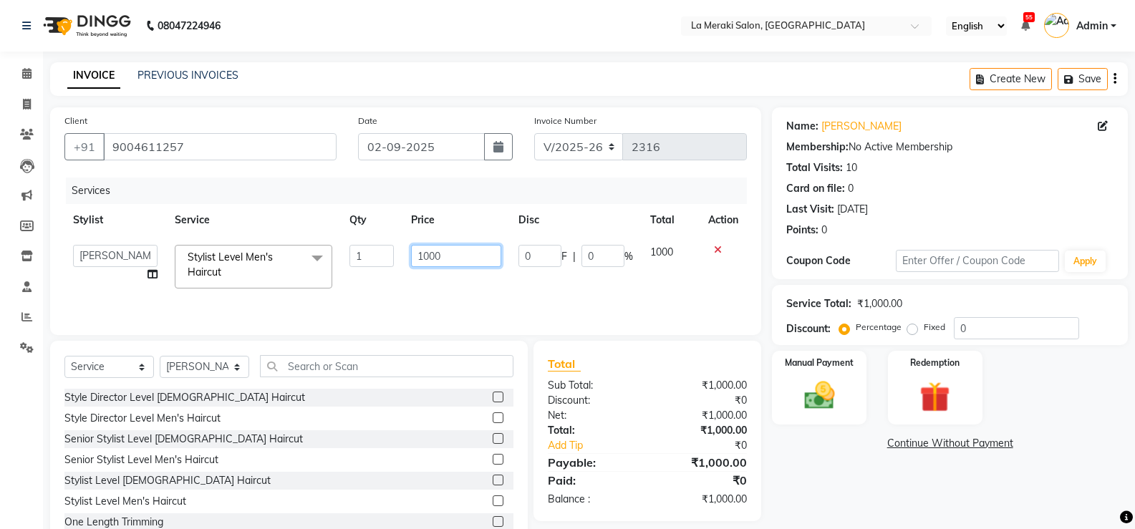
drag, startPoint x: 457, startPoint y: 252, endPoint x: 266, endPoint y: 268, distance: 191.8
click at [266, 268] on tr "[PERSON_NAME] Anus [PERSON_NAME] Faizz [PERSON_NAME] [PERSON_NAME] [PERSON_NAME…" at bounding box center [405, 266] width 682 height 61
type input "800"
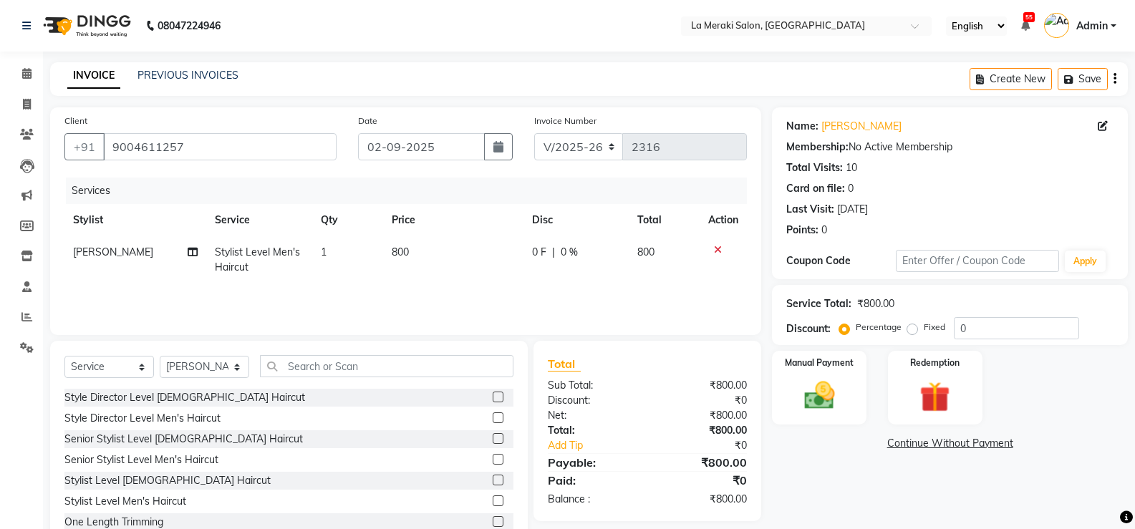
click at [349, 271] on td "1" at bounding box center [347, 259] width 71 height 47
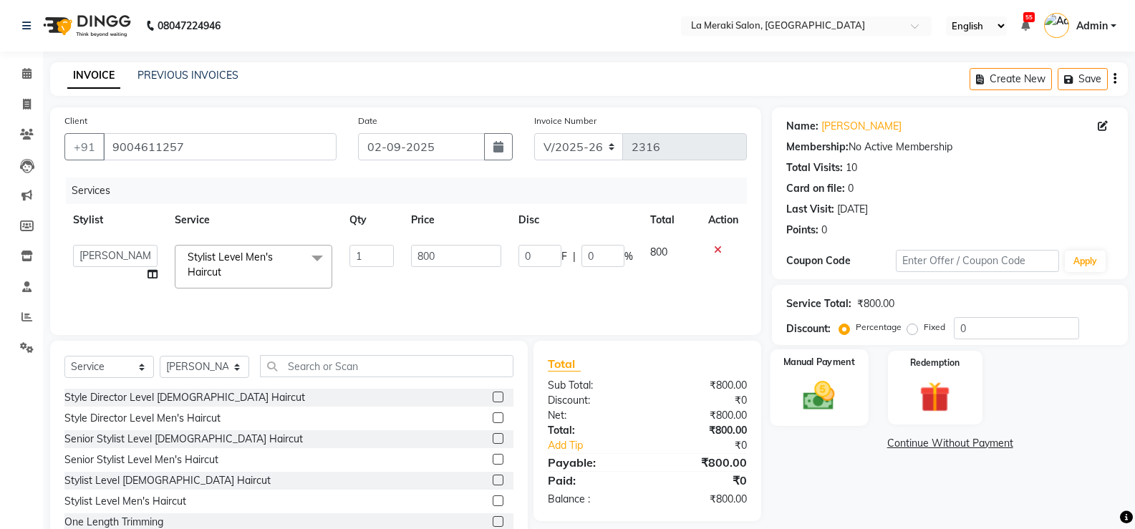
scroll to position [44, 0]
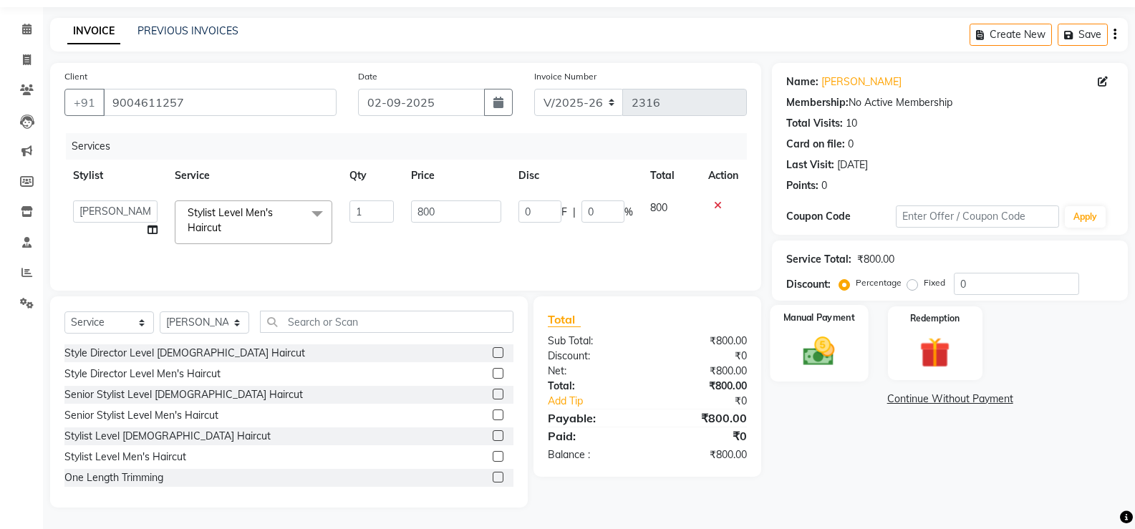
click at [823, 349] on img at bounding box center [818, 351] width 51 height 37
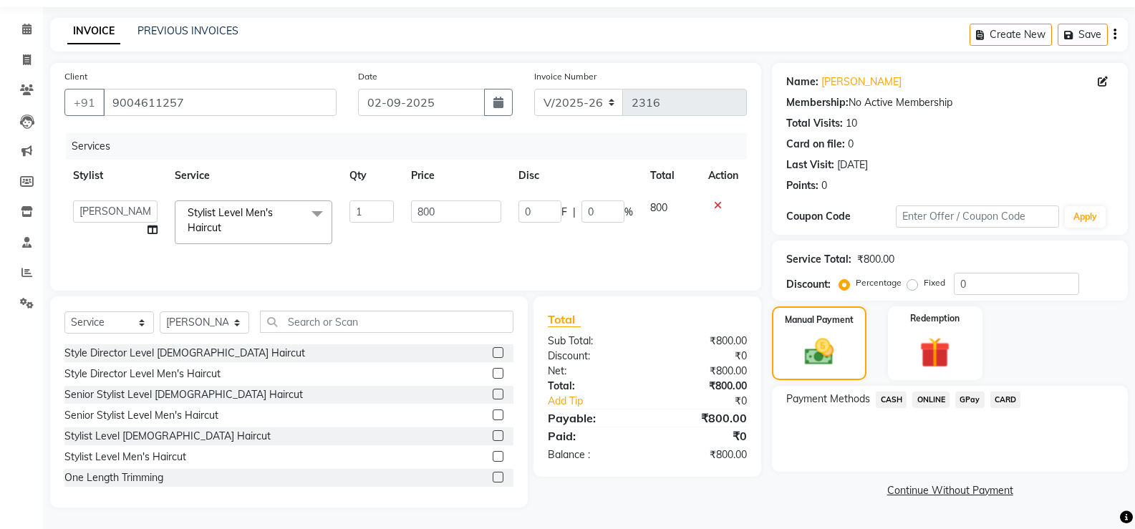
click at [894, 400] on span "CASH" at bounding box center [891, 400] width 31 height 16
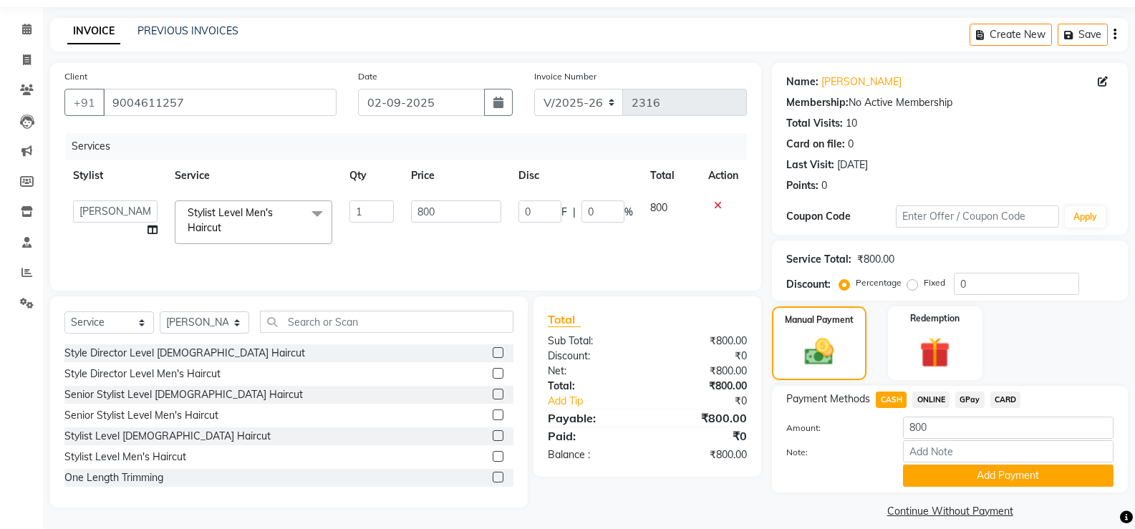
scroll to position [59, 0]
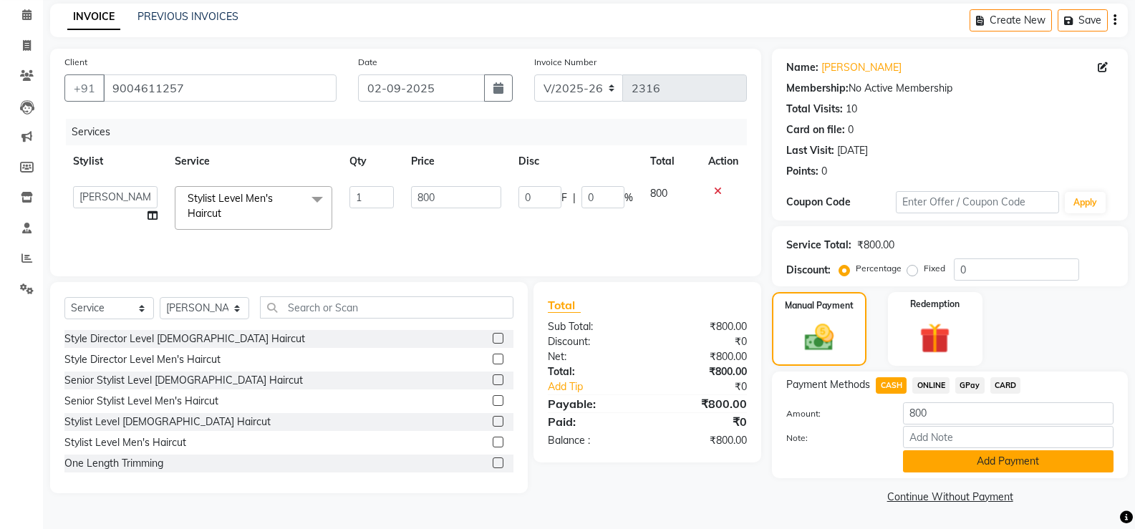
click at [921, 457] on button "Add Payment" at bounding box center [1008, 461] width 210 height 22
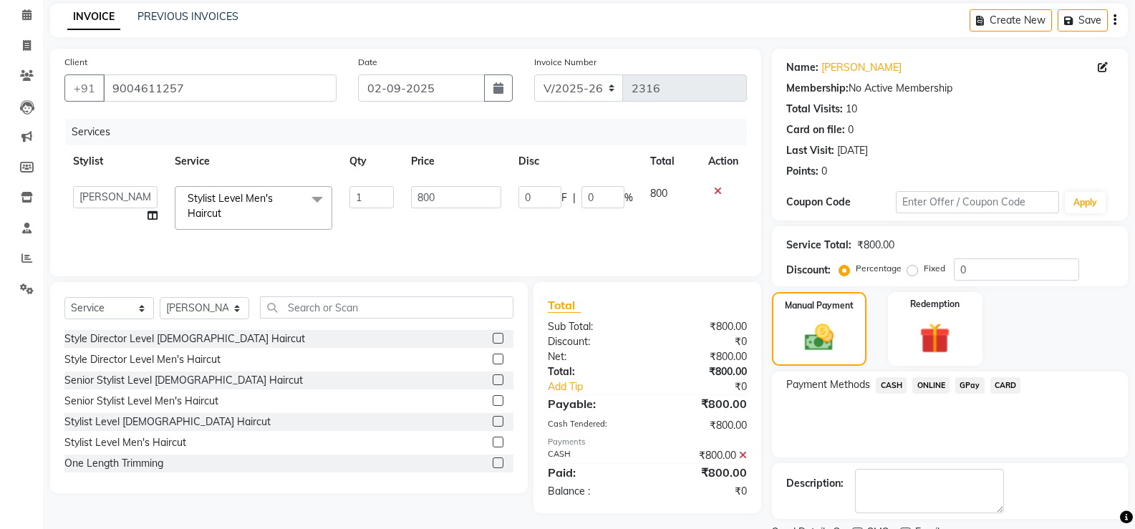
scroll to position [119, 0]
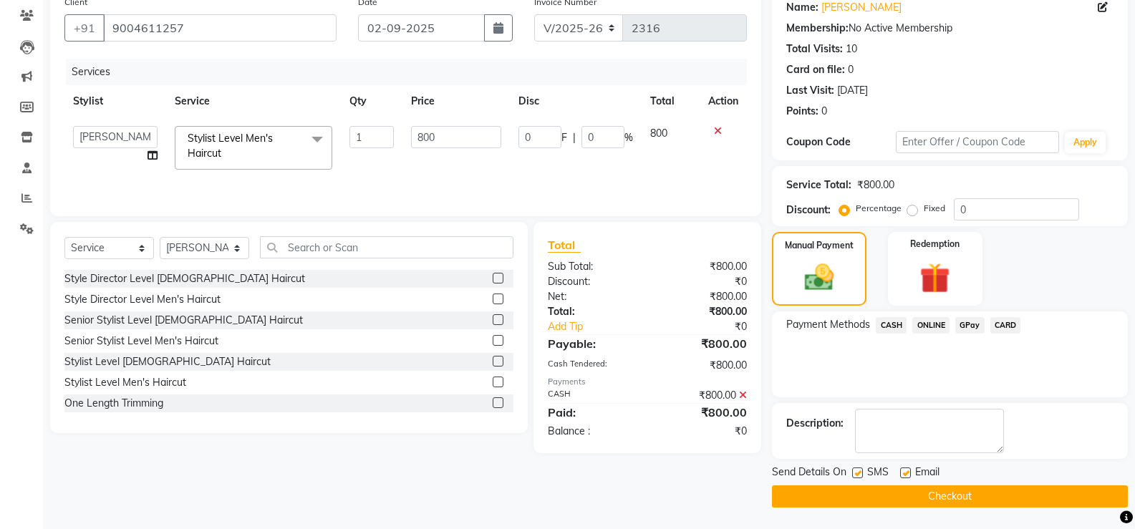
click at [857, 472] on label at bounding box center [857, 473] width 11 height 11
click at [857, 472] on input "checkbox" at bounding box center [856, 473] width 9 height 9
checkbox input "false"
click at [902, 474] on label at bounding box center [905, 473] width 11 height 11
click at [902, 474] on input "checkbox" at bounding box center [904, 473] width 9 height 9
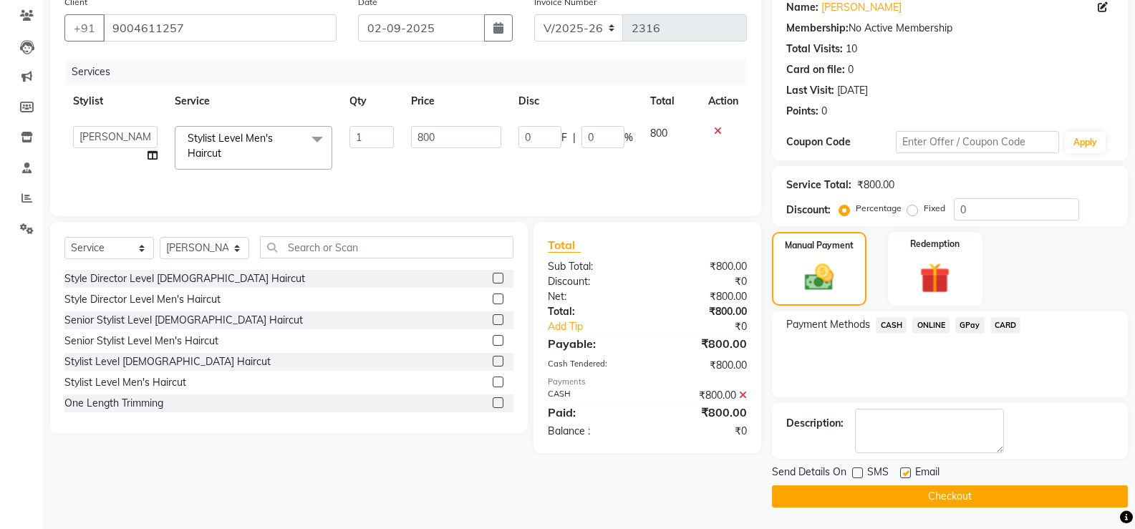
checkbox input "false"
click at [876, 499] on button "Checkout" at bounding box center [950, 496] width 356 height 22
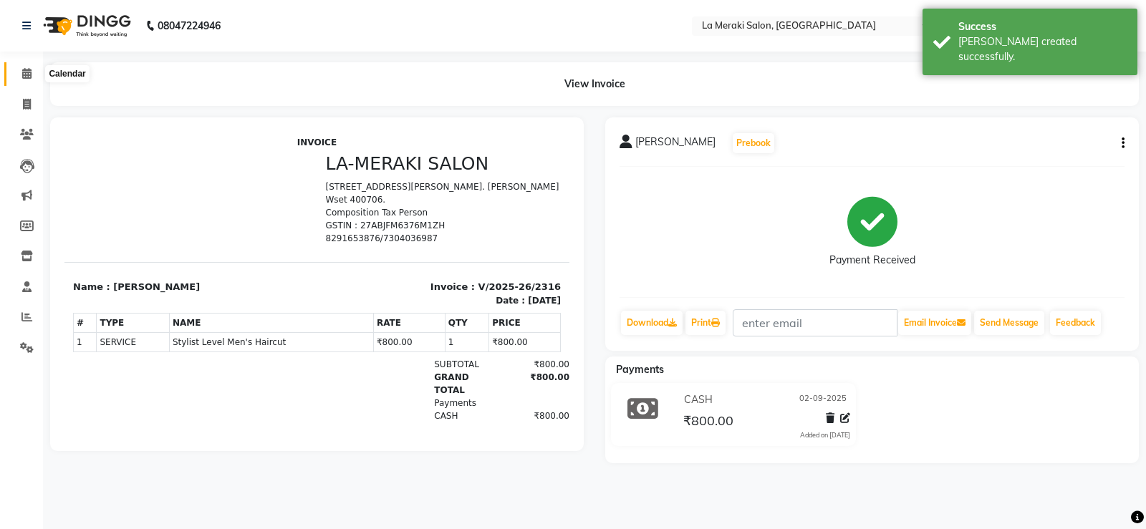
click at [30, 72] on icon at bounding box center [26, 73] width 9 height 11
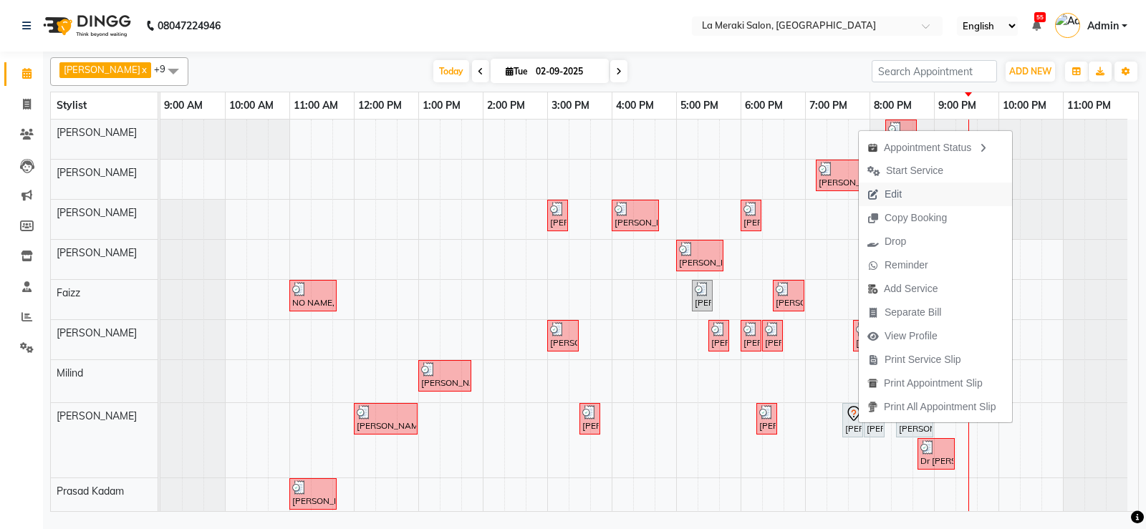
click at [896, 191] on span "Edit" at bounding box center [892, 194] width 17 height 15
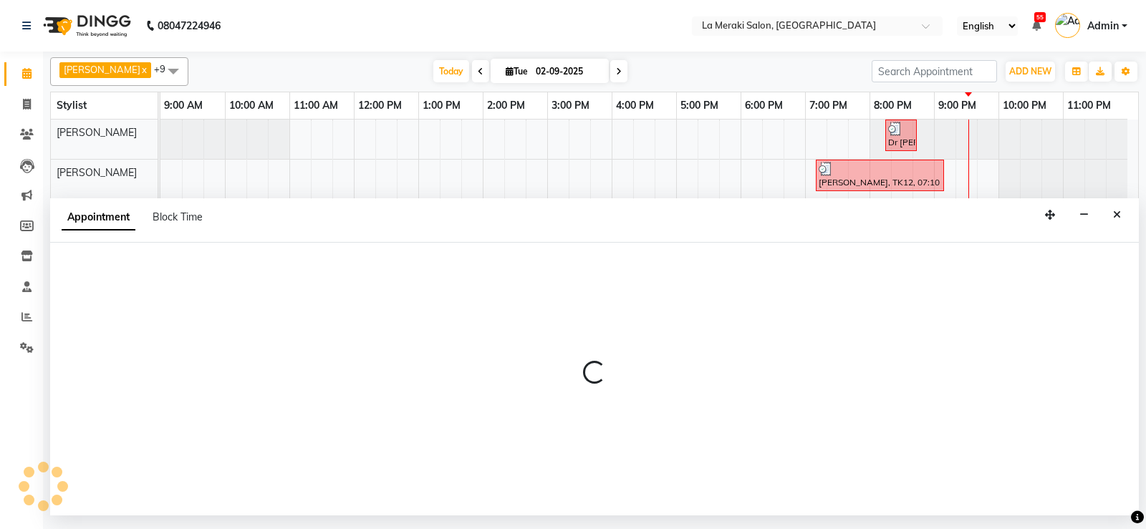
select select "tentative"
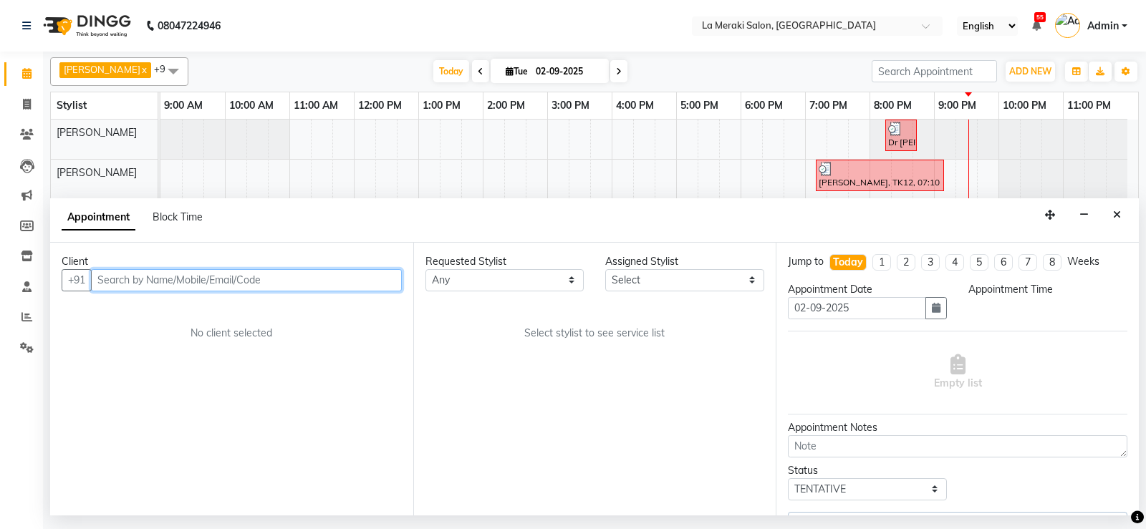
select select "1140"
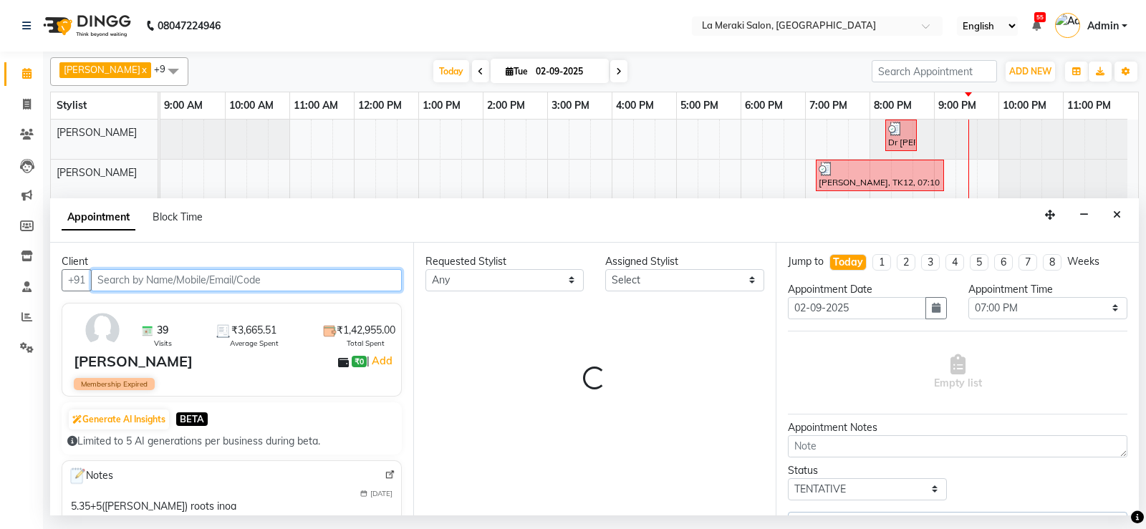
select select "90591"
select select "110"
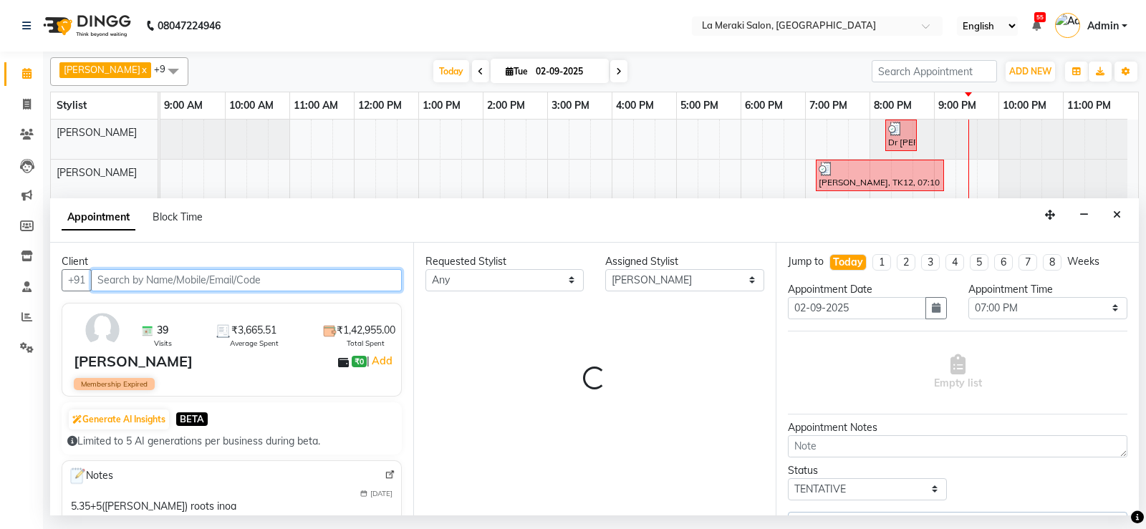
select select "110"
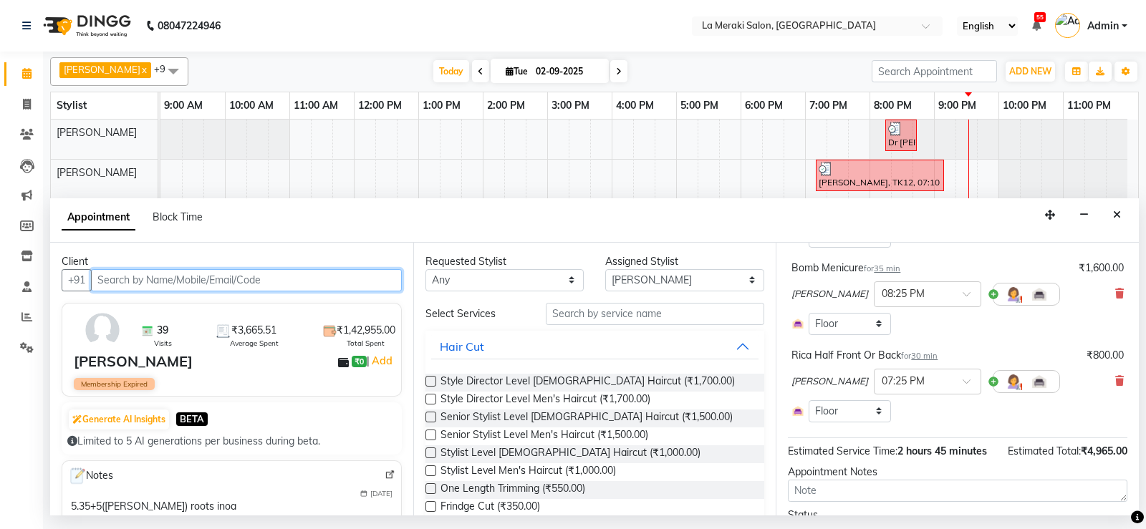
scroll to position [501, 0]
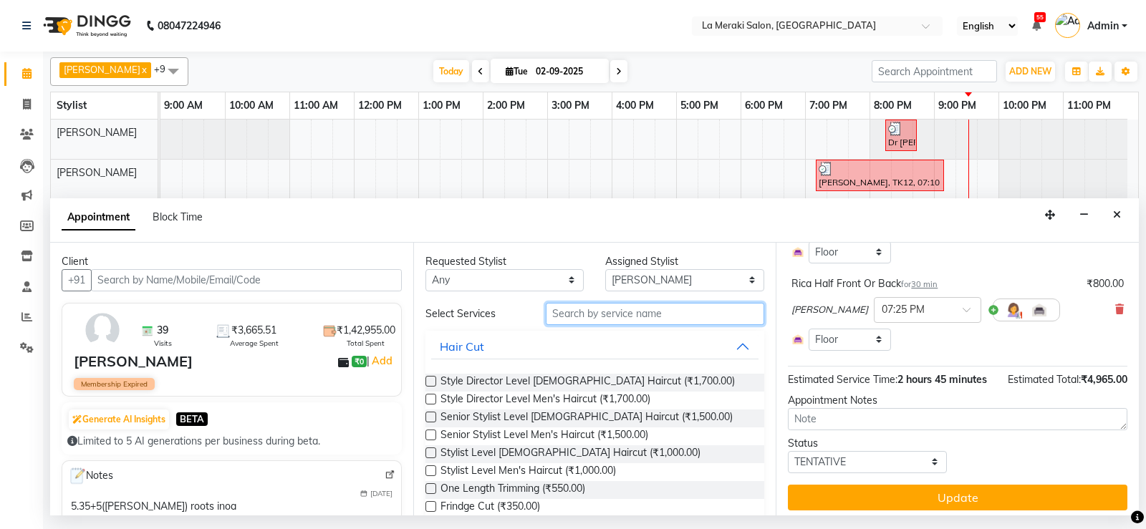
click at [599, 309] on input "text" at bounding box center [655, 314] width 219 height 22
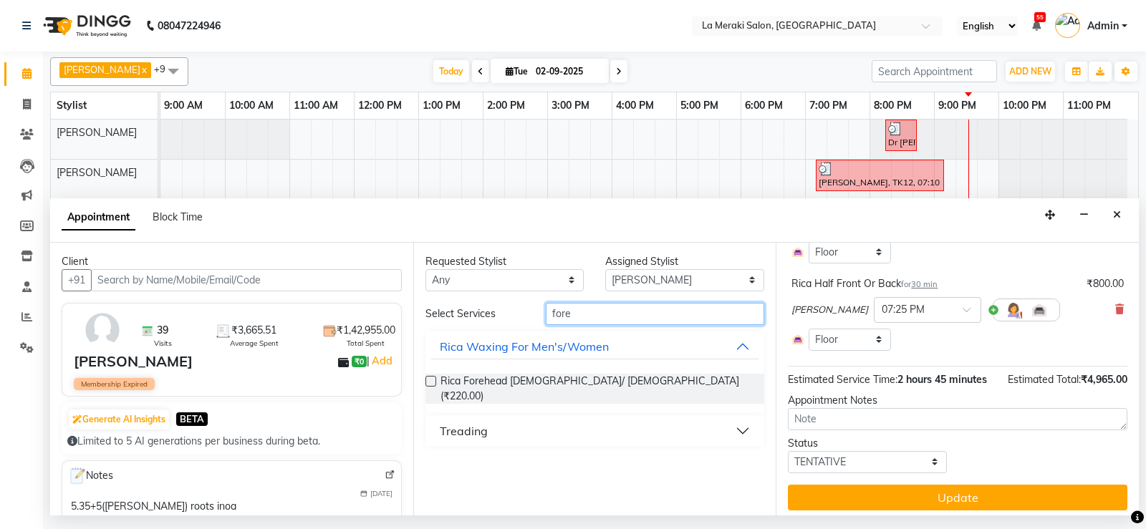
type input "fore"
click at [452, 422] on div "Treading" at bounding box center [464, 430] width 48 height 17
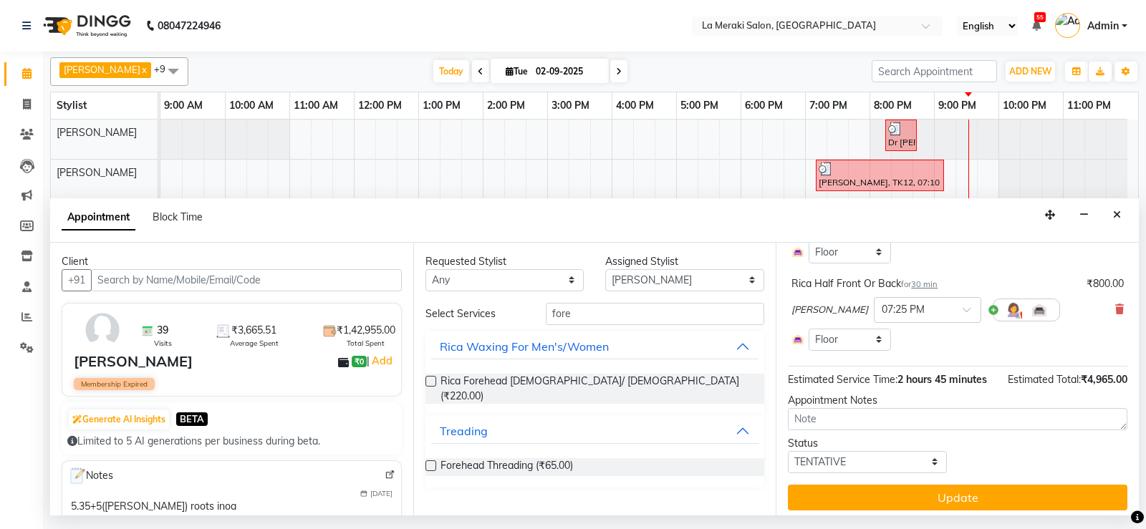
click at [429, 460] on label at bounding box center [430, 465] width 11 height 11
click at [429, 463] on input "checkbox" at bounding box center [429, 467] width 9 height 9
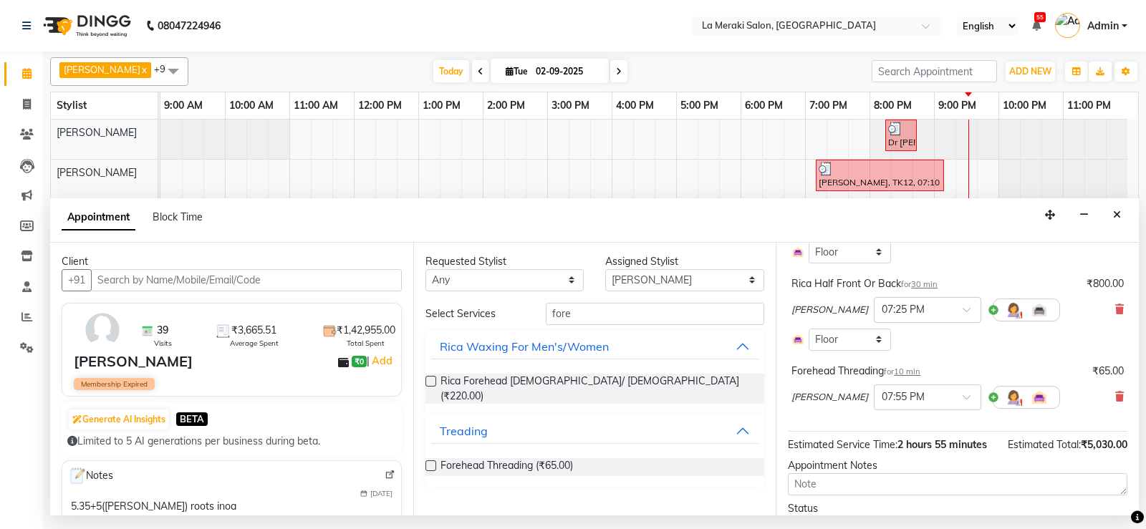
checkbox input "false"
click at [615, 309] on input "fore" at bounding box center [655, 314] width 219 height 22
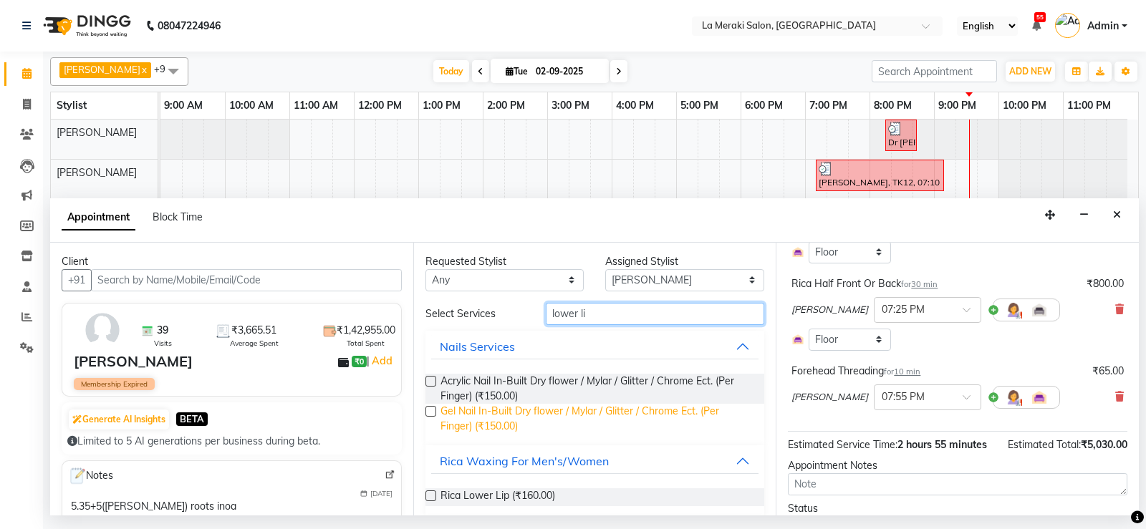
scroll to position [45, 0]
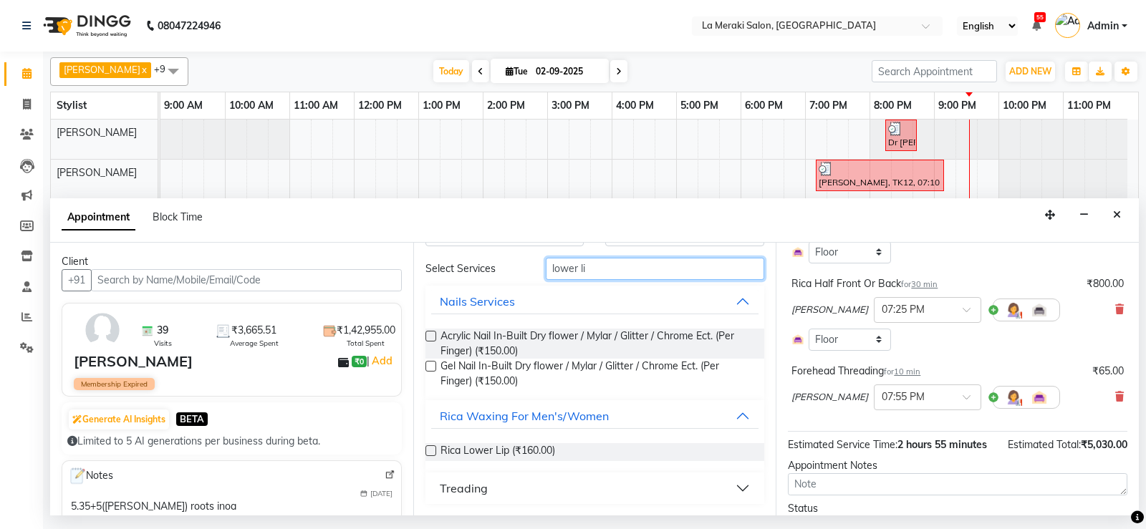
type input "lower li"
click at [548, 490] on button "Treading" at bounding box center [595, 488] width 328 height 26
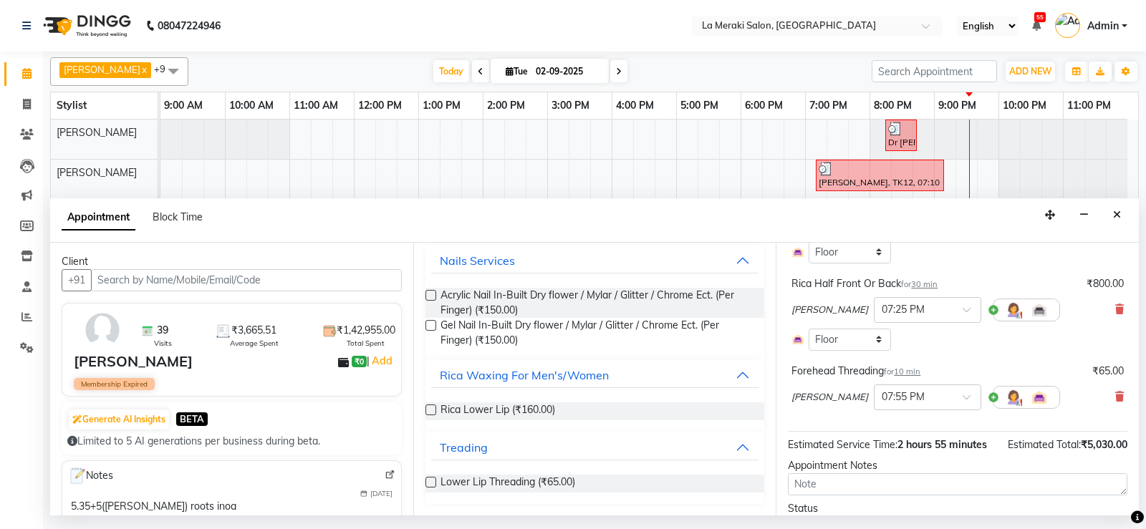
click at [430, 483] on label at bounding box center [430, 482] width 11 height 11
click at [430, 483] on input "checkbox" at bounding box center [429, 483] width 9 height 9
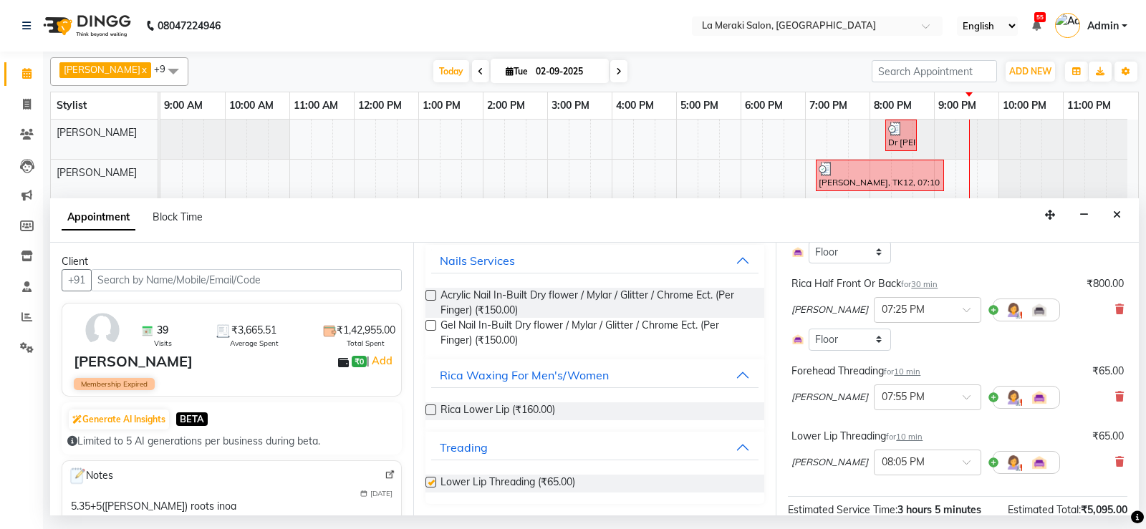
checkbox input "false"
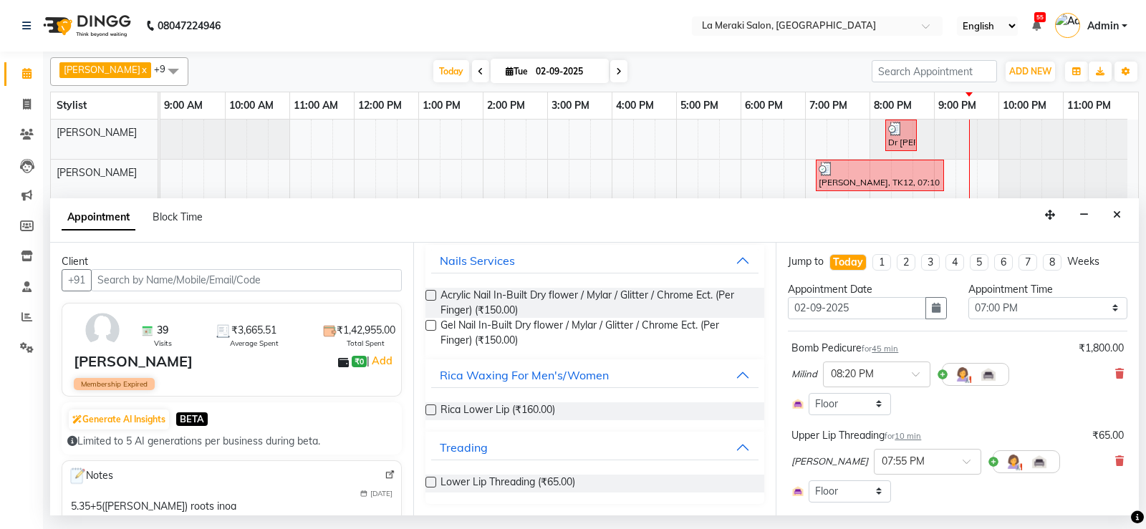
scroll to position [0, 0]
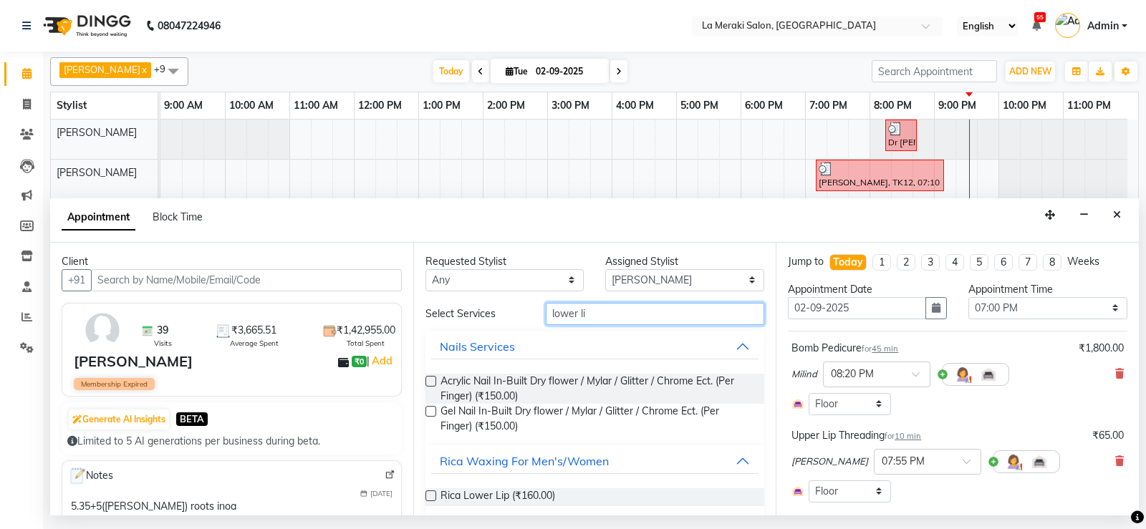
click at [614, 306] on input "lower li" at bounding box center [655, 314] width 219 height 22
click at [611, 312] on input "lower li" at bounding box center [655, 314] width 219 height 22
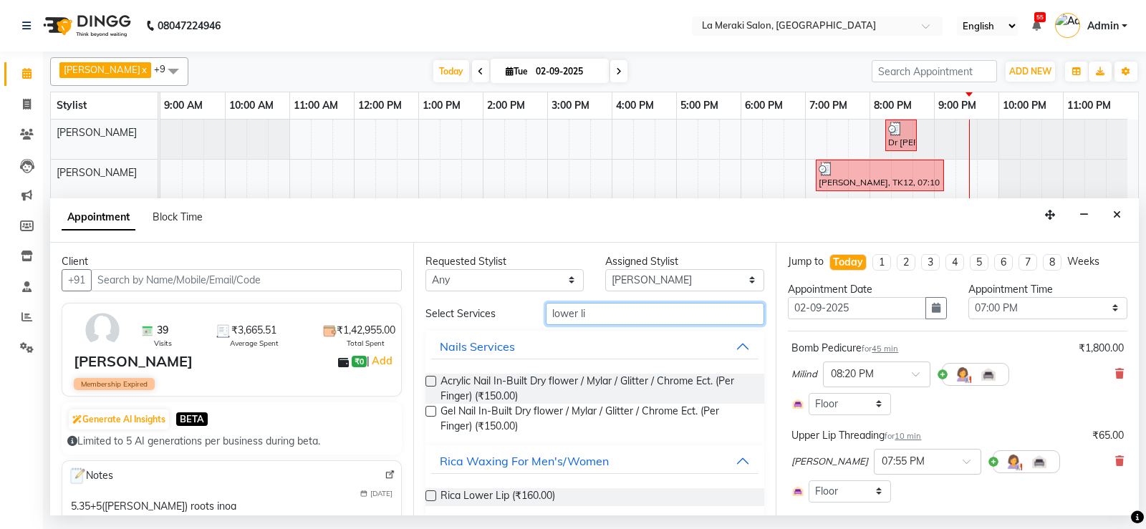
click at [611, 313] on input "lower li" at bounding box center [655, 314] width 219 height 22
click at [641, 283] on select "Select [PERSON_NAME] Anus [PERSON_NAME] Faizz [PERSON_NAME] [PERSON_NAME] [PERS…" at bounding box center [684, 280] width 159 height 22
select select "5906"
click at [605, 269] on select "Select [PERSON_NAME] Anus [PERSON_NAME] Faizz [PERSON_NAME] [PERSON_NAME] [PERS…" at bounding box center [684, 280] width 159 height 22
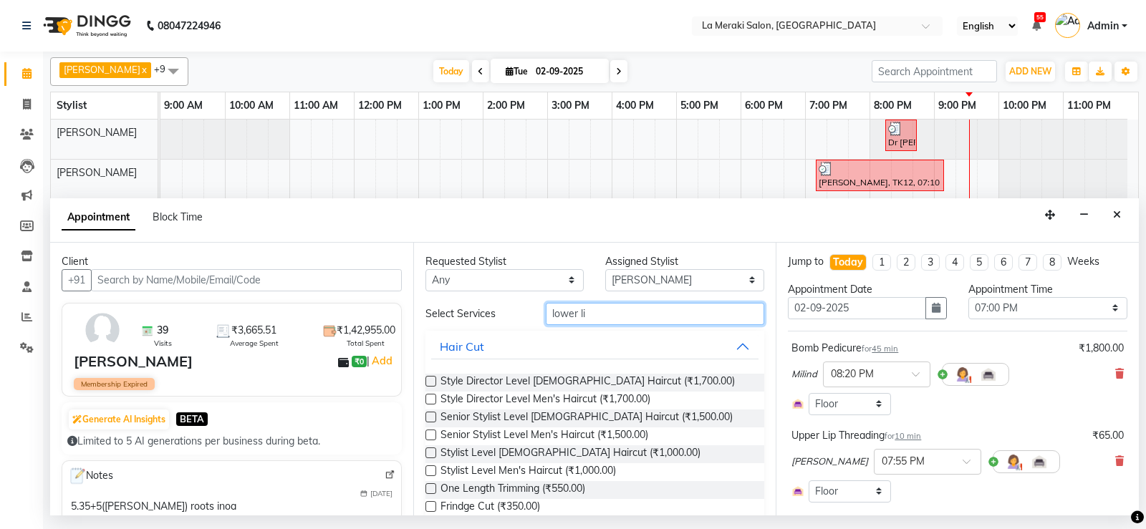
click at [605, 317] on input "lower li" at bounding box center [655, 314] width 219 height 22
click at [606, 317] on input "lower li" at bounding box center [655, 314] width 219 height 22
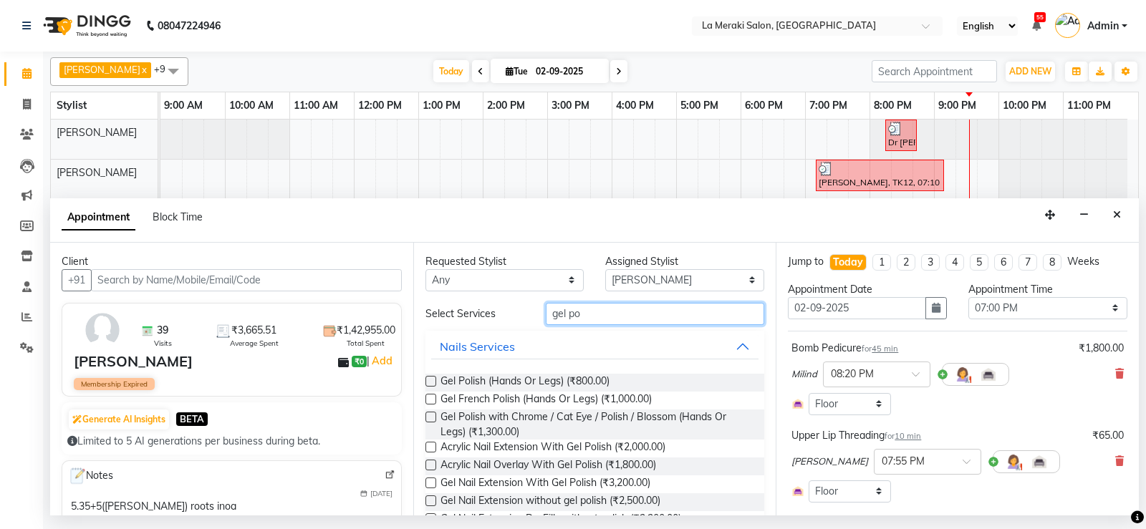
type input "gel po"
click at [430, 377] on label at bounding box center [430, 381] width 11 height 11
click at [430, 378] on input "checkbox" at bounding box center [429, 382] width 9 height 9
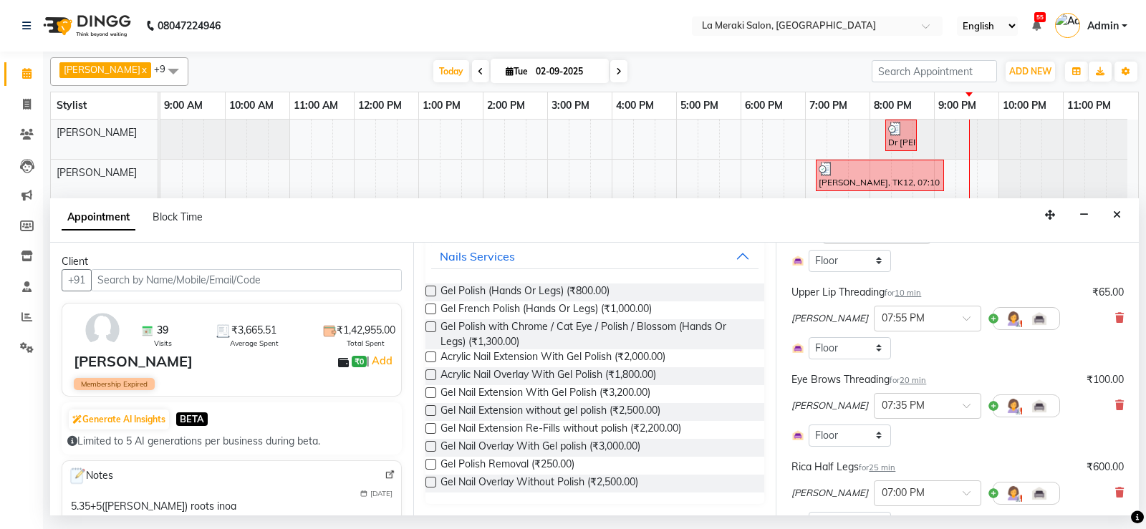
checkbox input "false"
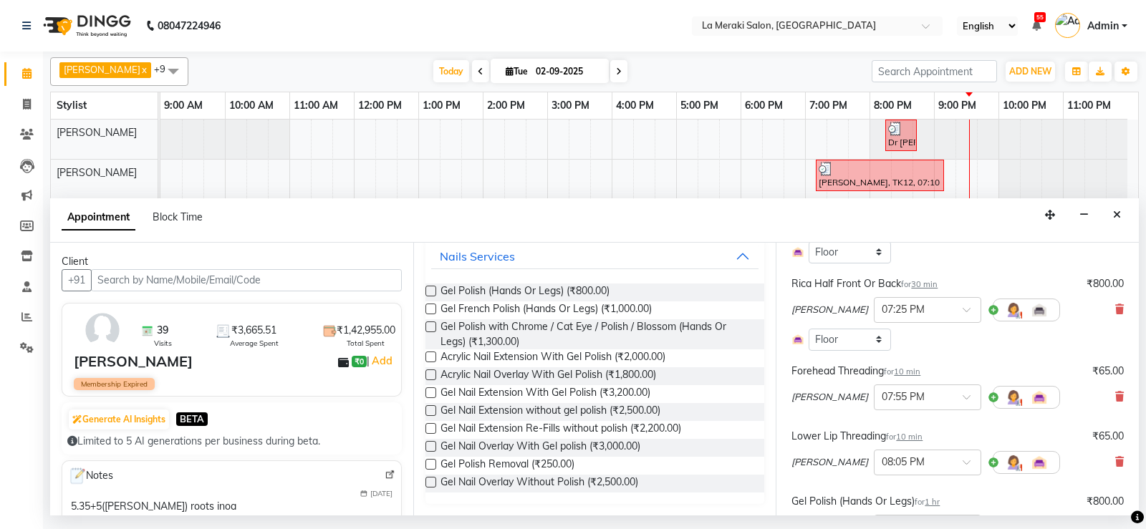
scroll to position [703, 0]
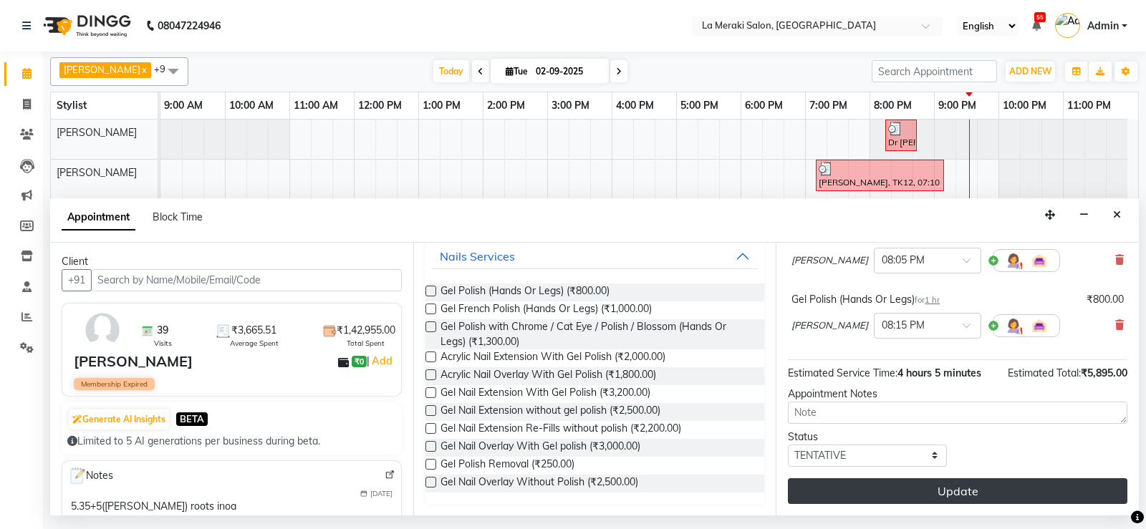
click at [901, 494] on button "Update" at bounding box center [957, 491] width 339 height 26
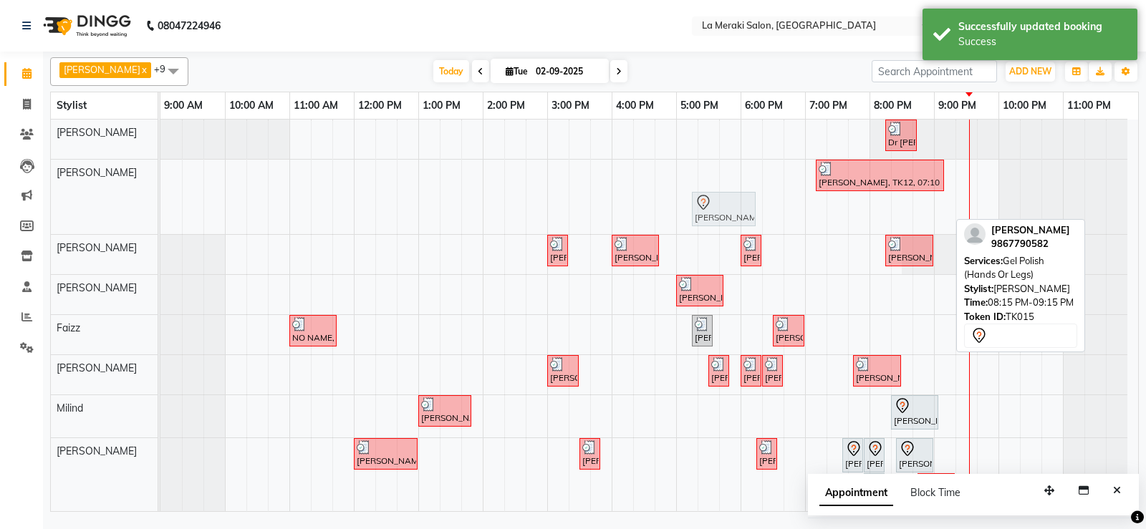
drag, startPoint x: 896, startPoint y: 218, endPoint x: 707, endPoint y: 211, distance: 189.8
click at [160, 211] on div "[PERSON_NAME], TK12, 07:10 PM-09:10 PM, Acrylic Nail Extension With Gel Polish …" at bounding box center [160, 197] width 0 height 74
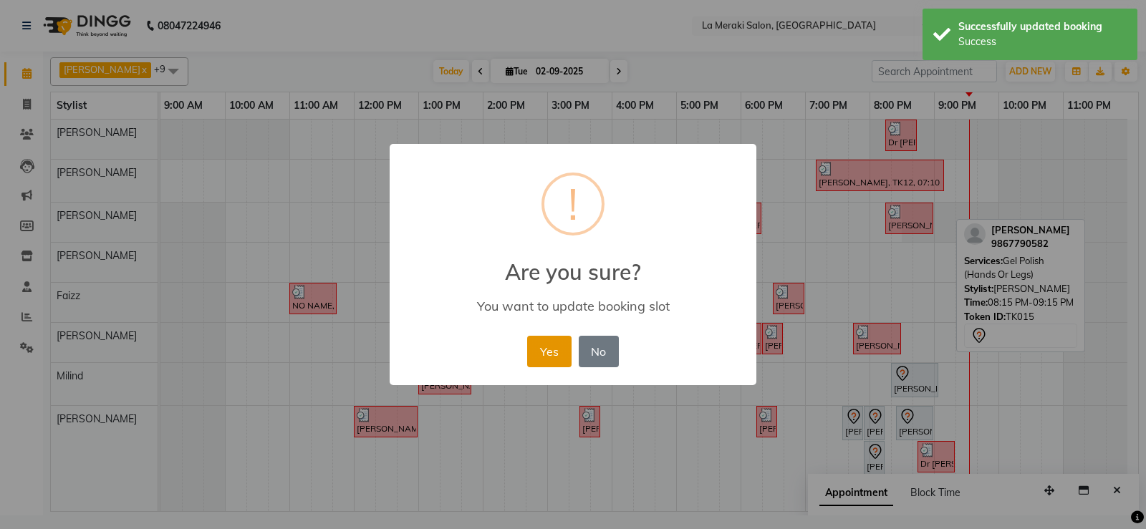
click at [537, 364] on button "Yes" at bounding box center [549, 352] width 44 height 32
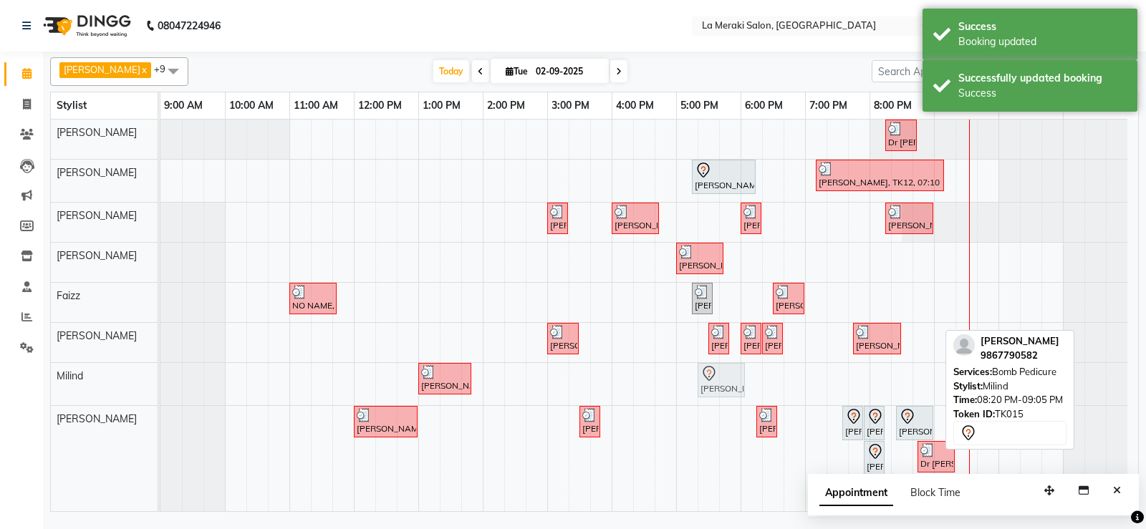
drag, startPoint x: 914, startPoint y: 388, endPoint x: 713, endPoint y: 396, distance: 200.6
click at [160, 396] on div "[PERSON_NAME], TK02, 01:00 PM-01:50 PM, [MEDICAL_DATA] Massage with Olive Oil (…" at bounding box center [160, 384] width 0 height 42
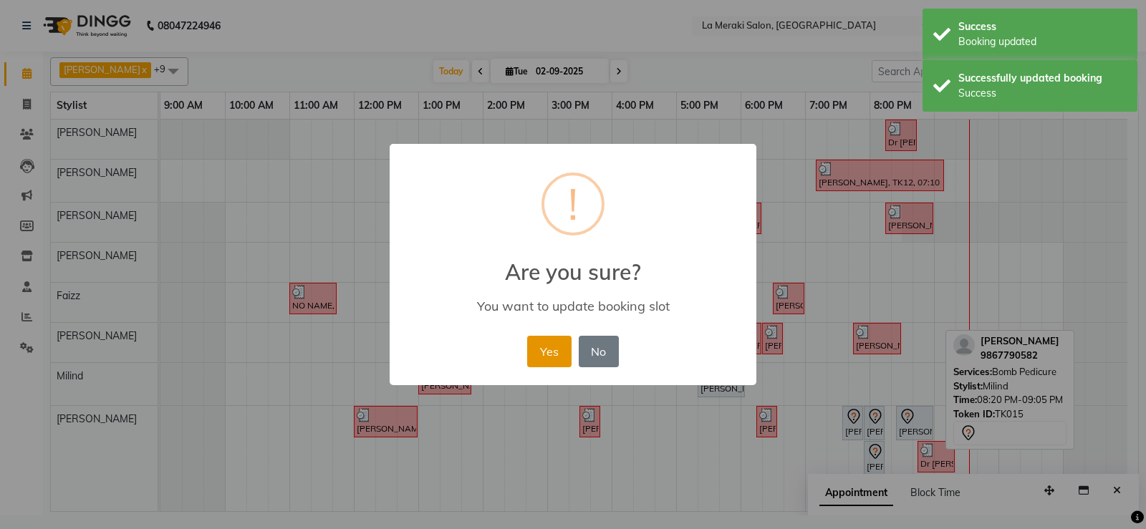
click at [536, 361] on button "Yes" at bounding box center [549, 352] width 44 height 32
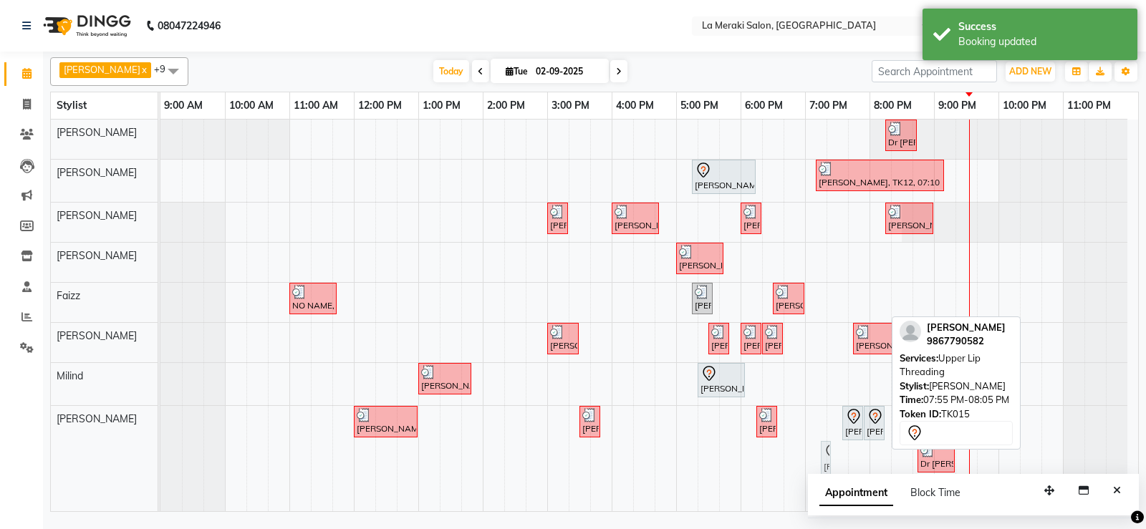
drag, startPoint x: 873, startPoint y: 459, endPoint x: 828, endPoint y: 460, distance: 45.8
click at [160, 460] on div "[PERSON_NAME], TK02, 12:00 PM-01:00 PM, Rica Cartridge Full Waxing [PERSON_NAME…" at bounding box center [160, 462] width 0 height 112
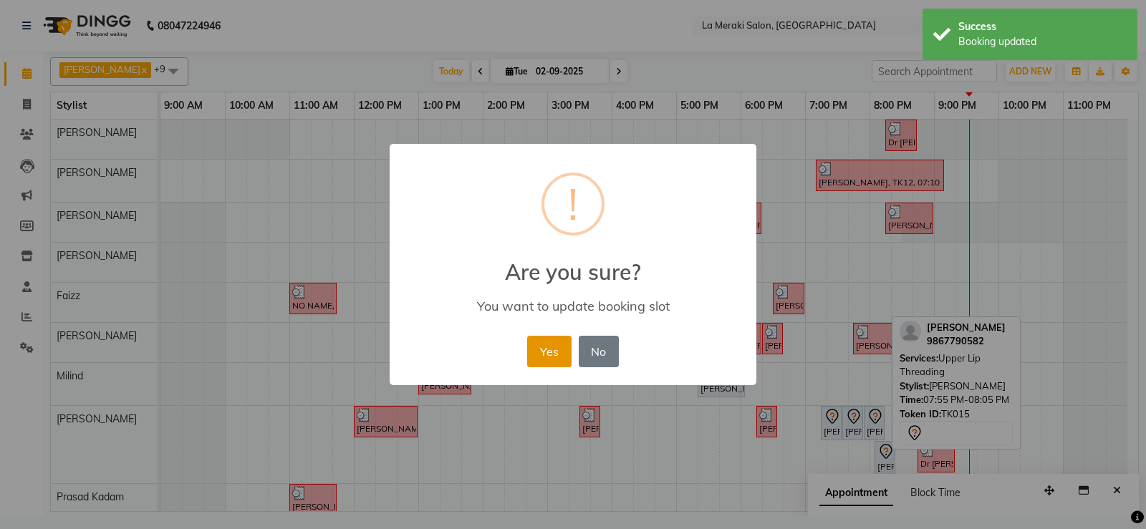
click at [551, 349] on button "Yes" at bounding box center [549, 352] width 44 height 32
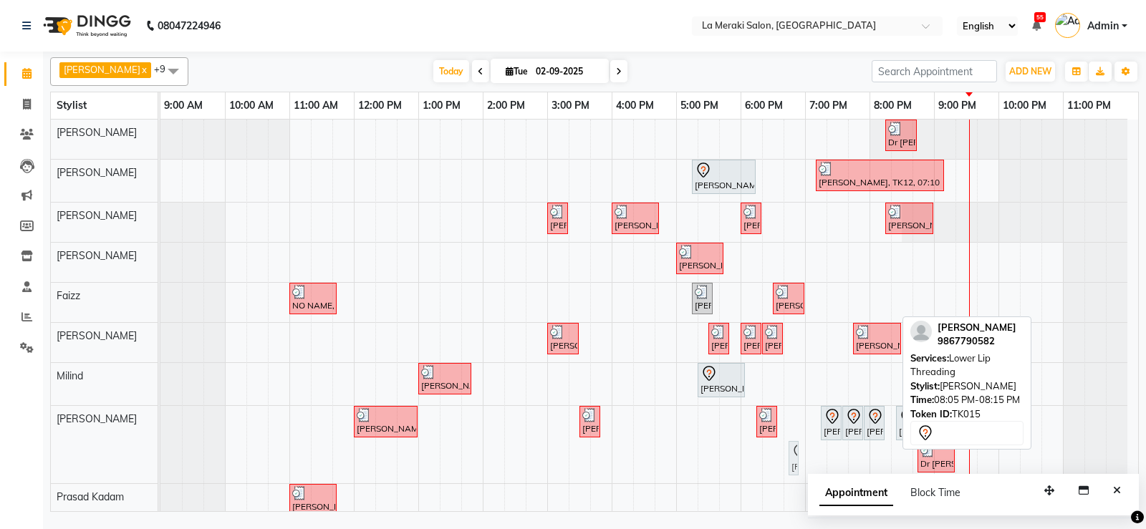
drag, startPoint x: 880, startPoint y: 464, endPoint x: 801, endPoint y: 468, distance: 78.9
click at [801, 468] on div "Dr [PERSON_NAME], TK13, 08:15 PM-08:45 PM, Hair Wash [DEMOGRAPHIC_DATA] [PERSON…" at bounding box center [648, 343] width 977 height 447
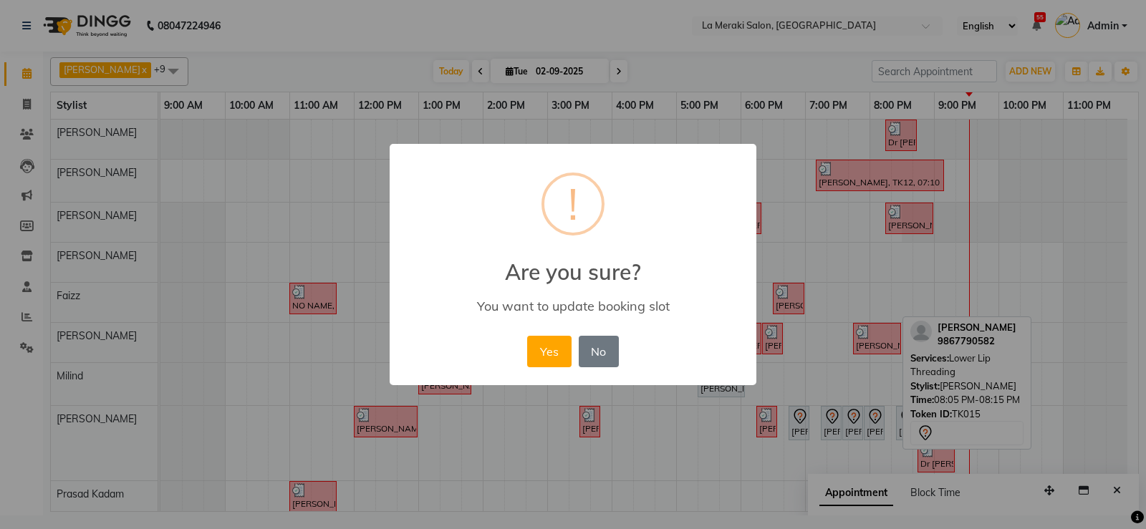
click at [526, 353] on div "Yes No No" at bounding box center [572, 351] width 98 height 39
click at [533, 352] on button "Yes" at bounding box center [549, 352] width 44 height 32
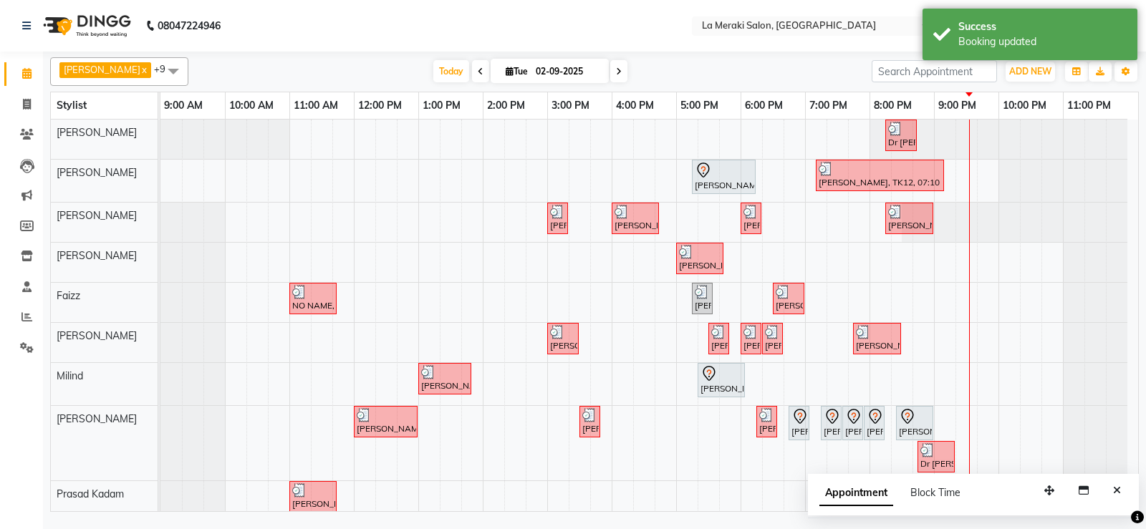
scroll to position [52, 0]
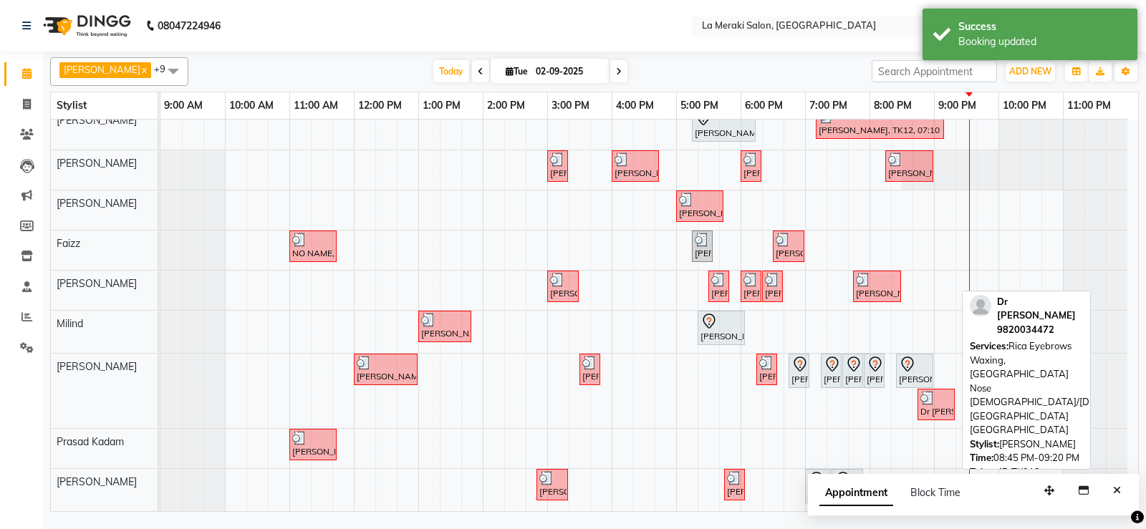
click at [926, 409] on div "Dr [PERSON_NAME], TK13, 08:45 PM-09:20 PM, Rica Eyebrows Waxing,[GEOGRAPHIC_DAT…" at bounding box center [936, 404] width 34 height 27
click at [927, 409] on div "Dr [PERSON_NAME], TK13, 08:45 PM-09:20 PM, Rica Eyebrows Waxing,[GEOGRAPHIC_DAT…" at bounding box center [936, 404] width 34 height 27
select select "3"
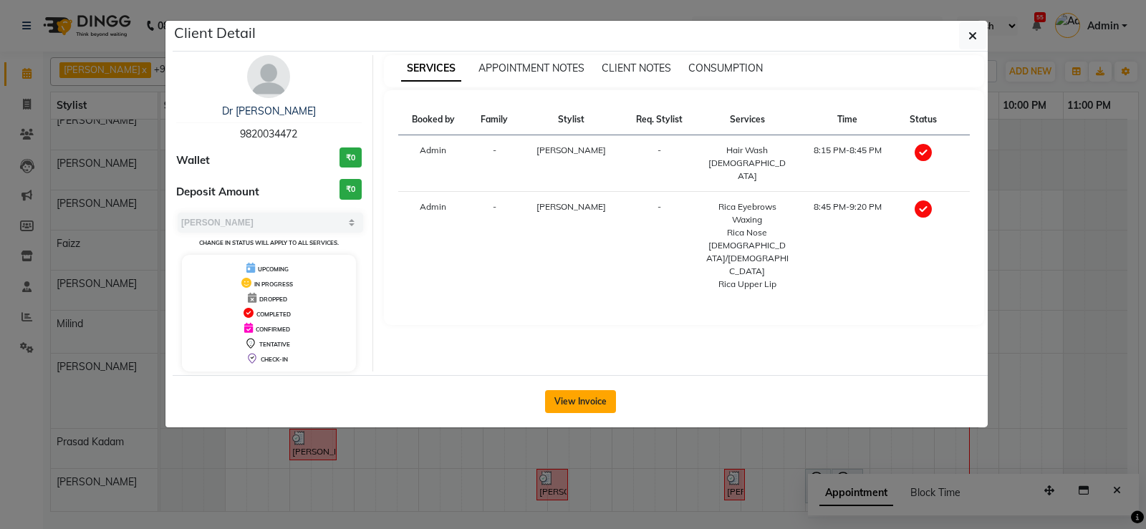
click at [563, 402] on button "View Invoice" at bounding box center [580, 401] width 71 height 23
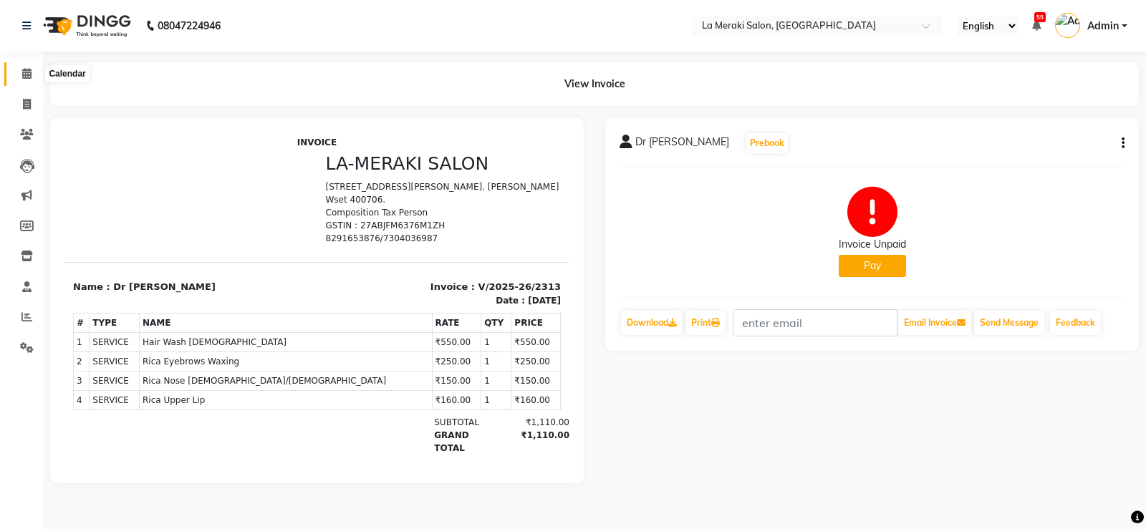
click at [24, 72] on icon at bounding box center [26, 73] width 9 height 11
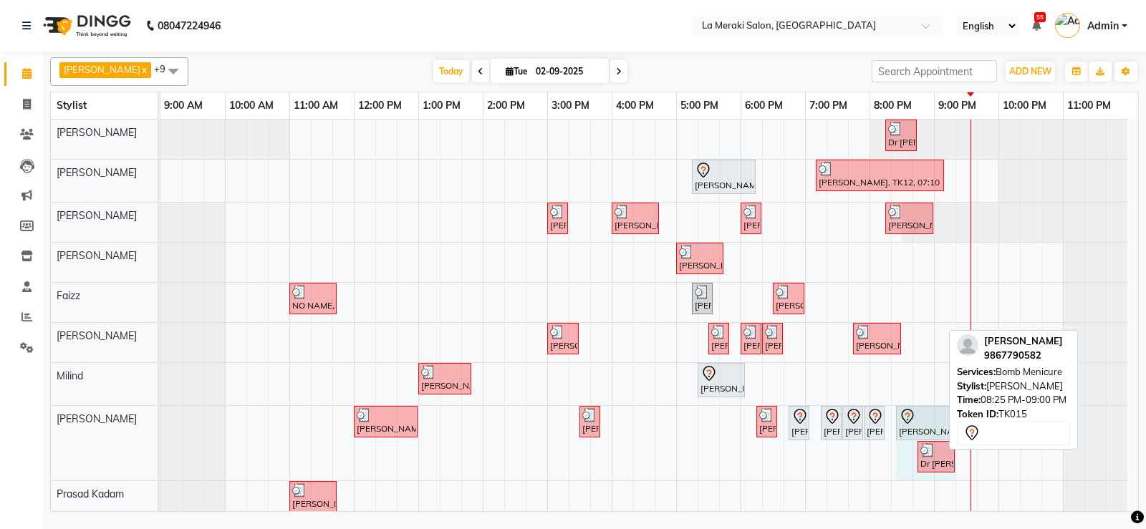
click at [160, 427] on div "[PERSON_NAME], TK02, 12:00 PM-01:00 PM, Rica Cartridge Full Waxing [PERSON_NAME…" at bounding box center [160, 443] width 0 height 74
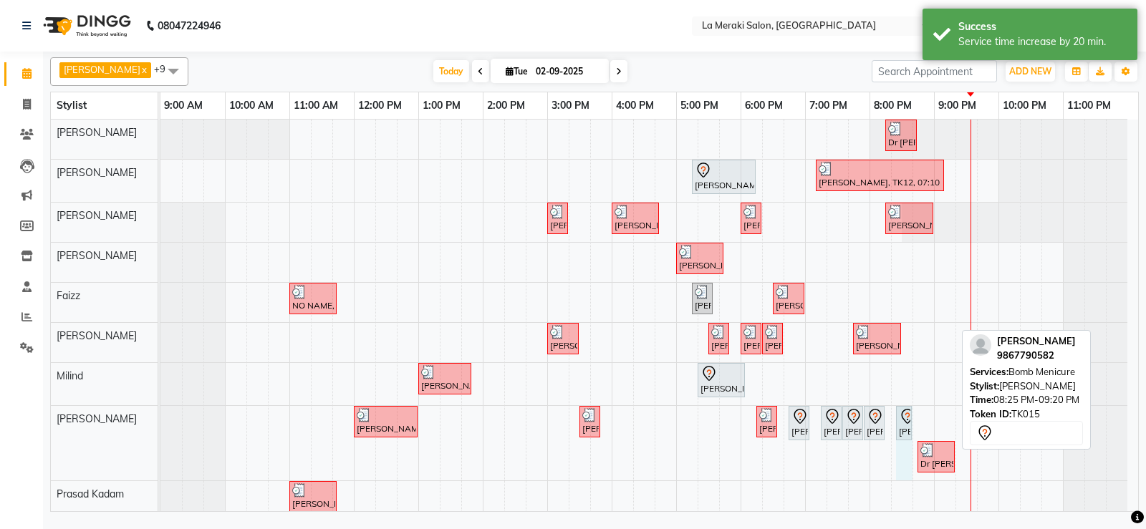
drag, startPoint x: 954, startPoint y: 427, endPoint x: 907, endPoint y: 430, distance: 47.3
click at [160, 430] on div "[PERSON_NAME], TK02, 12:00 PM-01:00 PM, Rica Cartridge Full Waxing [PERSON_NAME…" at bounding box center [160, 443] width 0 height 74
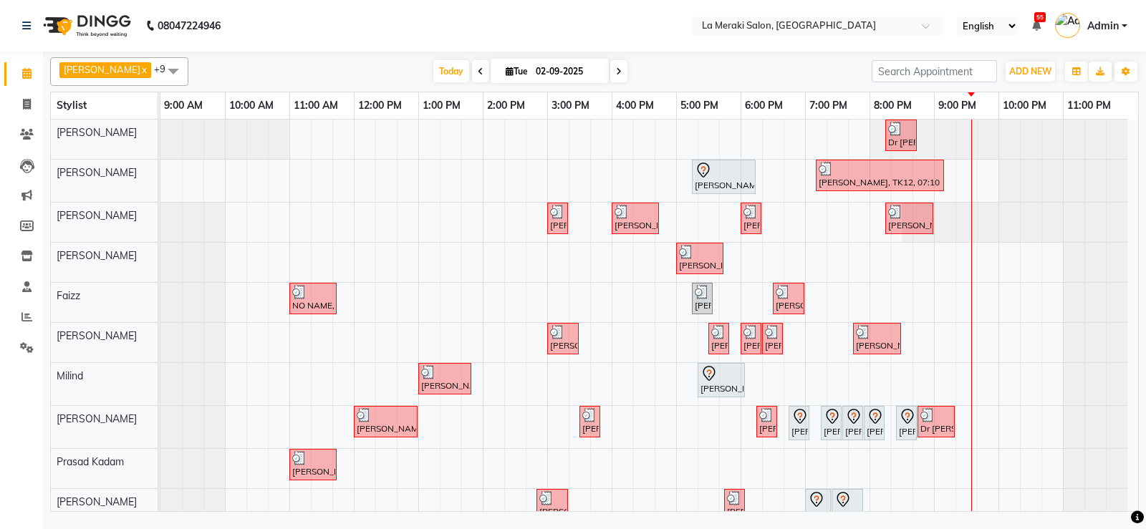
click at [1110, 33] on span "Admin" at bounding box center [1103, 26] width 32 height 15
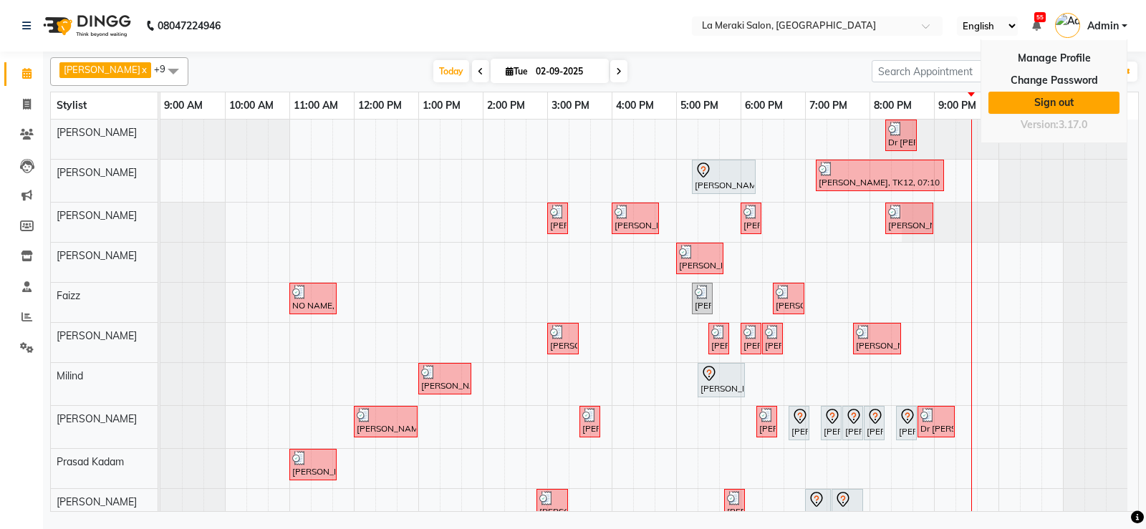
click at [1044, 104] on link "Sign out" at bounding box center [1053, 103] width 131 height 22
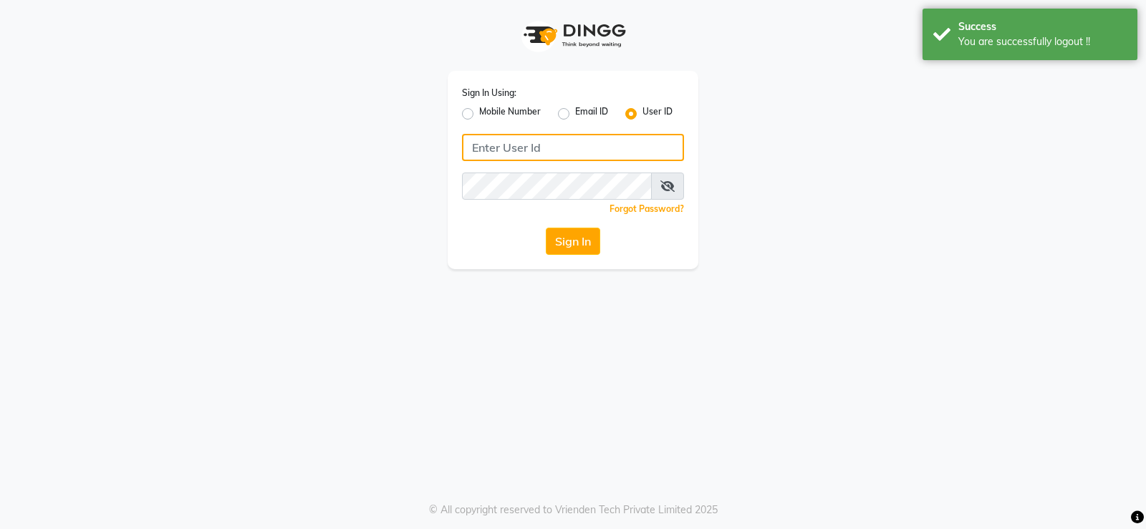
click at [528, 140] on input "Username" at bounding box center [573, 147] width 222 height 27
type input "lameraki"
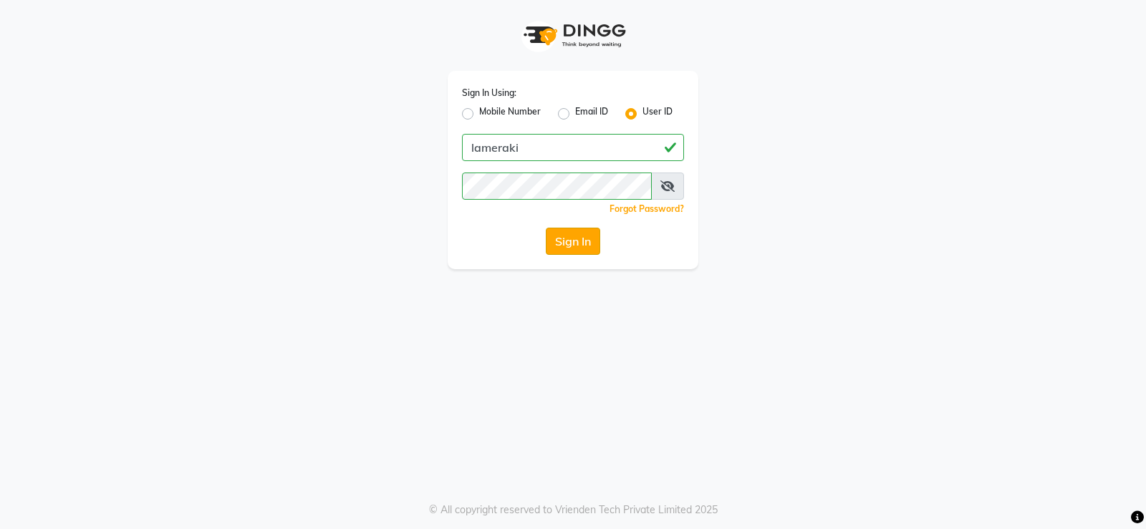
click at [576, 241] on button "Sign In" at bounding box center [573, 241] width 54 height 27
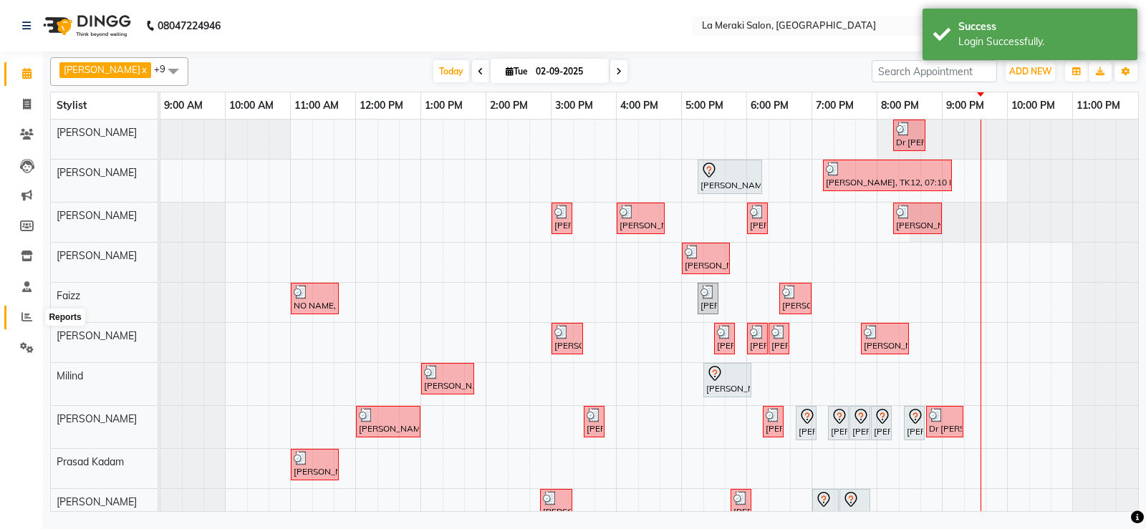
click at [28, 319] on icon at bounding box center [26, 316] width 11 height 11
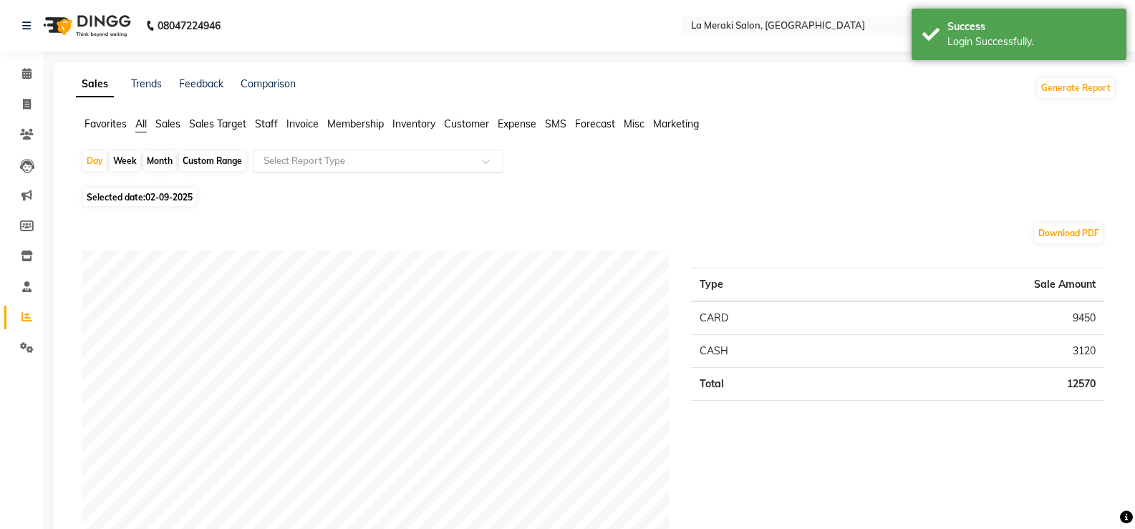
click at [418, 165] on input "text" at bounding box center [364, 161] width 206 height 14
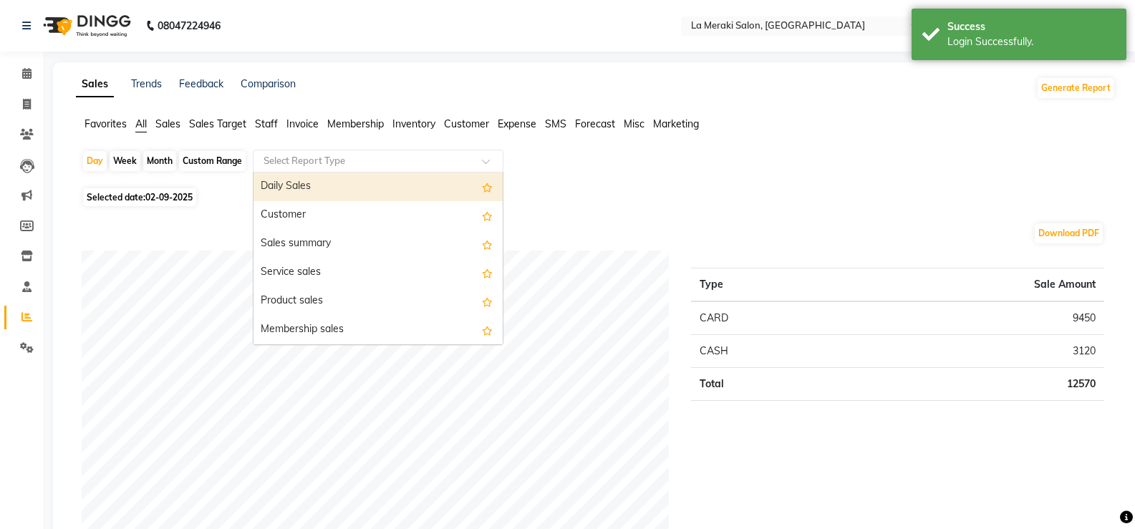
click at [378, 189] on div "Daily Sales" at bounding box center [377, 187] width 249 height 29
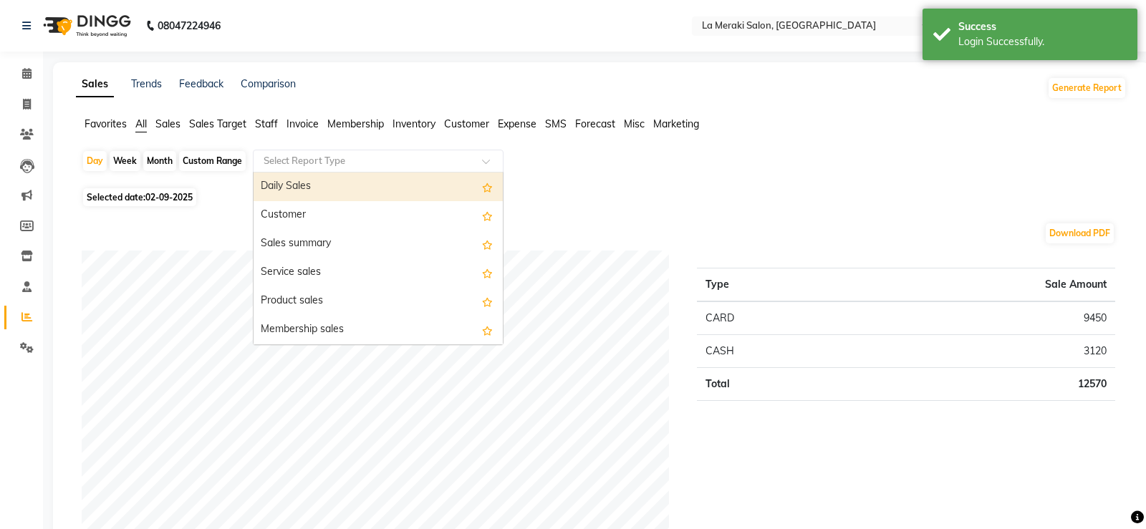
select select "full_report"
select select "csv"
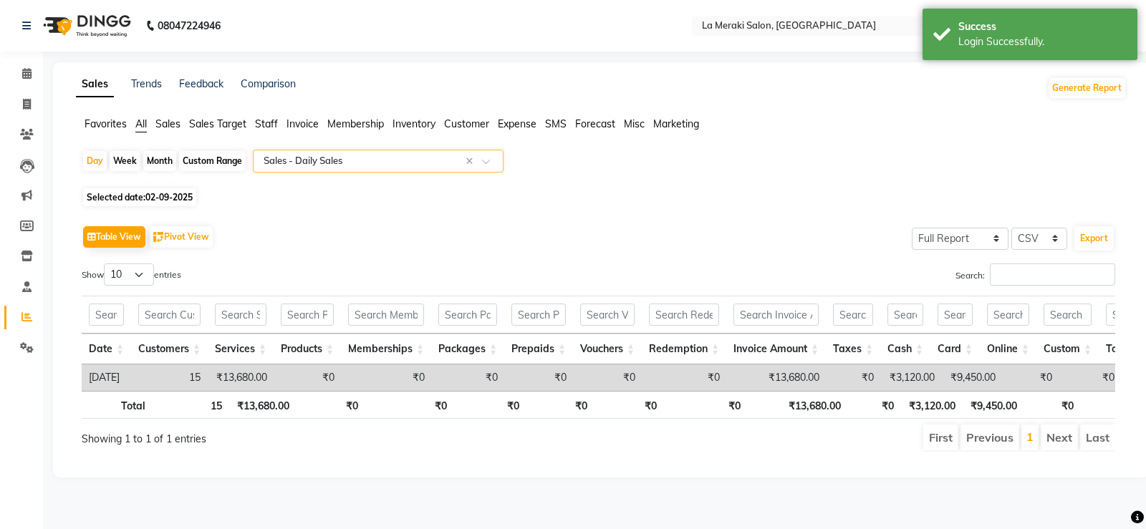
scroll to position [0, 1504]
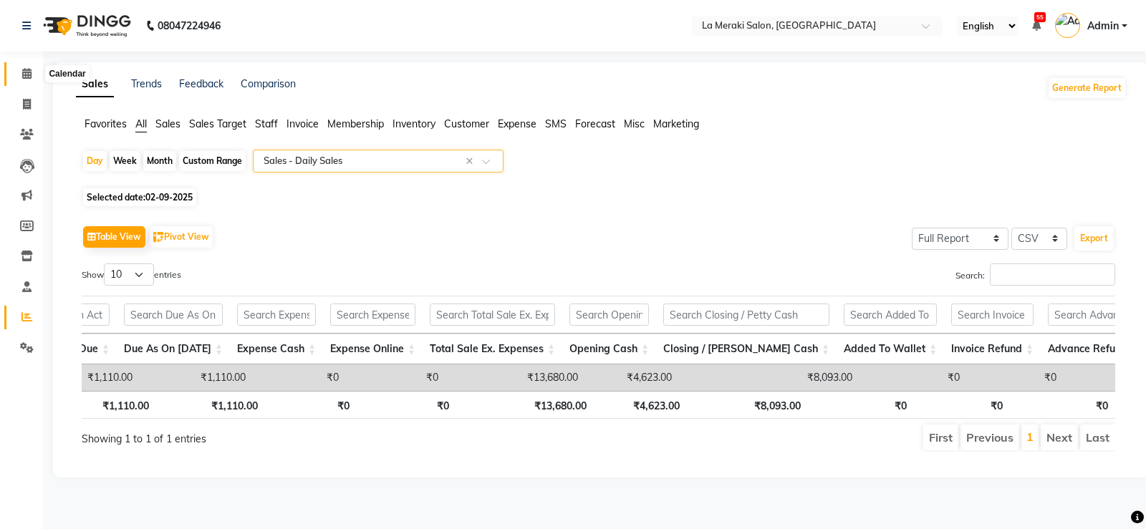
click at [16, 75] on span at bounding box center [26, 74] width 25 height 16
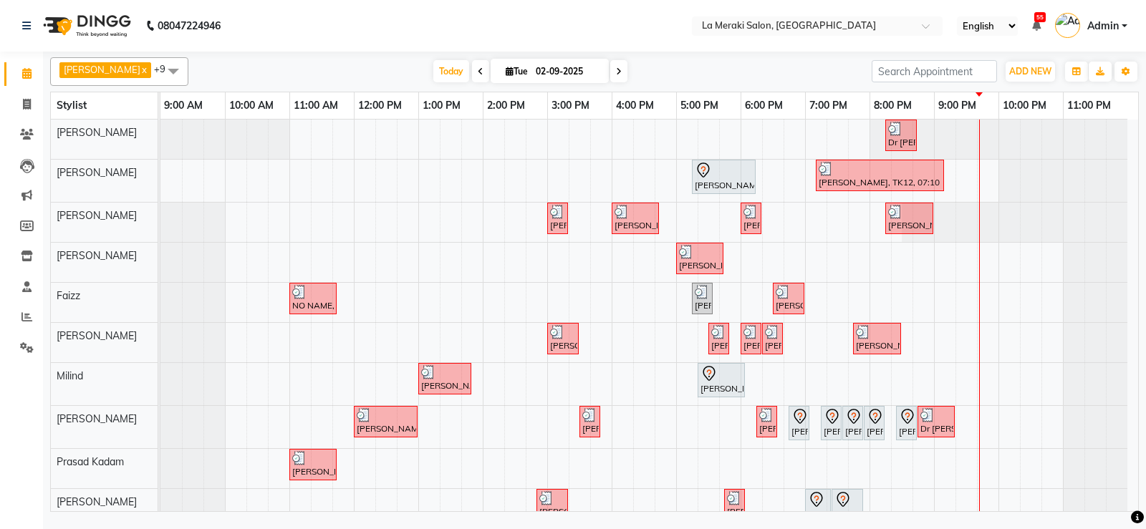
click at [867, 294] on div "Dr [PERSON_NAME], TK13, 08:15 PM-08:45 PM, Hair Wash [DEMOGRAPHIC_DATA] [PERSON…" at bounding box center [648, 326] width 977 height 412
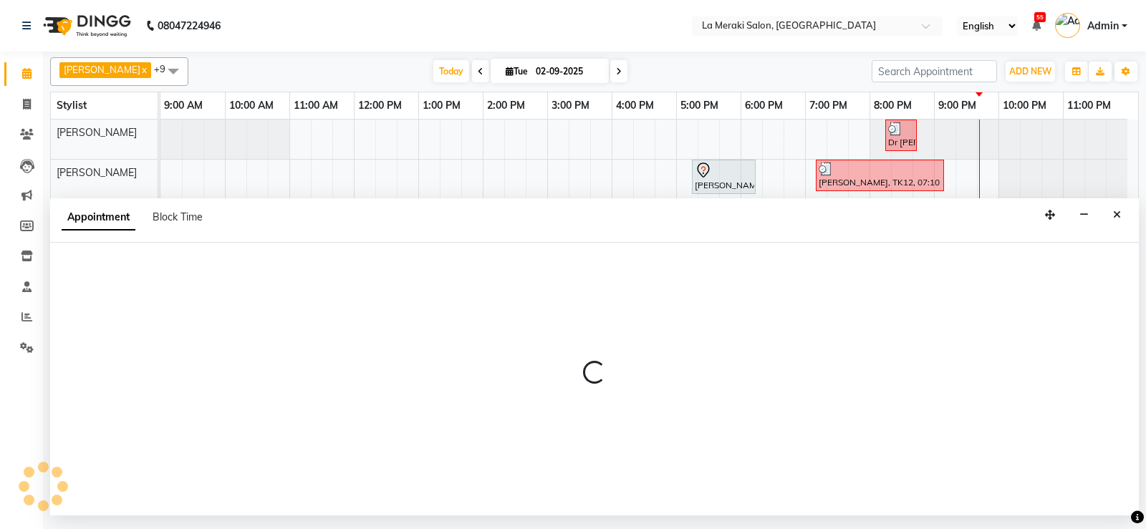
select select "75545"
select select "1185"
select select "tentative"
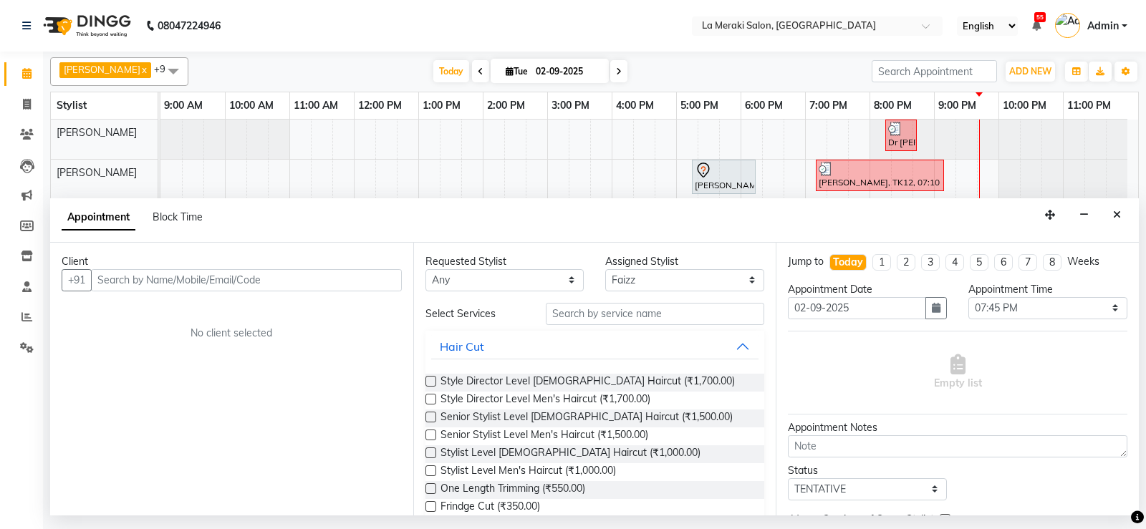
click at [176, 288] on input "text" at bounding box center [246, 280] width 311 height 22
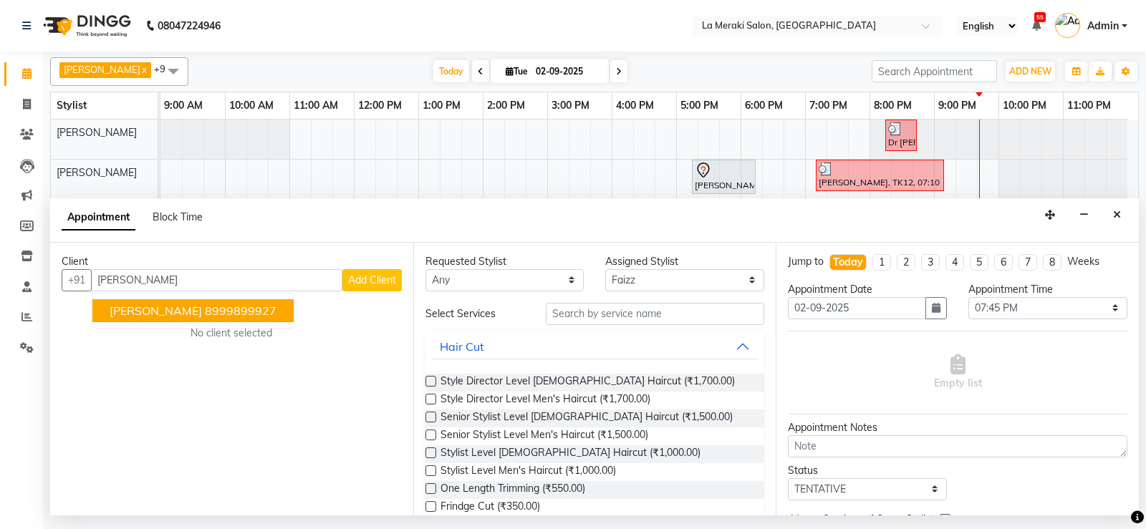
click at [135, 314] on span "[PERSON_NAME]" at bounding box center [156, 311] width 92 height 14
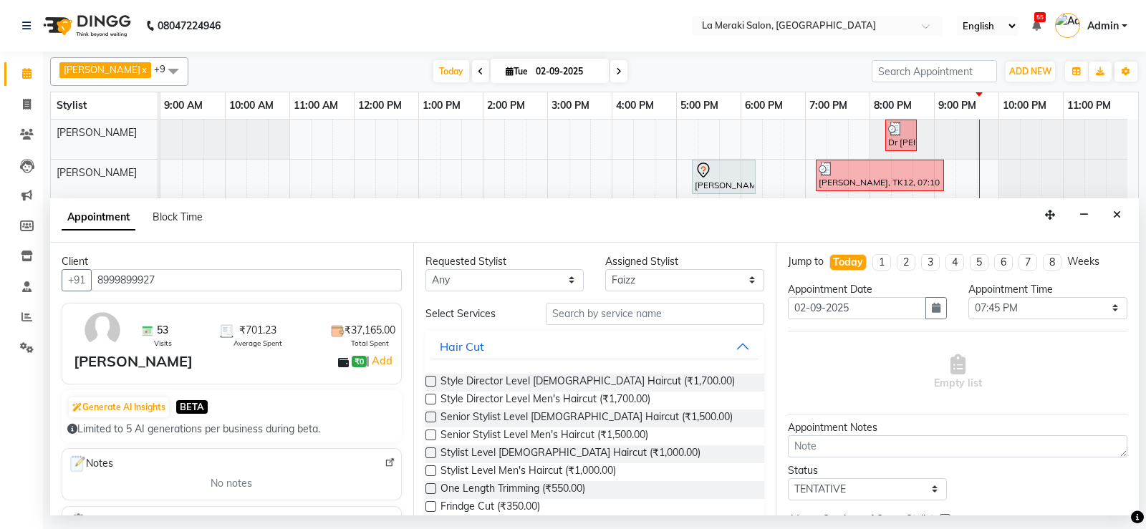
type input "8999899927"
click at [618, 312] on input "text" at bounding box center [655, 314] width 219 height 22
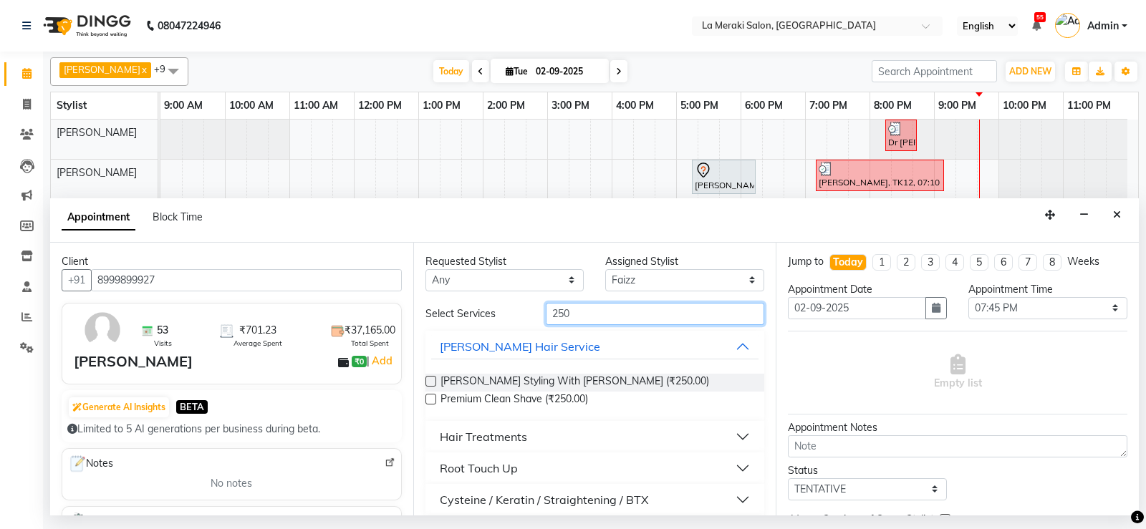
click at [596, 324] on input "250" at bounding box center [655, 314] width 219 height 22
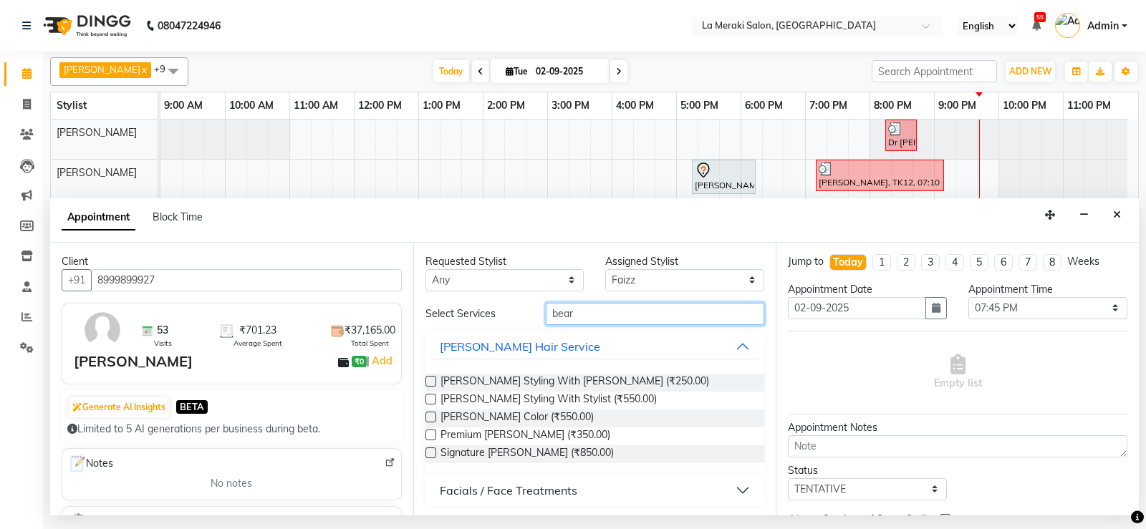
type input "bear"
click at [430, 381] on label at bounding box center [430, 381] width 11 height 11
click at [430, 381] on input "checkbox" at bounding box center [429, 382] width 9 height 9
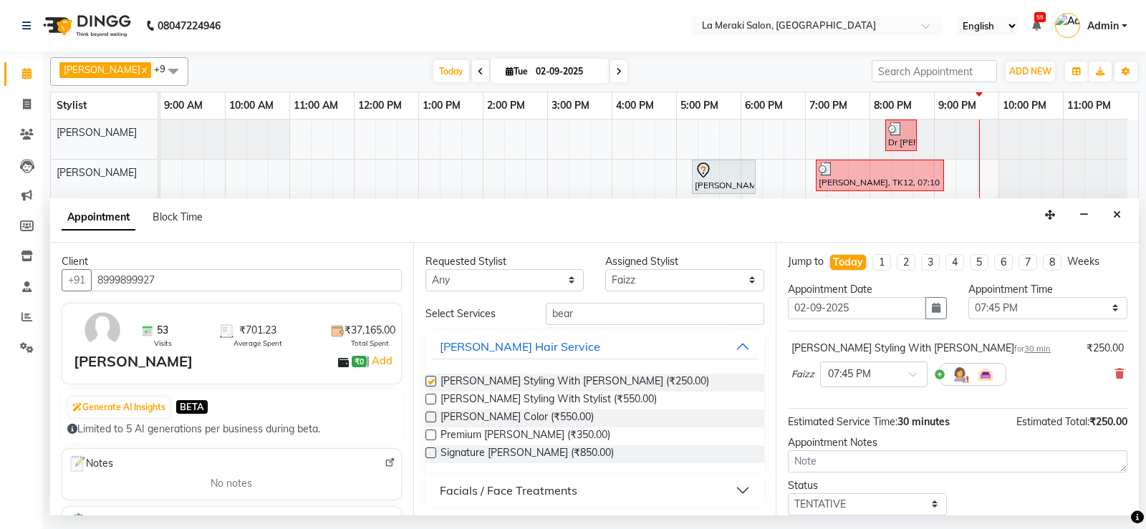
checkbox input "false"
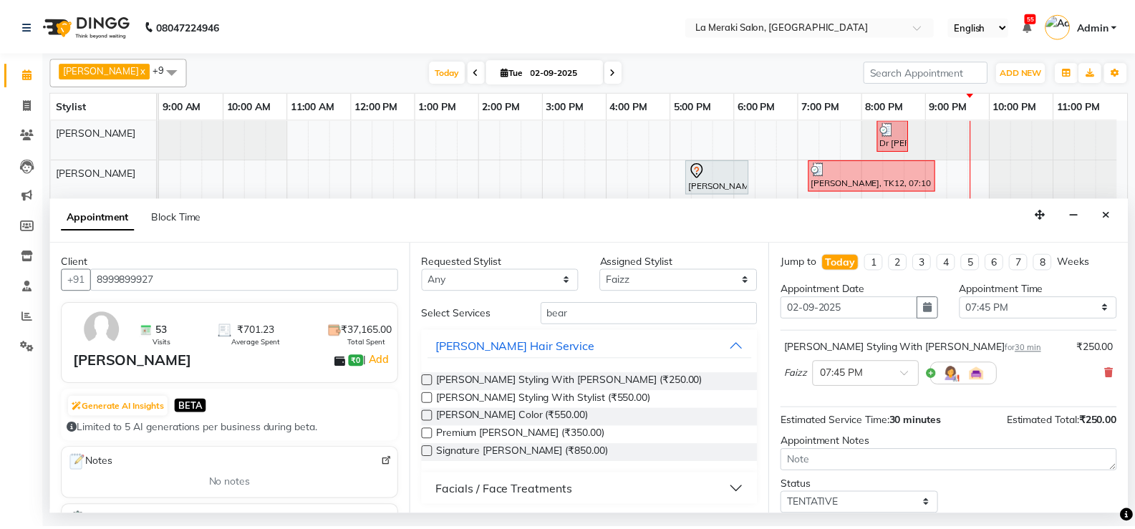
scroll to position [72, 0]
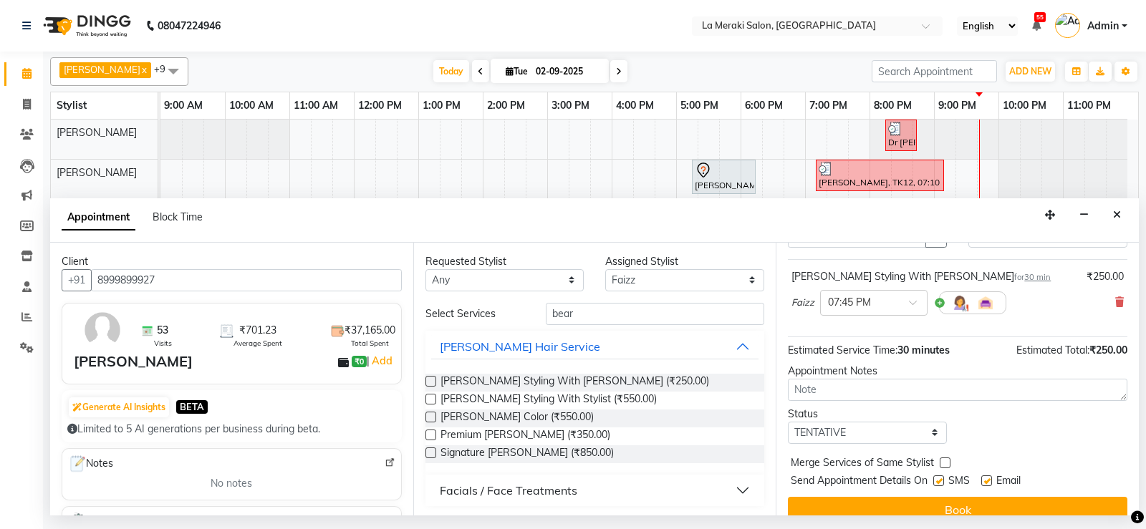
click at [942, 481] on label at bounding box center [938, 480] width 11 height 11
click at [942, 481] on input "checkbox" at bounding box center [937, 482] width 9 height 9
checkbox input "false"
click at [992, 480] on div "Email" at bounding box center [1006, 482] width 51 height 18
click at [982, 480] on label at bounding box center [986, 480] width 11 height 11
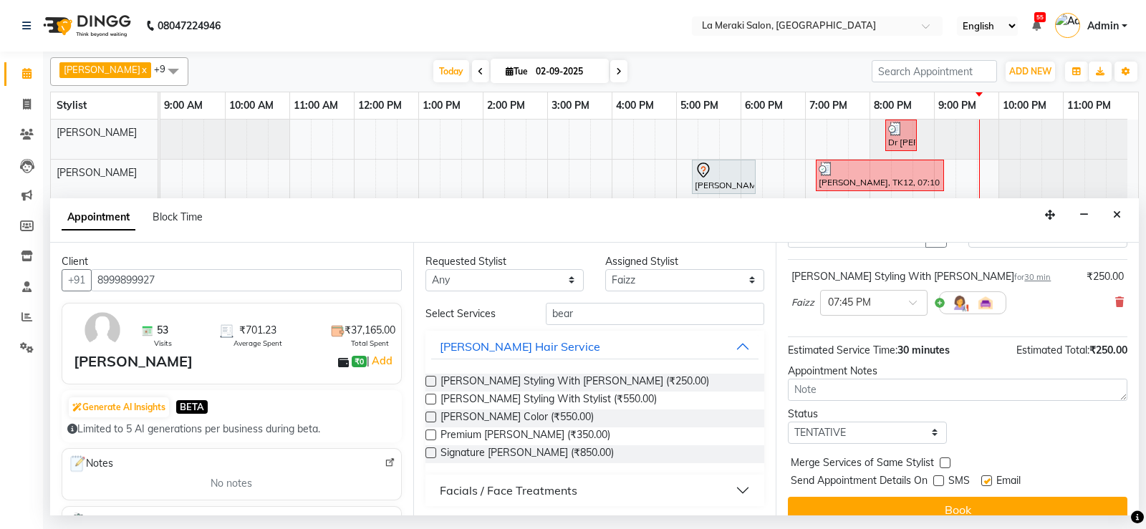
click at [982, 480] on input "checkbox" at bounding box center [985, 482] width 9 height 9
checkbox input "false"
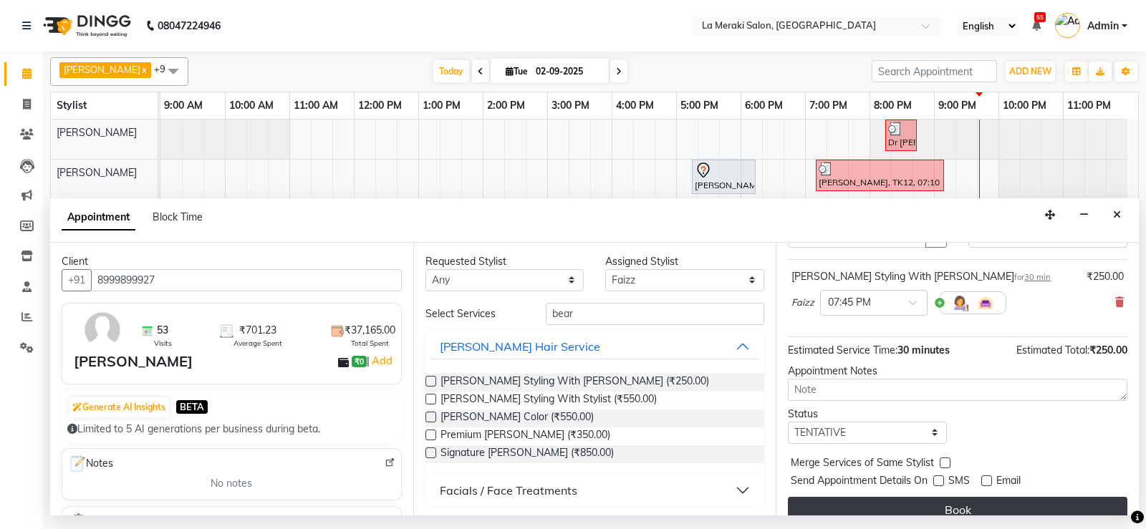
click at [981, 507] on button "Book" at bounding box center [957, 510] width 339 height 26
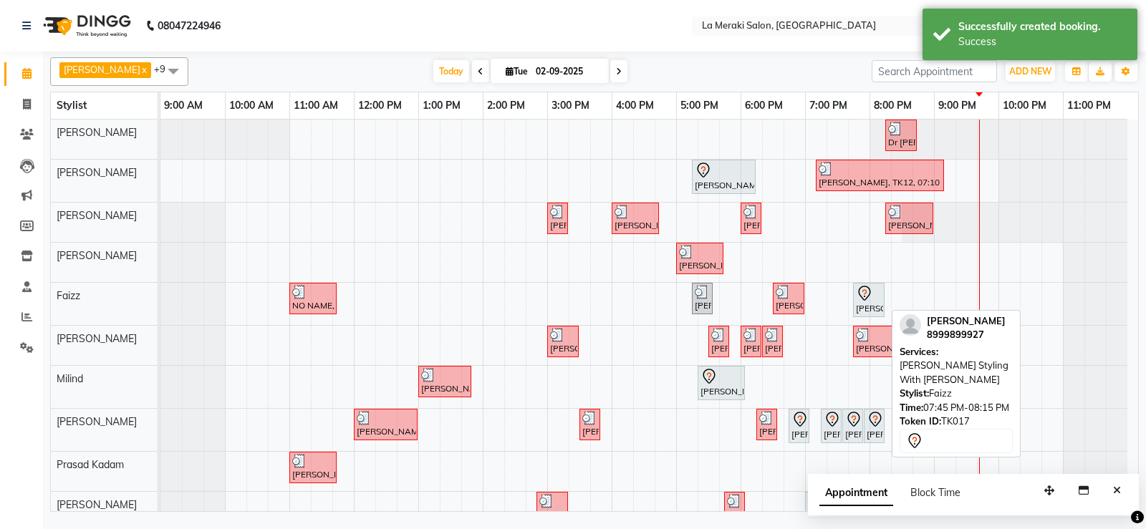
click at [878, 296] on div at bounding box center [869, 293] width 26 height 17
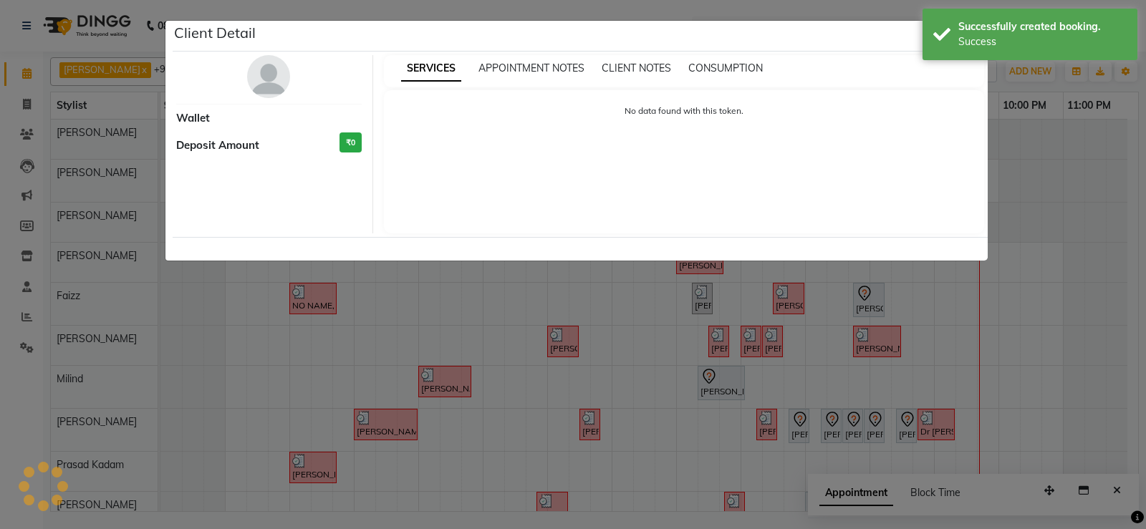
select select "7"
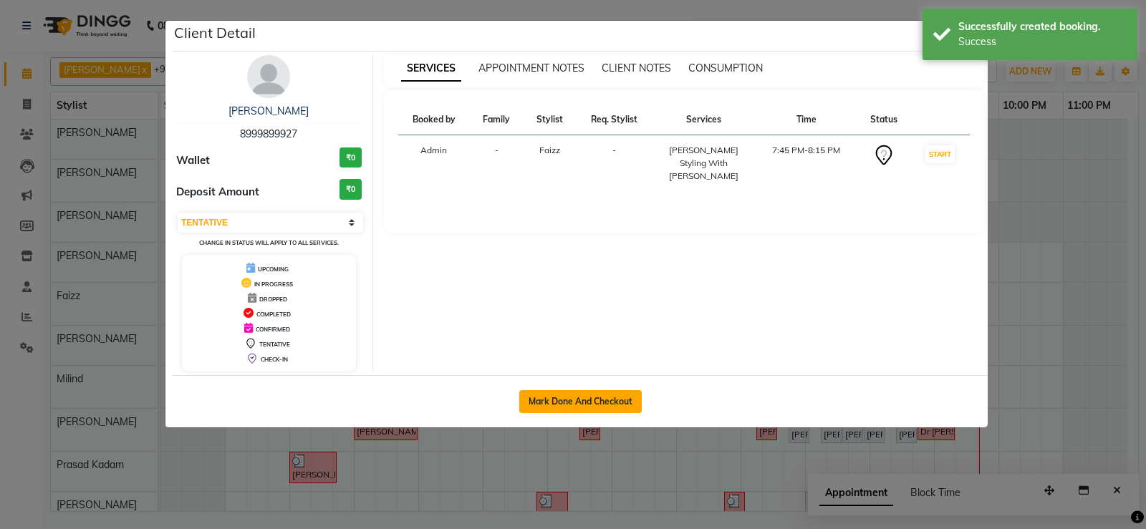
click at [573, 404] on button "Mark Done And Checkout" at bounding box center [580, 401] width 122 height 23
select select "service"
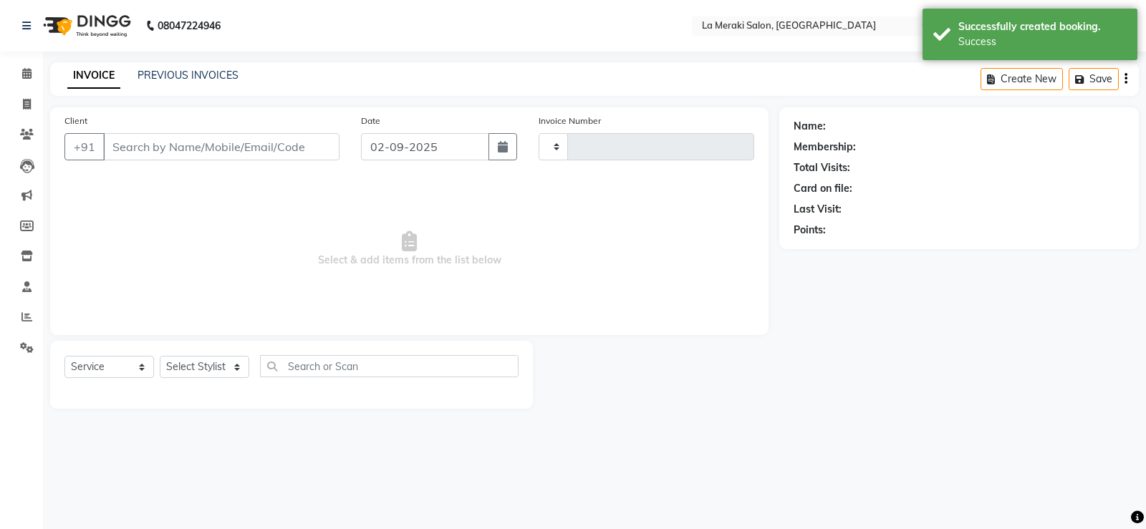
type input "2317"
select select "438"
type input "8999899927"
select select "75545"
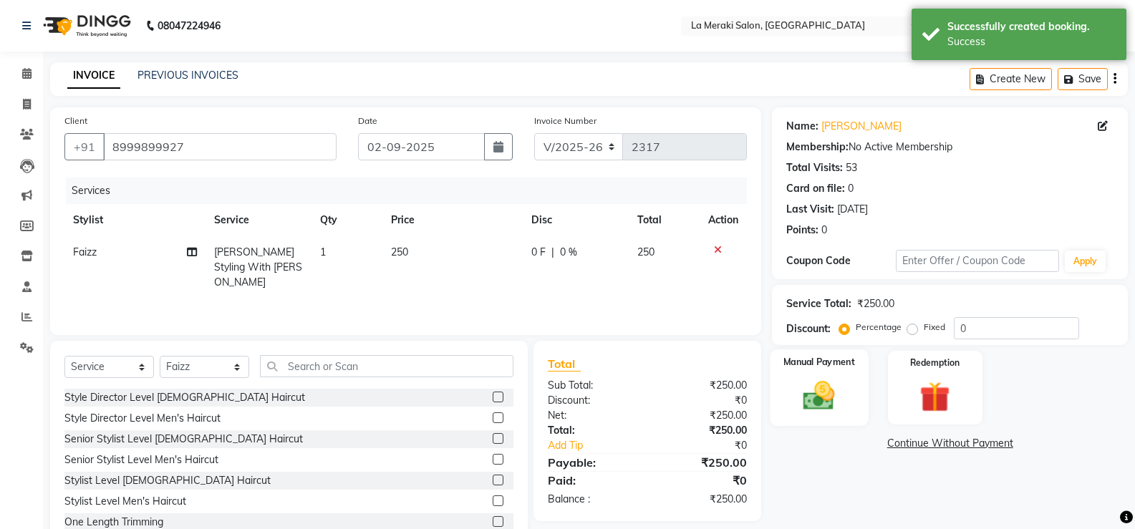
click at [810, 402] on img at bounding box center [818, 395] width 51 height 37
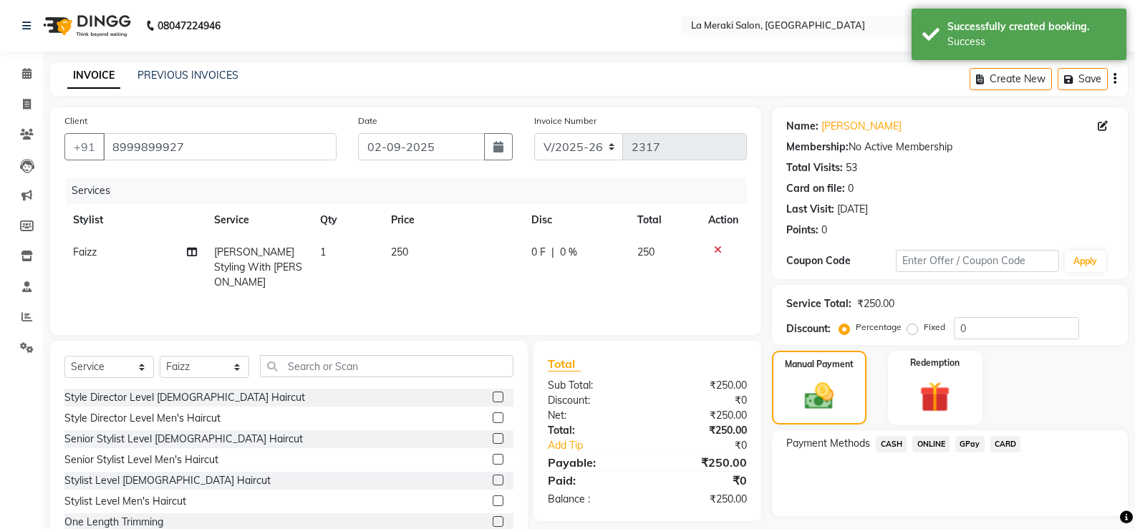
click at [886, 447] on span "CASH" at bounding box center [891, 444] width 31 height 16
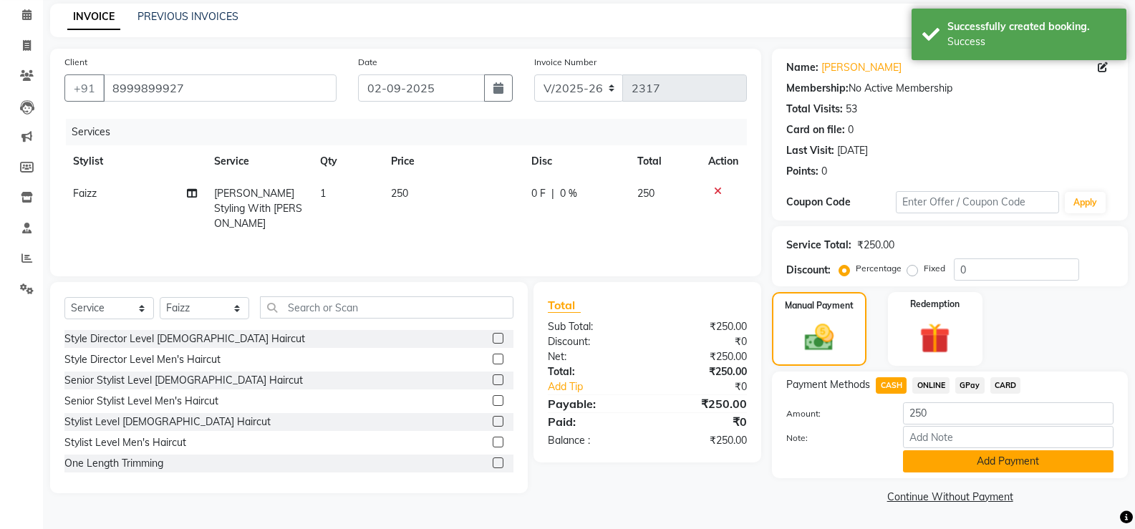
click at [937, 465] on button "Add Payment" at bounding box center [1008, 461] width 210 height 22
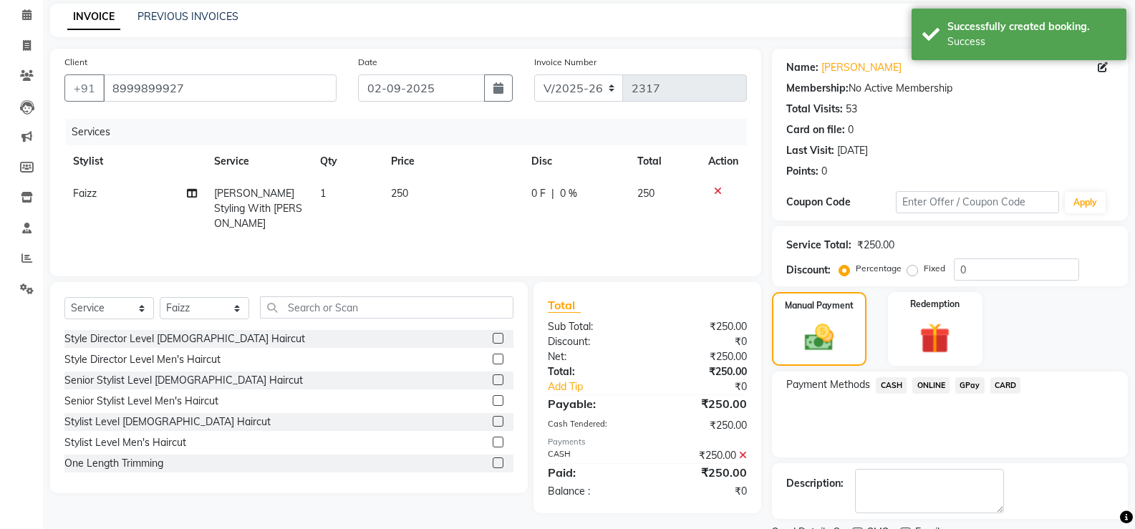
scroll to position [119, 0]
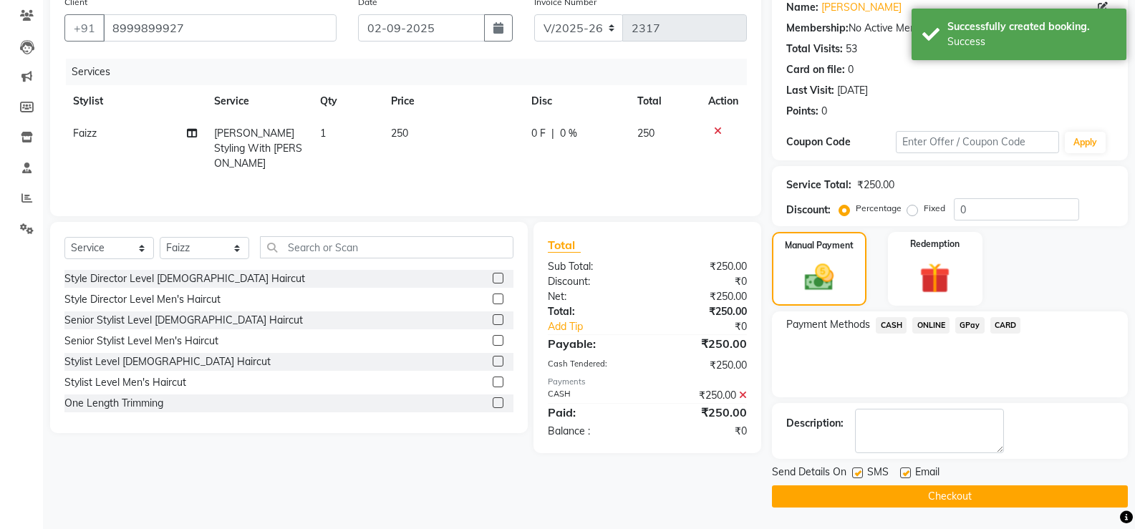
click at [855, 471] on label at bounding box center [857, 473] width 11 height 11
click at [855, 471] on input "checkbox" at bounding box center [856, 473] width 9 height 9
checkbox input "false"
click at [906, 471] on label at bounding box center [905, 473] width 11 height 11
click at [906, 471] on input "checkbox" at bounding box center [904, 473] width 9 height 9
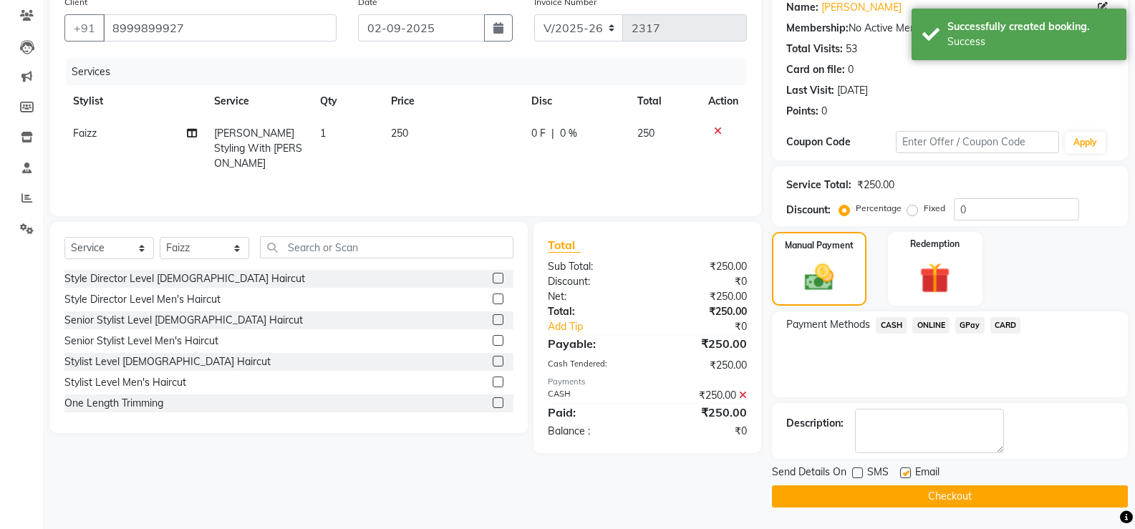
checkbox input "false"
click at [909, 490] on button "Checkout" at bounding box center [950, 496] width 356 height 22
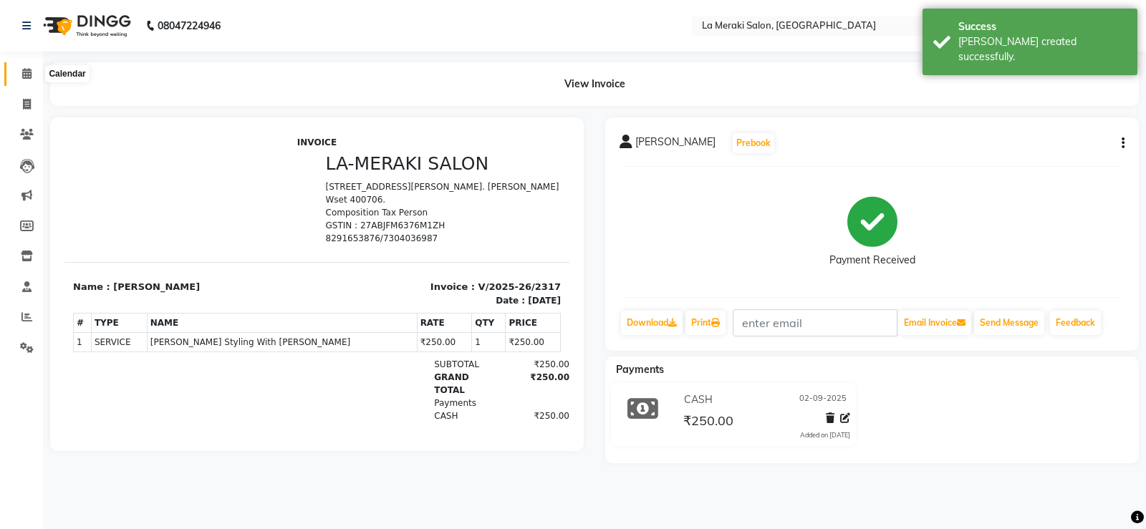
click at [26, 72] on icon at bounding box center [26, 73] width 9 height 11
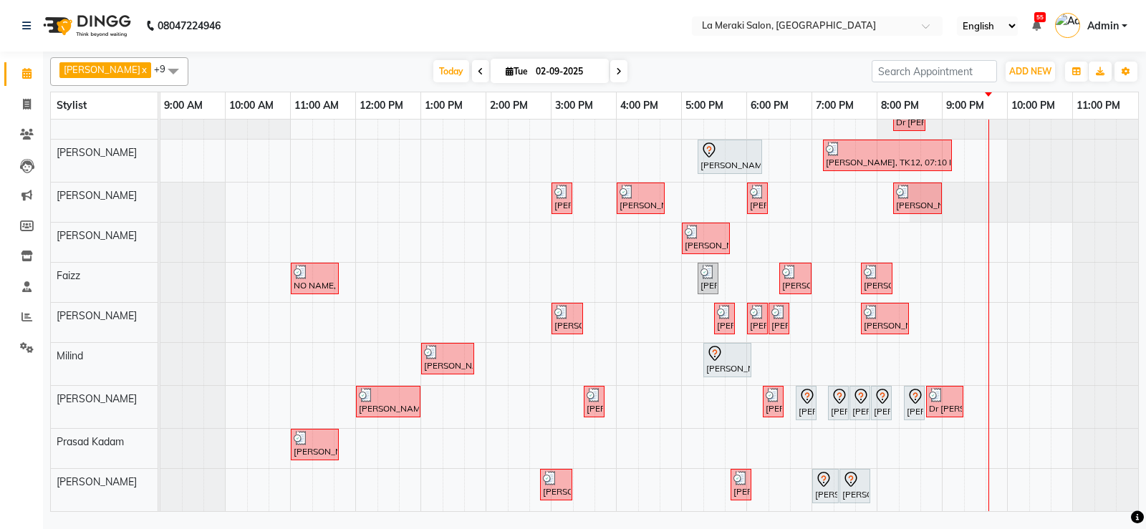
scroll to position [20, 0]
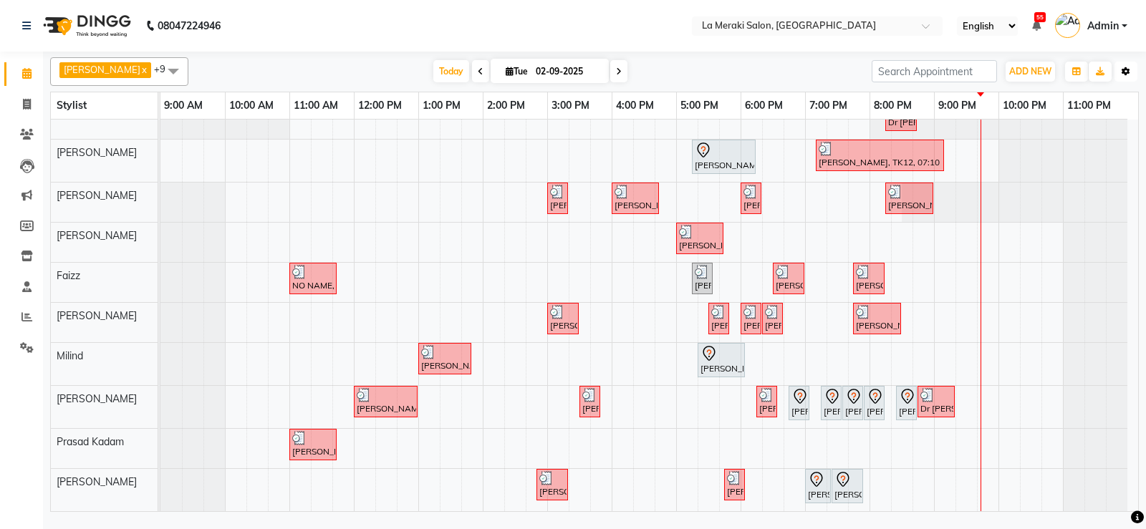
click at [1123, 76] on button "Toggle Dropdown" at bounding box center [1125, 72] width 23 height 20
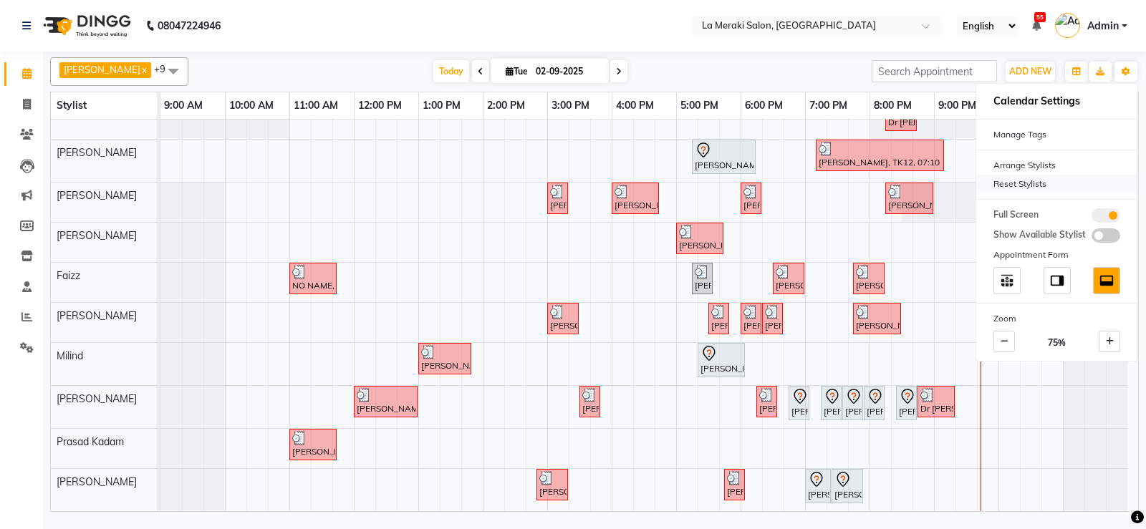
click at [1032, 185] on div "Reset Stylists" at bounding box center [1056, 184] width 161 height 19
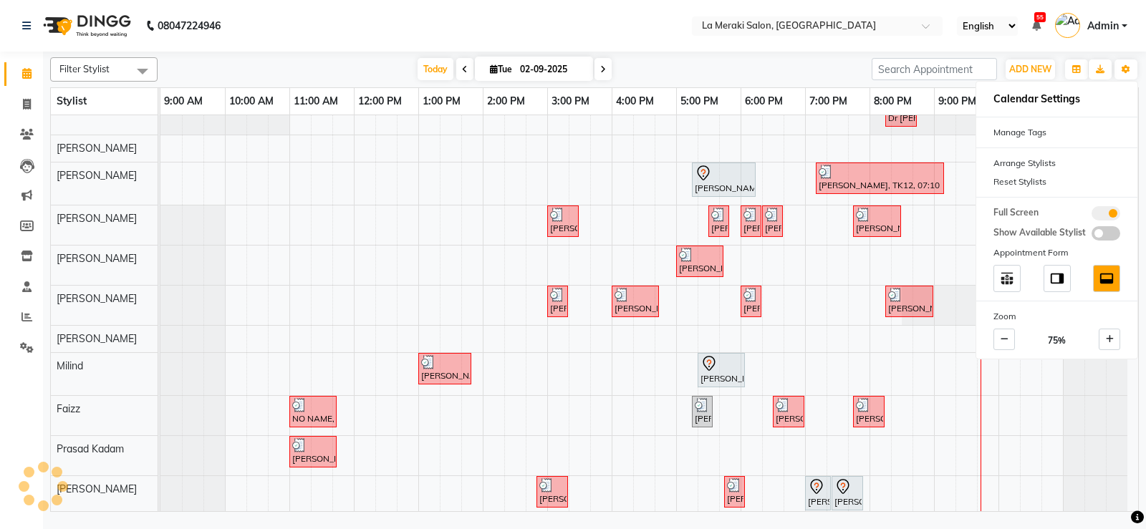
scroll to position [70, 0]
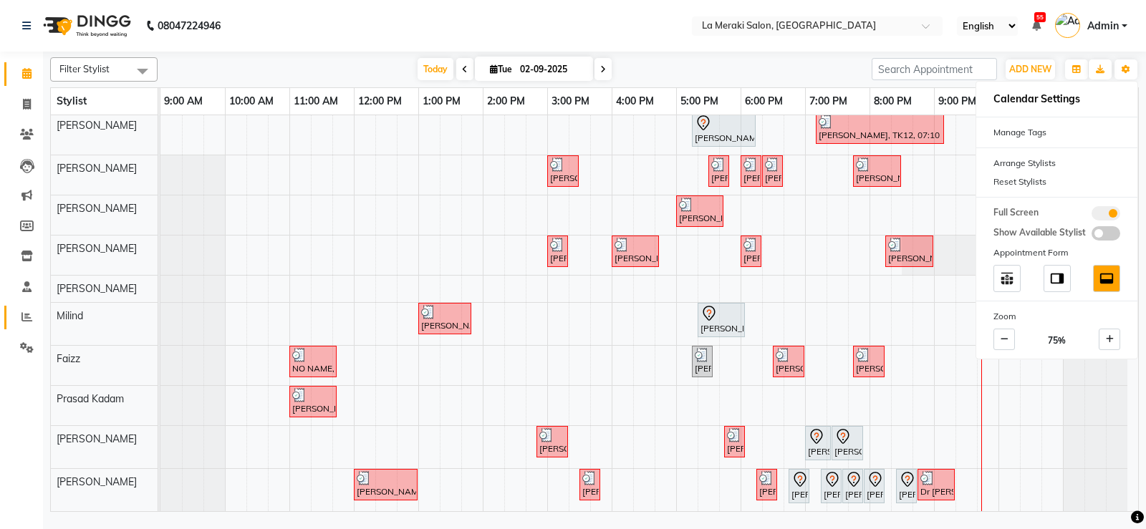
click at [30, 308] on link "Reports" at bounding box center [21, 318] width 34 height 24
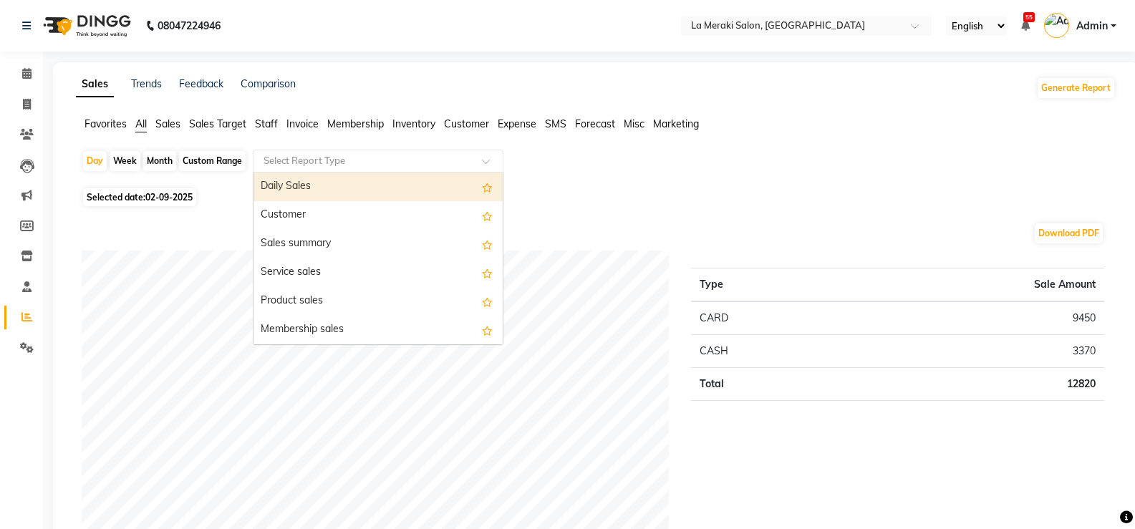
click at [394, 157] on input "text" at bounding box center [364, 161] width 206 height 14
click at [344, 182] on div "Daily Sales" at bounding box center [377, 187] width 249 height 29
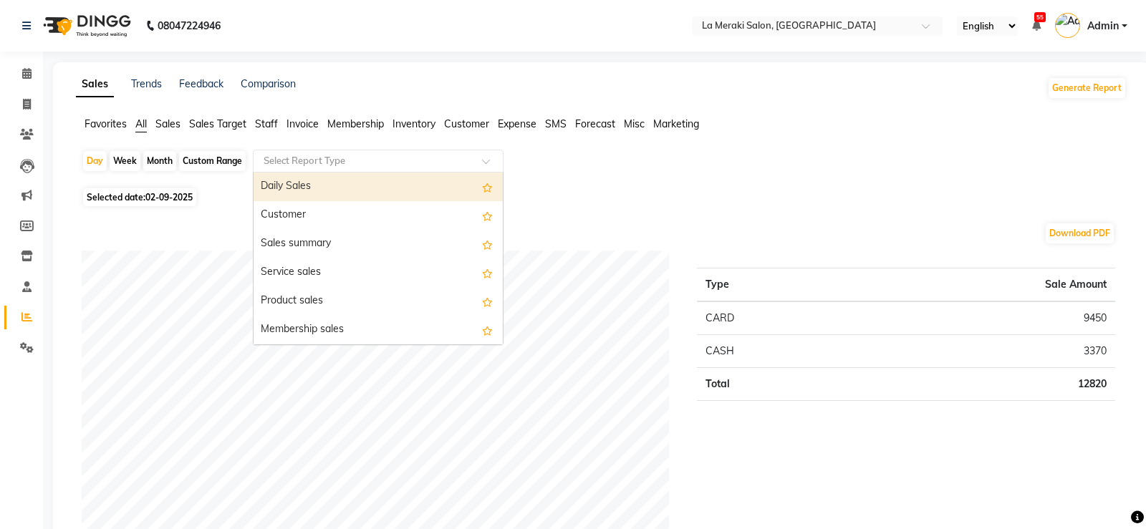
select select "full_report"
select select "csv"
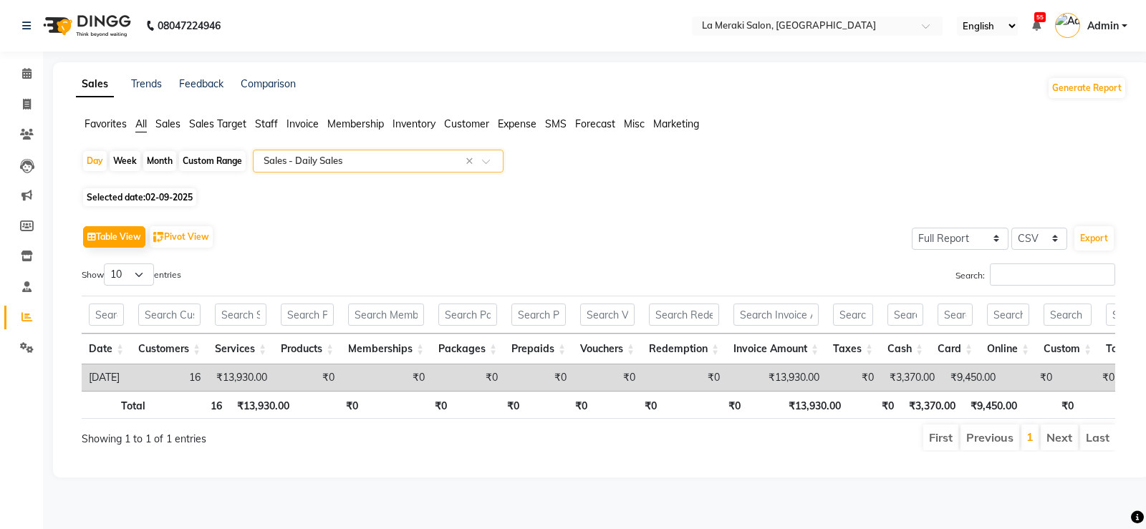
scroll to position [0, 1504]
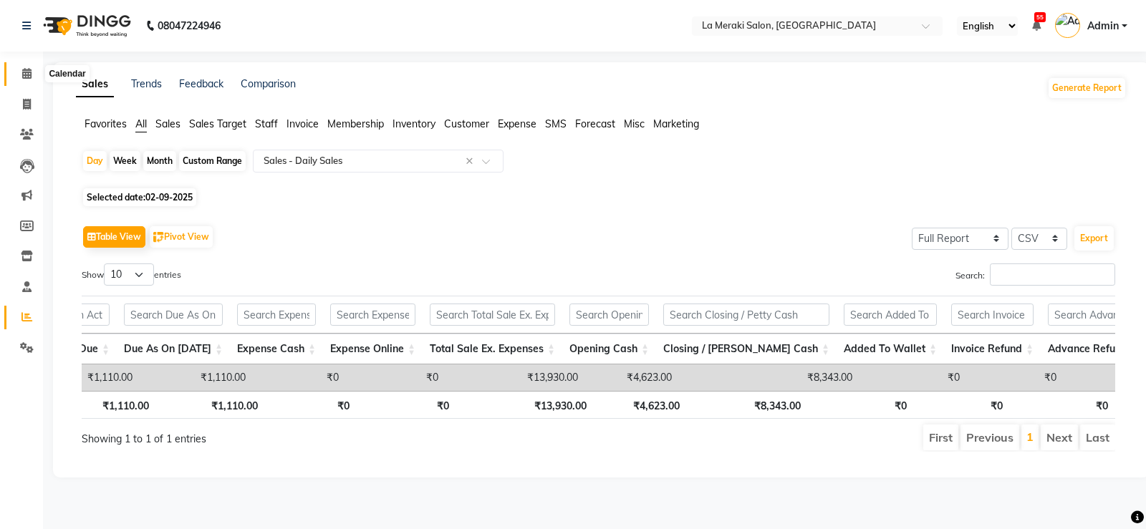
click at [31, 79] on span at bounding box center [26, 74] width 25 height 16
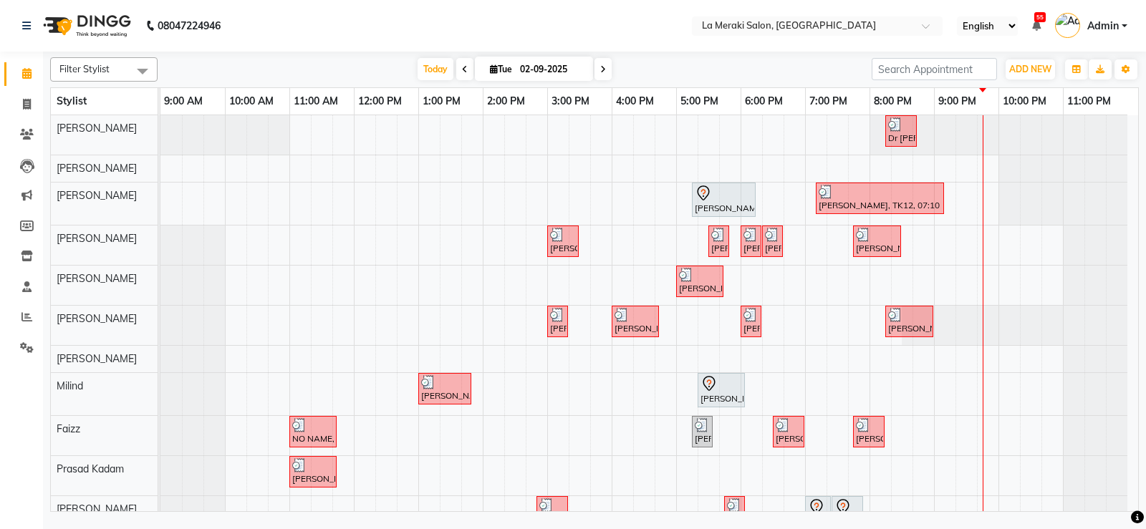
scroll to position [70, 0]
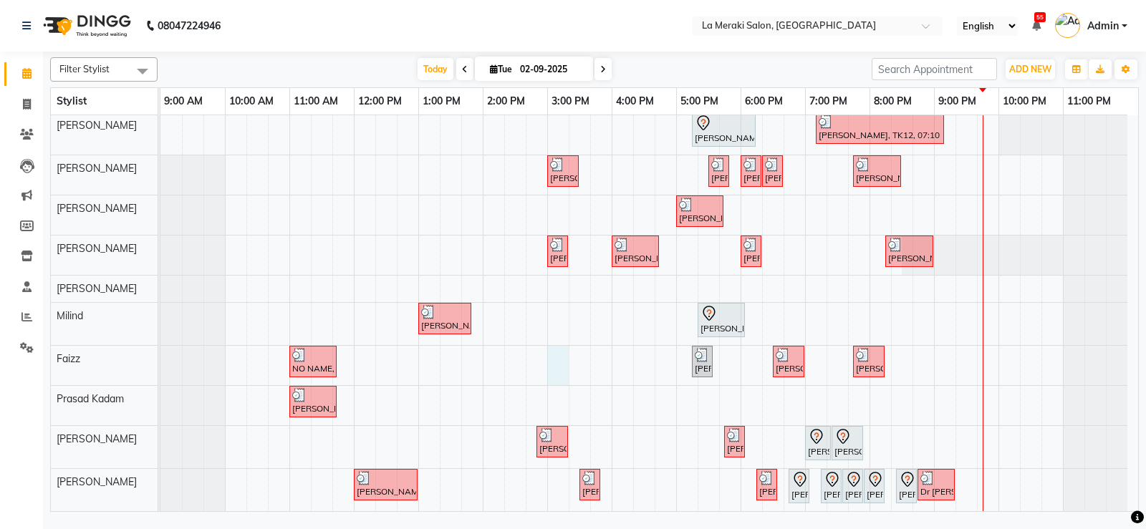
click at [564, 360] on div "Dr [PERSON_NAME], TK13, 08:15 PM-08:45 PM, Hair Wash [DEMOGRAPHIC_DATA] [PERSON…" at bounding box center [648, 278] width 977 height 466
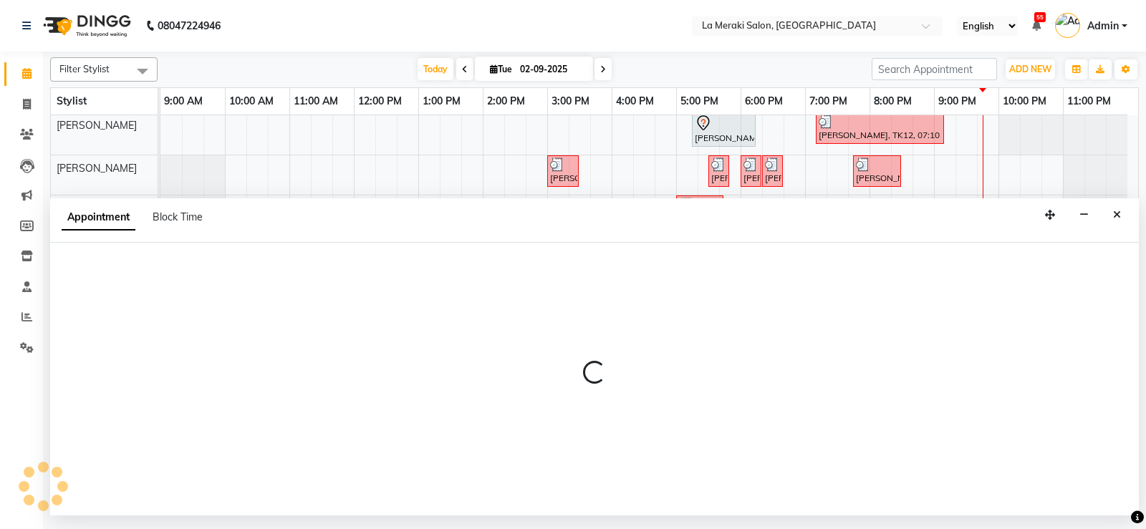
select select "75545"
select select "900"
select select "tentative"
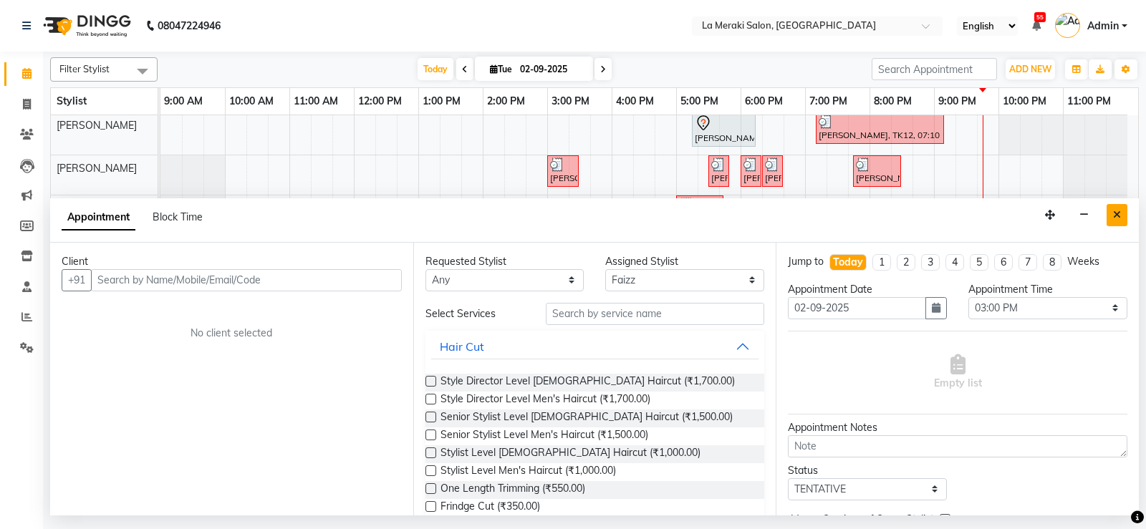
click at [1118, 217] on icon "Close" at bounding box center [1117, 215] width 8 height 10
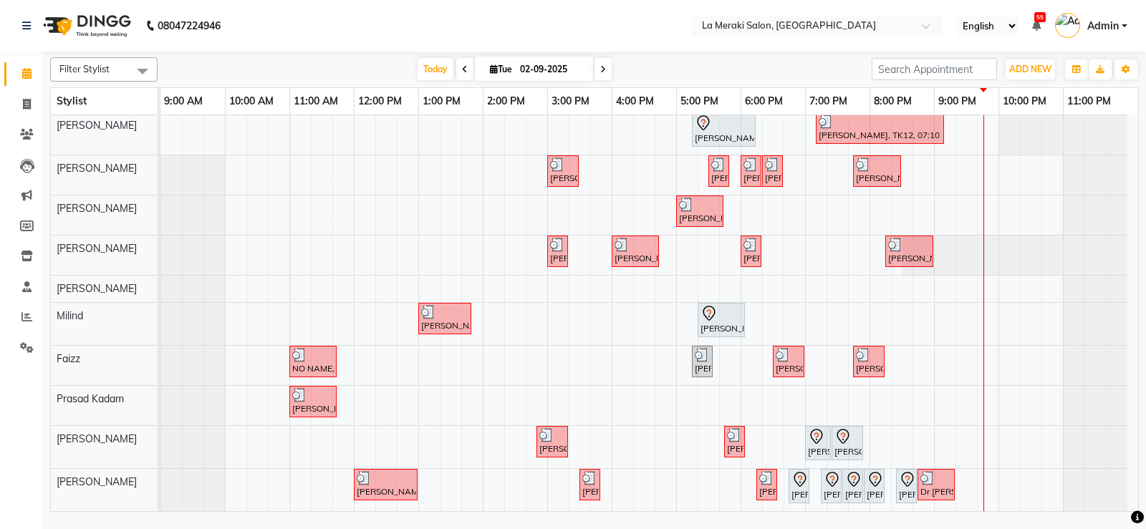
click at [462, 65] on icon at bounding box center [465, 69] width 6 height 9
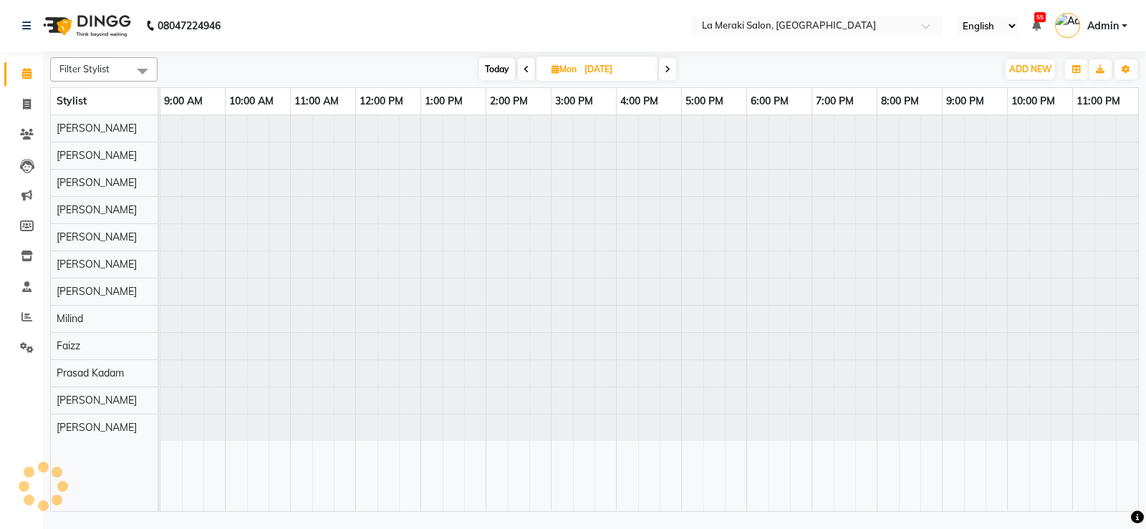
scroll to position [0, 0]
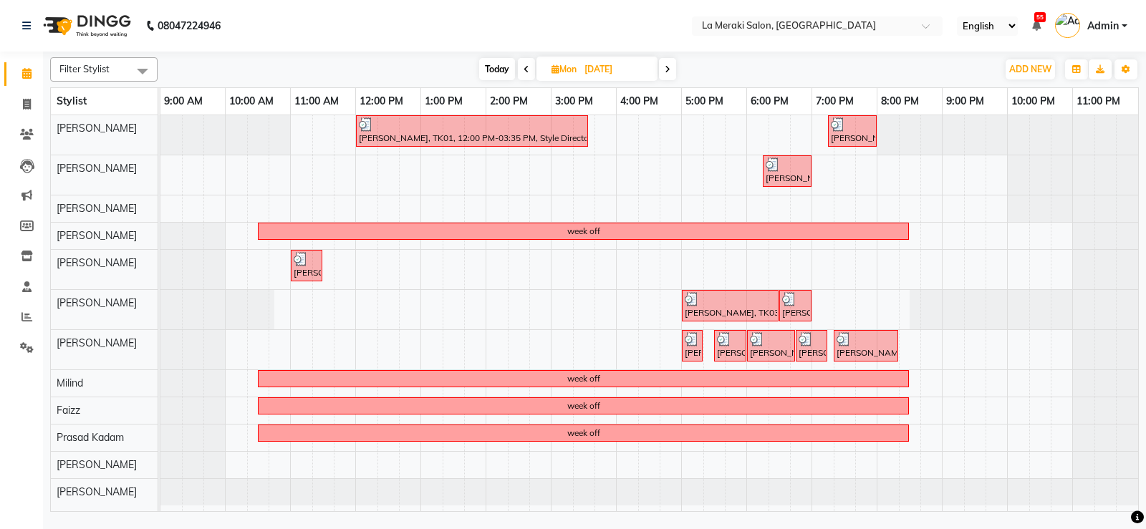
click at [491, 68] on span "Today" at bounding box center [497, 69] width 36 height 22
type input "02-09-2025"
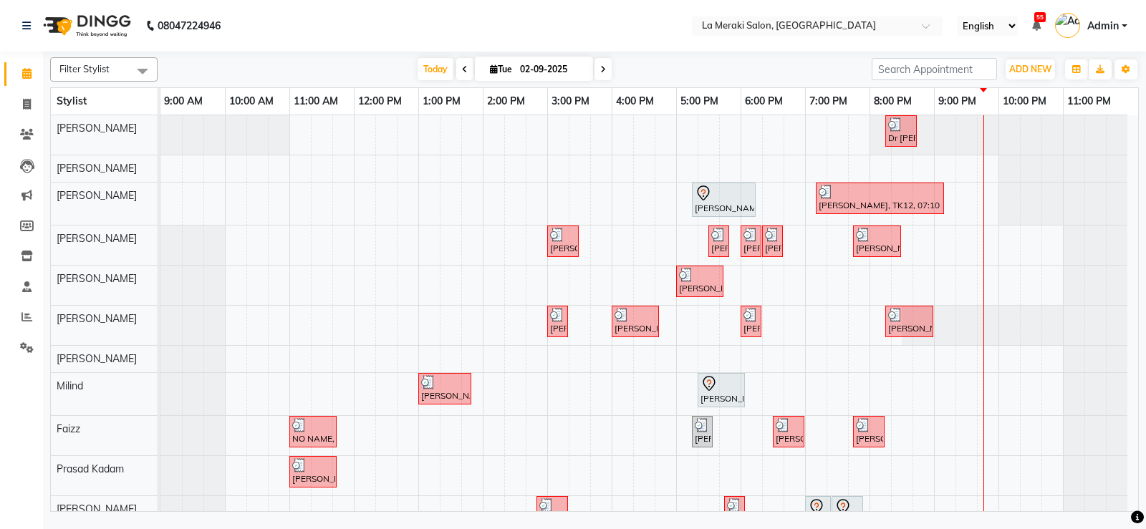
scroll to position [70, 0]
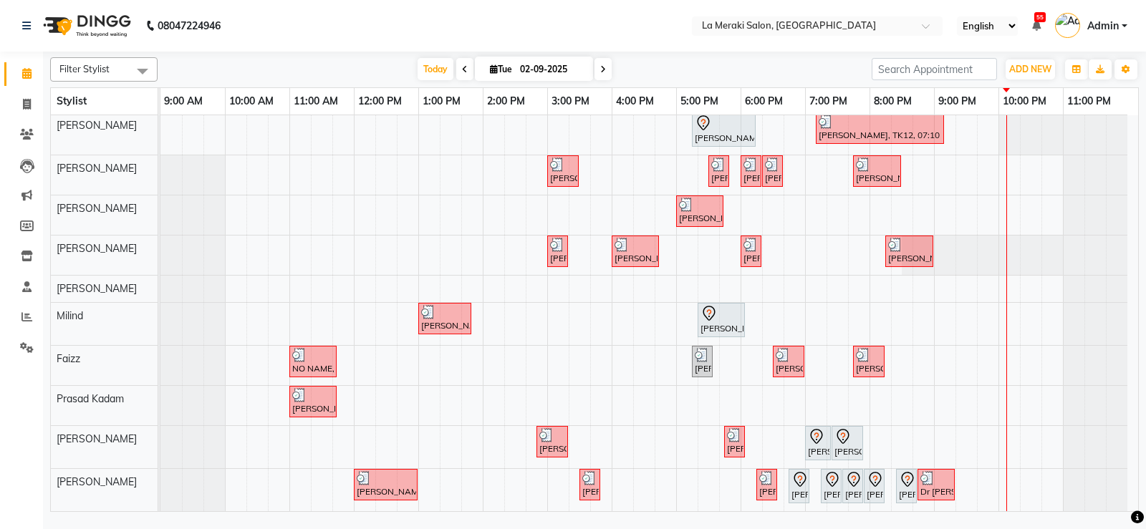
click at [734, 133] on div "[PERSON_NAME], TK15, 05:15 PM-06:15 PM, Gel Polish (Hands Or Legs)" at bounding box center [723, 130] width 61 height 30
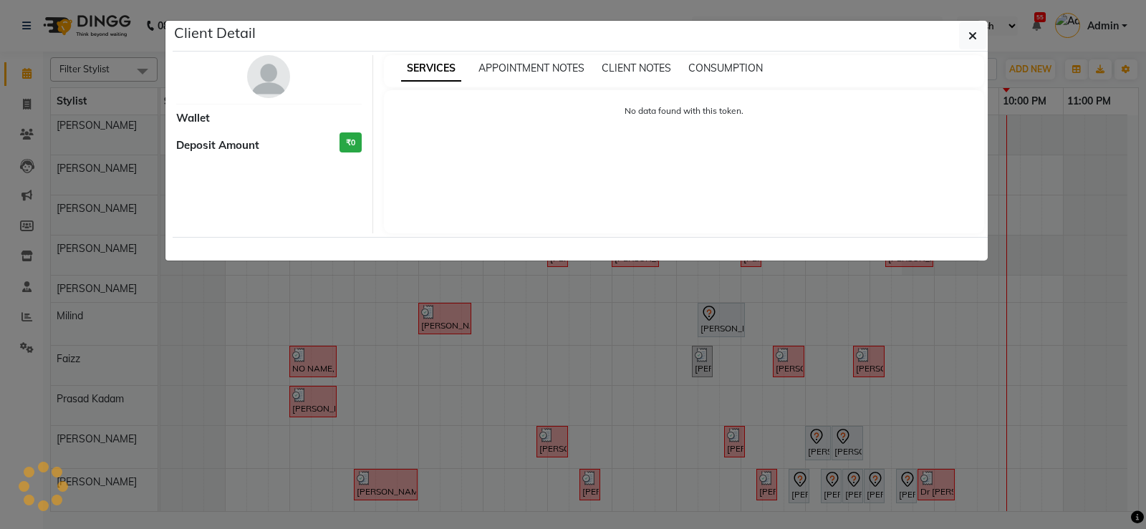
click at [818, 439] on ngb-modal-window "Client Detail Wallet Deposit Amount ₹0 SERVICES APPOINTMENT NOTES CLIENT NOTES …" at bounding box center [573, 264] width 1146 height 529
select select "7"
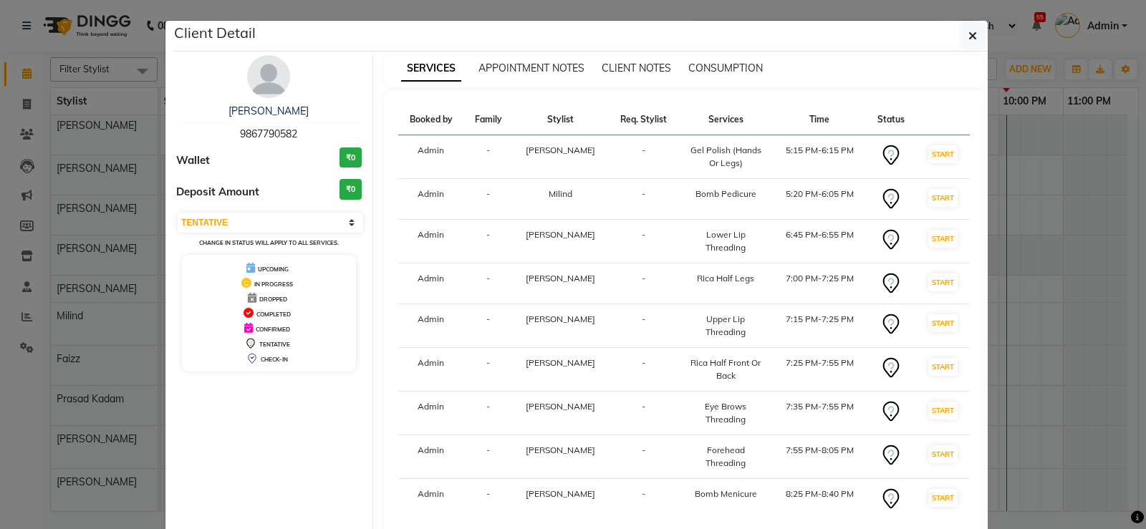
scroll to position [92, 0]
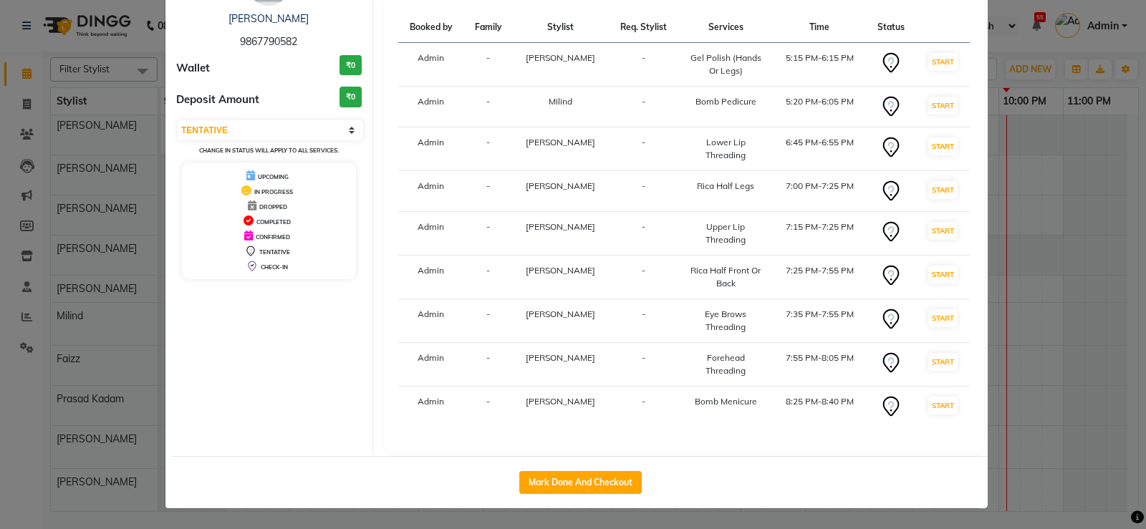
click at [1066, 238] on ngb-modal-window "Client Detail [PERSON_NAME] 9867790582 Wallet ₹0 Deposit Amount ₹0 Select IN SE…" at bounding box center [573, 264] width 1146 height 529
click at [551, 482] on button "Mark Done And Checkout" at bounding box center [580, 482] width 122 height 23
select select "438"
select select "service"
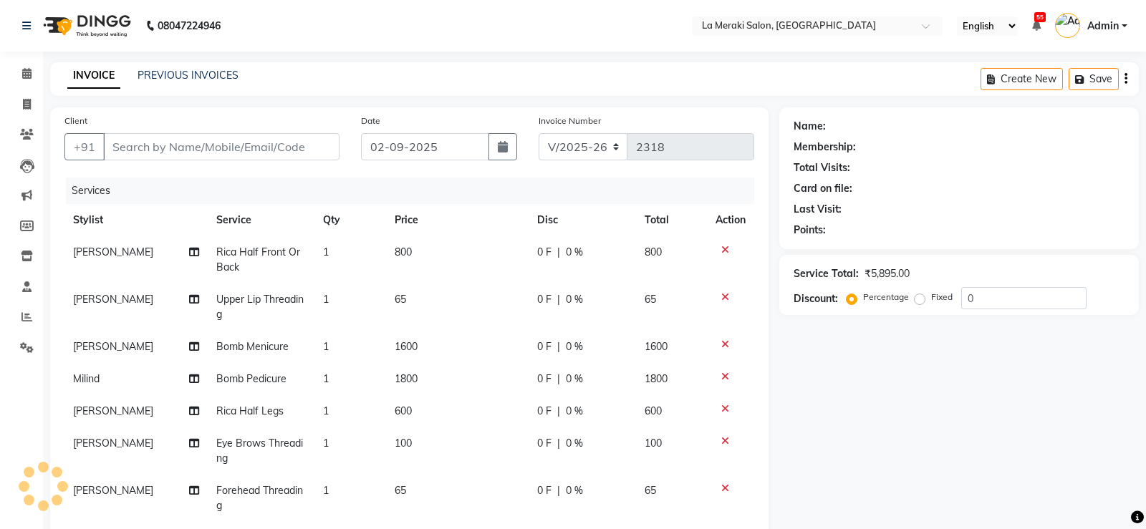
type input "9867790582"
select select "5906"
click at [743, 116] on div "Invoice Number V/2025 V/[PHONE_NUMBER]" at bounding box center [646, 142] width 237 height 59
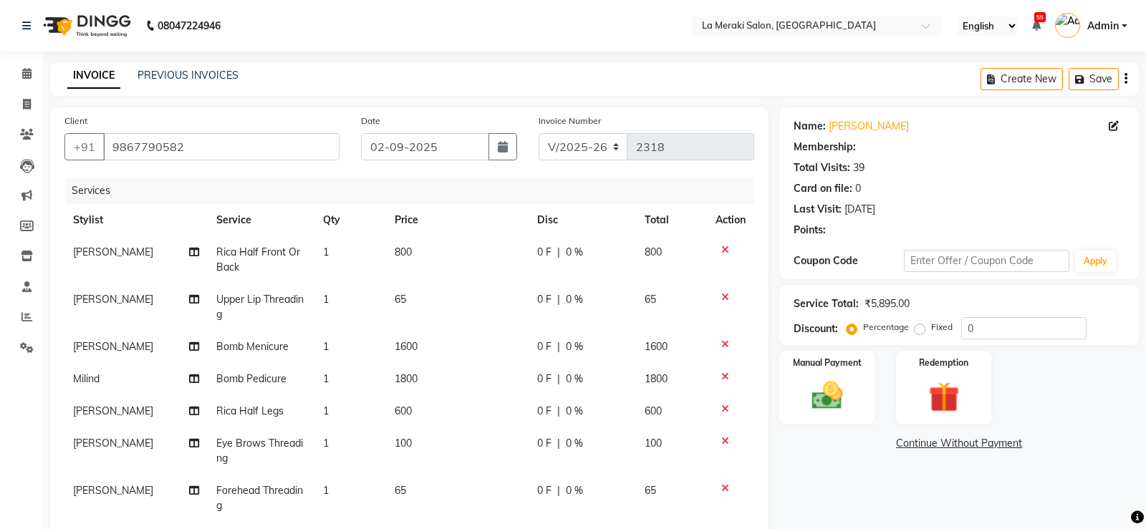
select select "5906"
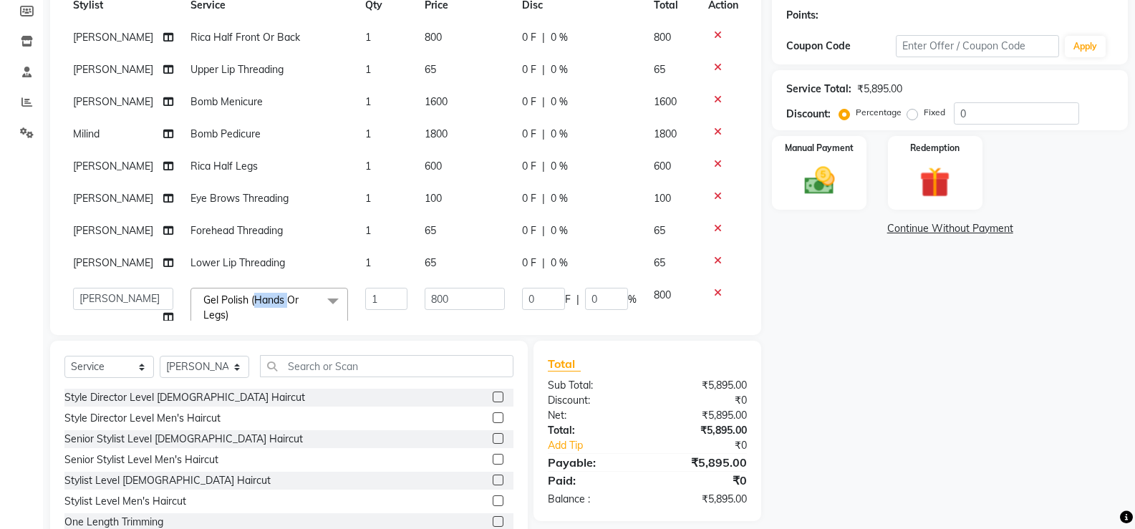
scroll to position [103, 0]
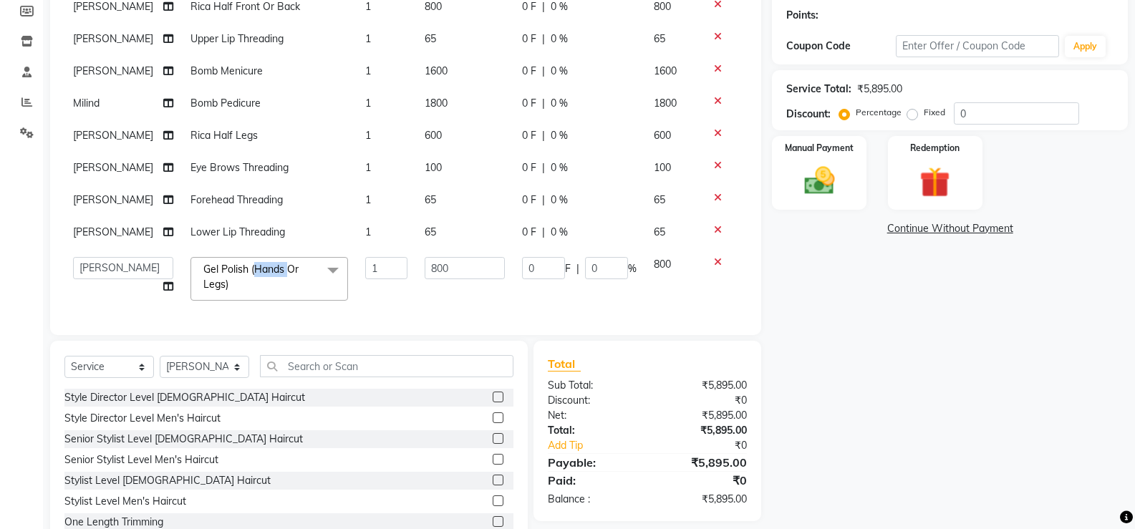
click at [319, 272] on span at bounding box center [333, 270] width 29 height 27
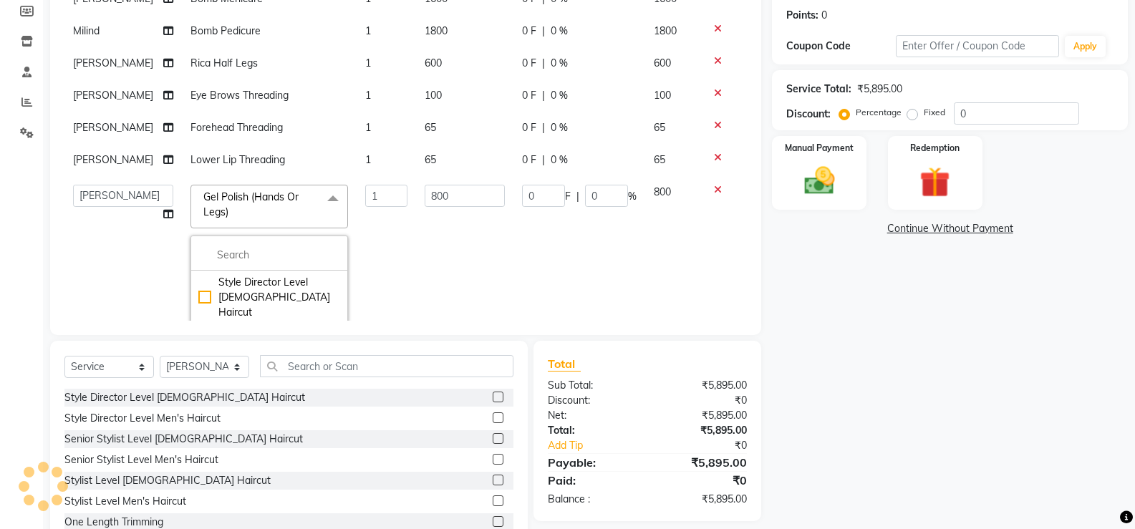
click at [319, 212] on span at bounding box center [333, 198] width 29 height 27
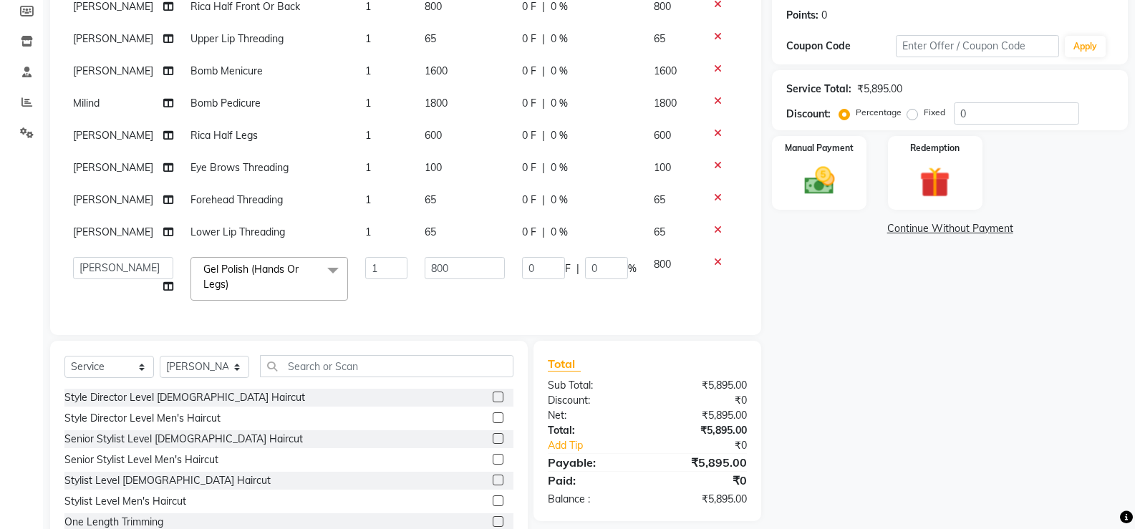
click at [319, 272] on span at bounding box center [333, 270] width 29 height 27
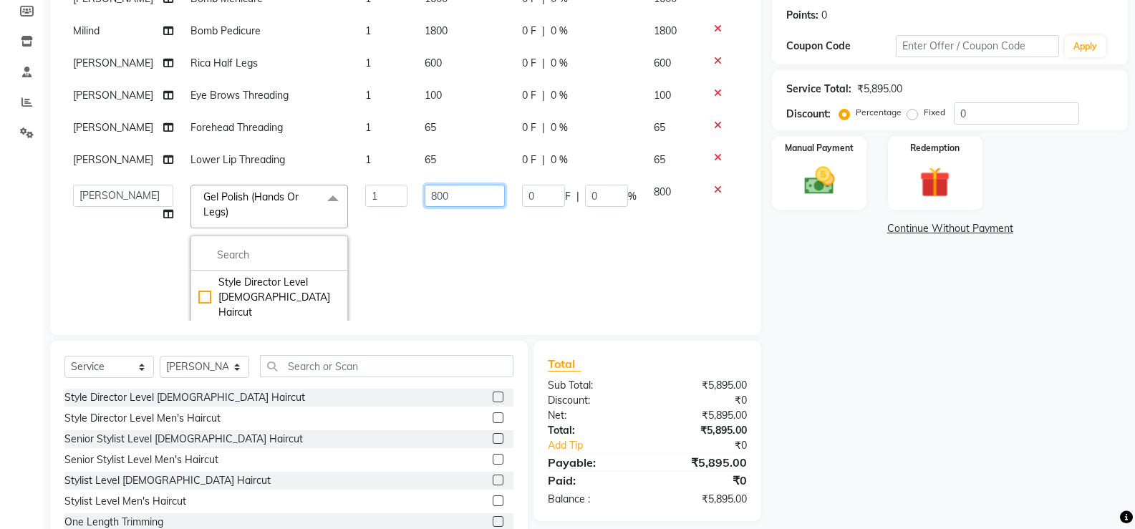
click at [416, 281] on td "800" at bounding box center [464, 298] width 97 height 245
click at [430, 207] on input "800" at bounding box center [465, 196] width 80 height 22
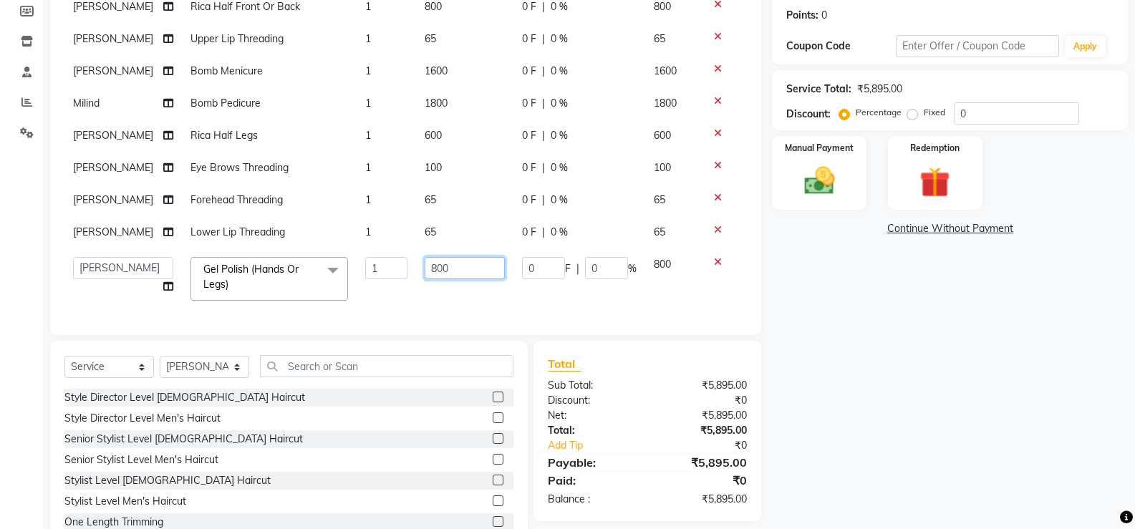
click at [430, 273] on input "800" at bounding box center [465, 268] width 80 height 22
type input "1300"
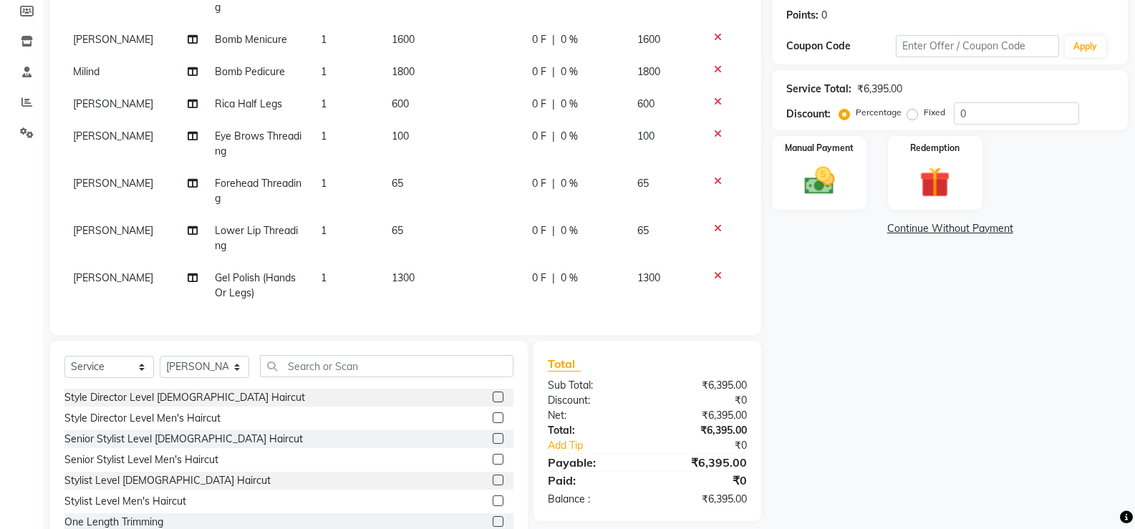
click at [538, 300] on div "Services Stylist Service Qty Price Disc Total Action [PERSON_NAME] Rica Half Fr…" at bounding box center [405, 142] width 682 height 358
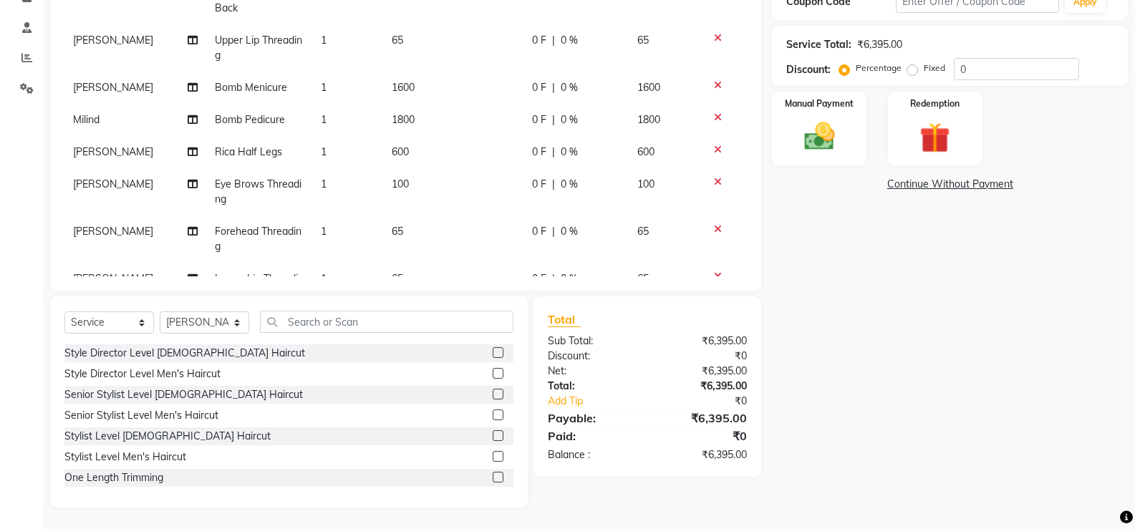
scroll to position [188, 0]
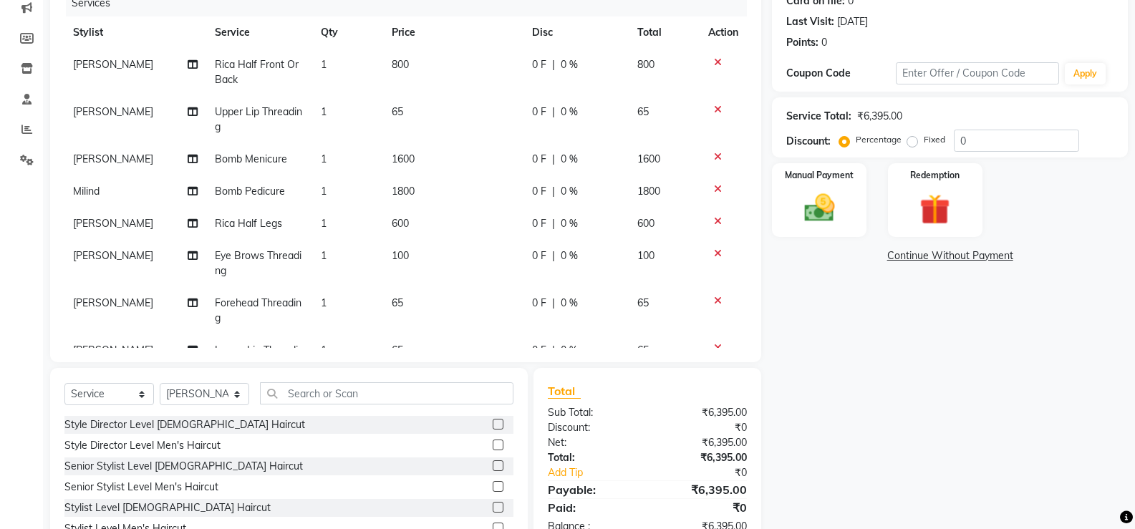
click at [536, 157] on span "0 F" at bounding box center [539, 159] width 14 height 15
select select "90591"
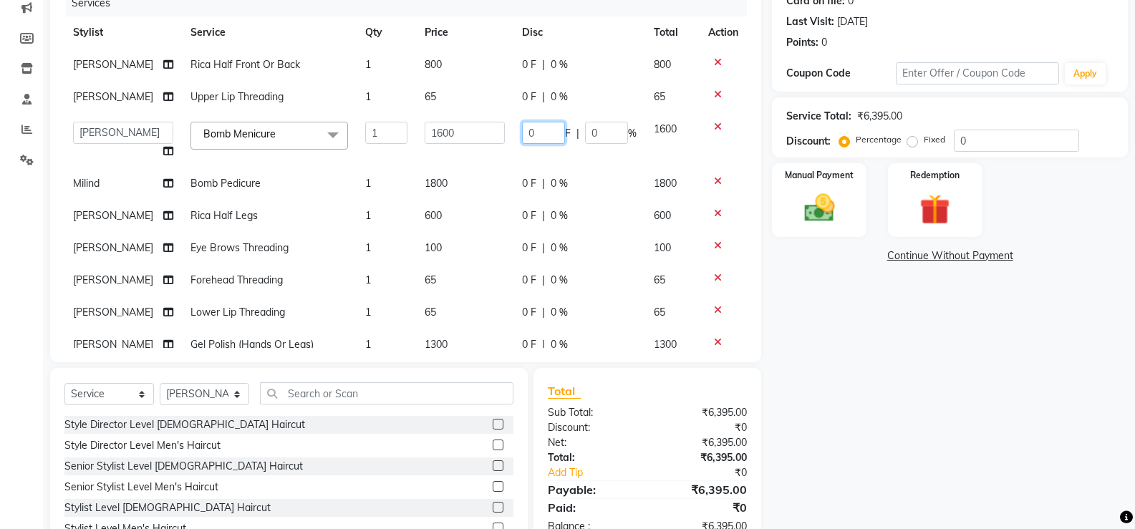
drag, startPoint x: 531, startPoint y: 150, endPoint x: 484, endPoint y: 152, distance: 46.6
click at [484, 152] on tr "[PERSON_NAME] Anus [PERSON_NAME] Faizz [PERSON_NAME] [PERSON_NAME] [PERSON_NAME…" at bounding box center [405, 140] width 682 height 54
type input "300"
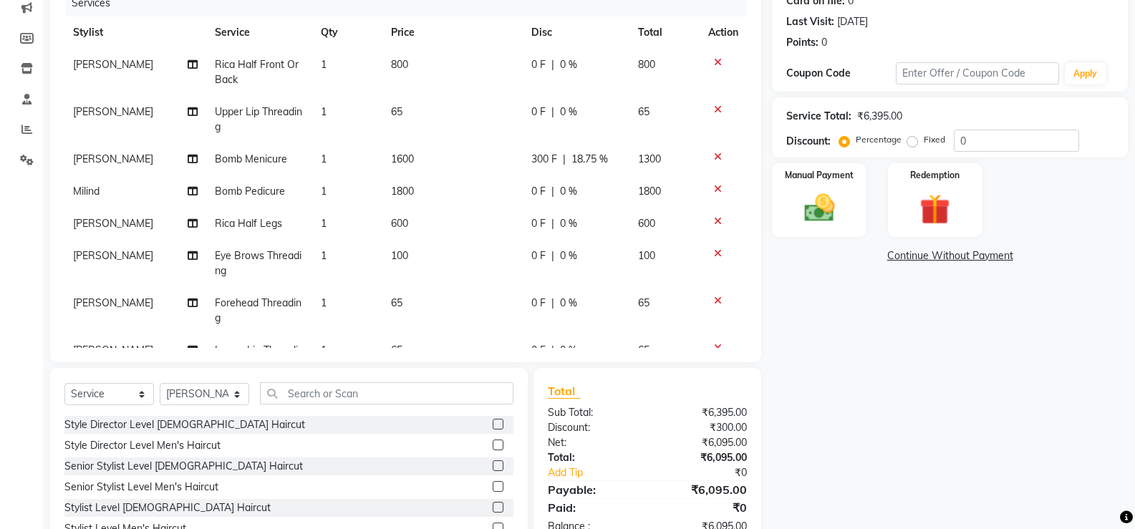
click at [505, 194] on tr "Milind Bomb Pedicure 1 1800 0 F | 0 % 1800" at bounding box center [405, 191] width 682 height 32
click at [533, 188] on span "0 F" at bounding box center [538, 191] width 14 height 15
select select "64939"
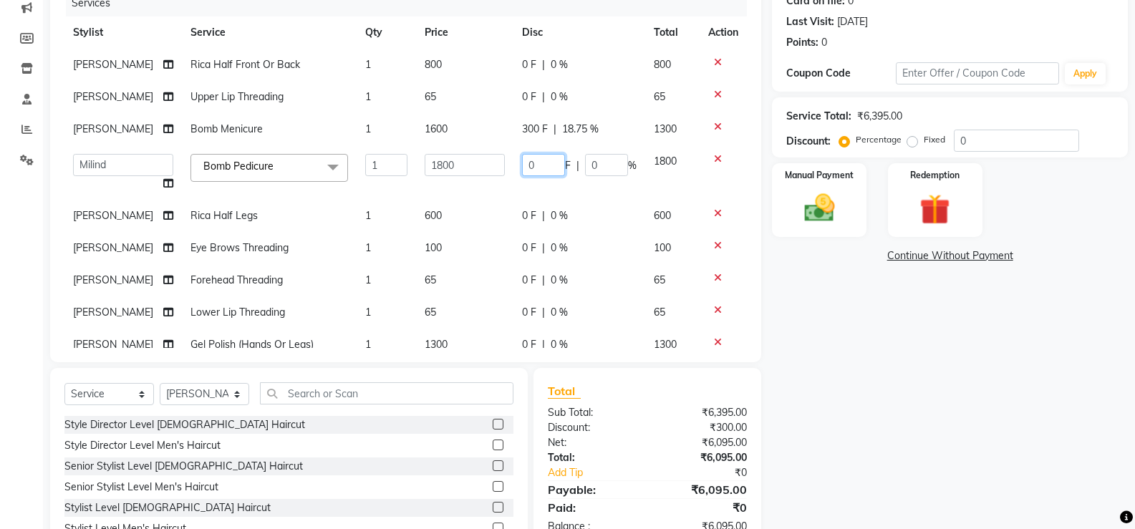
drag, startPoint x: 533, startPoint y: 193, endPoint x: 475, endPoint y: 210, distance: 60.7
click at [475, 200] on tr "[PERSON_NAME] Anus [PERSON_NAME] Faizz [PERSON_NAME] [PERSON_NAME] [PERSON_NAME…" at bounding box center [405, 172] width 682 height 54
type input "300"
click at [817, 337] on div "Name: [PERSON_NAME] Membership: No Active Membership Total Visits: 39 Card on f…" at bounding box center [955, 249] width 367 height 659
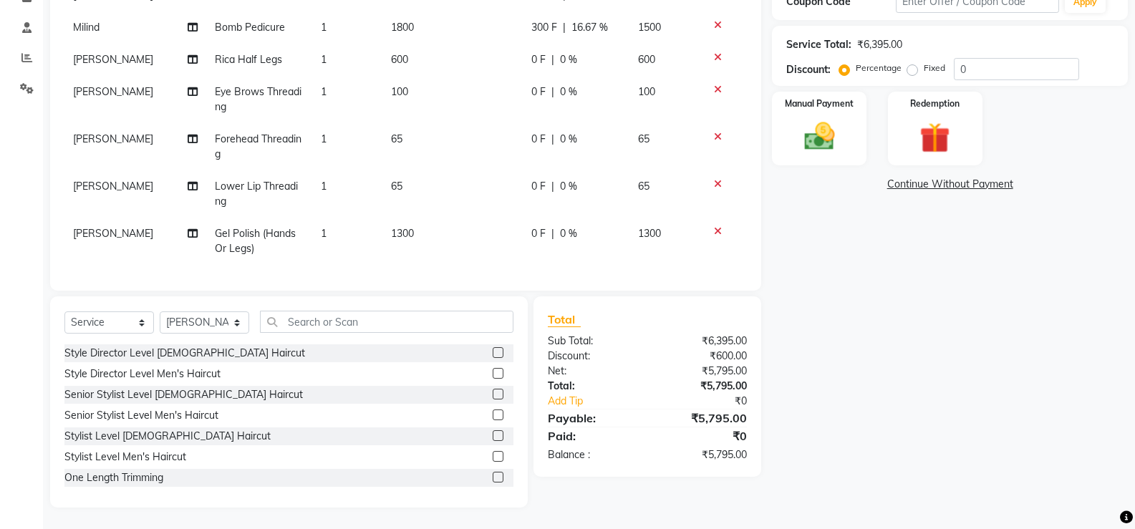
scroll to position [0, 0]
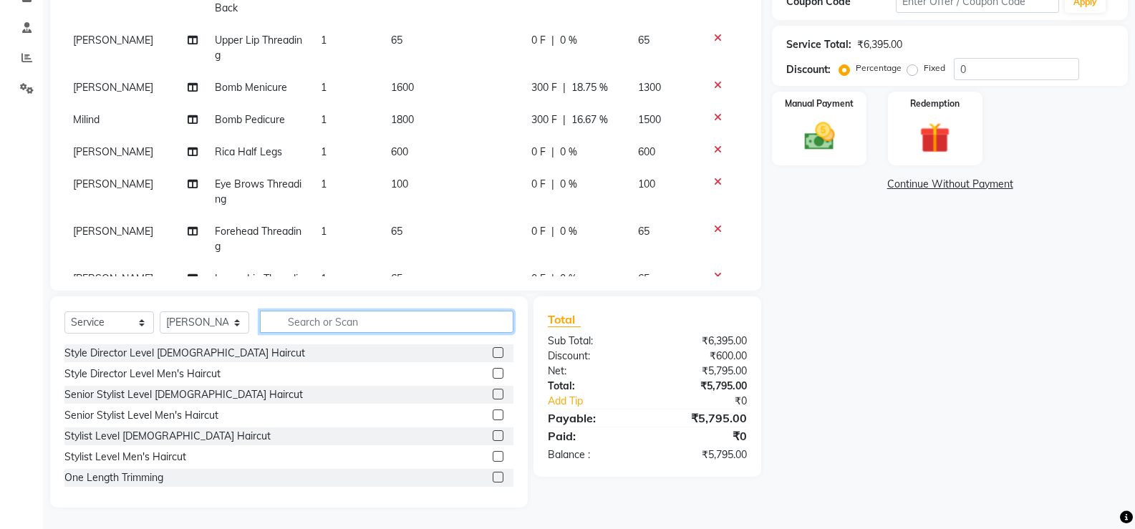
click at [374, 317] on input "text" at bounding box center [386, 322] width 253 height 22
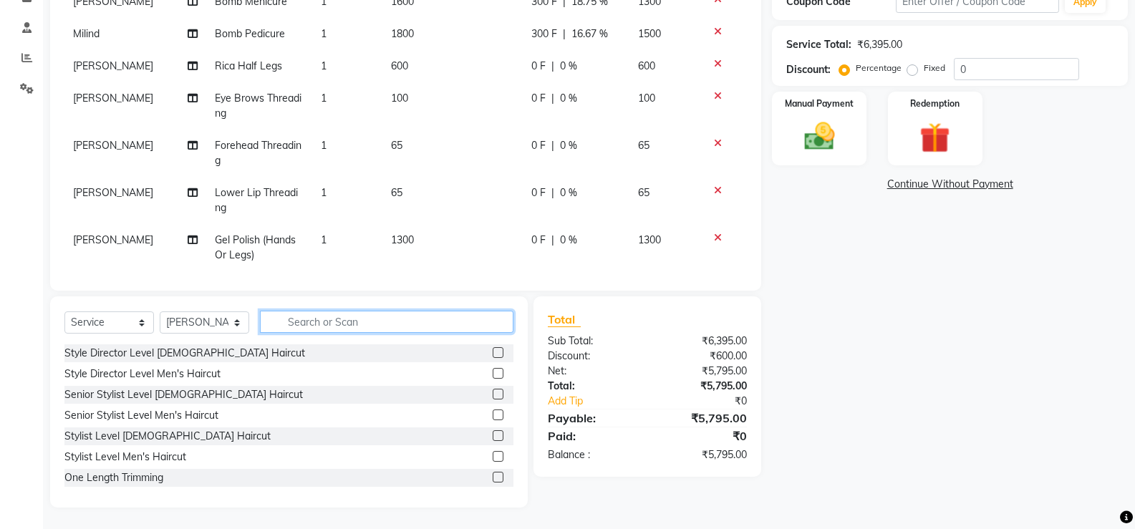
scroll to position [103, 0]
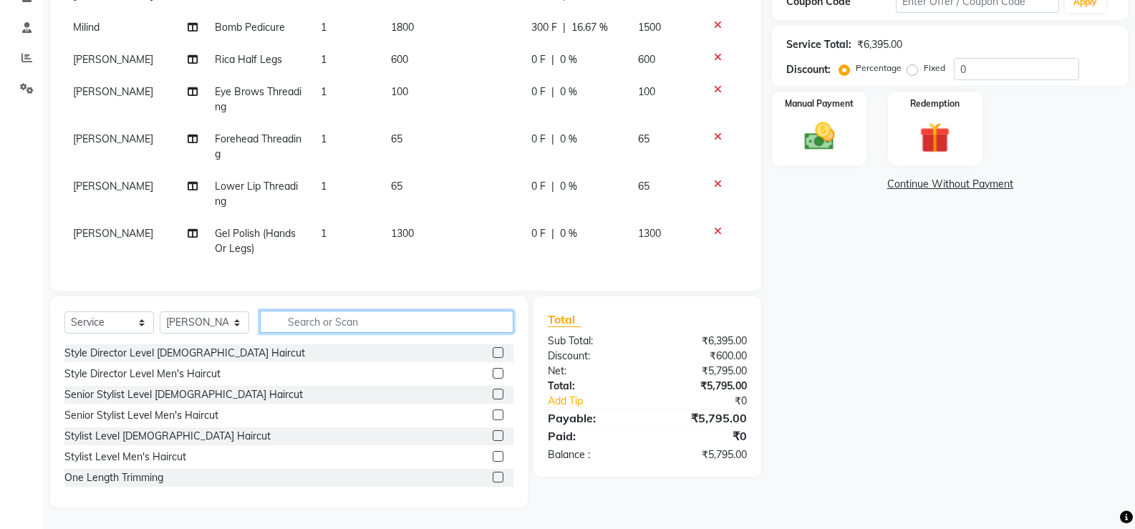
click at [469, 322] on input "text" at bounding box center [386, 322] width 253 height 22
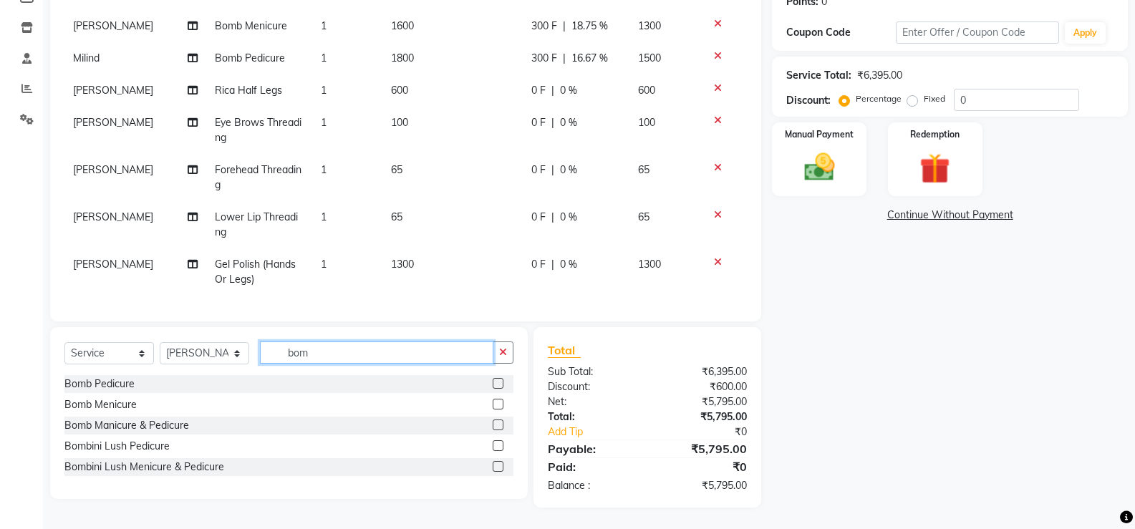
scroll to position [228, 0]
type input "bomb"
click at [498, 425] on label at bounding box center [498, 425] width 11 height 11
click at [498, 425] on input "checkbox" at bounding box center [497, 425] width 9 height 9
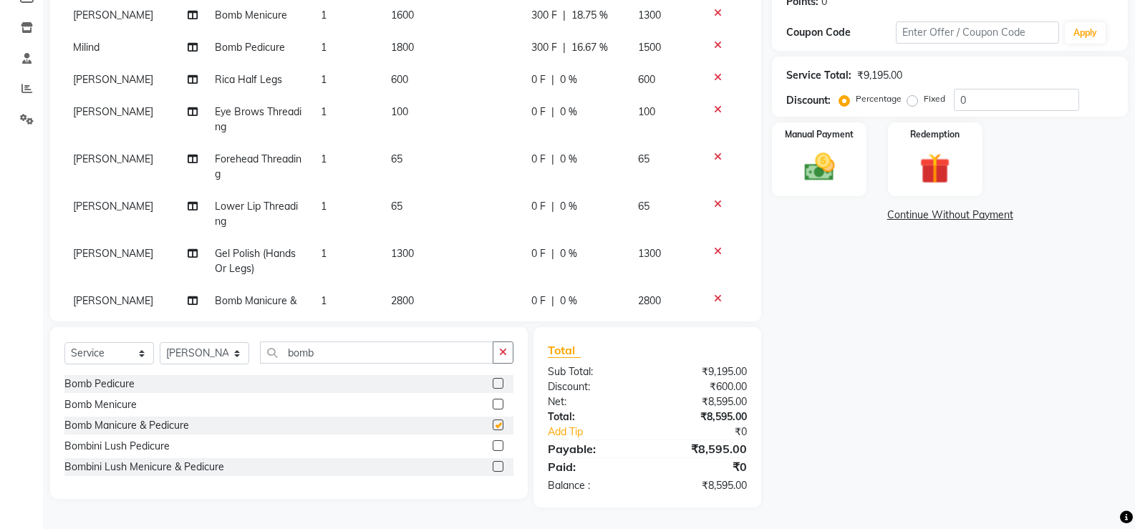
checkbox input "false"
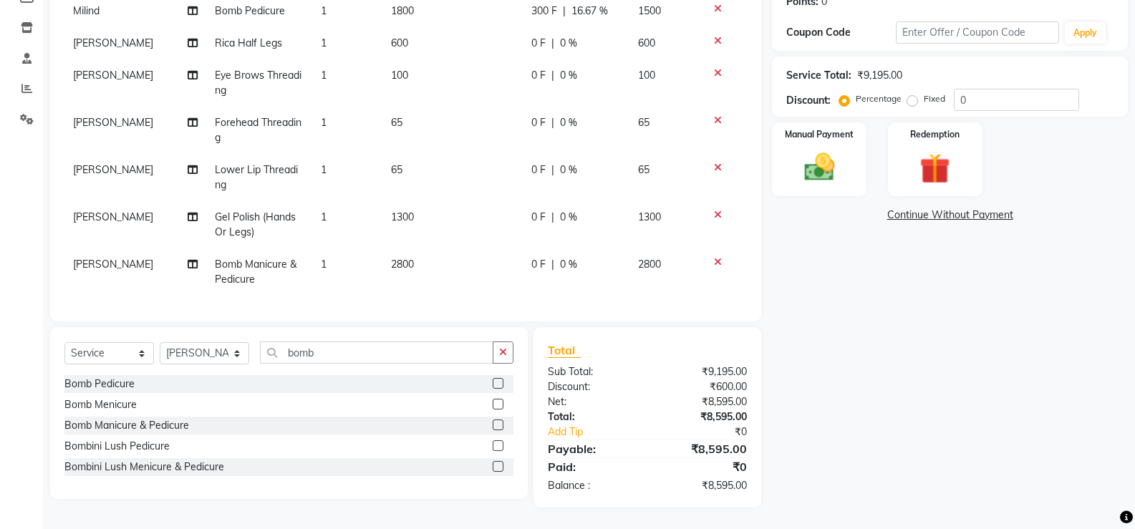
scroll to position [150, 0]
click at [714, 257] on icon at bounding box center [718, 262] width 8 height 10
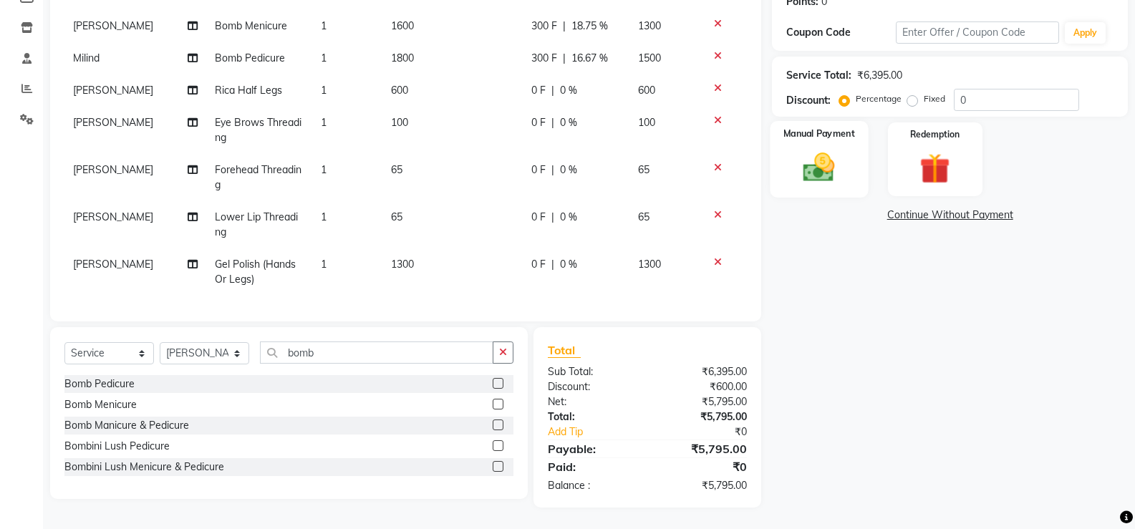
click at [820, 160] on img at bounding box center [818, 167] width 51 height 37
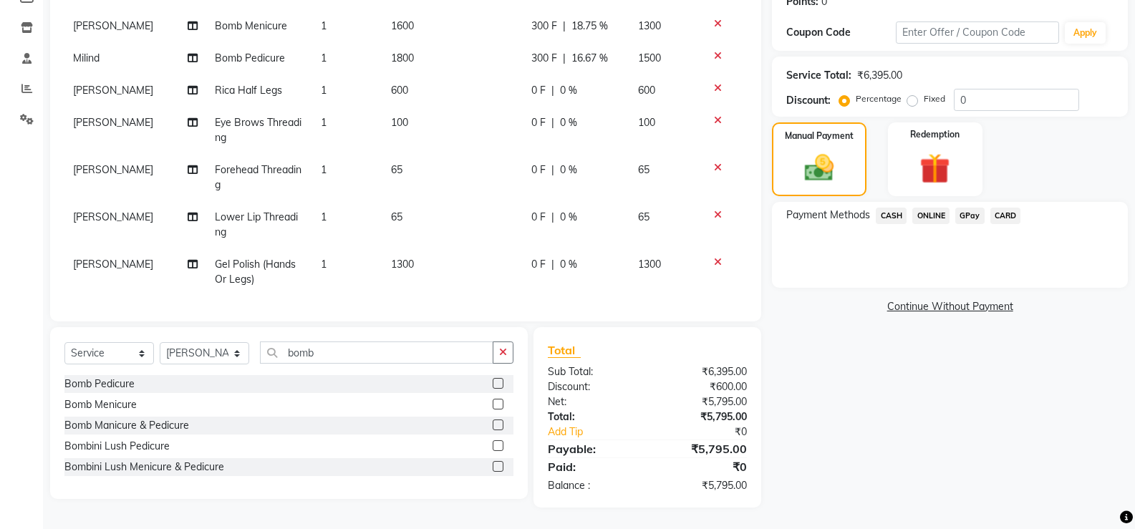
click at [1000, 217] on span "CARD" at bounding box center [1005, 216] width 31 height 16
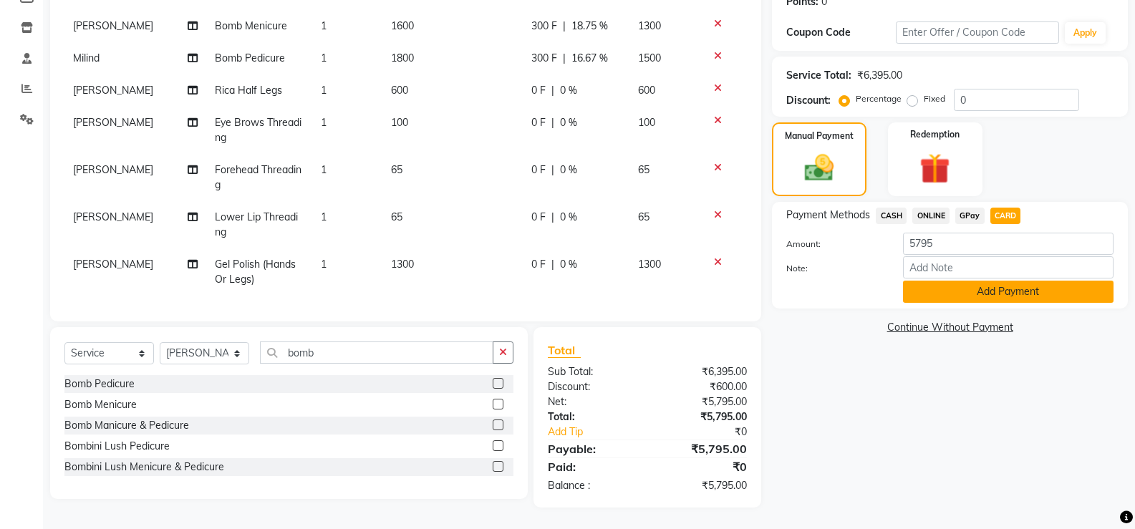
click at [957, 286] on button "Add Payment" at bounding box center [1008, 292] width 210 height 22
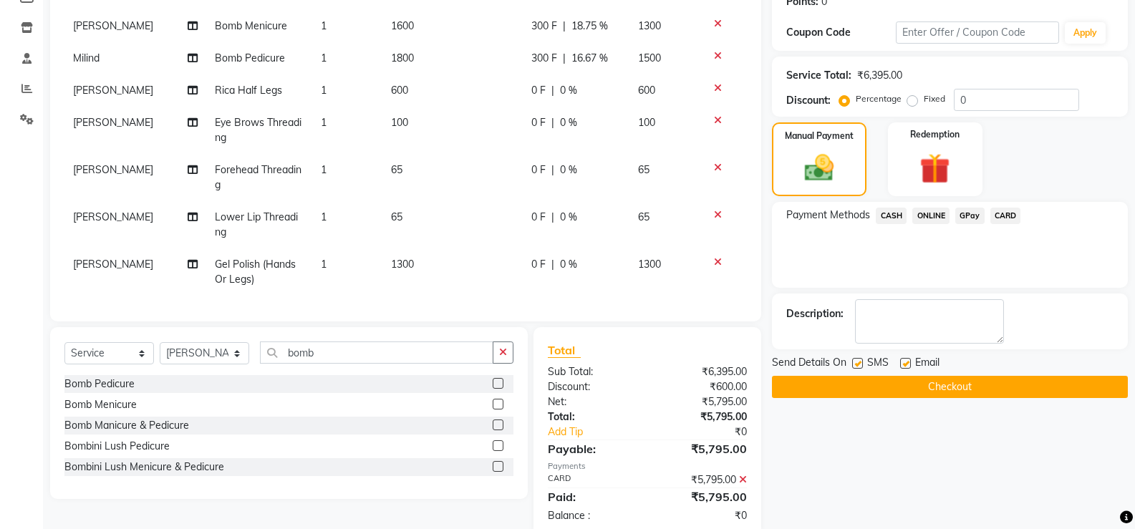
scroll to position [258, 0]
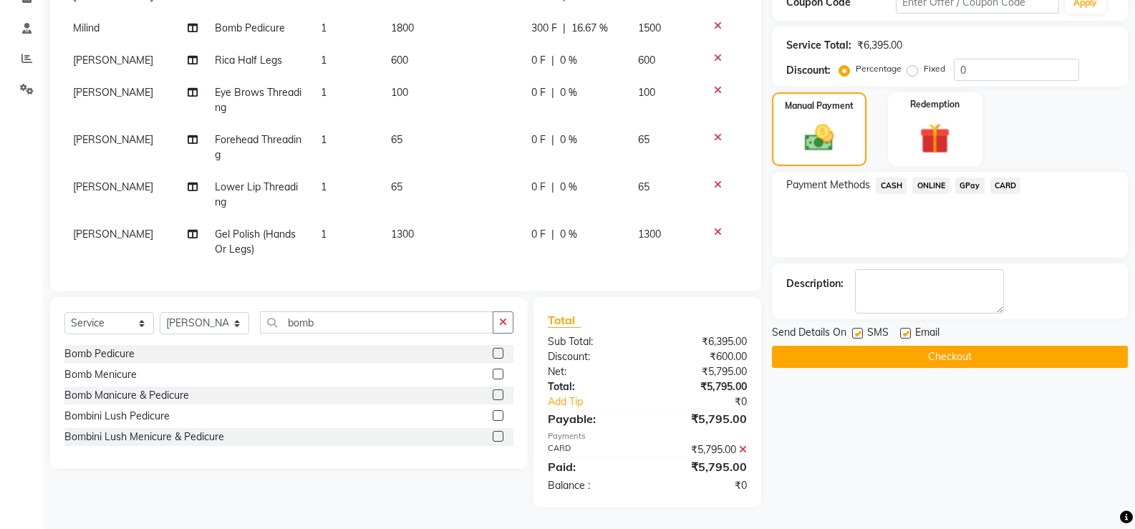
click at [858, 332] on label at bounding box center [857, 333] width 11 height 11
click at [858, 332] on input "checkbox" at bounding box center [856, 333] width 9 height 9
checkbox input "false"
click at [904, 334] on label at bounding box center [905, 333] width 11 height 11
click at [904, 334] on input "checkbox" at bounding box center [904, 333] width 9 height 9
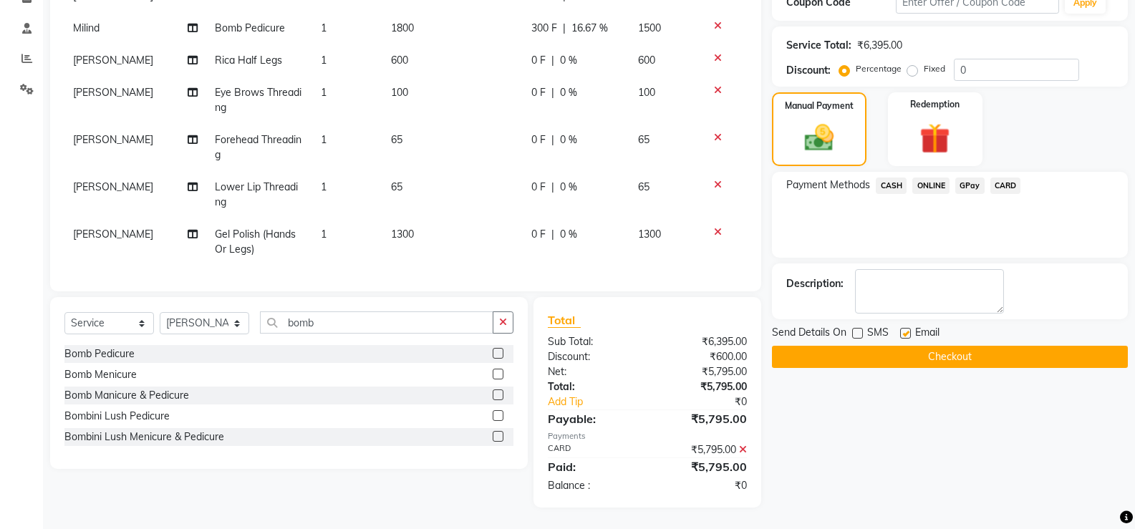
checkbox input "false"
click at [895, 357] on button "Checkout" at bounding box center [950, 357] width 356 height 22
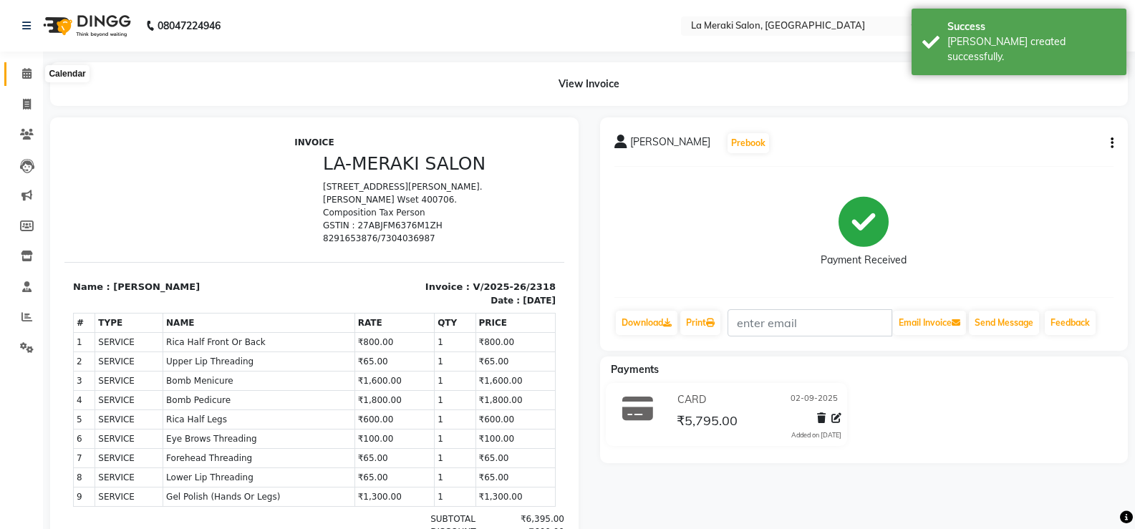
click at [25, 74] on icon at bounding box center [26, 73] width 9 height 11
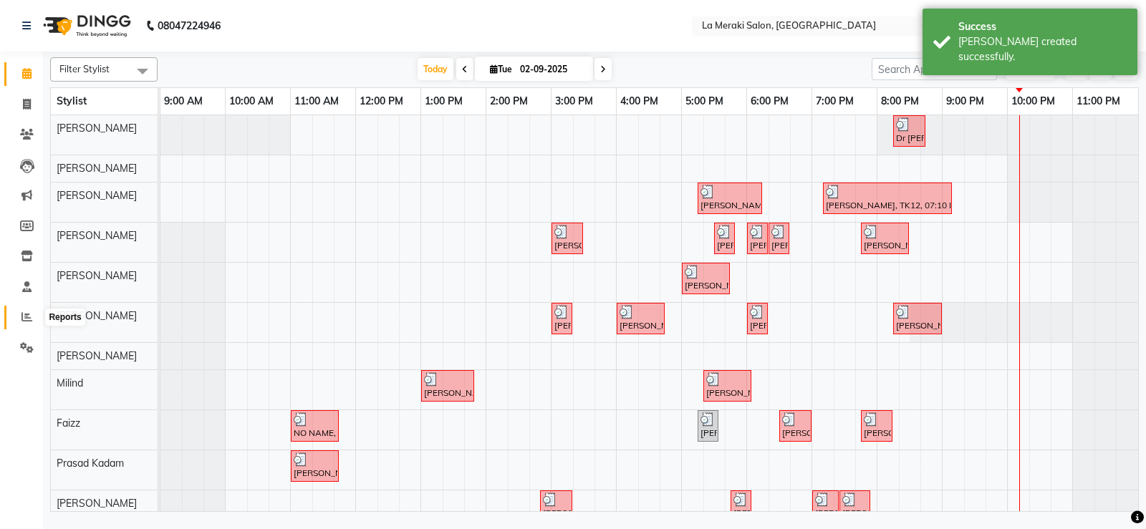
click at [24, 317] on icon at bounding box center [26, 316] width 11 height 11
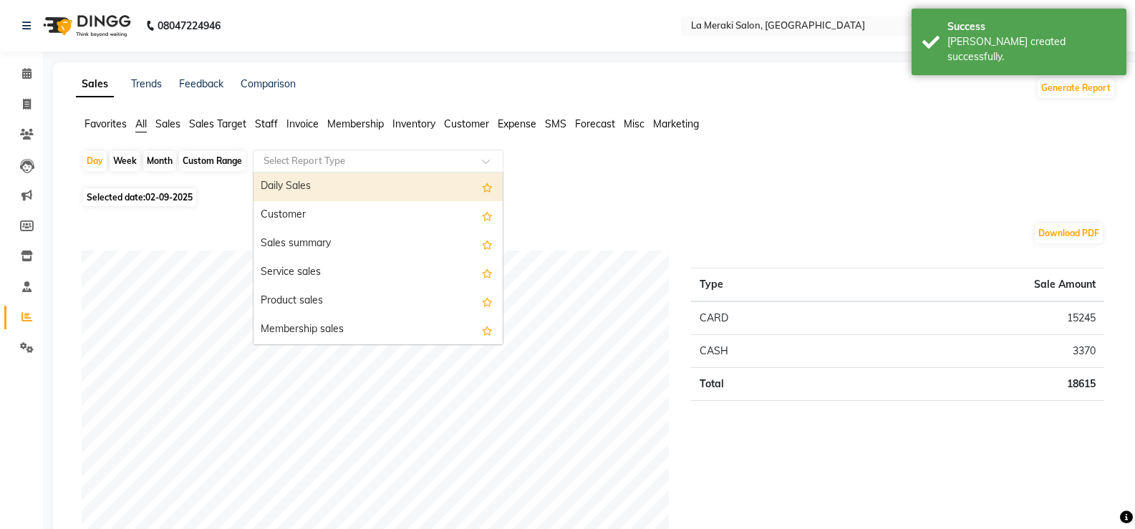
click at [361, 157] on input "text" at bounding box center [364, 161] width 206 height 14
click at [326, 183] on div "Daily Sales" at bounding box center [377, 187] width 249 height 29
select select "full_report"
select select "csv"
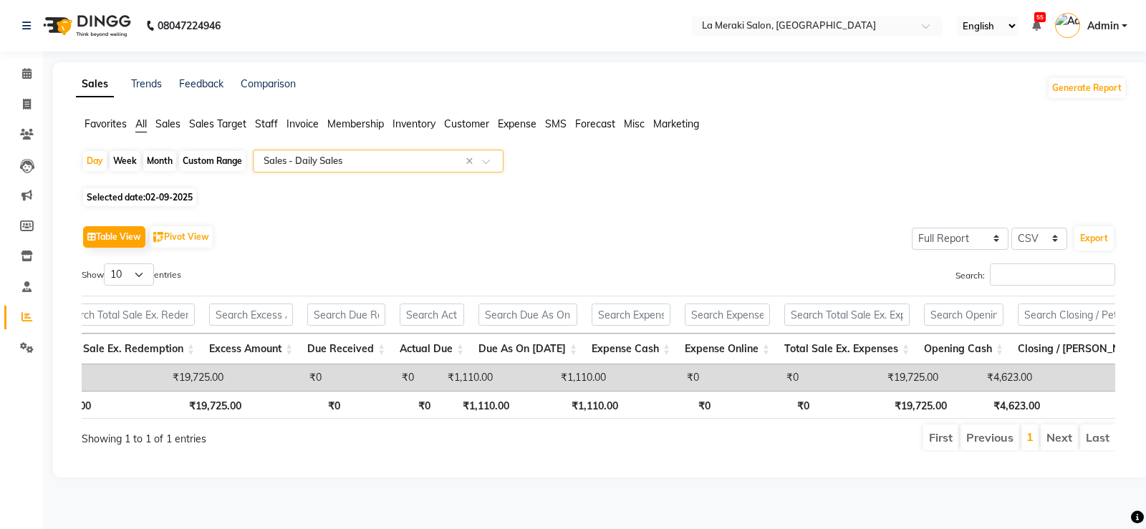
scroll to position [0, 1112]
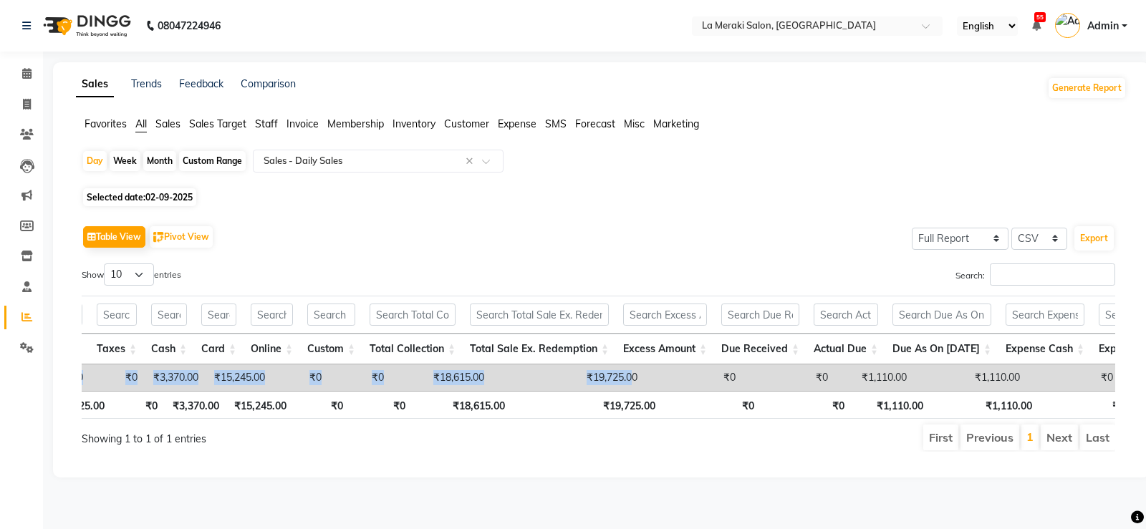
drag, startPoint x: 647, startPoint y: 390, endPoint x: 815, endPoint y: 397, distance: 168.4
click at [815, 391] on div "Date Customers Services Products Memberships Packages Prepaids Vouchers Redempt…" at bounding box center [598, 377] width 1033 height 26
click at [768, 478] on div "Sales Trends Feedback Comparison Generate Report Favorites All Sales Sales Targ…" at bounding box center [601, 269] width 1096 height 415
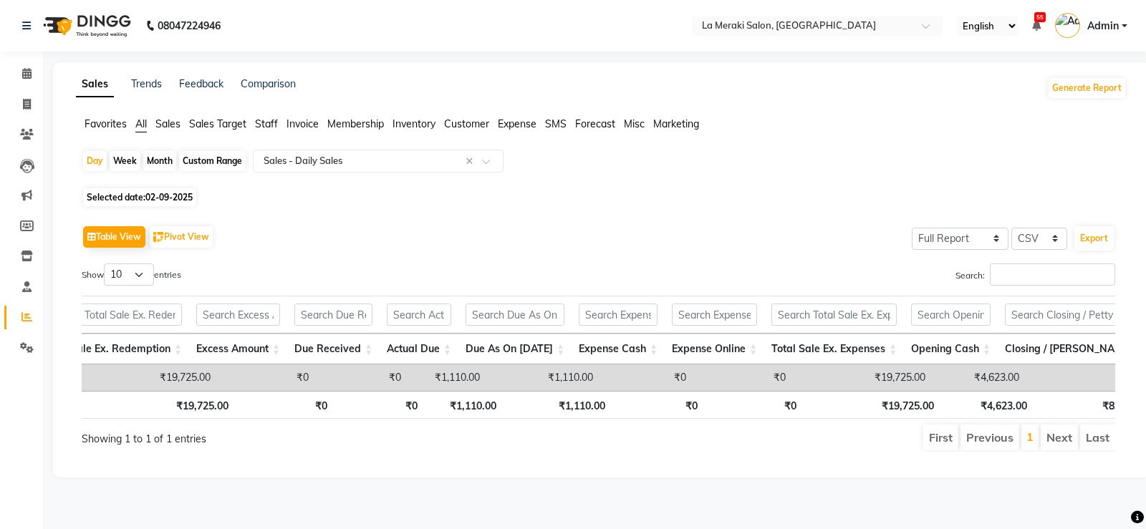
scroll to position [0, 1188]
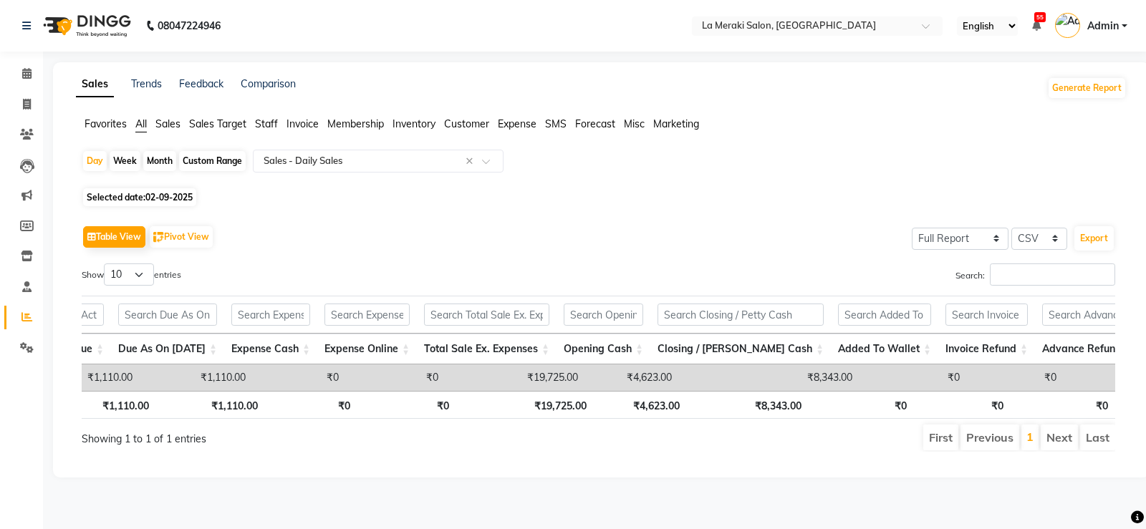
click at [852, 478] on div "Sales Trends Feedback Comparison Generate Report Favorites All Sales Sales Targ…" at bounding box center [601, 269] width 1096 height 415
